Goal: Feedback & Contribution: Submit feedback/report problem

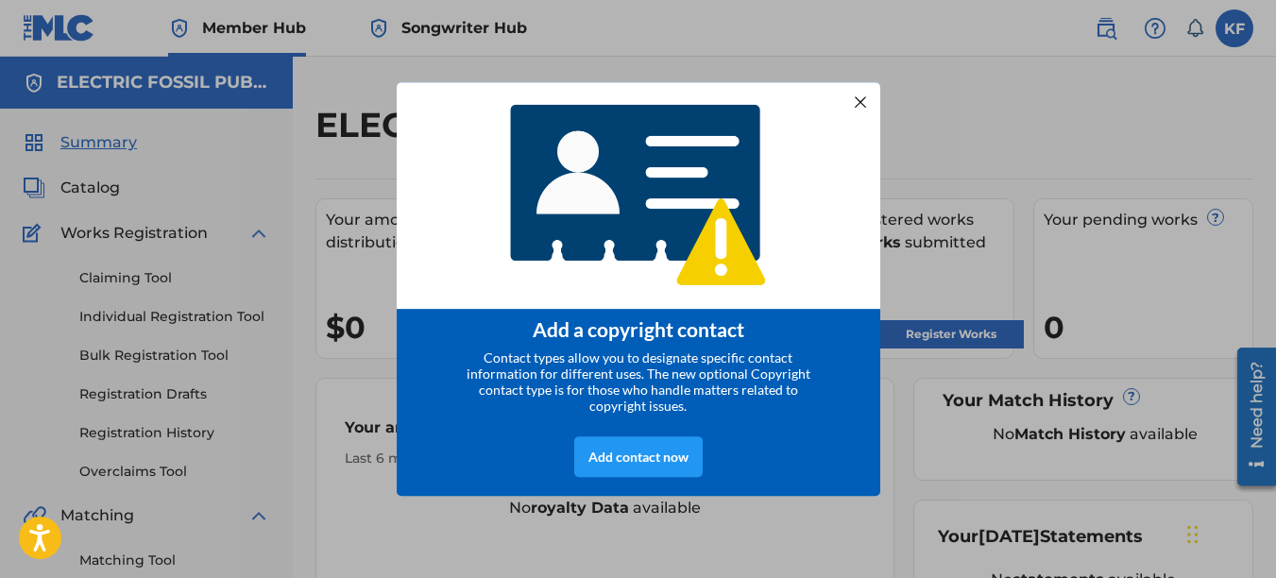
click at [868, 97] on div at bounding box center [859, 102] width 25 height 25
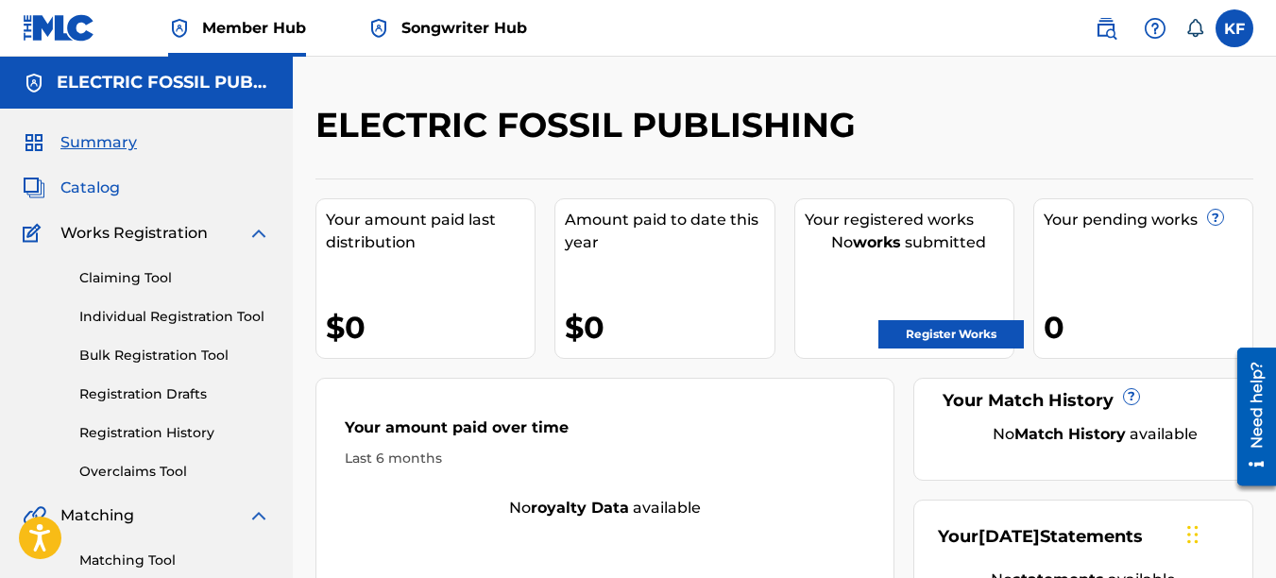
click at [80, 186] on span "Catalog" at bounding box center [90, 188] width 60 height 23
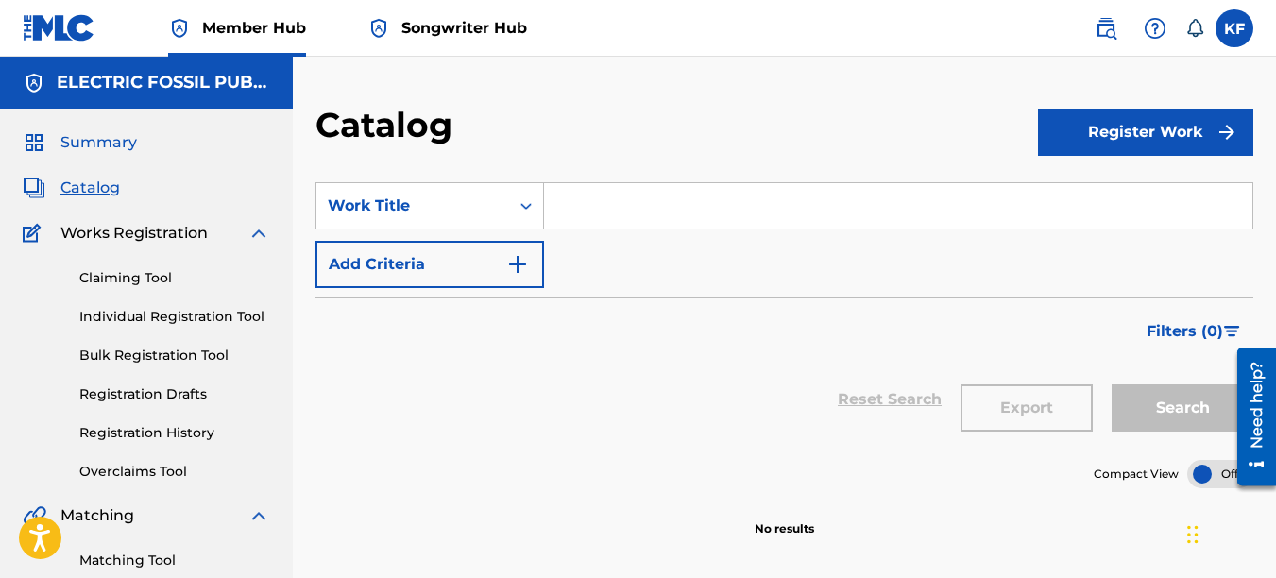
click at [116, 140] on span "Summary" at bounding box center [98, 142] width 77 height 23
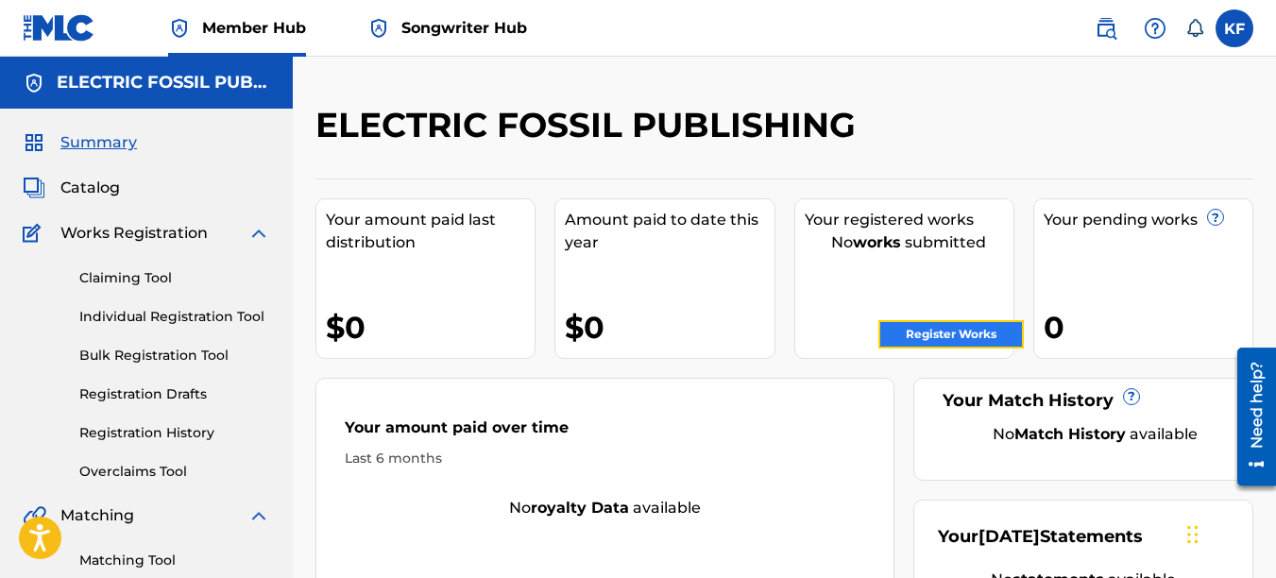
click at [942, 332] on link "Register Works" at bounding box center [950, 334] width 145 height 28
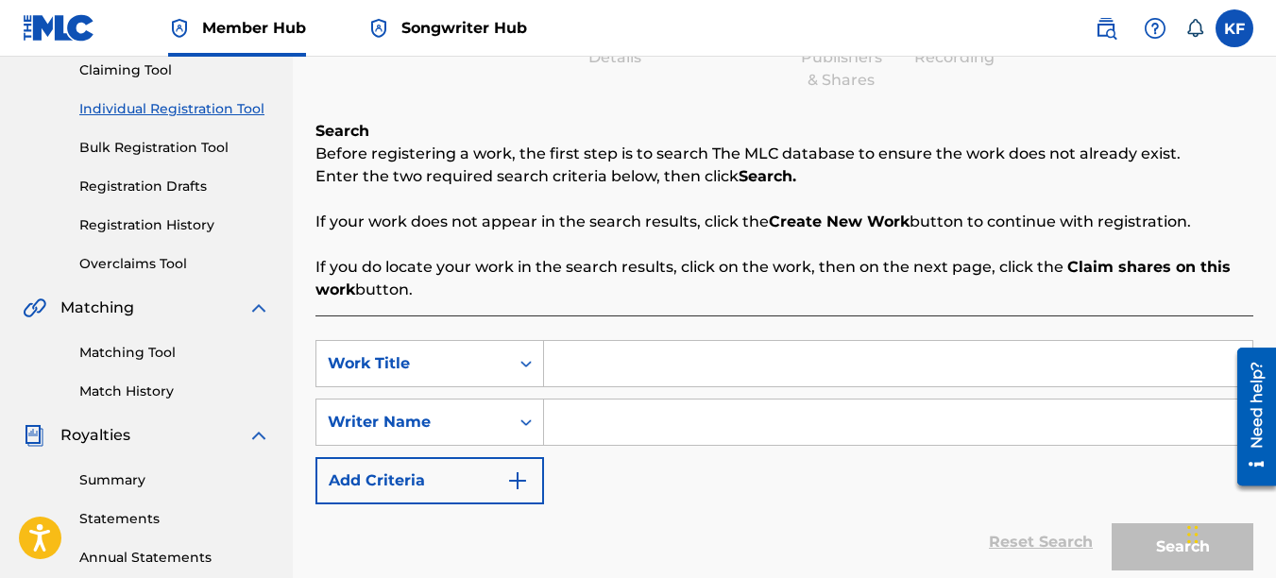
scroll to position [283, 0]
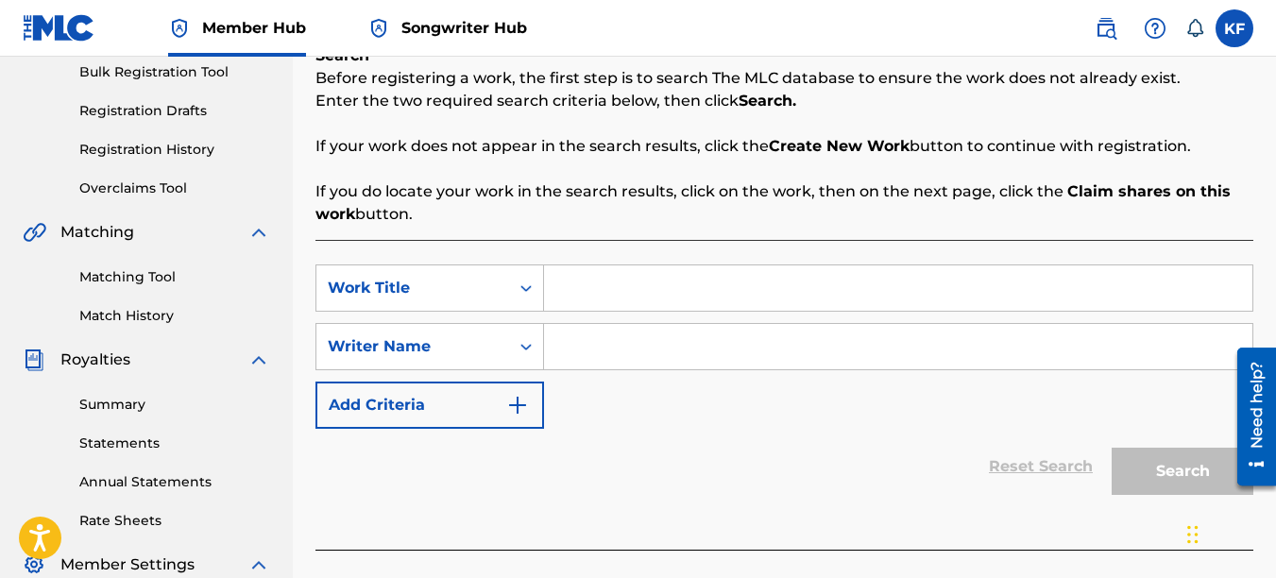
click at [616, 293] on input "Search Form" at bounding box center [898, 287] width 708 height 45
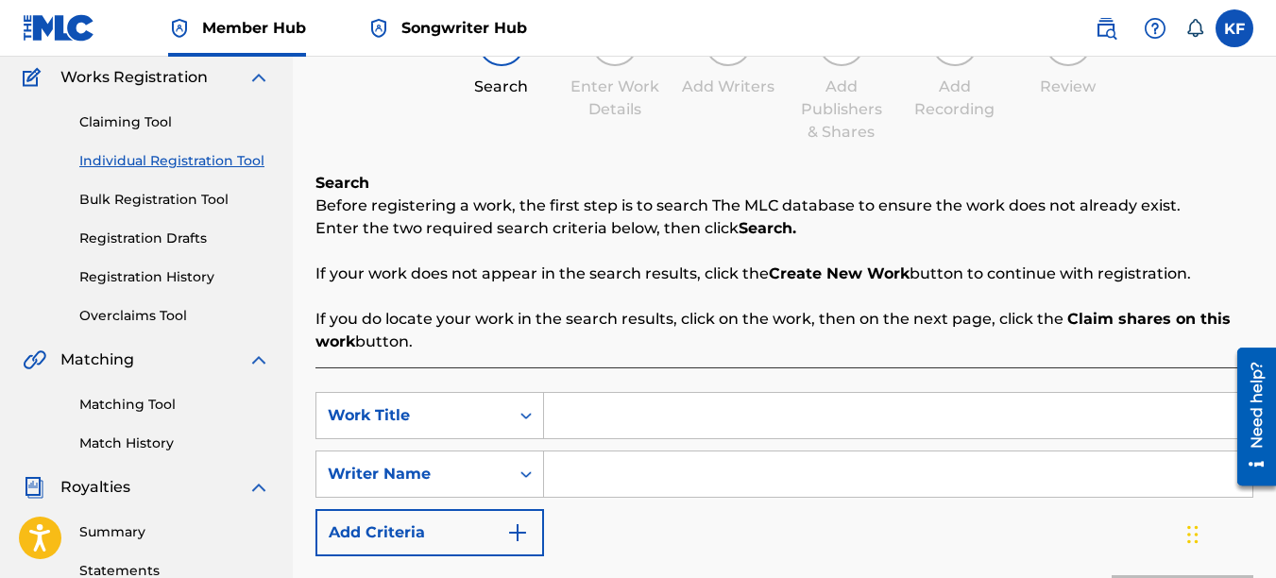
scroll to position [189, 0]
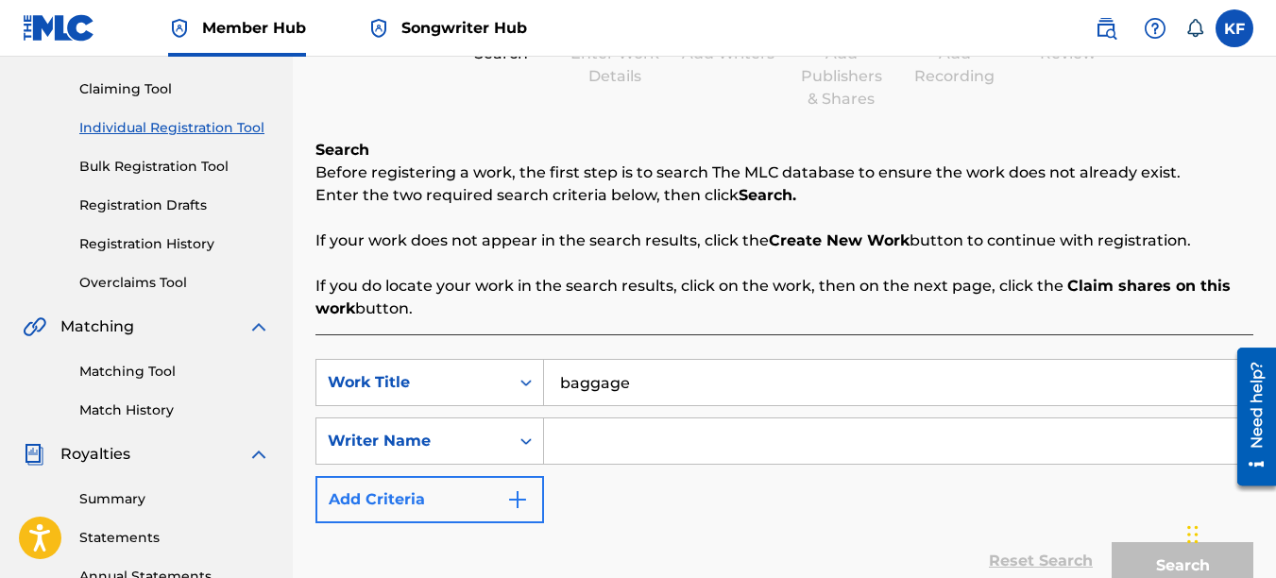
type input "baggage"
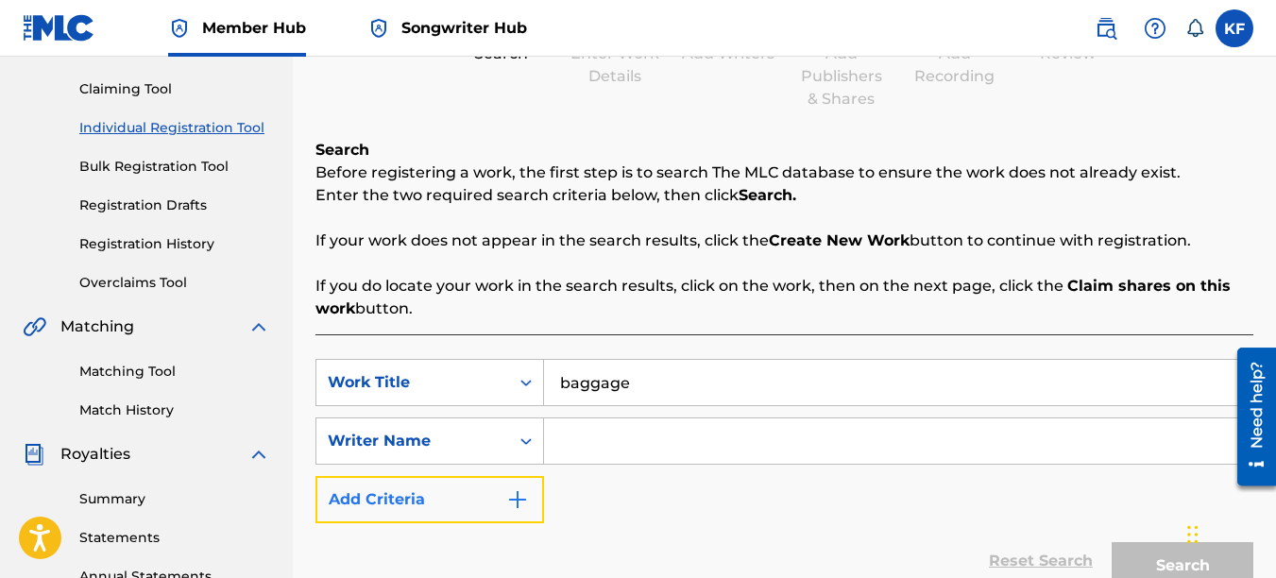
click at [532, 507] on button "Add Criteria" at bounding box center [429, 499] width 229 height 47
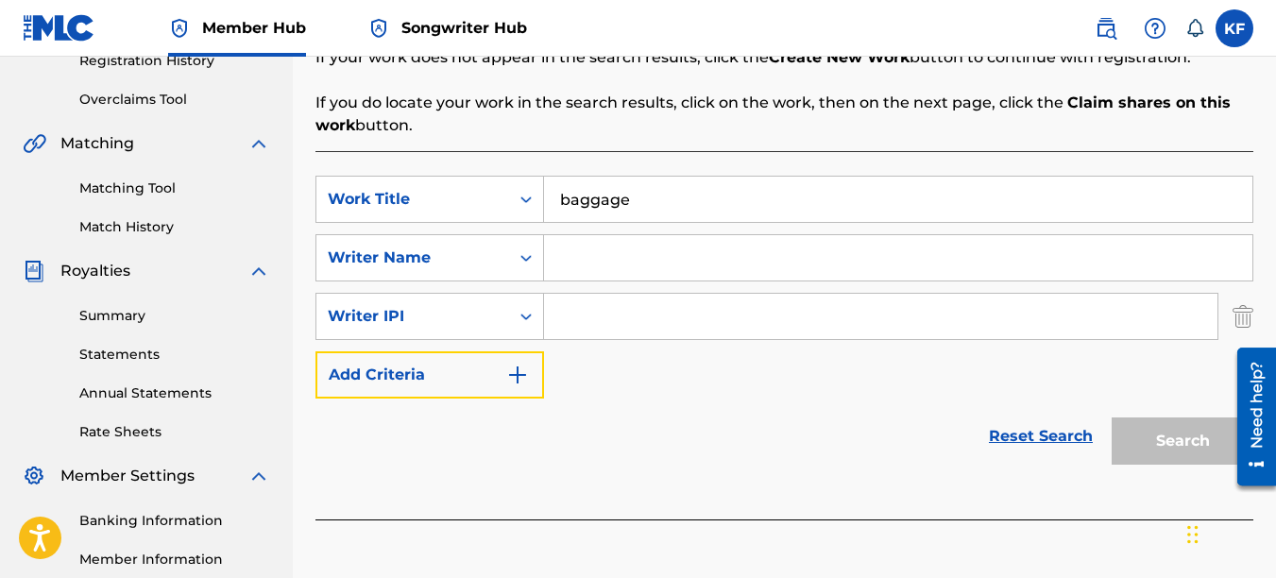
scroll to position [378, 0]
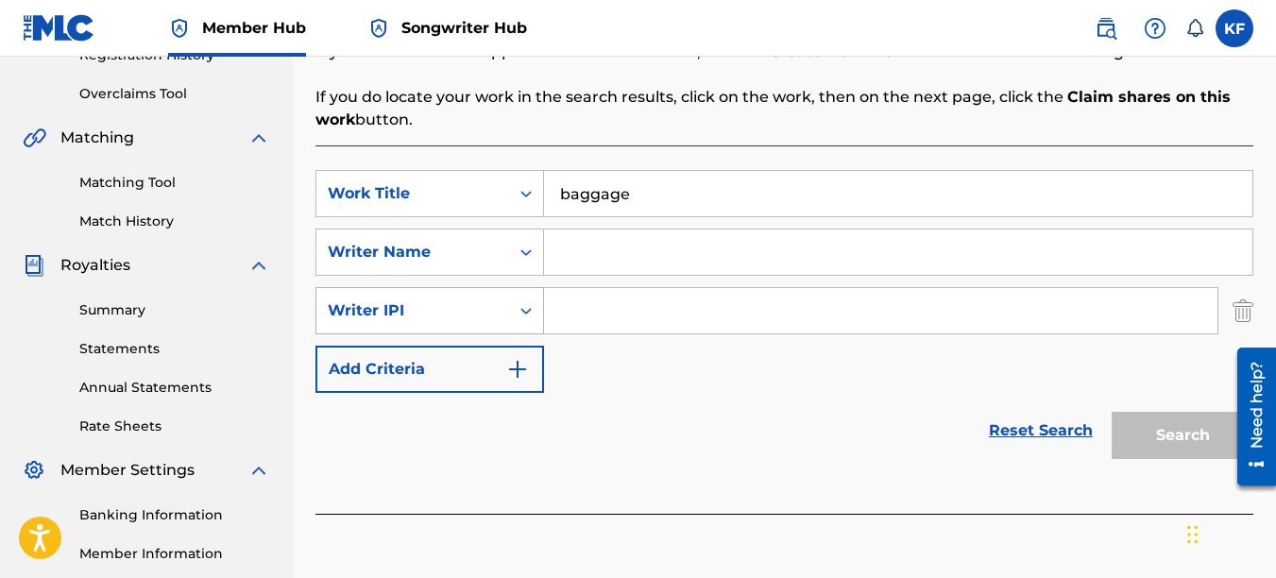
click at [509, 315] on div "Search Form" at bounding box center [526, 311] width 34 height 34
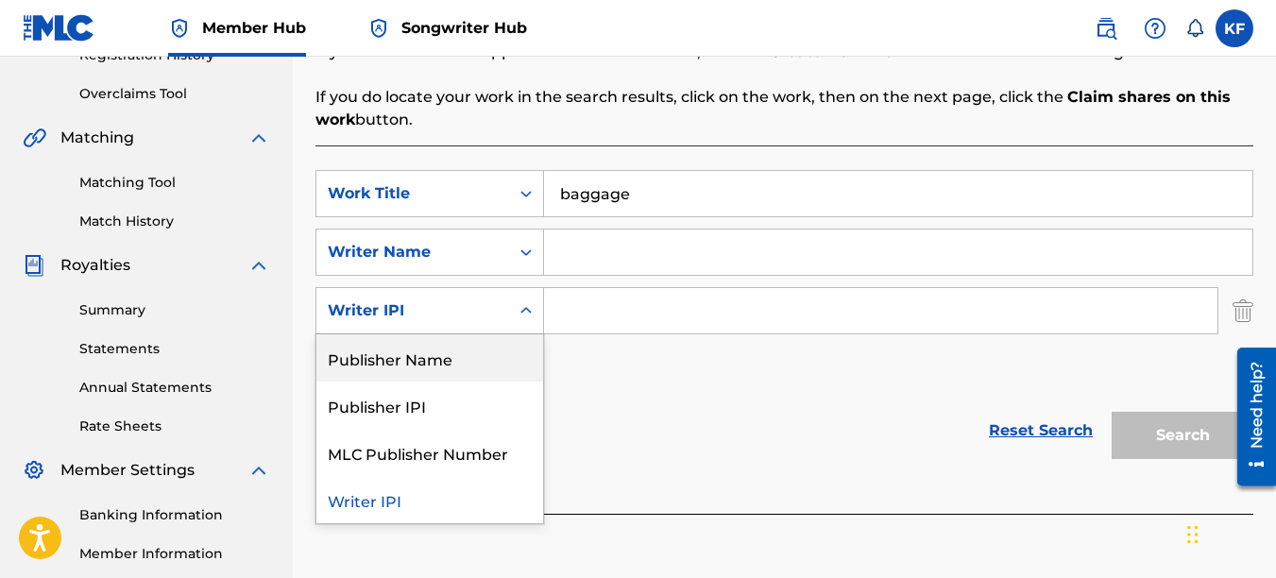
click at [455, 359] on div "Publisher Name" at bounding box center [429, 357] width 227 height 47
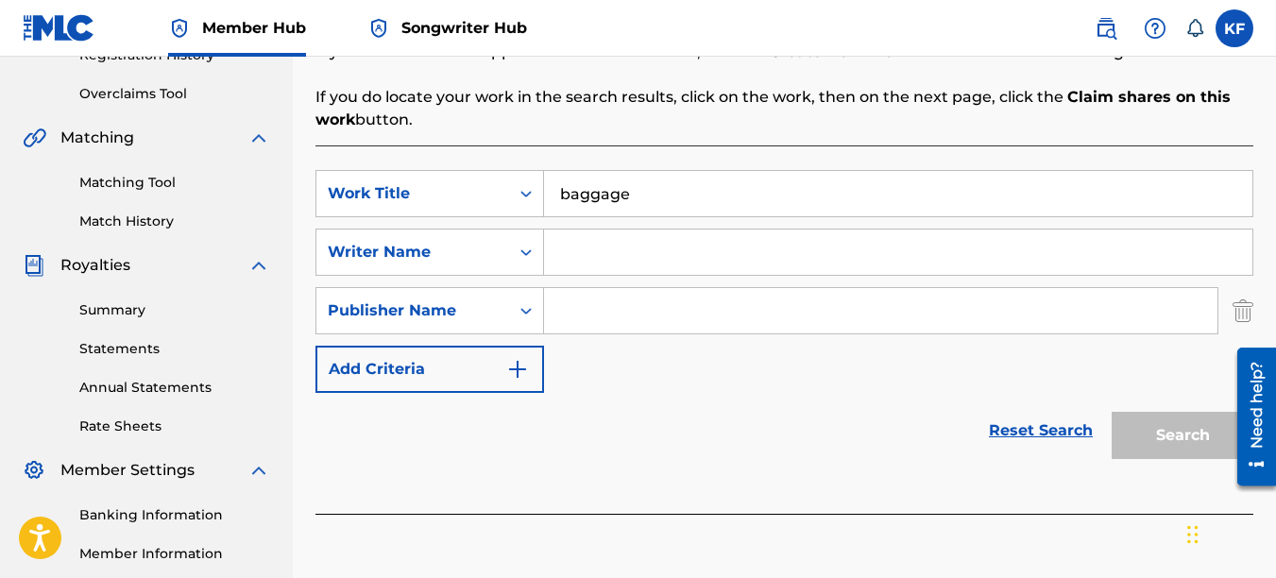
click at [669, 312] on input "Search Form" at bounding box center [880, 310] width 673 height 45
click at [682, 350] on div "SearchWithCriteriaa2a5e186-f885-44ab-aa14-9d5dae7b9fa5 Work Title baggage Searc…" at bounding box center [784, 281] width 938 height 223
click at [696, 314] on input "electric fossil" at bounding box center [880, 310] width 673 height 45
type input "electric fossil publishing"
click at [715, 403] on div "Reset Search Search" at bounding box center [784, 431] width 938 height 76
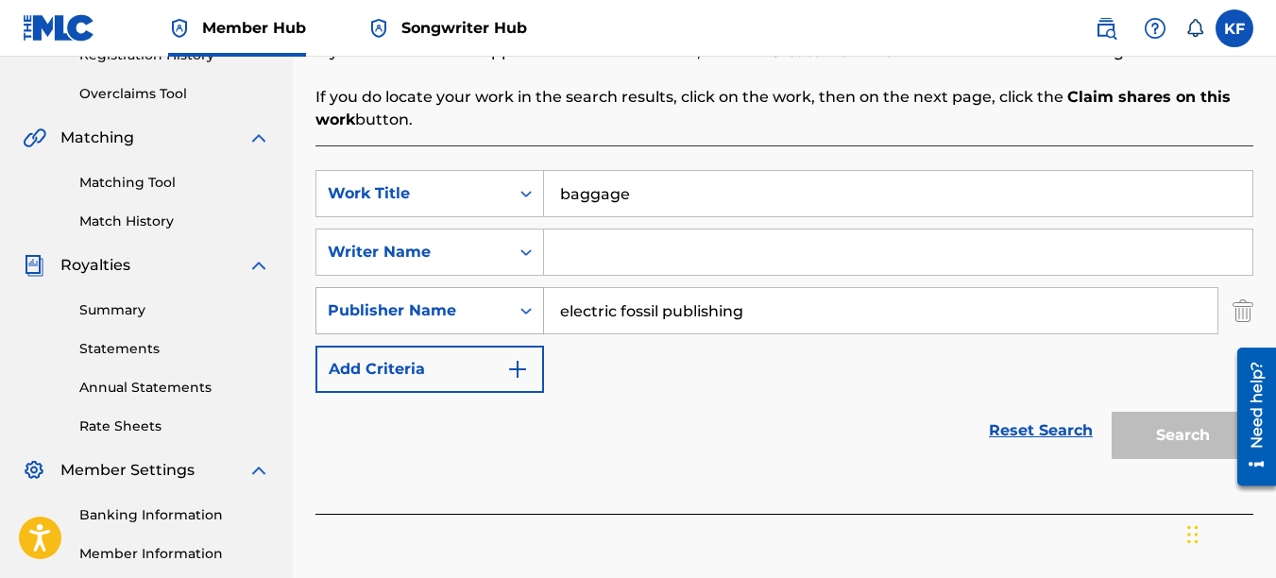
drag, startPoint x: 796, startPoint y: 309, endPoint x: 457, endPoint y: 310, distance: 339.1
click at [460, 310] on div "SearchWithCriteriaefe0b06d-5a1f-4297-8f8c-bb72a850b220 Publisher Name electric …" at bounding box center [784, 310] width 938 height 47
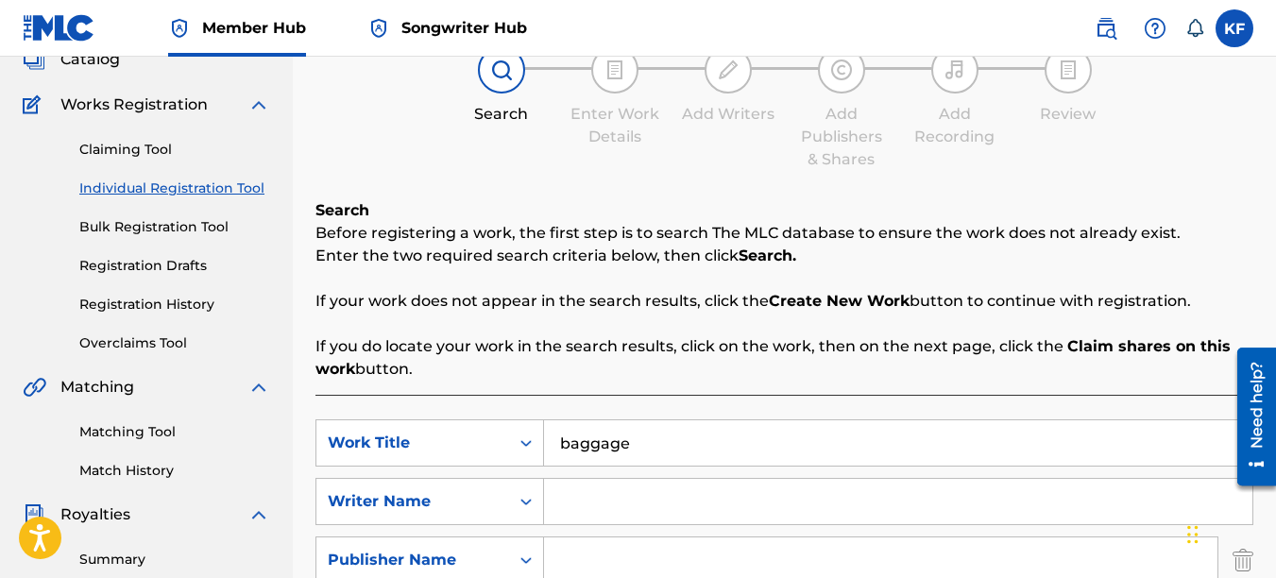
scroll to position [94, 0]
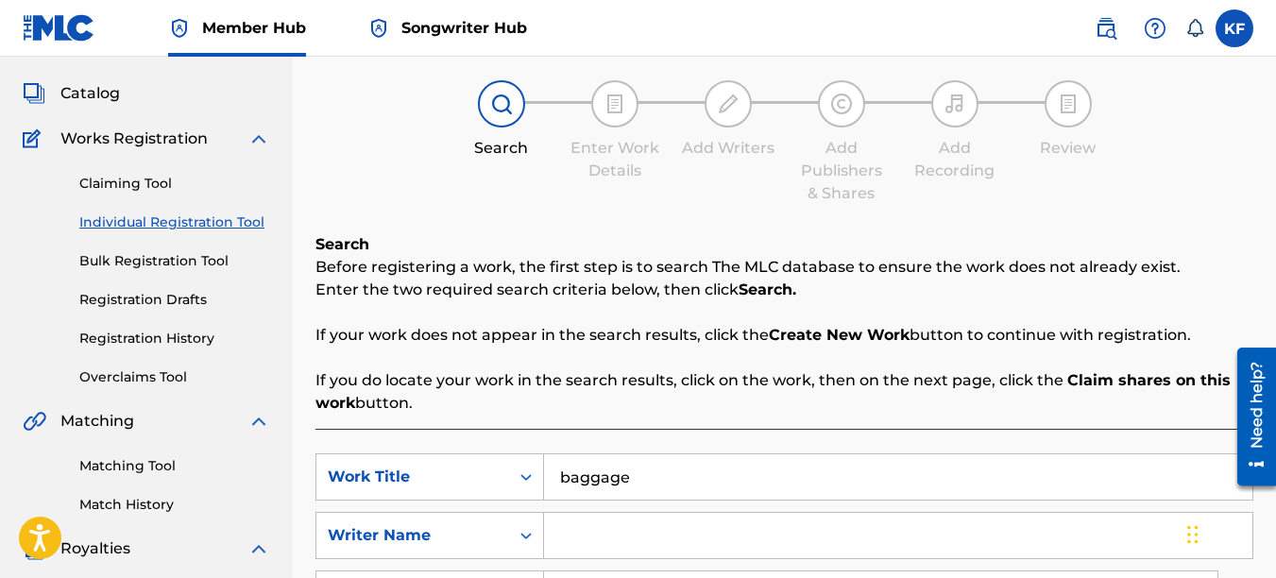
click at [518, 351] on div "Search Before registering a work, the first step is to search The MLC database …" at bounding box center [784, 323] width 938 height 181
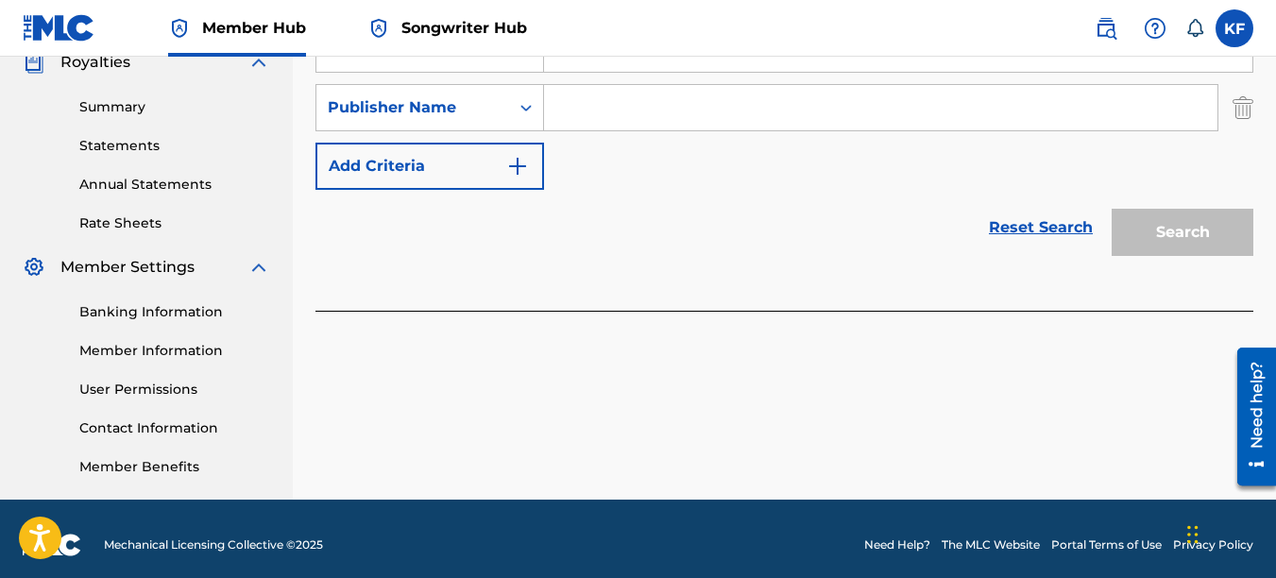
scroll to position [593, 0]
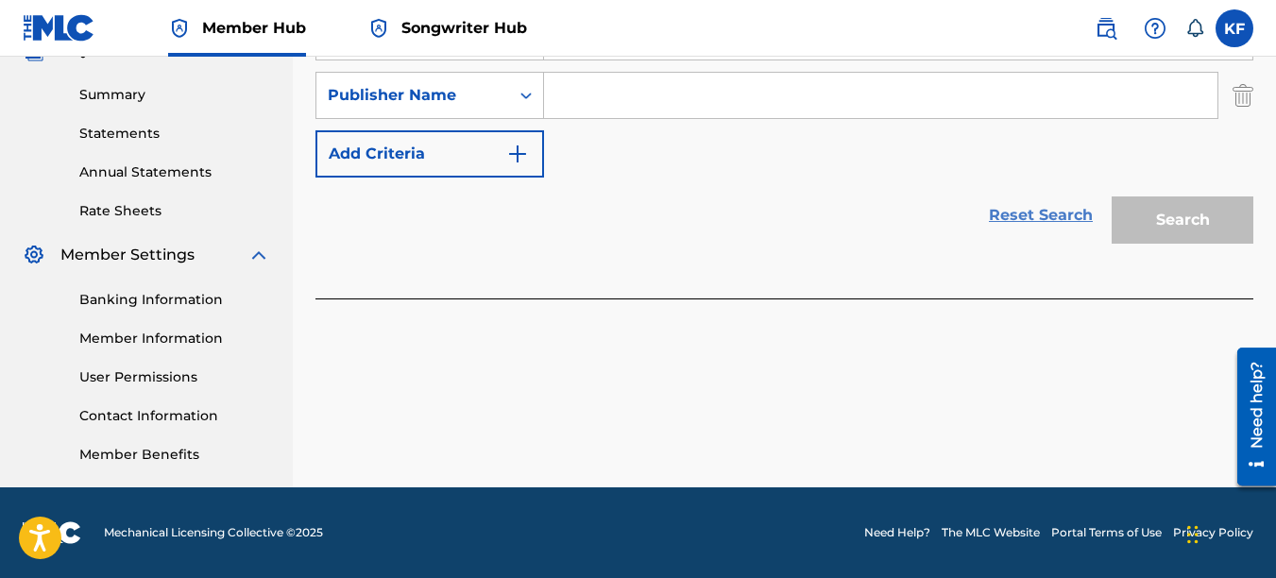
click at [1025, 207] on link "Reset Search" at bounding box center [1041, 216] width 123 height 42
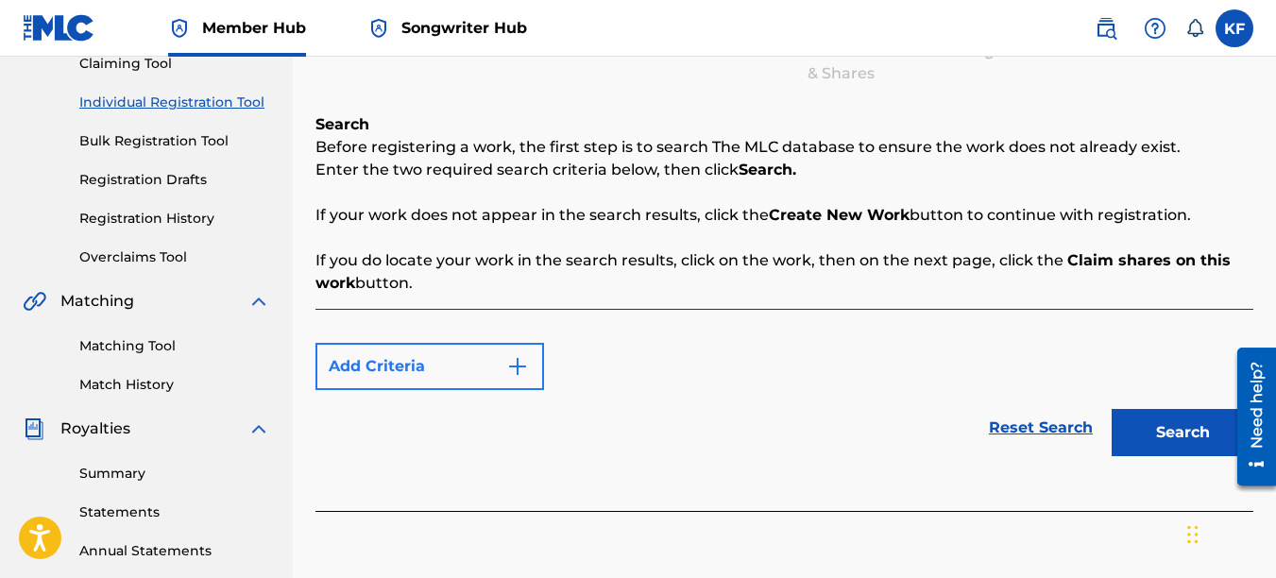
scroll to position [215, 0]
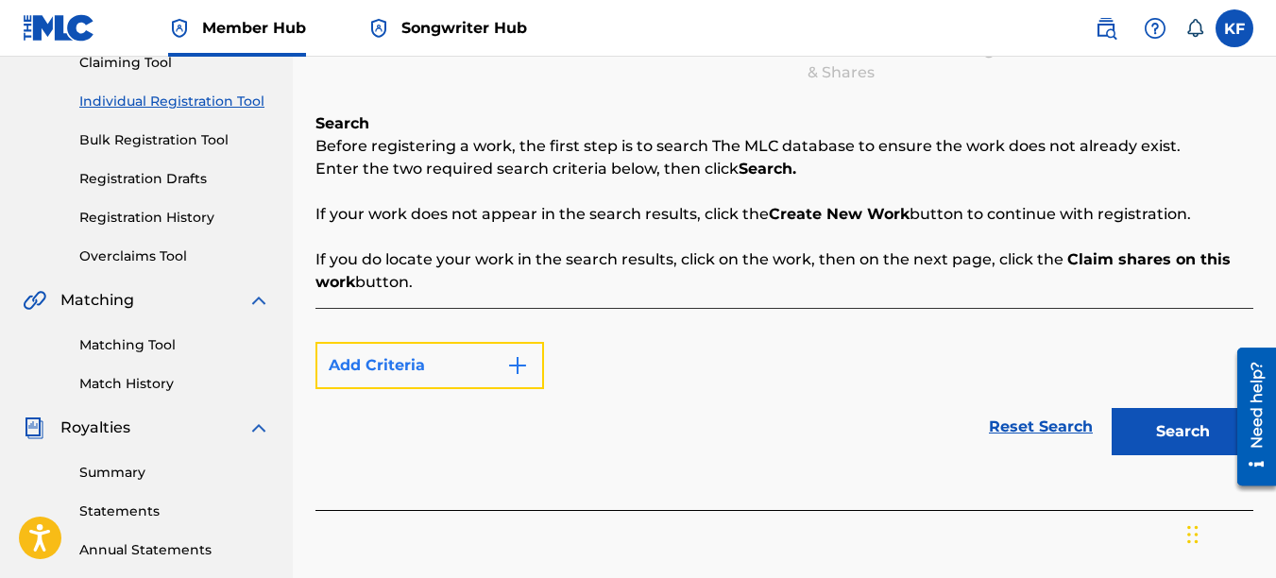
click at [462, 366] on button "Add Criteria" at bounding box center [429, 365] width 229 height 47
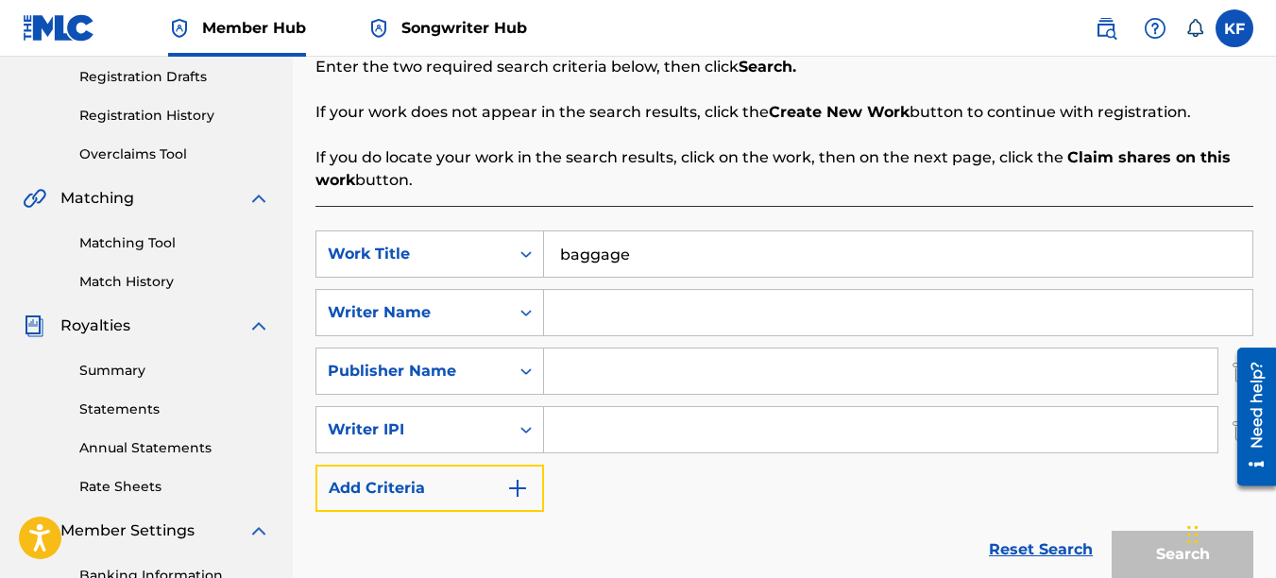
scroll to position [310, 0]
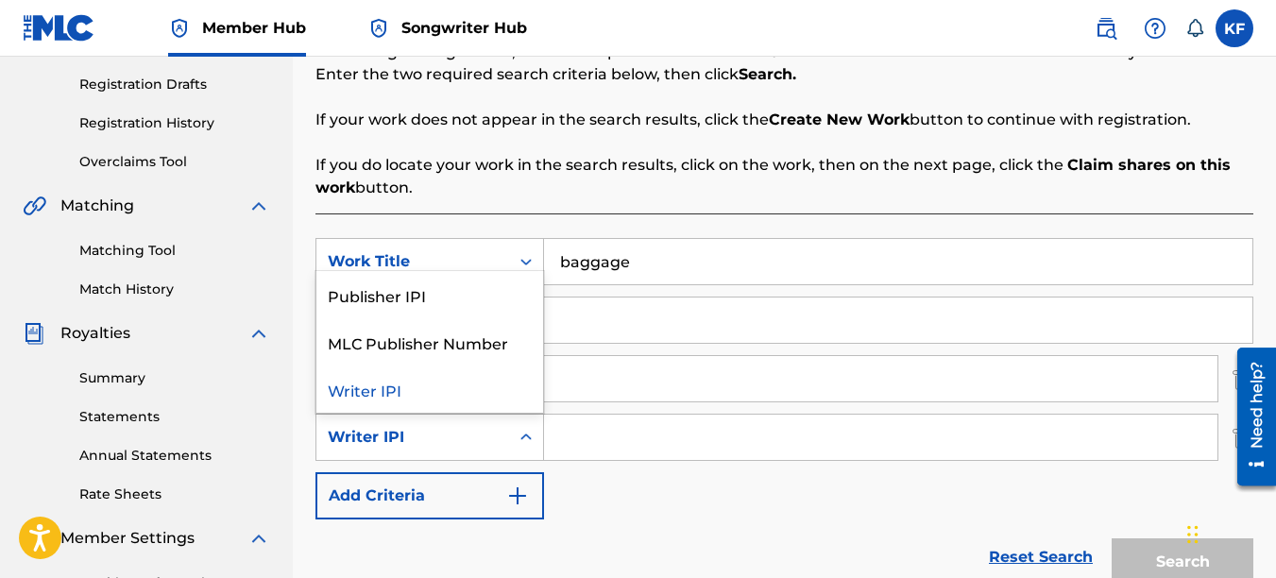
click at [526, 436] on icon "Search Form" at bounding box center [526, 437] width 19 height 19
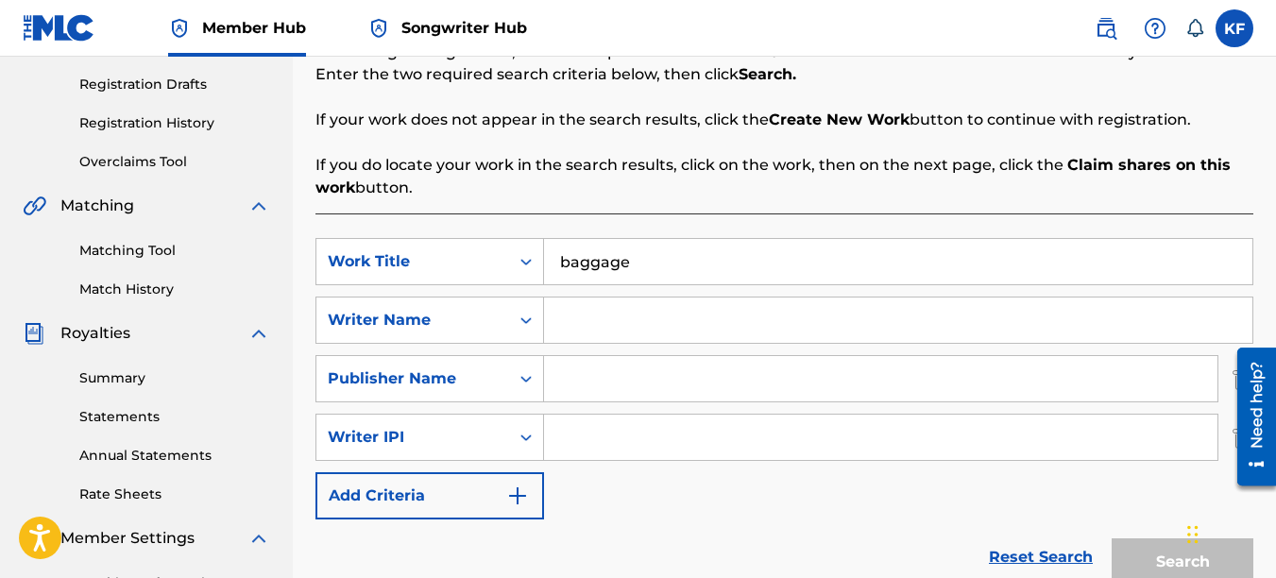
click at [634, 472] on div "SearchWithCriteriaa2a5e186-f885-44ab-aa14-9d5dae7b9fa5 Work Title baggage Searc…" at bounding box center [784, 378] width 938 height 281
drag, startPoint x: 656, startPoint y: 266, endPoint x: 417, endPoint y: 266, distance: 239.9
click at [453, 264] on div "SearchWithCriteriaa2a5e186-f885-44ab-aa14-9d5dae7b9fa5 Work Title baggage" at bounding box center [784, 261] width 938 height 47
click at [733, 507] on div "SearchWithCriteriaa2a5e186-f885-44ab-aa14-9d5dae7b9fa5 Work Title SearchWithCri…" at bounding box center [784, 378] width 938 height 281
click at [1048, 554] on link "Reset Search" at bounding box center [1041, 558] width 123 height 42
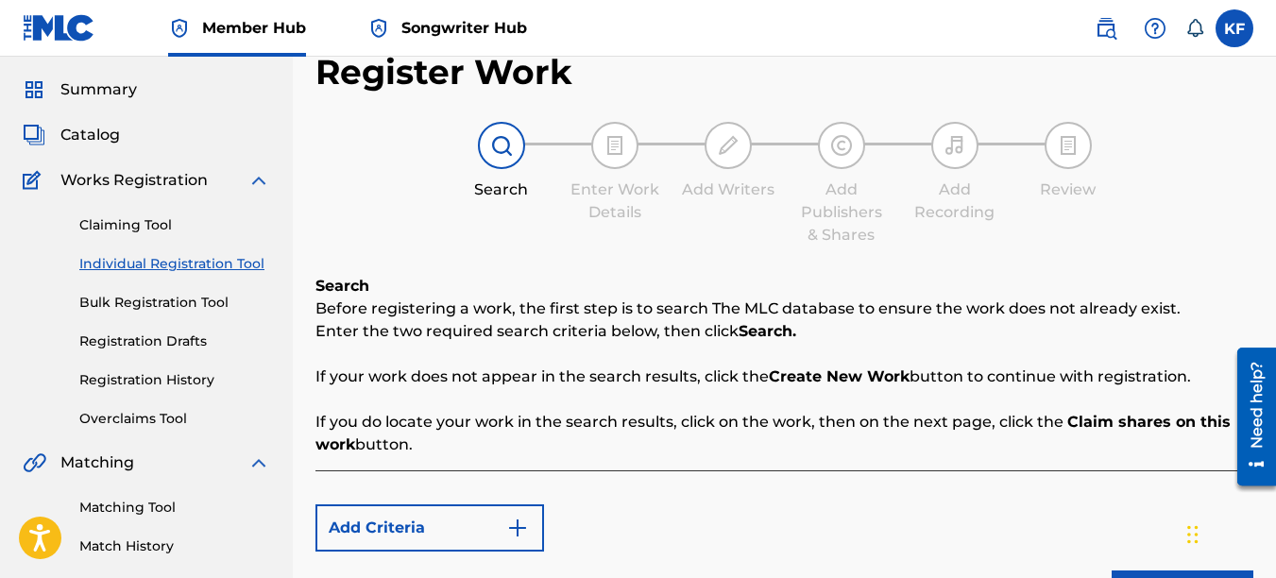
scroll to position [26, 0]
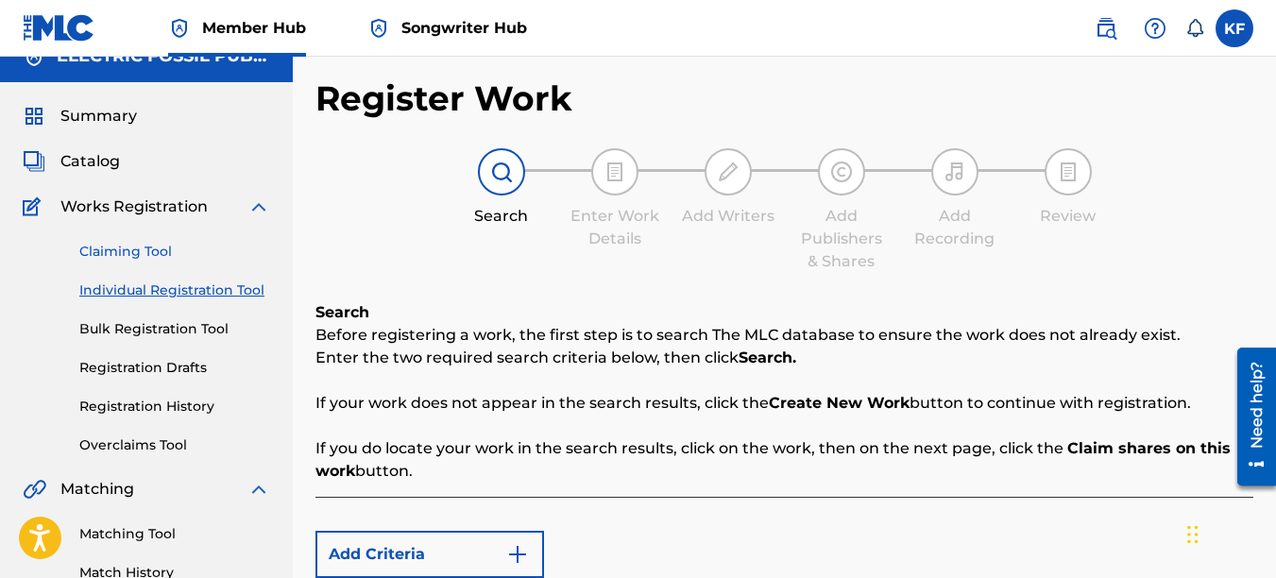
click at [133, 255] on link "Claiming Tool" at bounding box center [174, 252] width 191 height 20
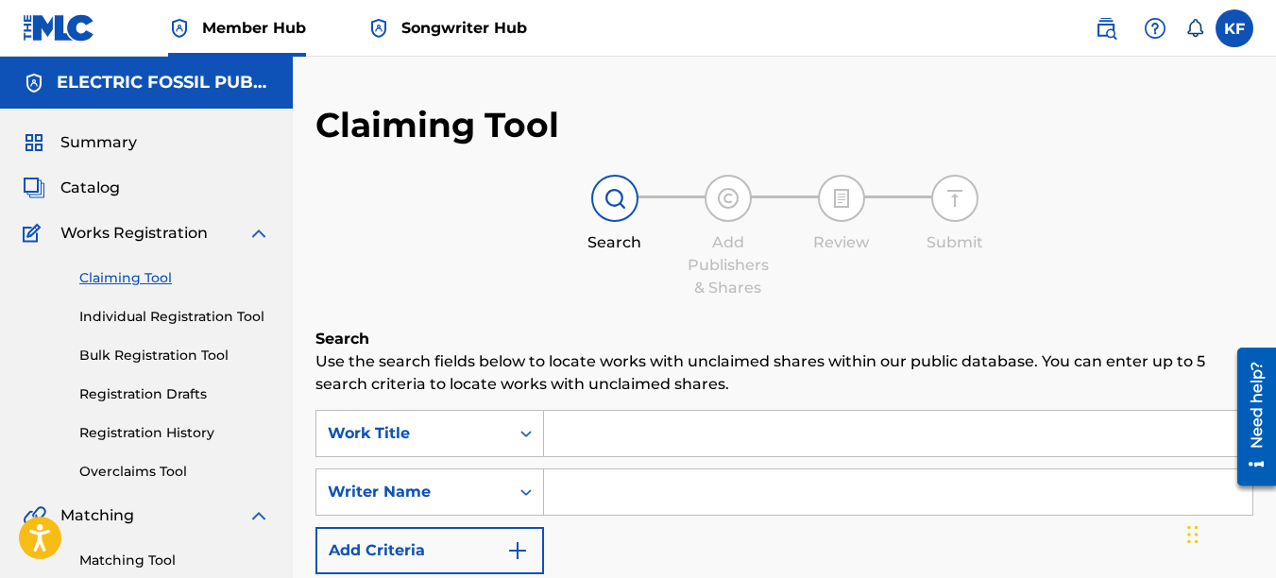
click at [656, 442] on input "Search Form" at bounding box center [898, 433] width 708 height 45
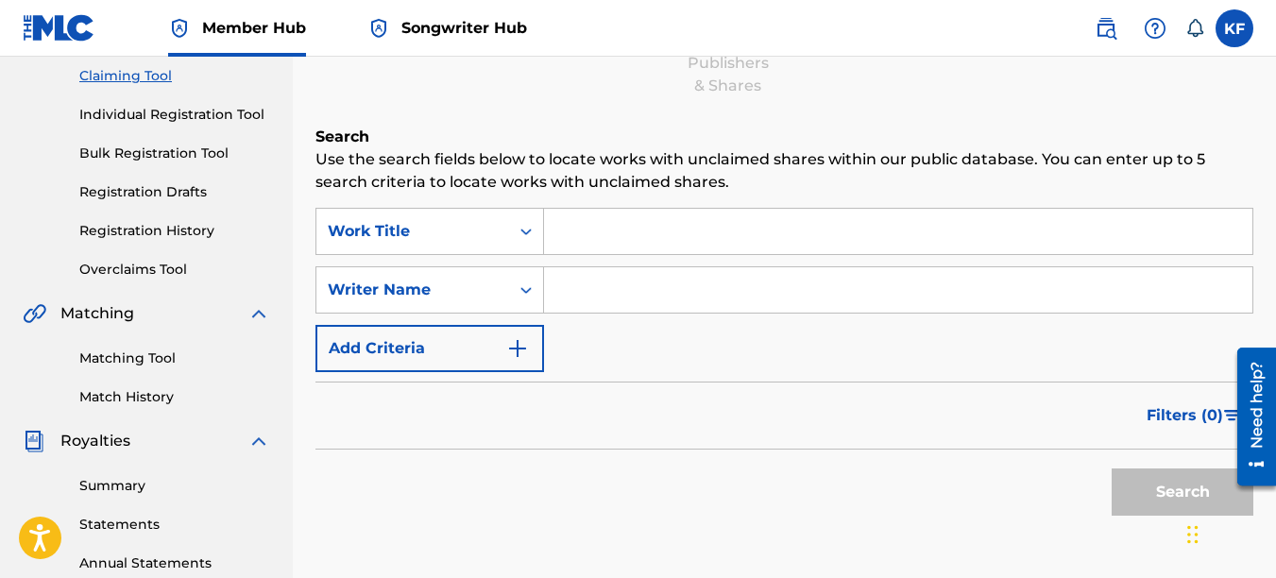
scroll to position [189, 0]
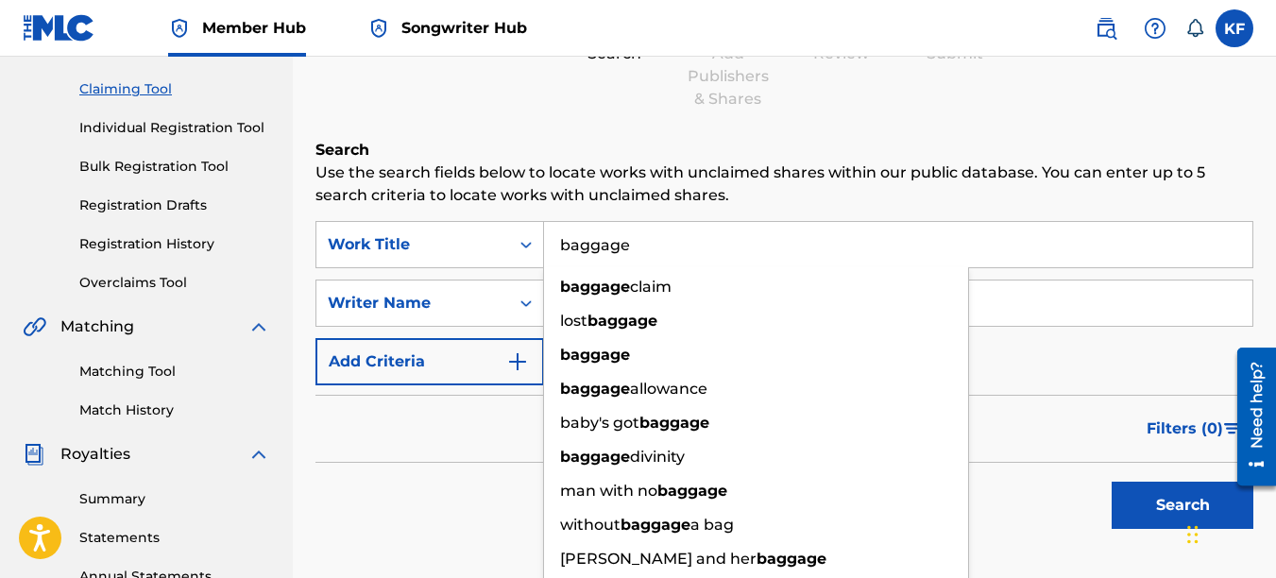
type input "baggage"
click at [1112, 482] on button "Search" at bounding box center [1183, 505] width 142 height 47
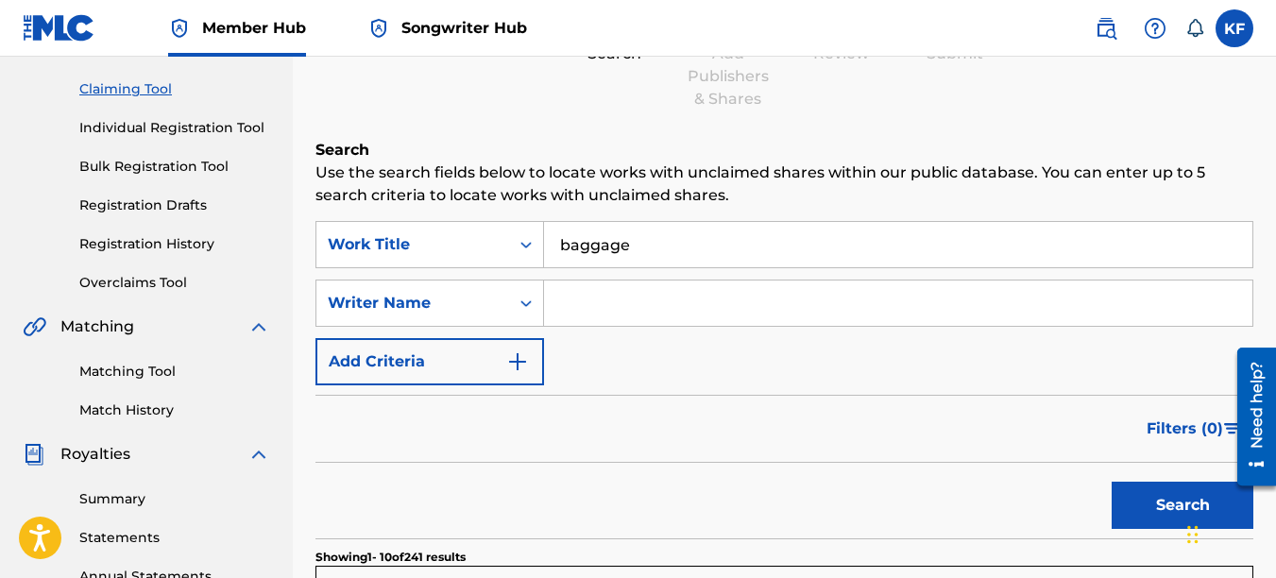
click at [580, 308] on input "Search Form" at bounding box center [898, 303] width 708 height 45
type input "kirby fitzgerald"
click at [1112, 482] on button "Search" at bounding box center [1183, 505] width 142 height 47
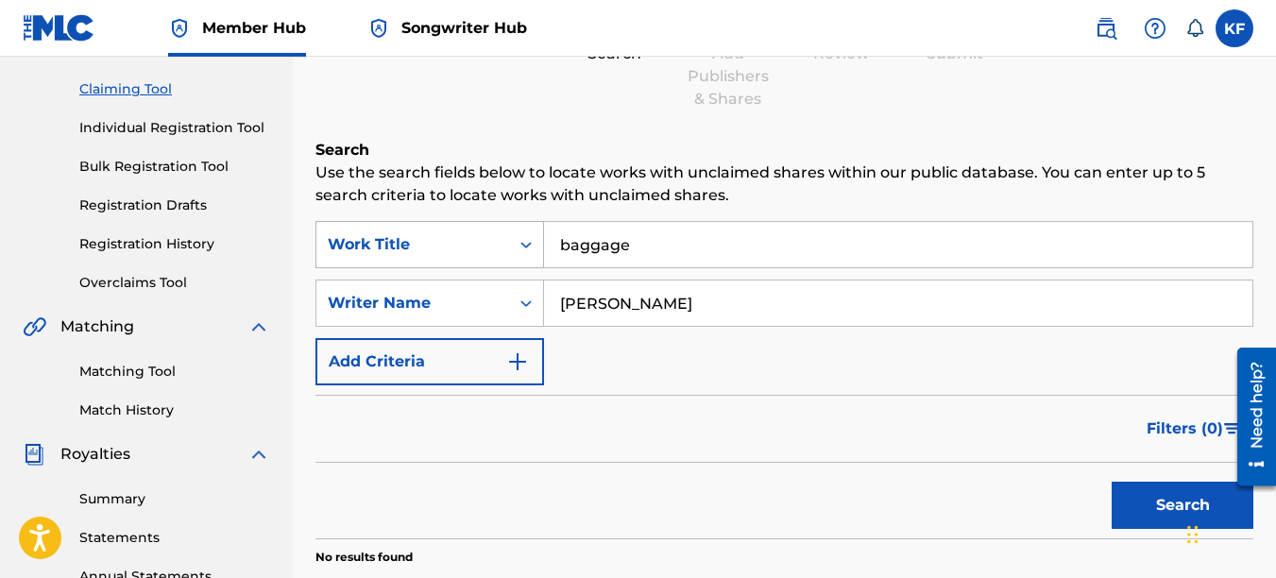
drag, startPoint x: 649, startPoint y: 242, endPoint x: 361, endPoint y: 238, distance: 288.1
click at [390, 238] on div "SearchWithCriteria7d904f1f-966d-4cb2-b8eb-df1a53cbbafd Work Title baggage" at bounding box center [784, 244] width 938 height 47
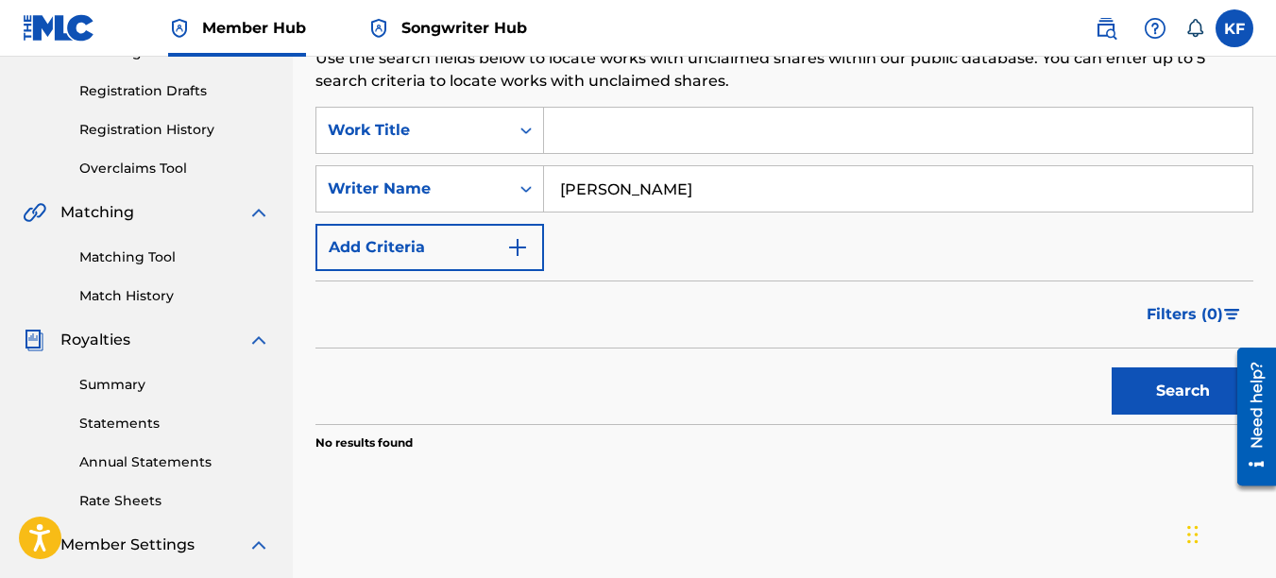
scroll to position [283, 0]
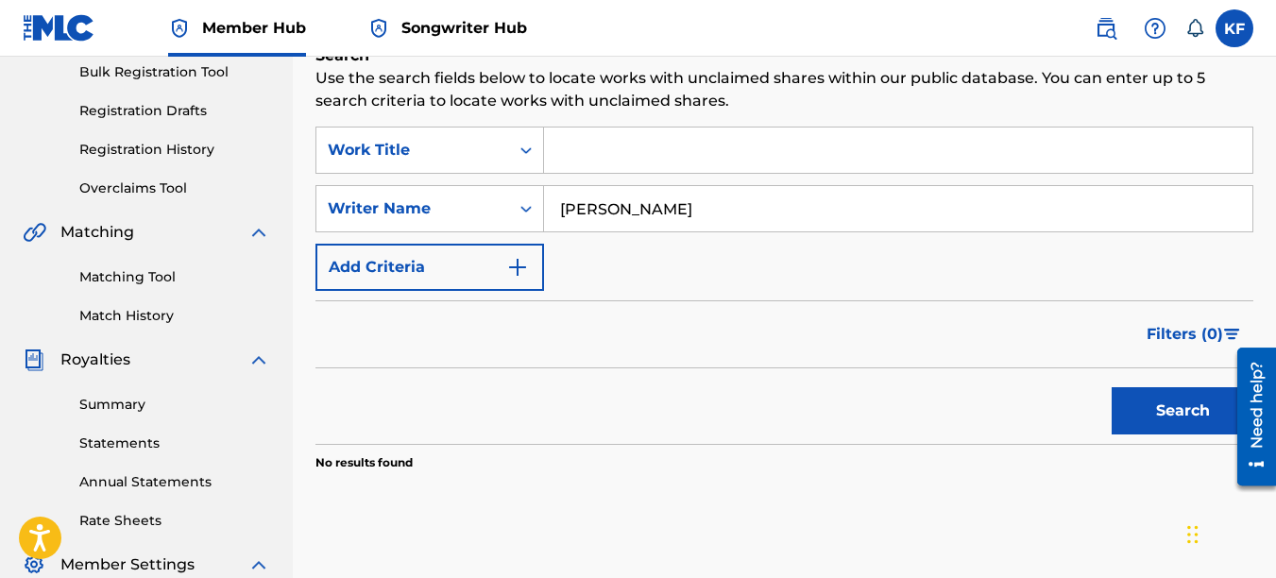
click at [554, 210] on input "kirby fitzgerald" at bounding box center [898, 208] width 708 height 45
type input "kirby charles fitzgerald"
click at [1112, 387] on button "Search" at bounding box center [1183, 410] width 142 height 47
drag, startPoint x: 771, startPoint y: 205, endPoint x: 19, endPoint y: 107, distance: 758.3
click at [82, 118] on main "ELECTRIC FOSSIL PUBLISHING Summary Catalog Works Registration Claiming Tool Ind…" at bounding box center [638, 285] width 1276 height 1024
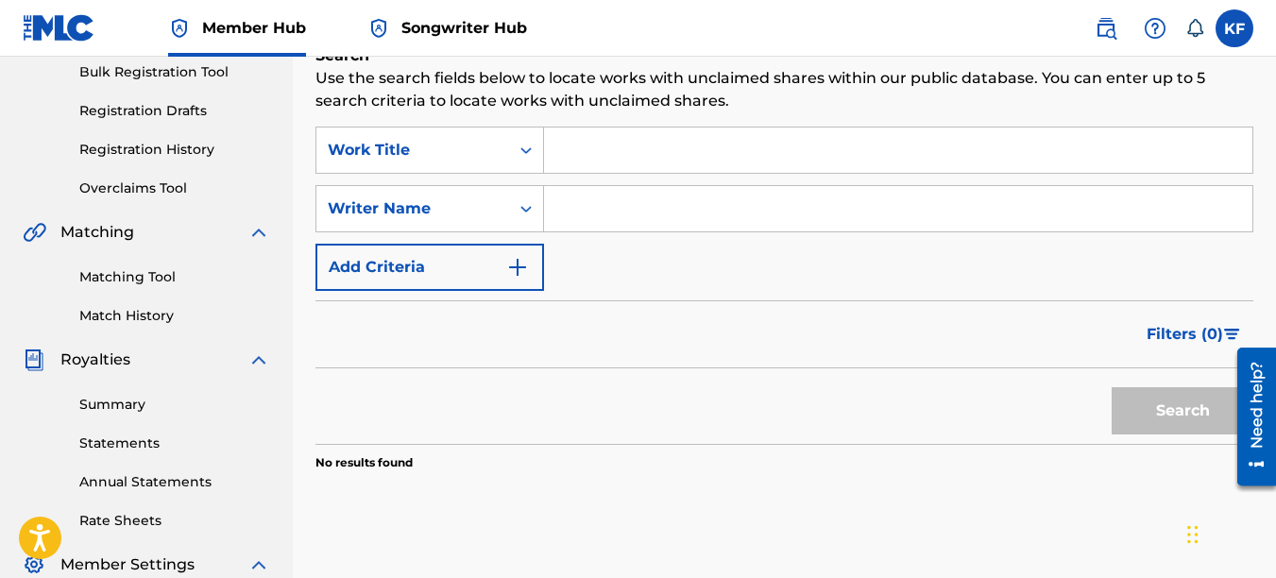
click at [576, 147] on input "Search Form" at bounding box center [898, 150] width 708 height 45
type input "I"
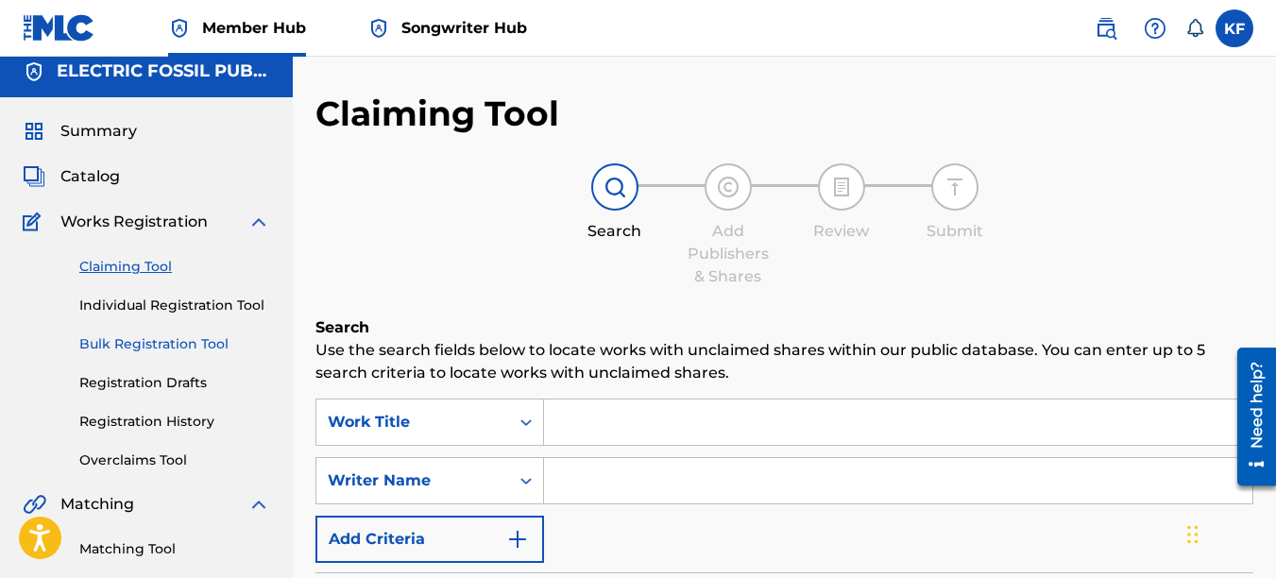
scroll to position [0, 0]
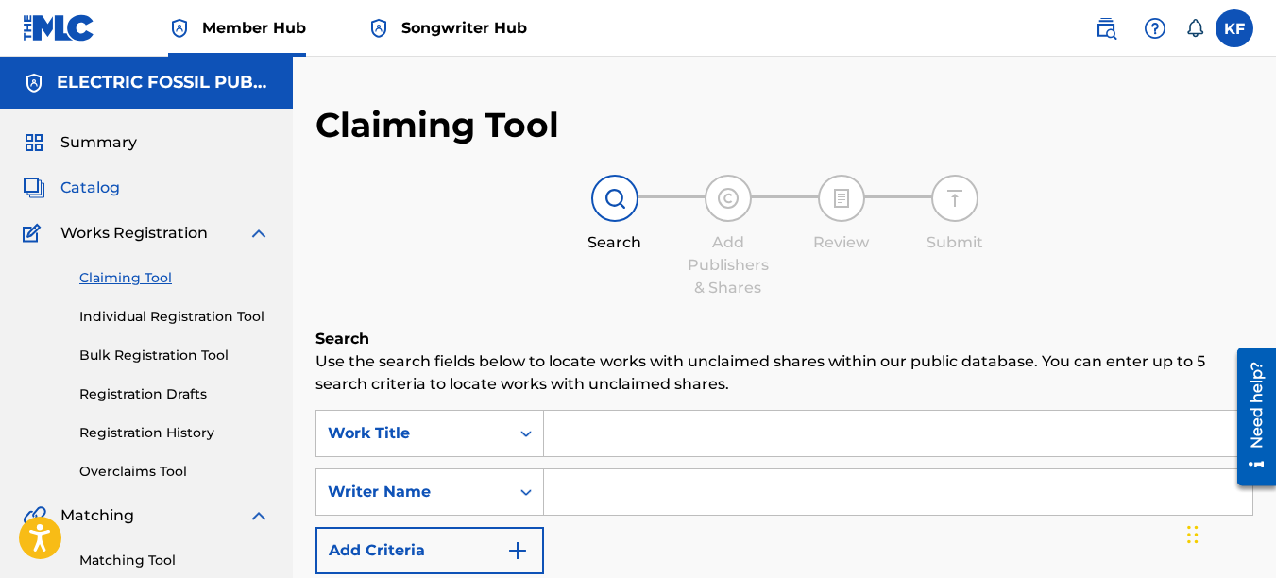
click at [99, 195] on span "Catalog" at bounding box center [90, 188] width 60 height 23
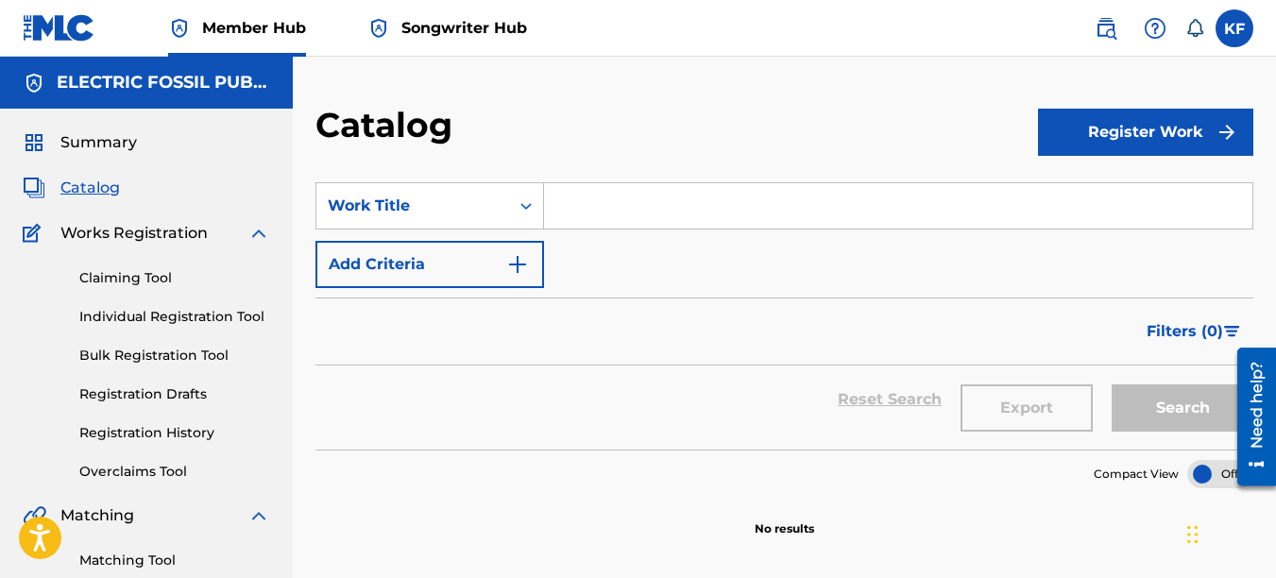
click at [77, 182] on span "Catalog" at bounding box center [90, 188] width 60 height 23
click at [647, 207] on input "Search Form" at bounding box center [898, 205] width 708 height 45
type input "s"
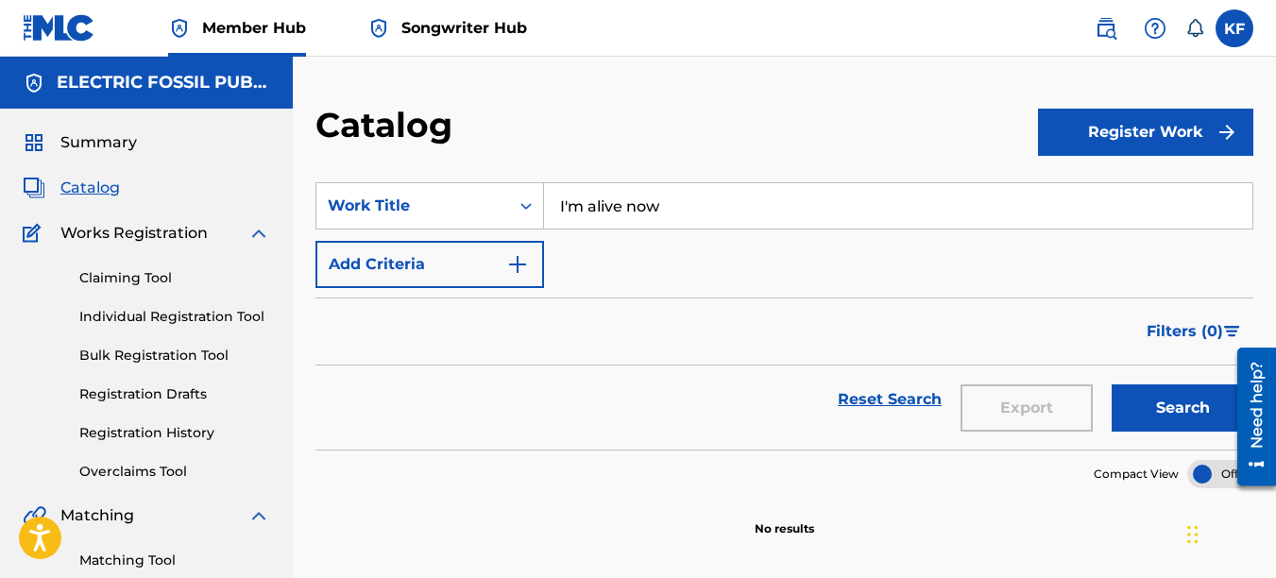
click at [1112, 384] on button "Search" at bounding box center [1183, 407] width 142 height 47
type input "I"
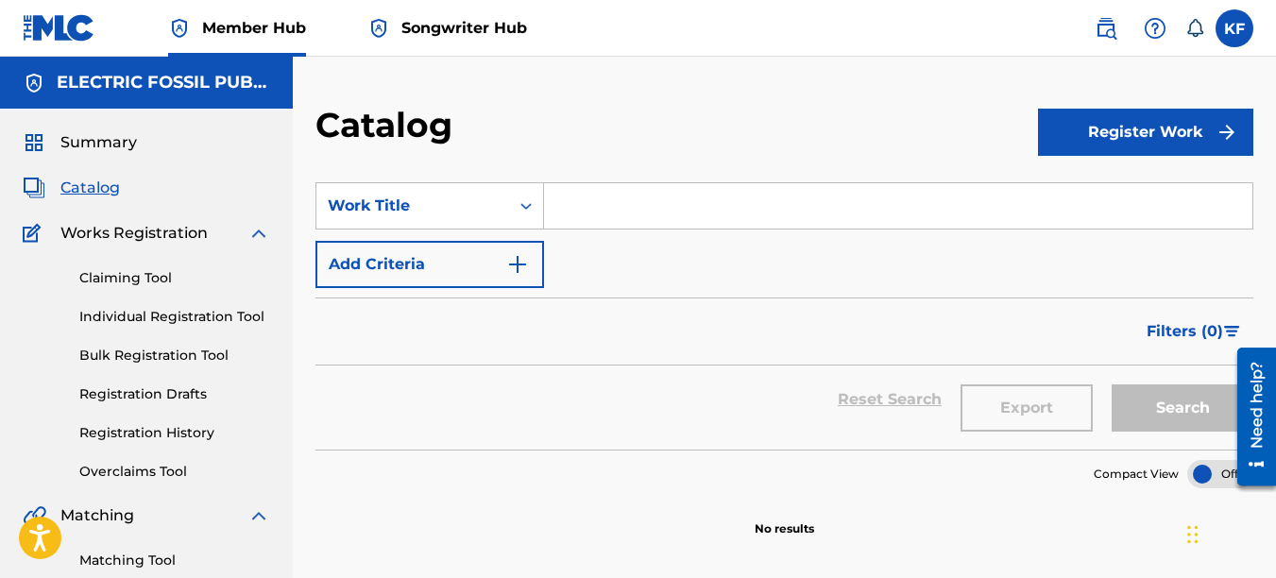
click at [122, 225] on span "Works Registration" at bounding box center [133, 233] width 147 height 23
click at [131, 239] on span "Works Registration" at bounding box center [133, 233] width 147 height 23
click at [130, 280] on link "Claiming Tool" at bounding box center [174, 278] width 191 height 20
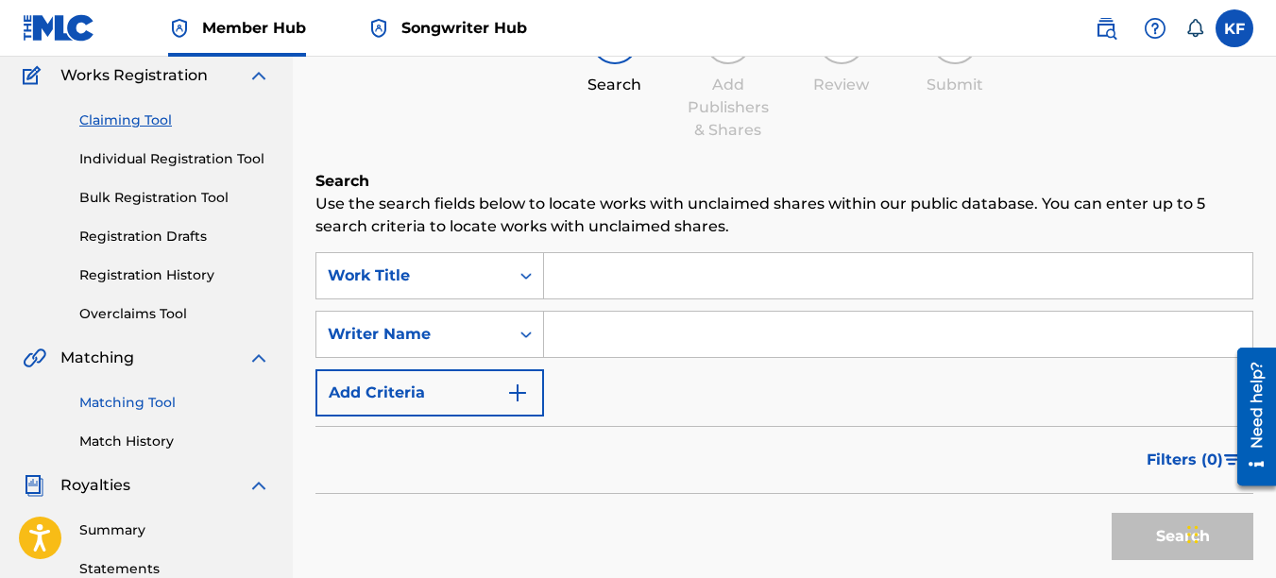
scroll to position [189, 0]
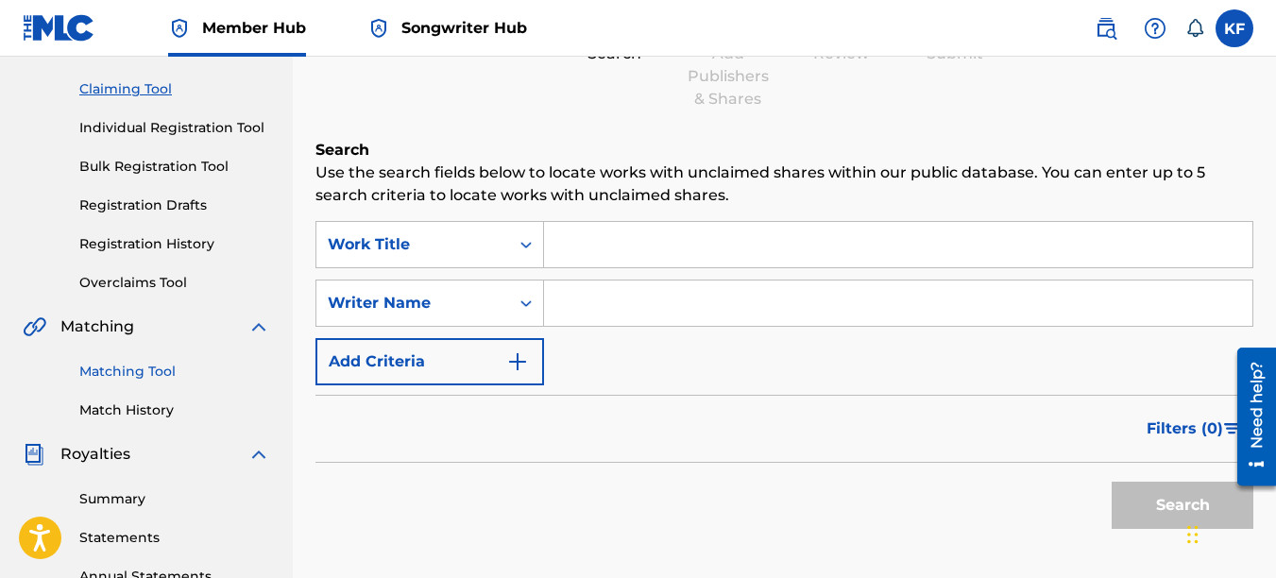
click at [127, 372] on link "Matching Tool" at bounding box center [174, 372] width 191 height 20
click at [127, 293] on div "Claiming Tool Individual Registration Tool Bulk Registration Tool Registration …" at bounding box center [146, 174] width 247 height 237
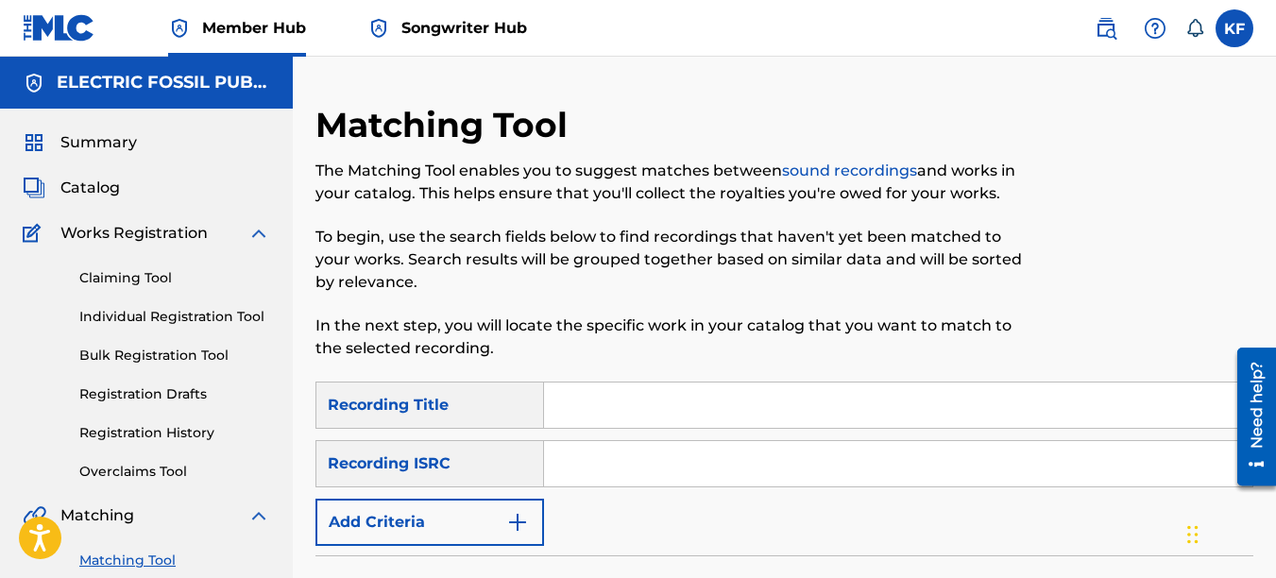
click at [585, 414] on input "Search Form" at bounding box center [898, 405] width 708 height 45
type input "animal"
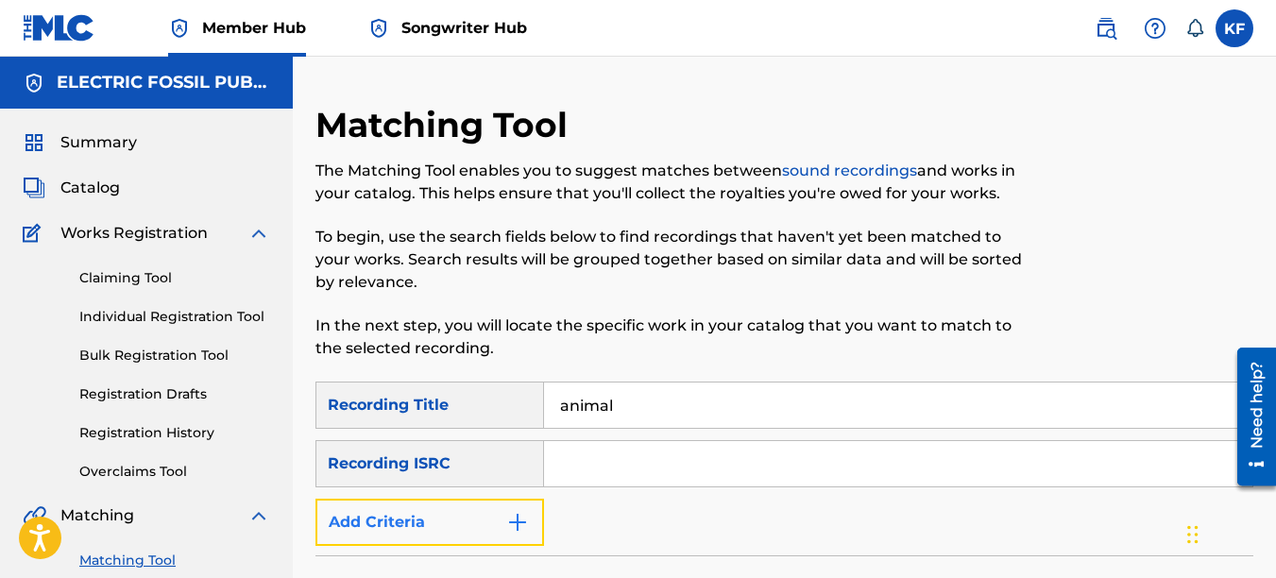
click at [496, 517] on button "Add Criteria" at bounding box center [429, 522] width 229 height 47
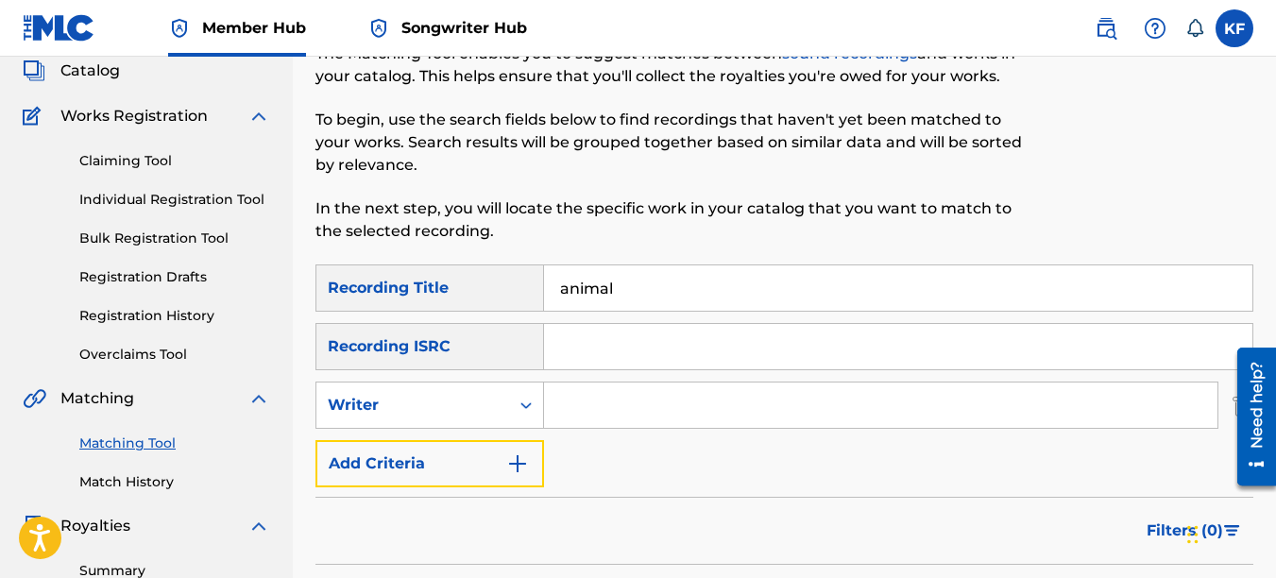
scroll to position [189, 0]
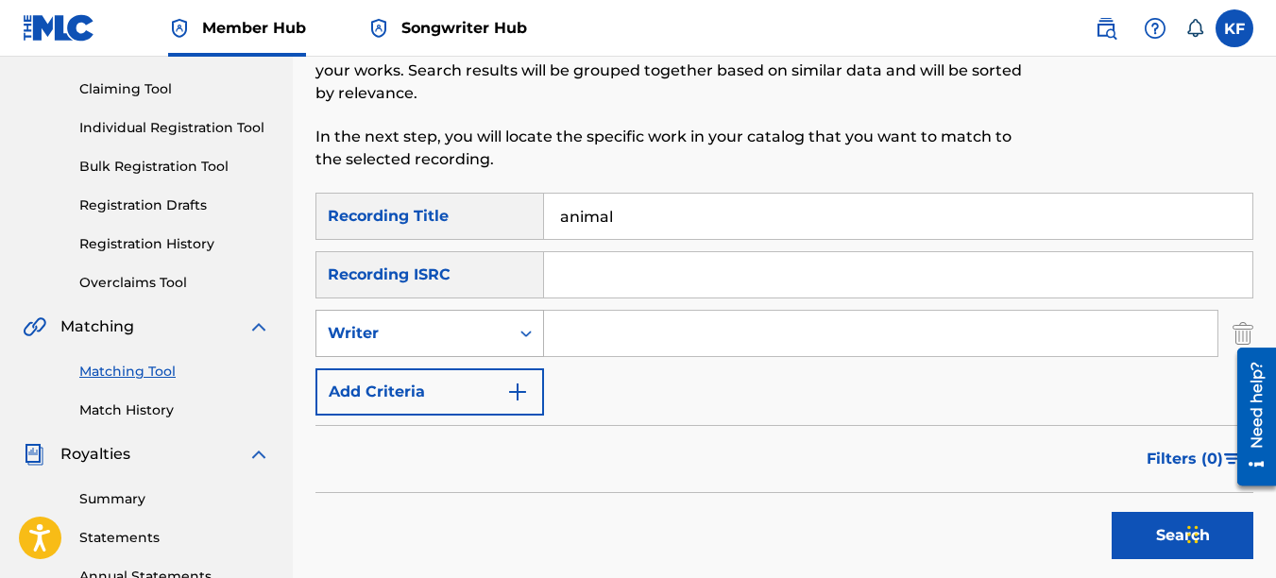
click at [519, 332] on icon "Search Form" at bounding box center [526, 333] width 19 height 19
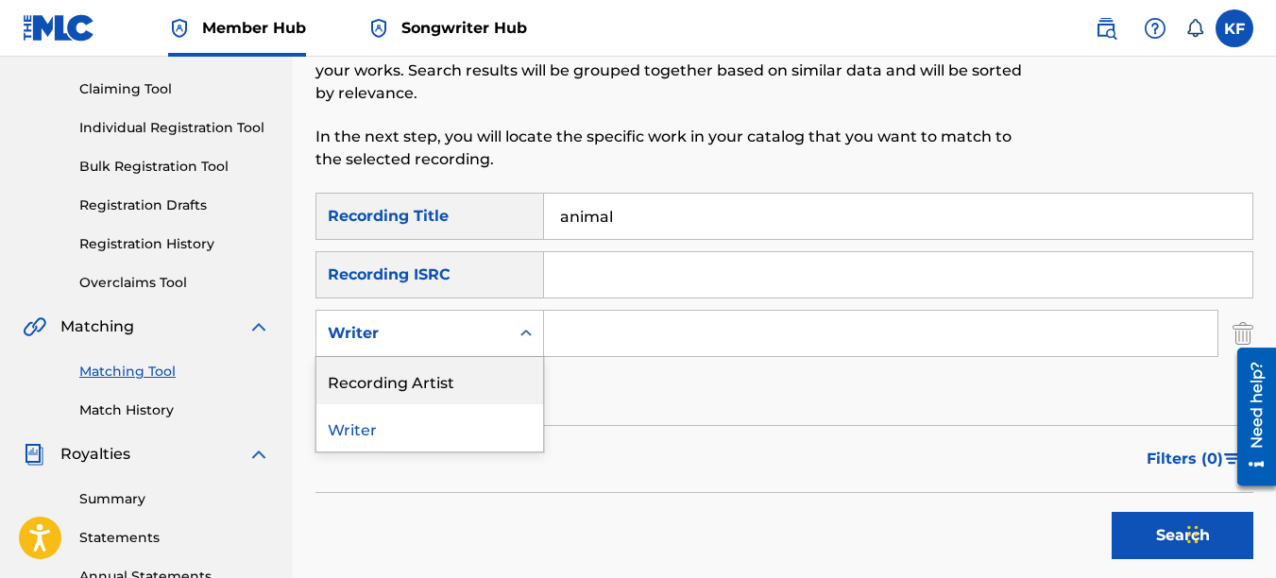
click at [460, 381] on div "Recording Artist" at bounding box center [429, 380] width 227 height 47
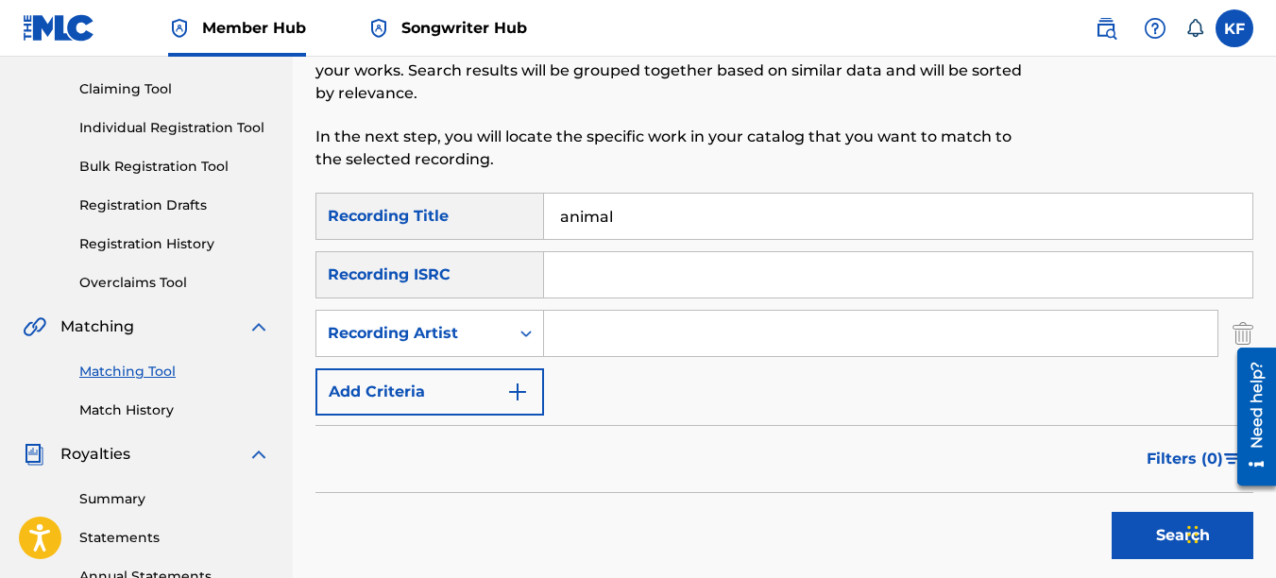
click at [628, 323] on input "Search Form" at bounding box center [880, 333] width 673 height 45
type input "lincoln city"
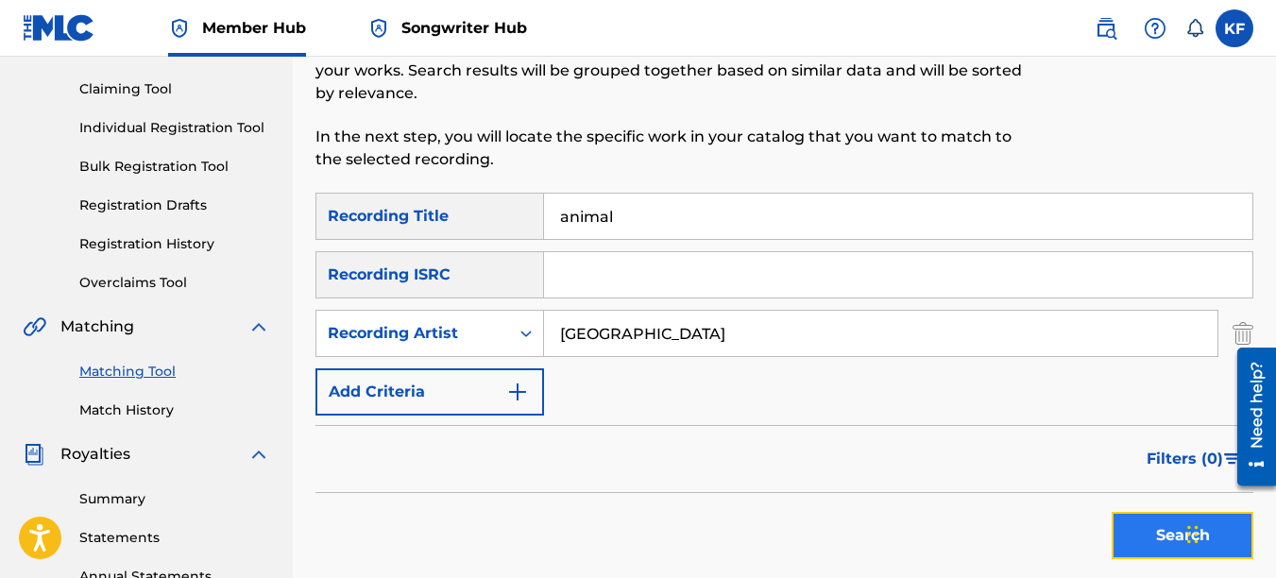
click at [1155, 527] on button "Search" at bounding box center [1183, 535] width 142 height 47
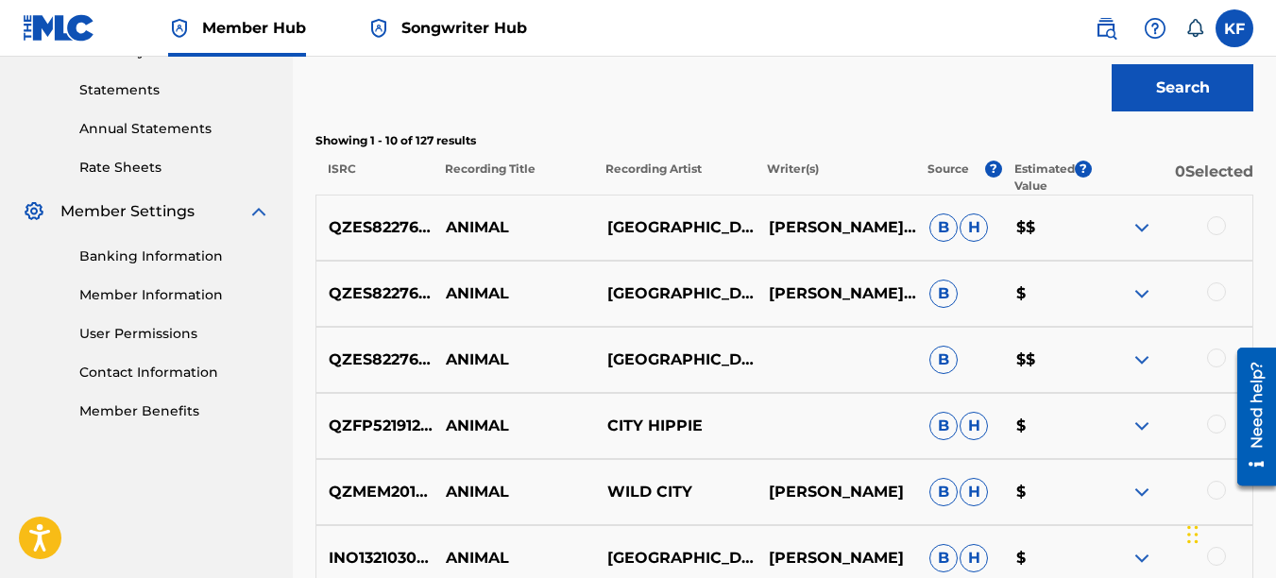
scroll to position [661, 0]
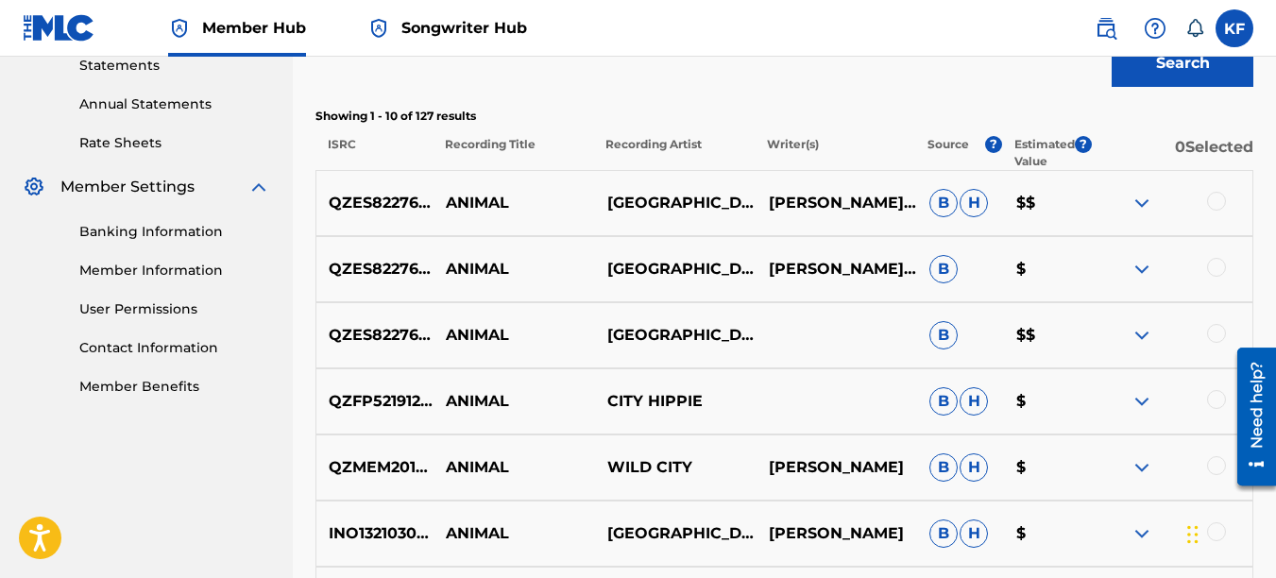
click at [1218, 204] on div at bounding box center [1216, 201] width 19 height 19
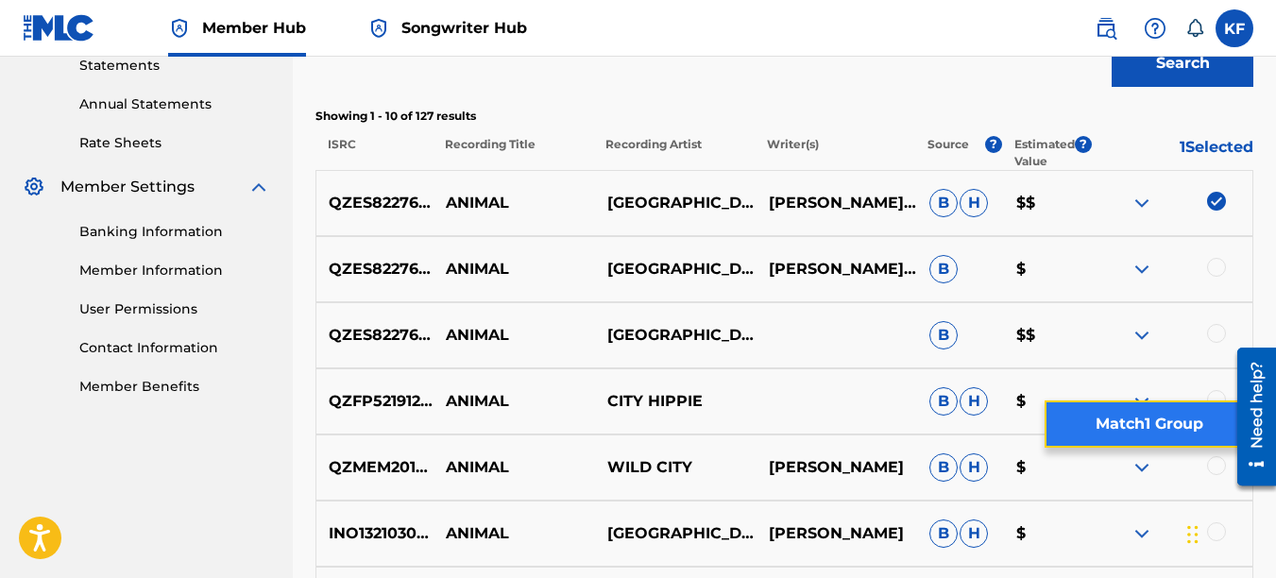
click at [1159, 425] on button "Match 1 Group" at bounding box center [1149, 424] width 209 height 47
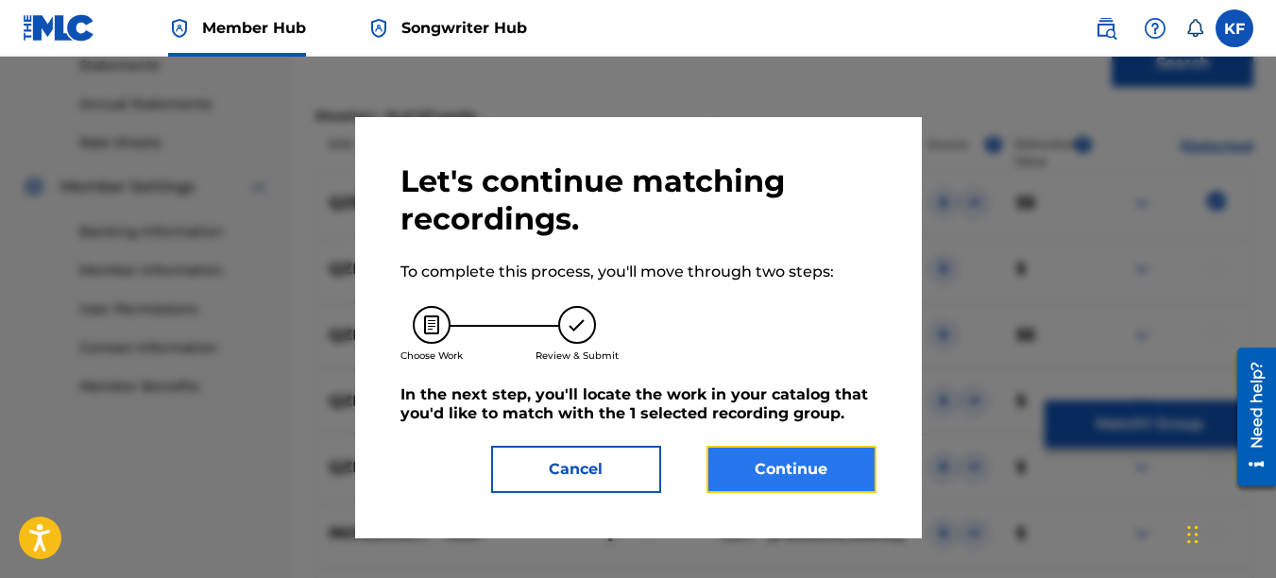
click at [769, 468] on button "Continue" at bounding box center [792, 469] width 170 height 47
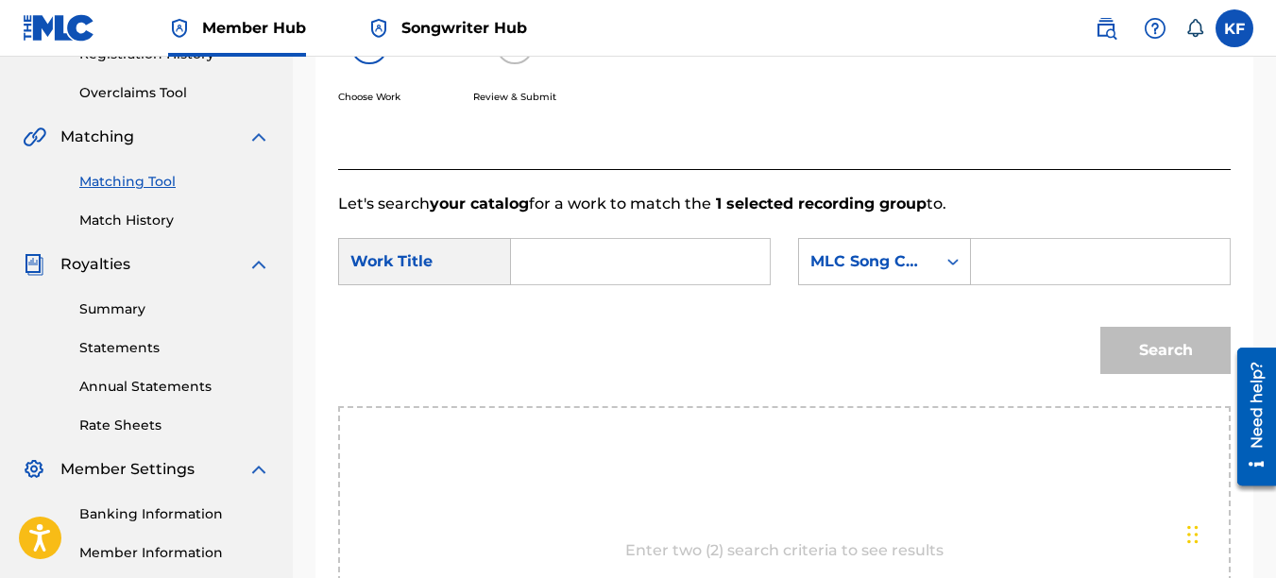
scroll to position [378, 0]
click at [540, 285] on input "Search Form" at bounding box center [640, 262] width 227 height 45
type input "animal"
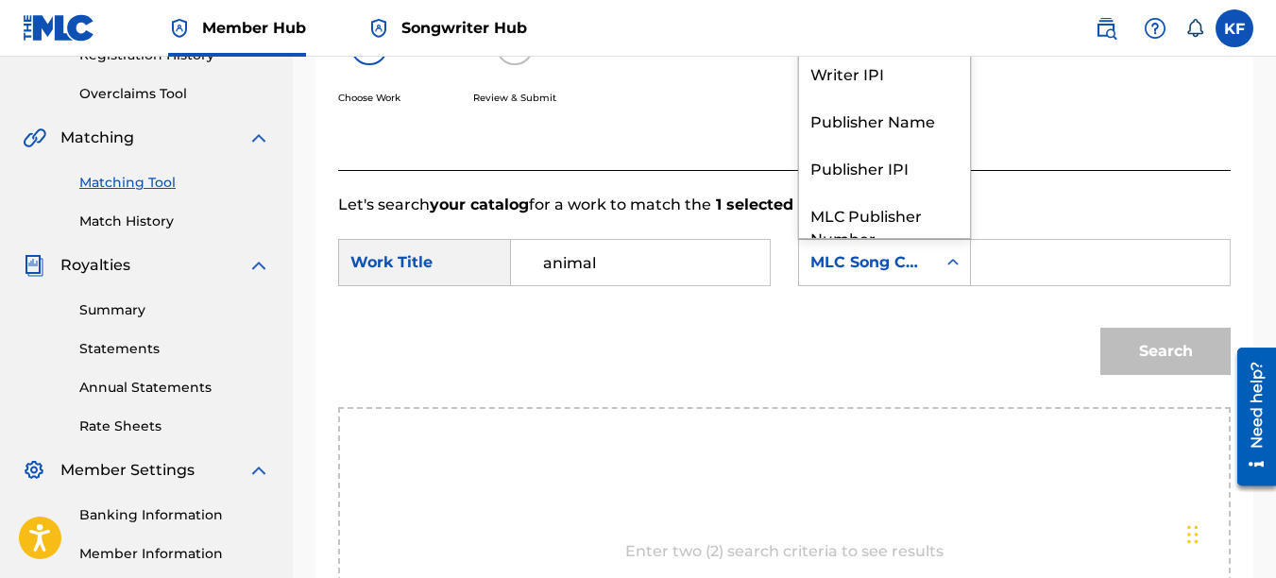
click at [946, 272] on icon "Search Form" at bounding box center [953, 262] width 19 height 19
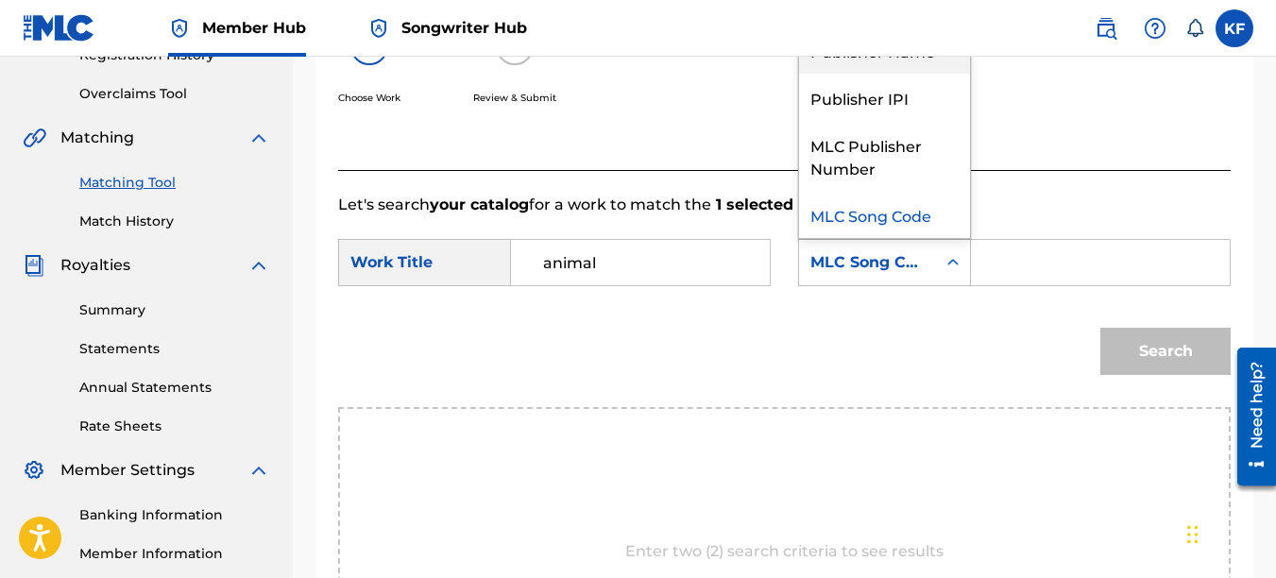
click at [893, 74] on div "Publisher Name" at bounding box center [884, 49] width 171 height 47
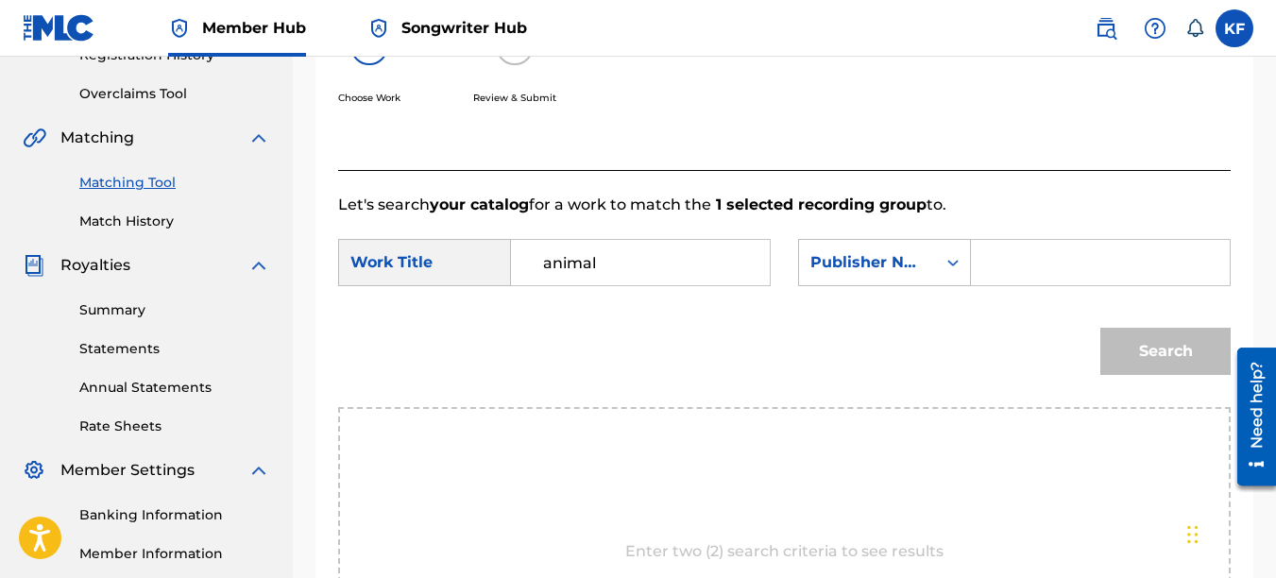
click at [1008, 281] on input "Search Form" at bounding box center [1100, 262] width 227 height 45
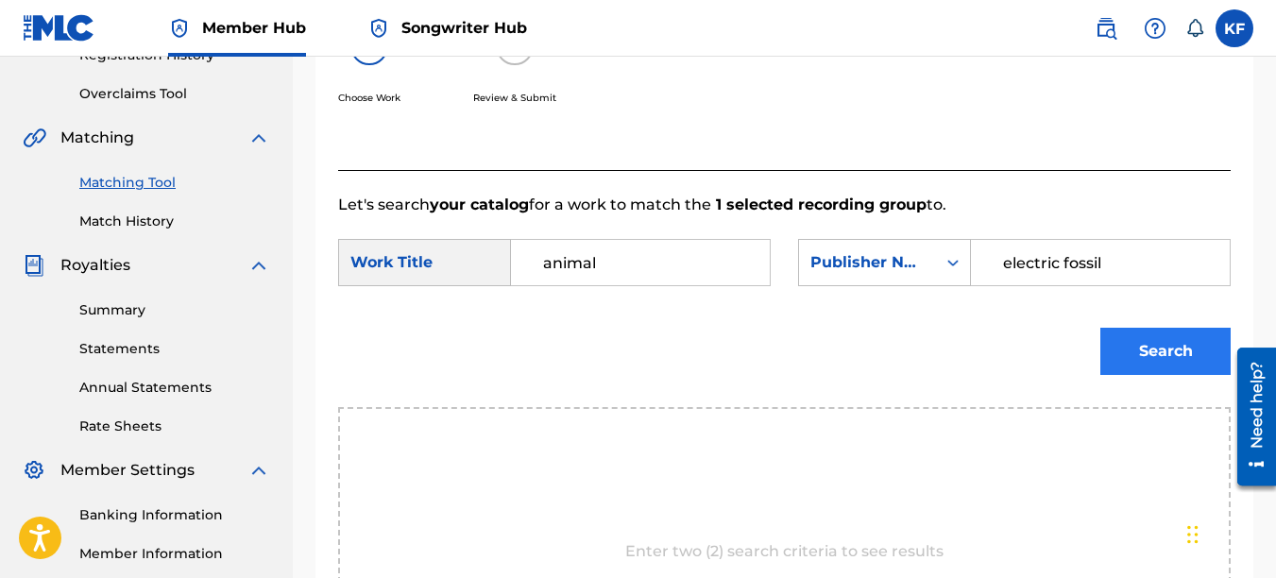
type input "electric fossil"
click at [1169, 370] on button "Search" at bounding box center [1165, 351] width 130 height 47
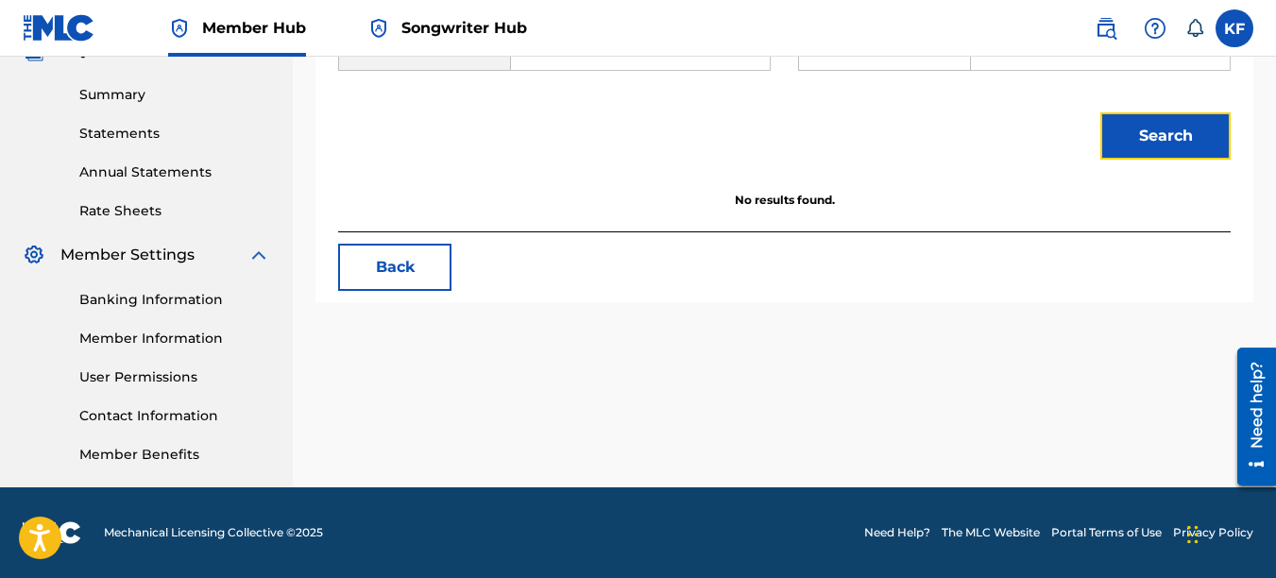
scroll to position [215, 0]
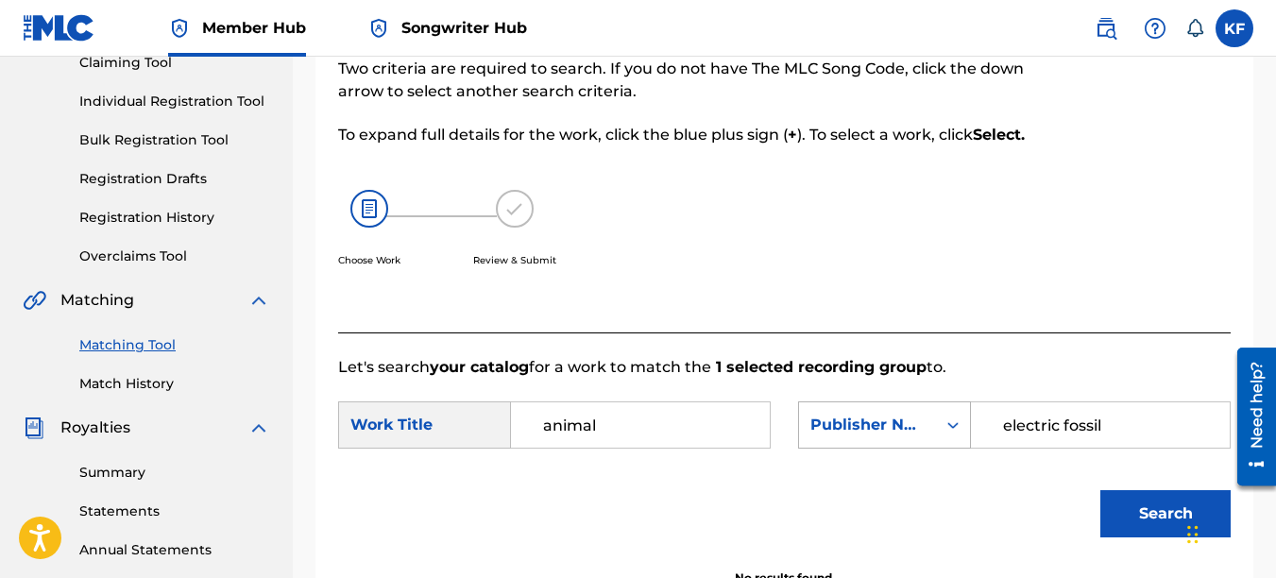
click at [932, 443] on div "Publisher Name" at bounding box center [867, 425] width 137 height 36
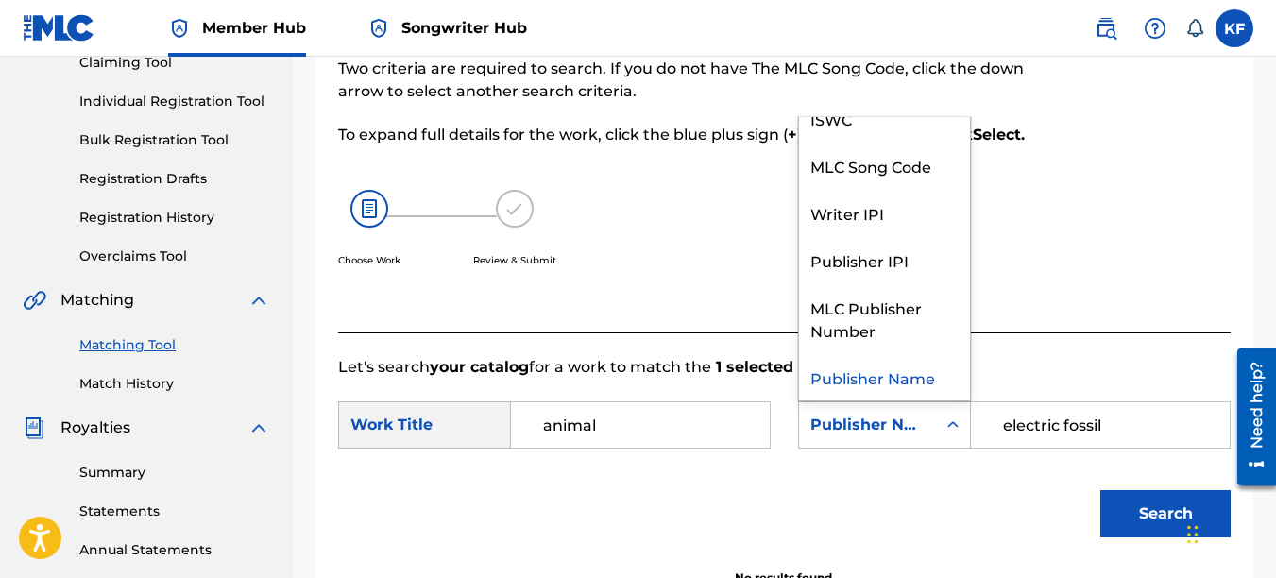
scroll to position [0, 0]
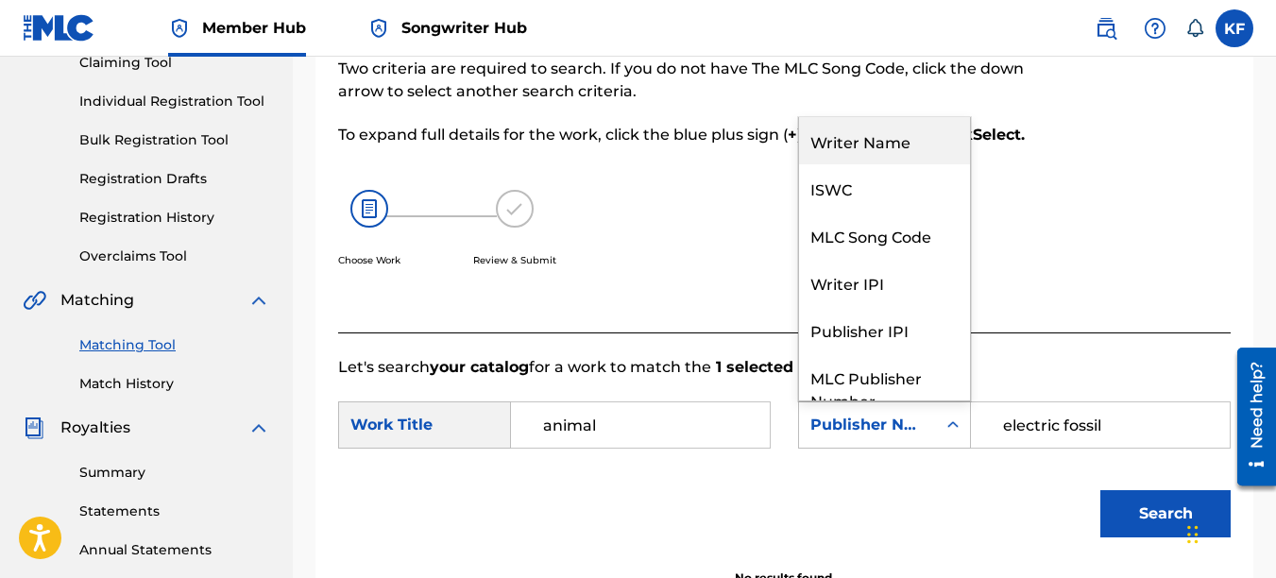
click at [884, 160] on div "Writer Name" at bounding box center [884, 140] width 171 height 47
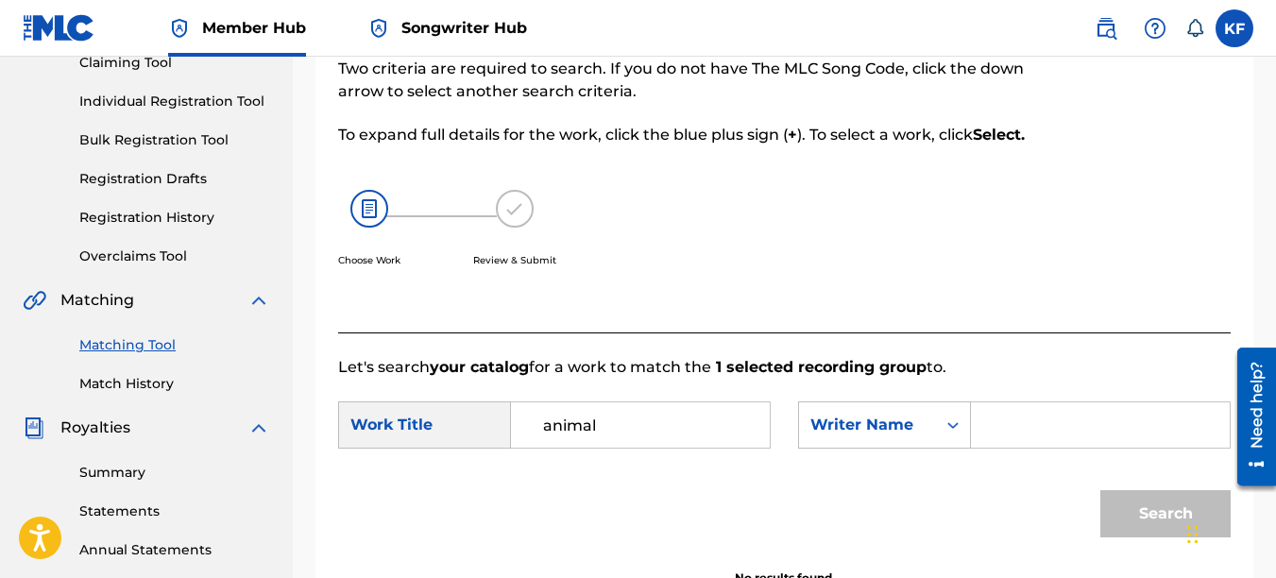
click at [1088, 448] on input "Search Form" at bounding box center [1100, 424] width 227 height 45
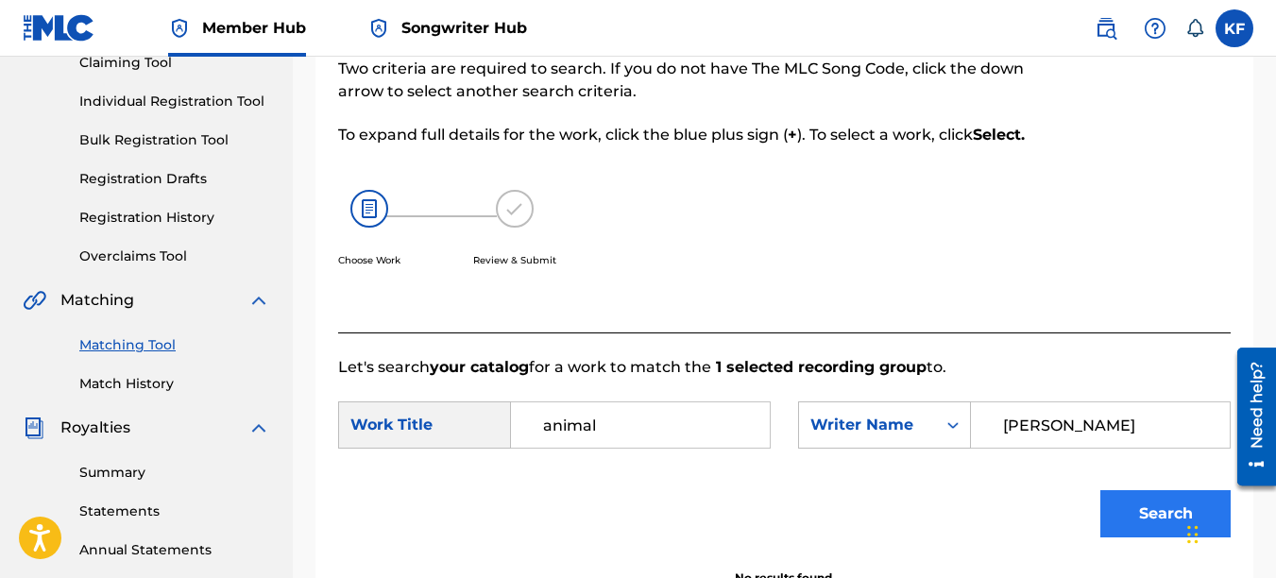
type input "Kirby Fitzgerald"
click at [1139, 535] on button "Search" at bounding box center [1165, 513] width 130 height 47
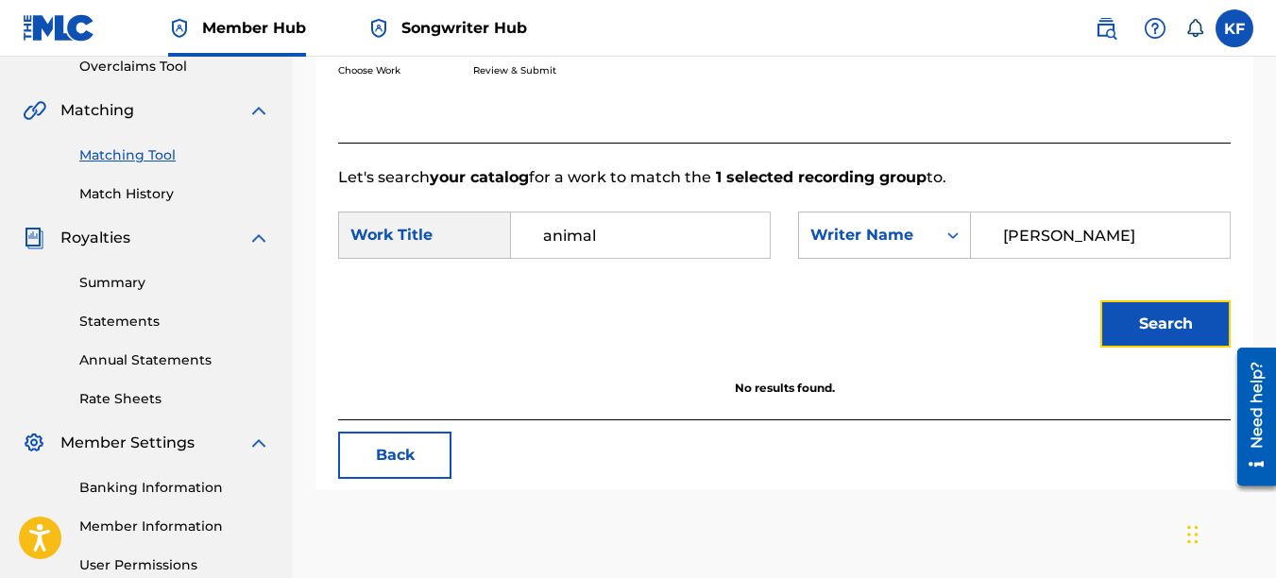
scroll to position [404, 0]
click at [1168, 259] on input "Kirby Fitzgerald" at bounding box center [1100, 235] width 227 height 45
drag, startPoint x: 1168, startPoint y: 264, endPoint x: 999, endPoint y: 261, distance: 169.1
click at [999, 259] on input "Kirby Fitzgerald" at bounding box center [1100, 235] width 227 height 45
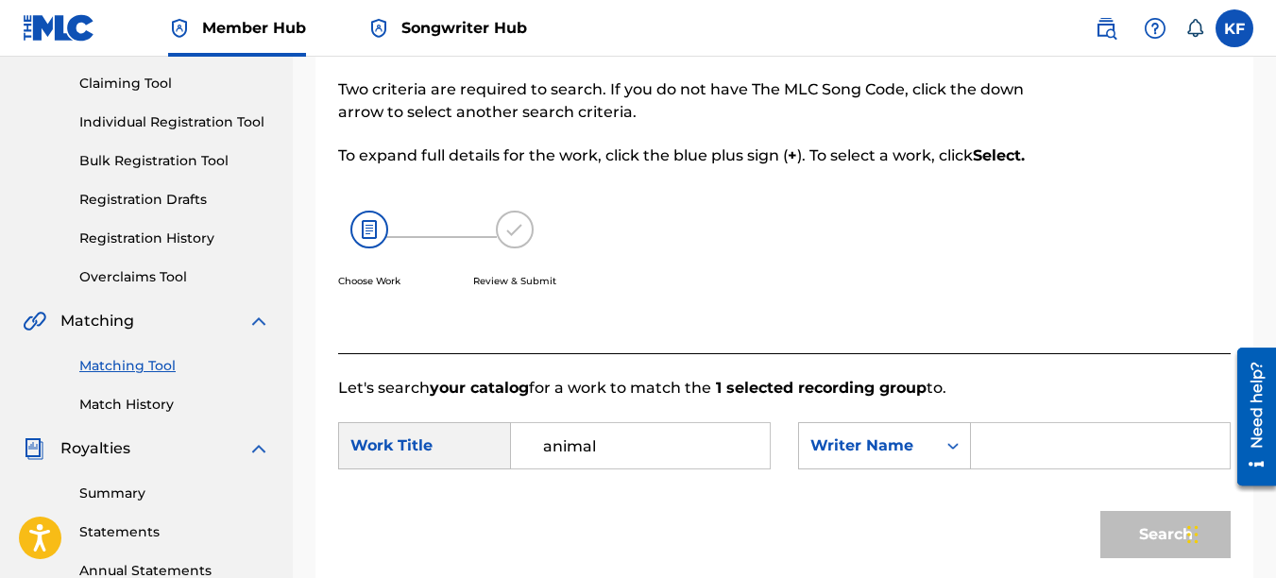
scroll to position [215, 0]
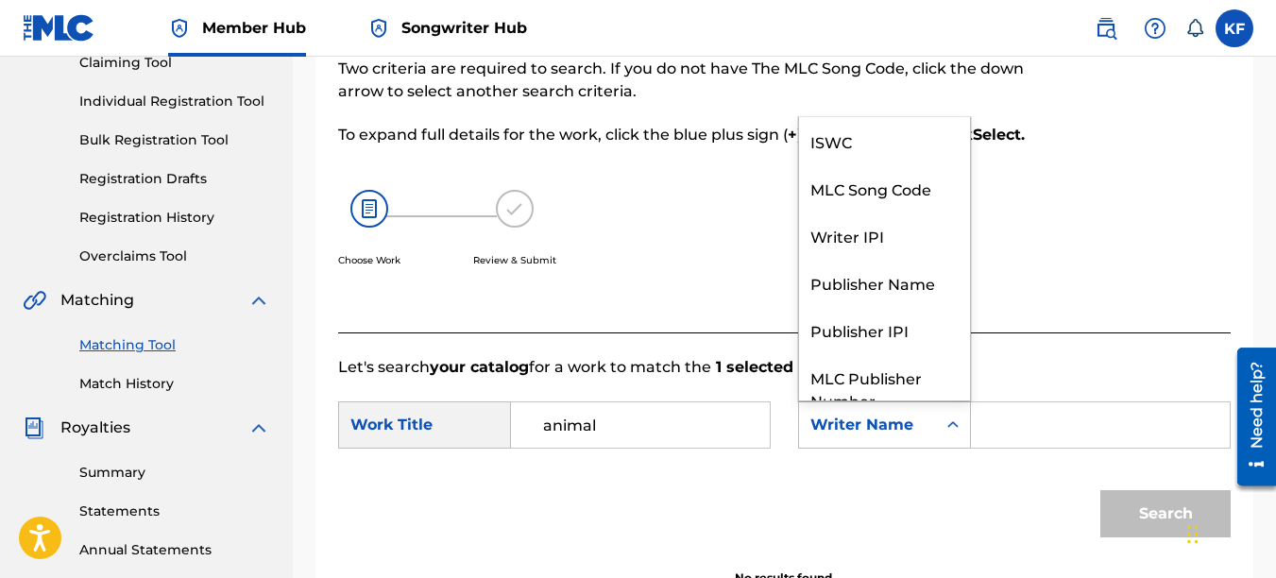
click at [941, 442] on div "Search Form" at bounding box center [953, 425] width 34 height 34
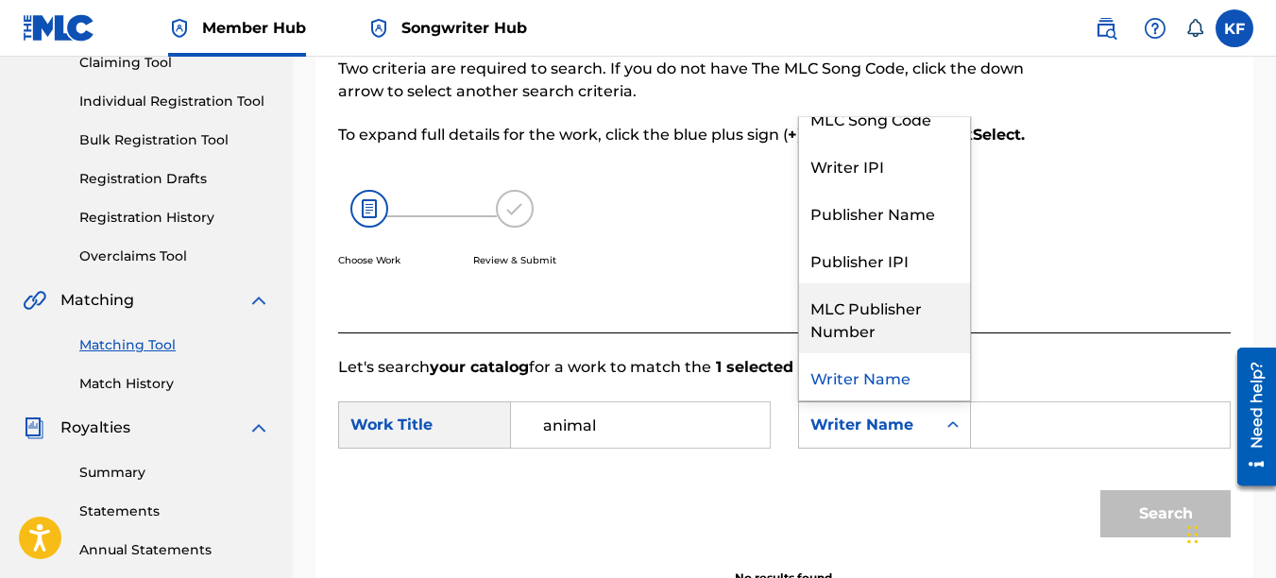
scroll to position [0, 0]
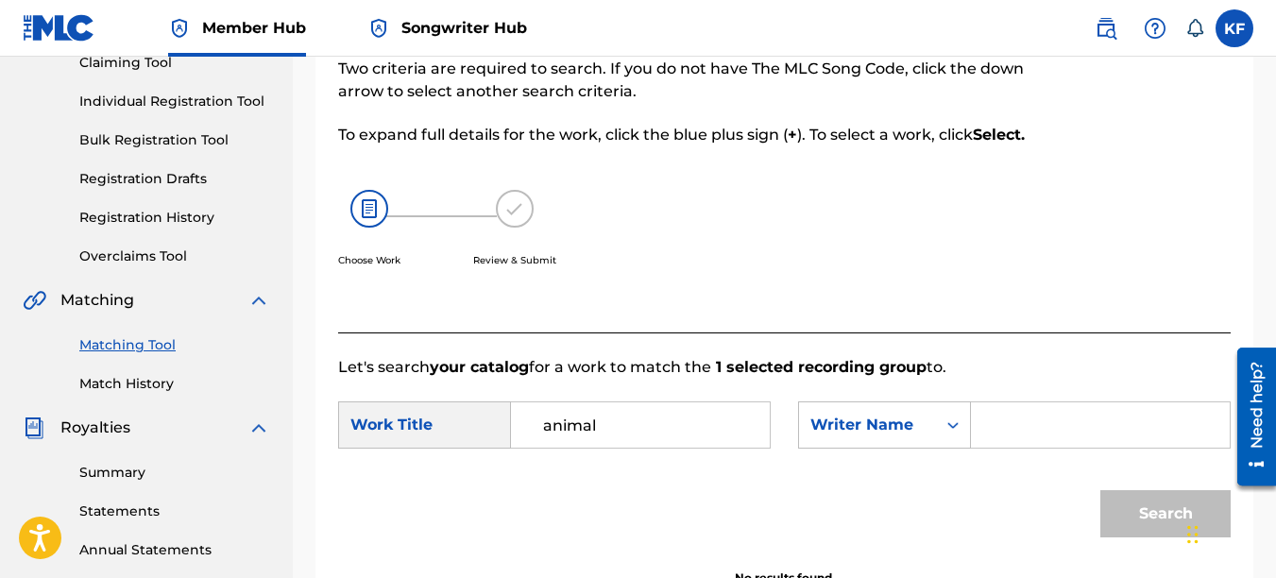
click at [708, 223] on div "Choose Work Review & Submit" at bounding box center [682, 239] width 688 height 144
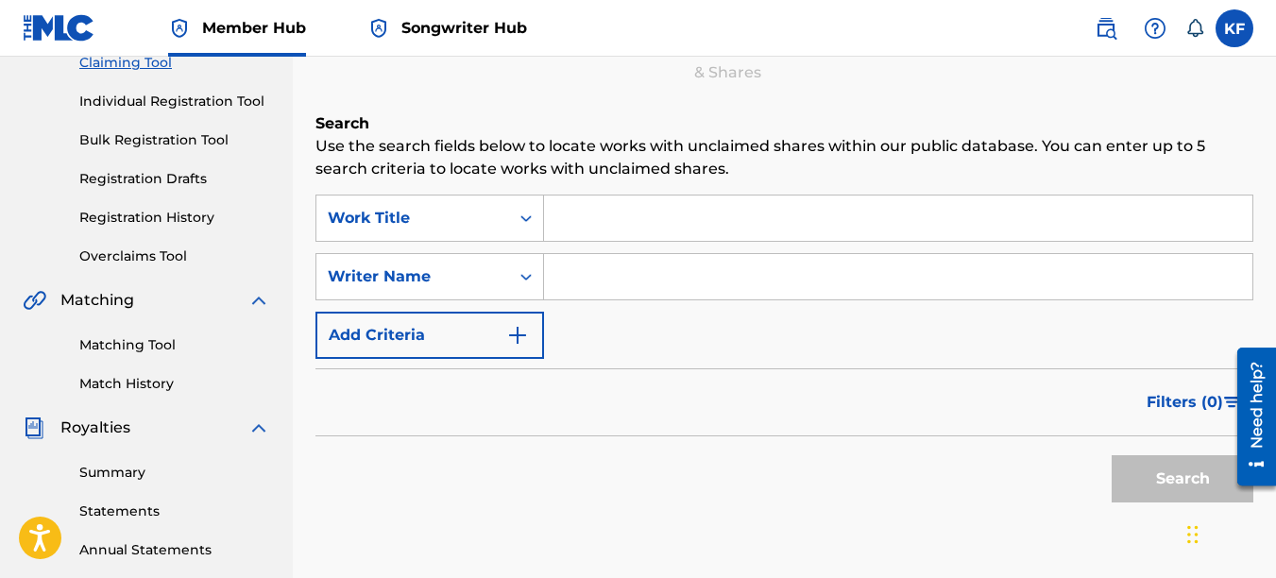
scroll to position [189, 0]
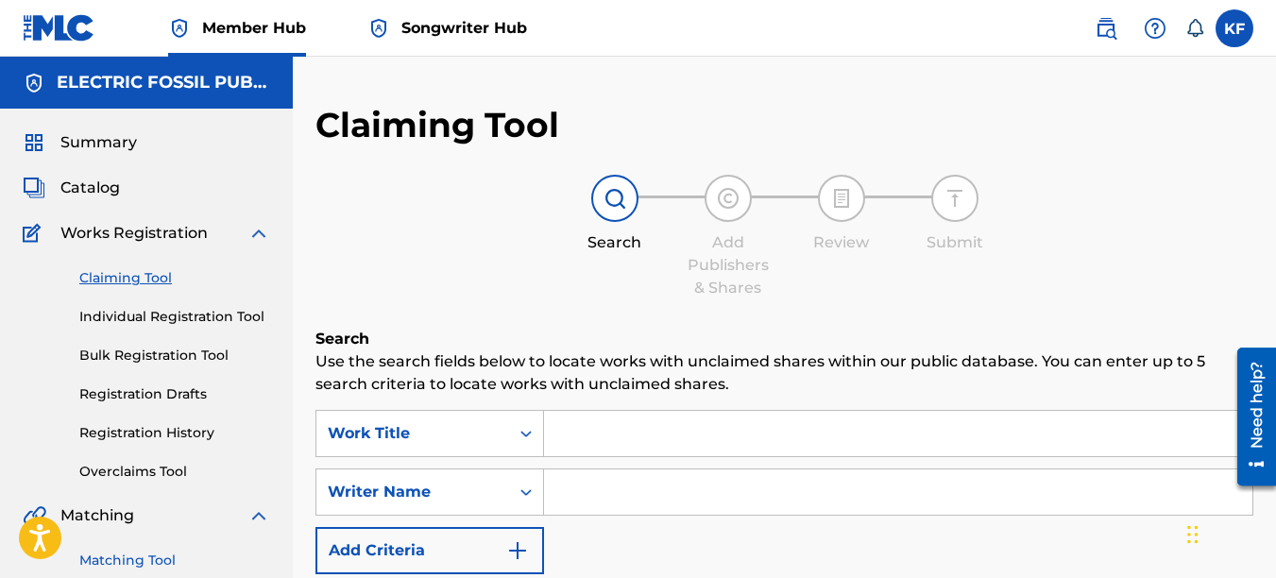
click at [122, 553] on link "Matching Tool" at bounding box center [174, 561] width 191 height 20
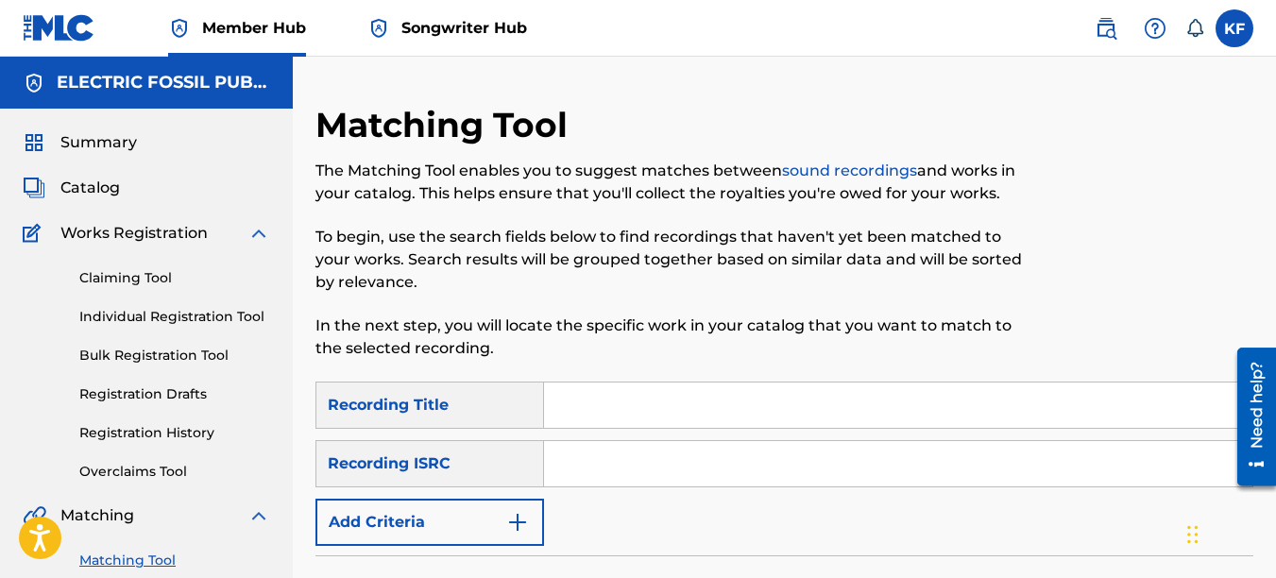
click at [677, 339] on p "In the next step, you will locate the specific work in your catalog that you wa…" at bounding box center [676, 337] width 723 height 45
click at [591, 406] on input "Search Form" at bounding box center [898, 405] width 708 height 45
type input "hypnotizer"
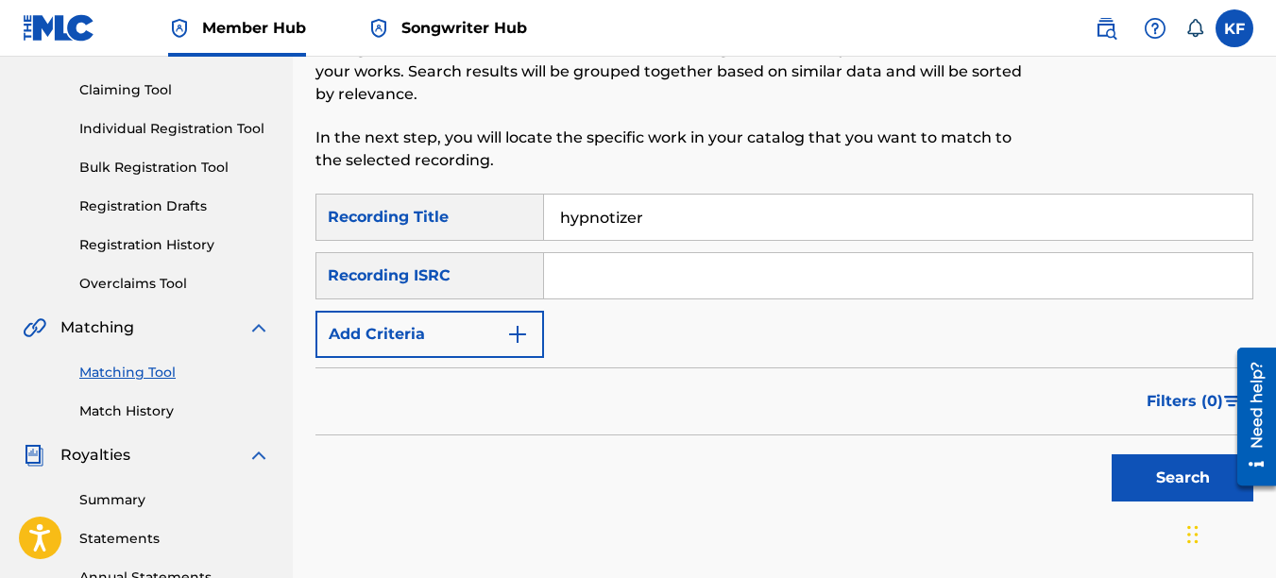
scroll to position [189, 0]
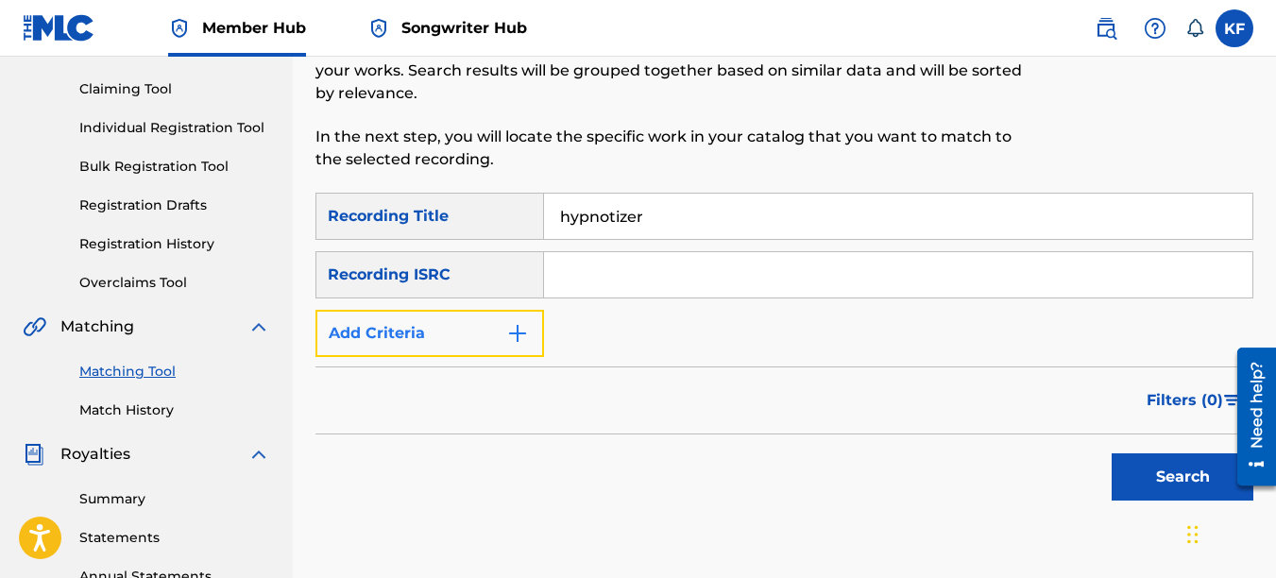
click at [517, 338] on img "Search Form" at bounding box center [517, 333] width 23 height 23
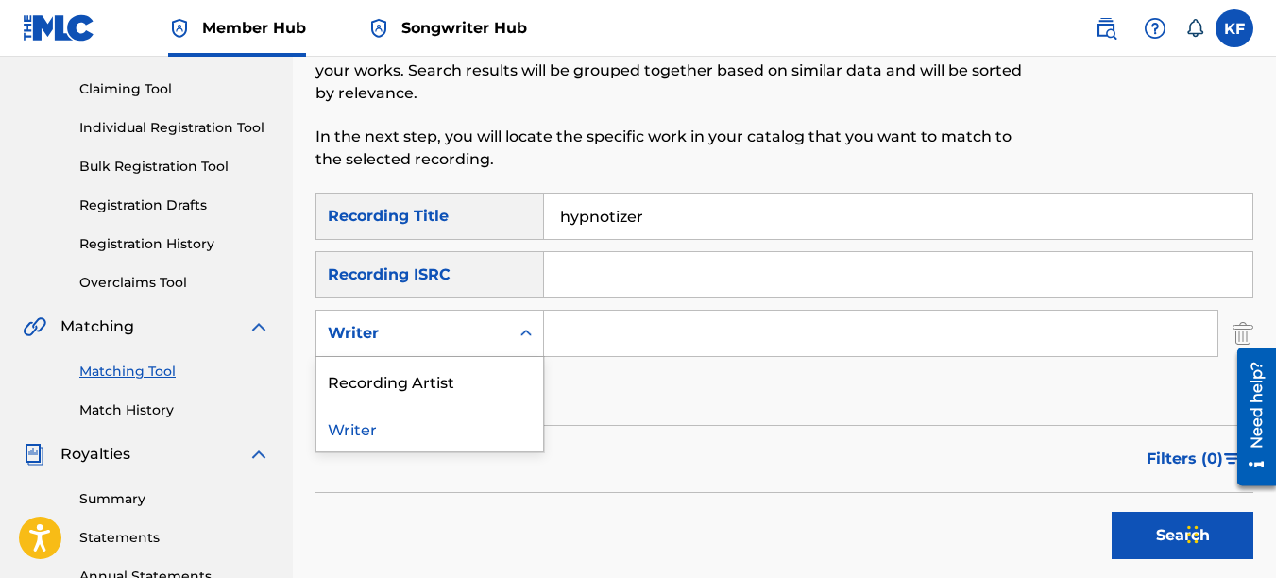
click at [526, 339] on icon "Search Form" at bounding box center [526, 333] width 19 height 19
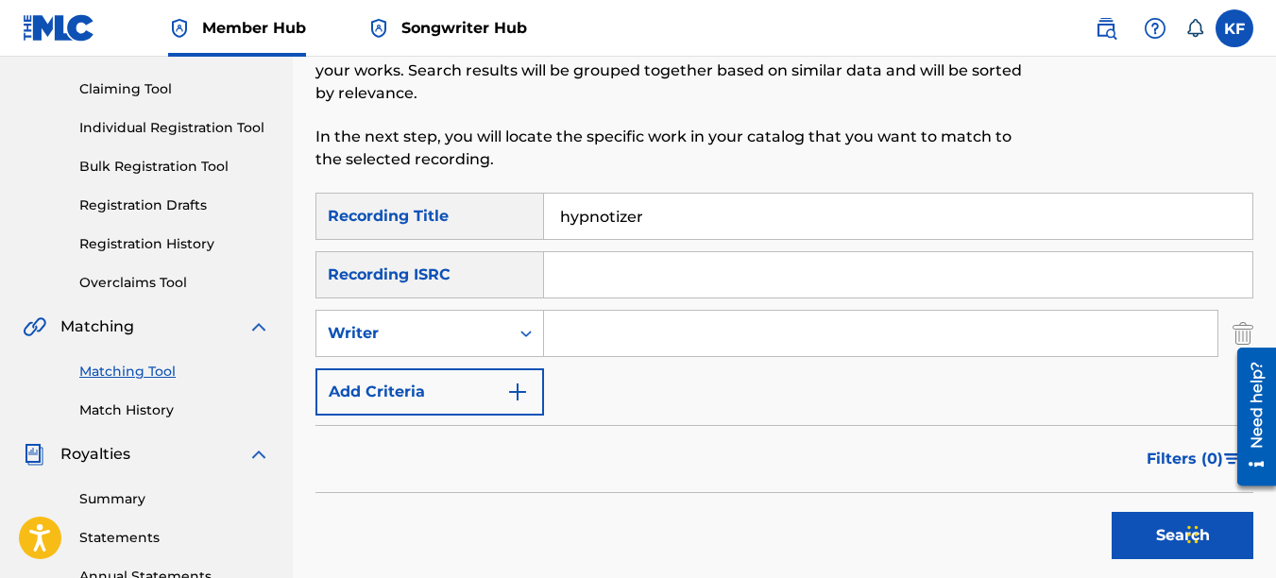
click at [622, 337] on input "Search Form" at bounding box center [880, 333] width 673 height 45
click at [1112, 512] on button "Search" at bounding box center [1183, 535] width 142 height 47
drag, startPoint x: 666, startPoint y: 338, endPoint x: 334, endPoint y: 379, distance: 334.0
click at [334, 379] on div "SearchWithCriteria9710e5ac-689c-4ab0-9222-e24757520ae7 Recording Title hypnotiz…" at bounding box center [784, 304] width 938 height 223
type input "davis"
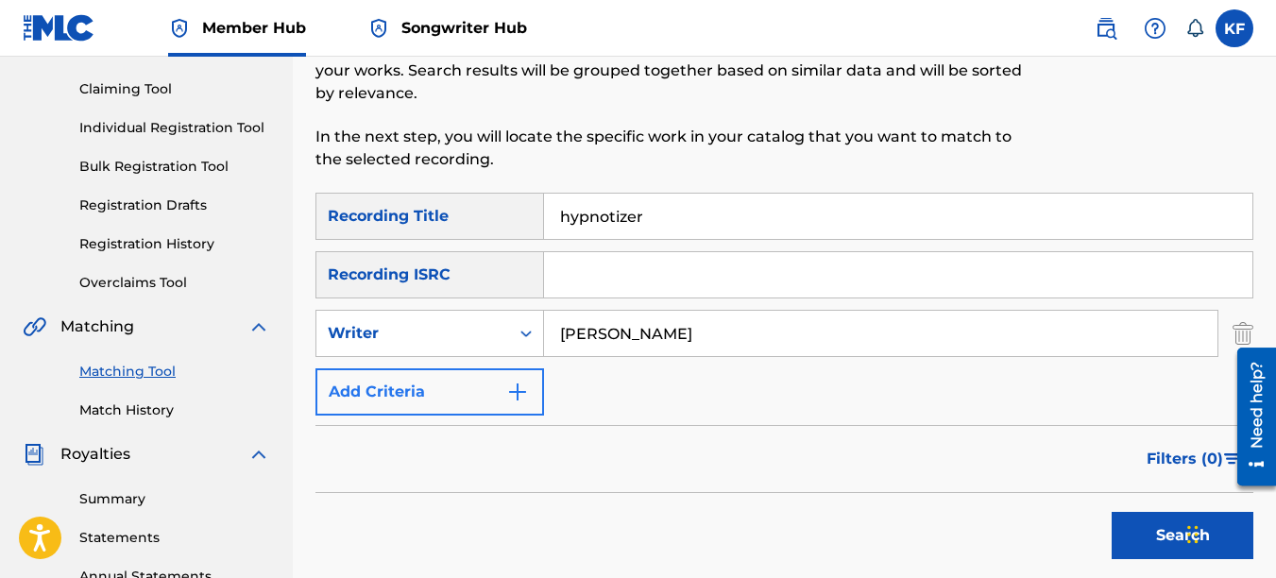
click at [1112, 512] on button "Search" at bounding box center [1183, 535] width 142 height 47
drag, startPoint x: 623, startPoint y: 333, endPoint x: 176, endPoint y: 338, distance: 447.8
click at [212, 333] on main "ELECTRIC FOSSIL PUBLISHING Summary Catalog Works Registration Claiming Tool Ind…" at bounding box center [638, 380] width 1276 height 1024
type input "kirby fitzgerald"
click at [1112, 512] on button "Search" at bounding box center [1183, 535] width 142 height 47
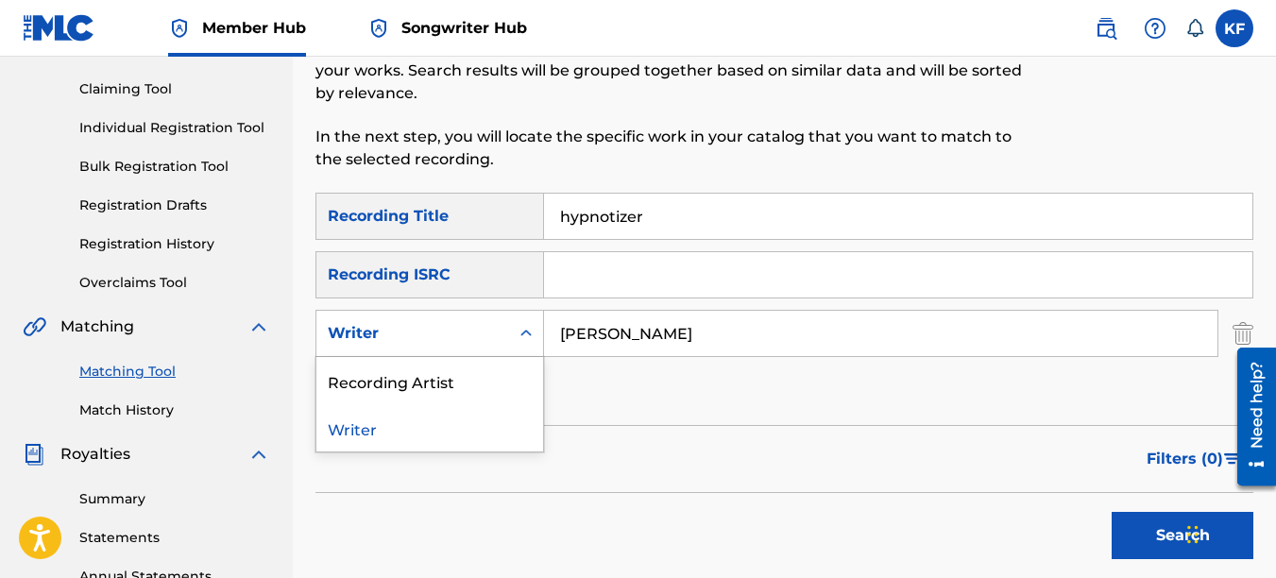
click at [503, 332] on div "Writer" at bounding box center [412, 333] width 193 height 36
click at [460, 385] on div "Recording Artist" at bounding box center [429, 380] width 227 height 47
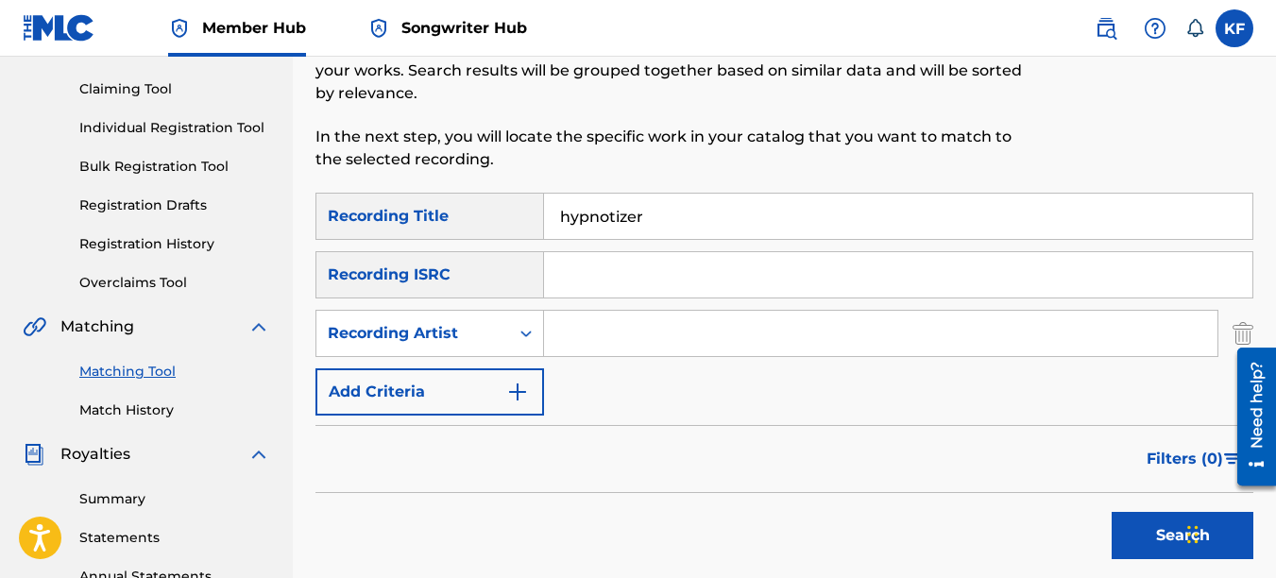
drag, startPoint x: 707, startPoint y: 343, endPoint x: 655, endPoint y: 339, distance: 52.1
click at [655, 339] on input "Search Form" at bounding box center [880, 333] width 673 height 45
click at [1112, 512] on button "Search" at bounding box center [1183, 535] width 142 height 47
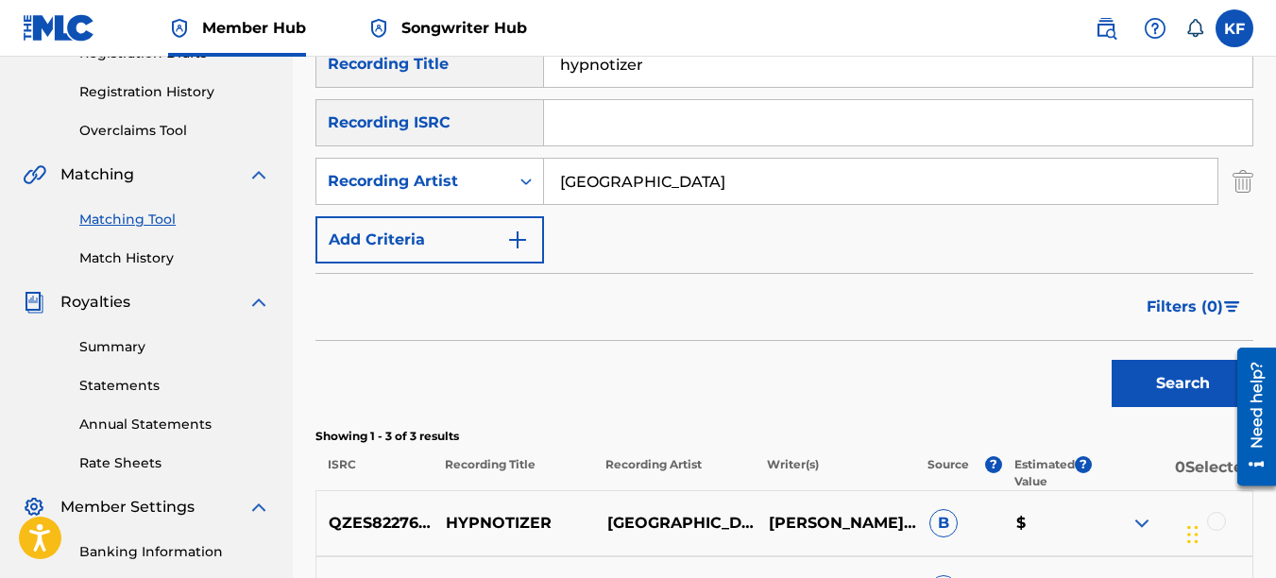
scroll to position [94, 0]
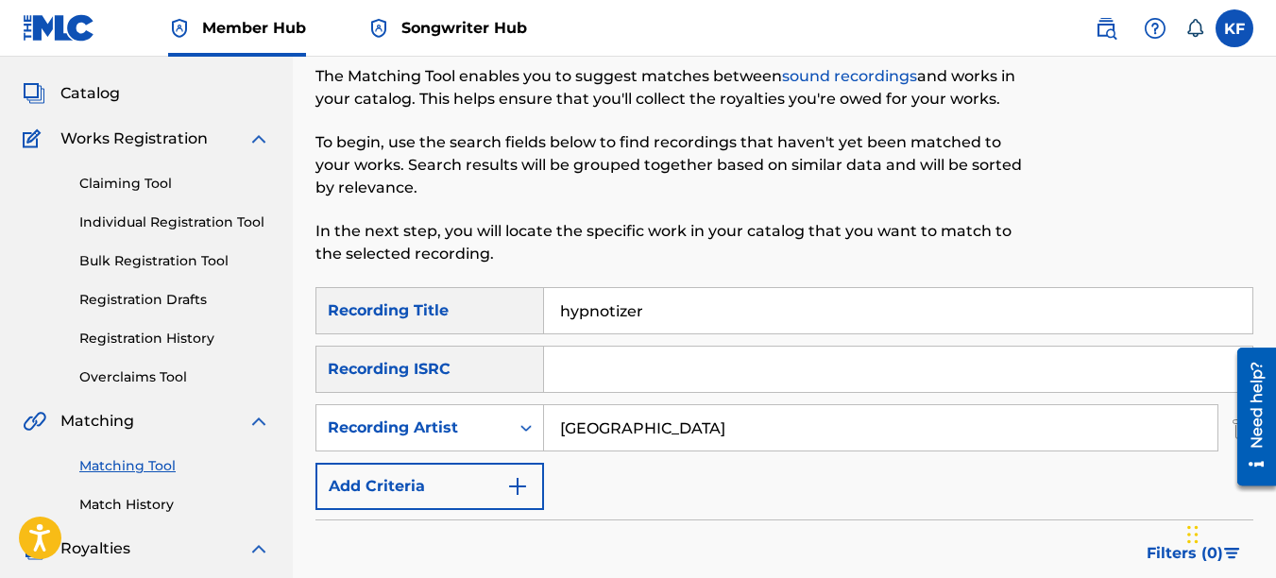
drag, startPoint x: 702, startPoint y: 428, endPoint x: 155, endPoint y: 396, distance: 547.9
click at [256, 404] on main "ELECTRIC FOSSIL PUBLISHING Summary Catalog Works Registration Claiming Tool Ind…" at bounding box center [638, 495] width 1276 height 1067
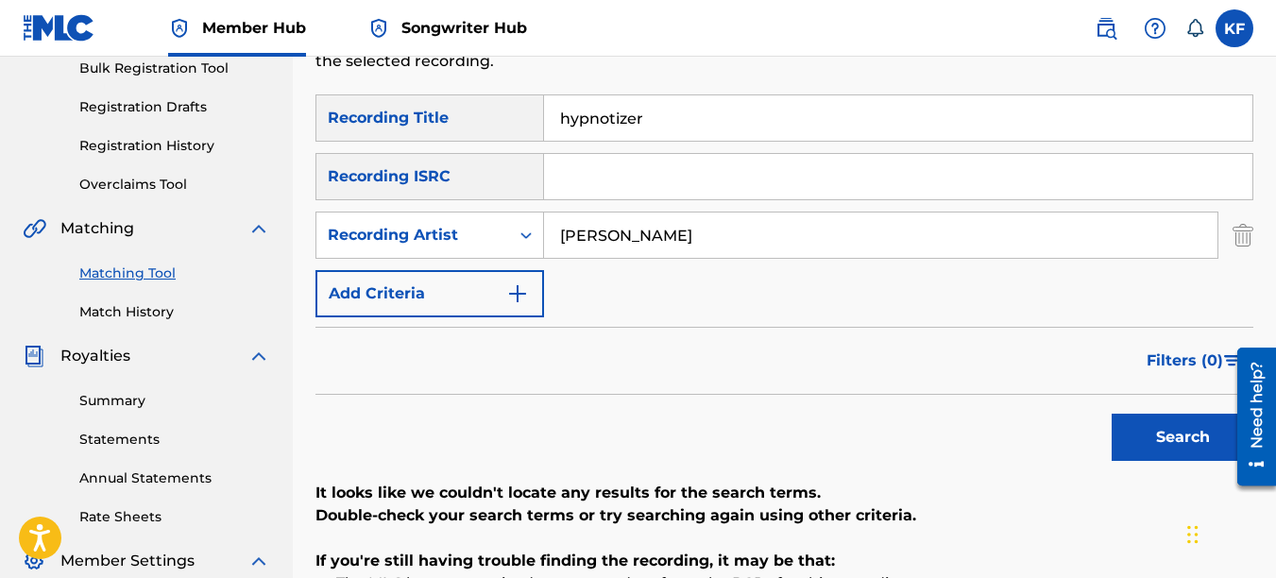
scroll to position [283, 0]
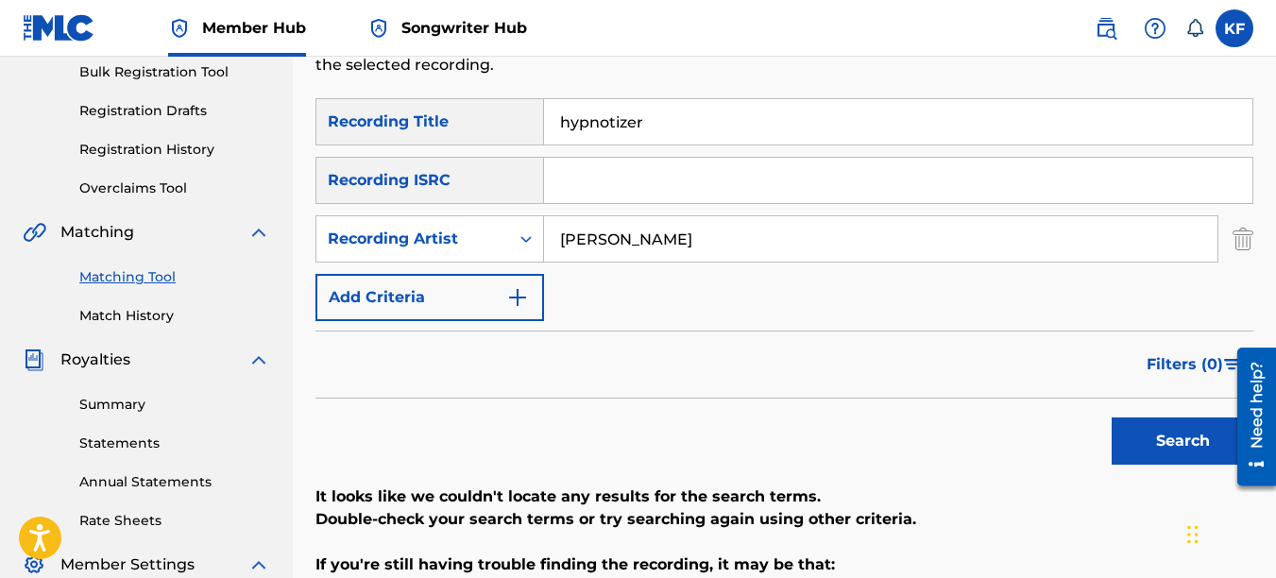
drag, startPoint x: 703, startPoint y: 234, endPoint x: 632, endPoint y: 237, distance: 70.9
click at [639, 237] on input "kirby fitzgerald" at bounding box center [880, 238] width 673 height 45
drag, startPoint x: 448, startPoint y: 241, endPoint x: 410, endPoint y: 241, distance: 37.8
click at [410, 241] on div "SearchWithCriteriaa3ee8bda-9cc9-49fd-af98-1eba8829605b Recording Artist kirby f…" at bounding box center [784, 238] width 938 height 47
type input "d"
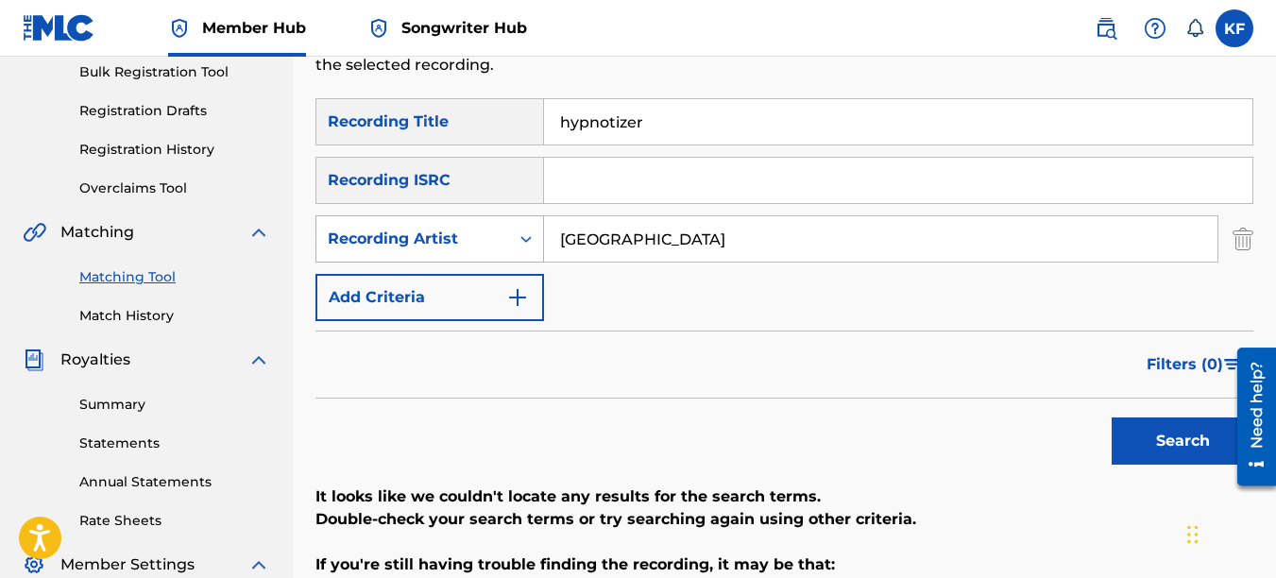
type input "lincoln city"
click at [1112, 418] on button "Search" at bounding box center [1183, 441] width 142 height 47
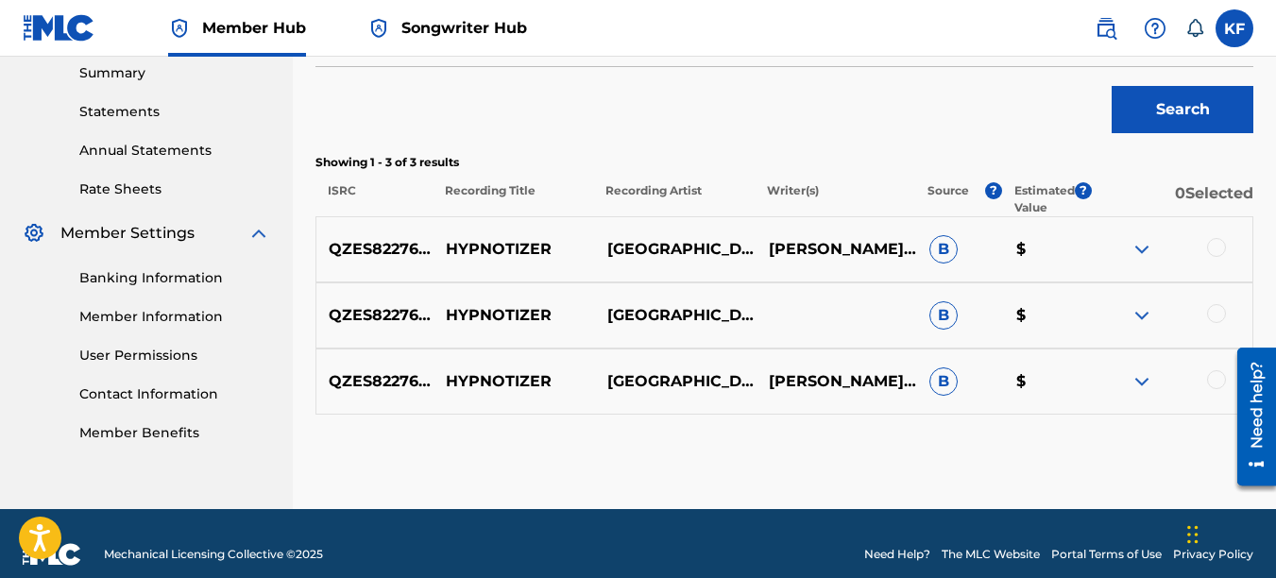
scroll to position [637, 0]
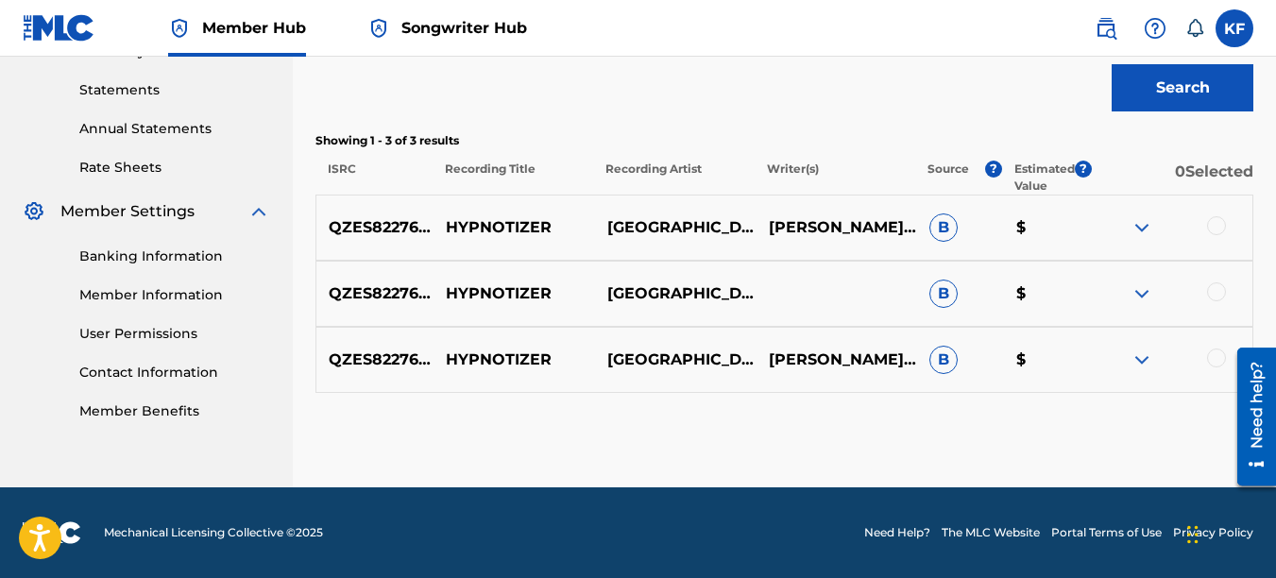
click at [1219, 226] on div at bounding box center [1216, 225] width 19 height 19
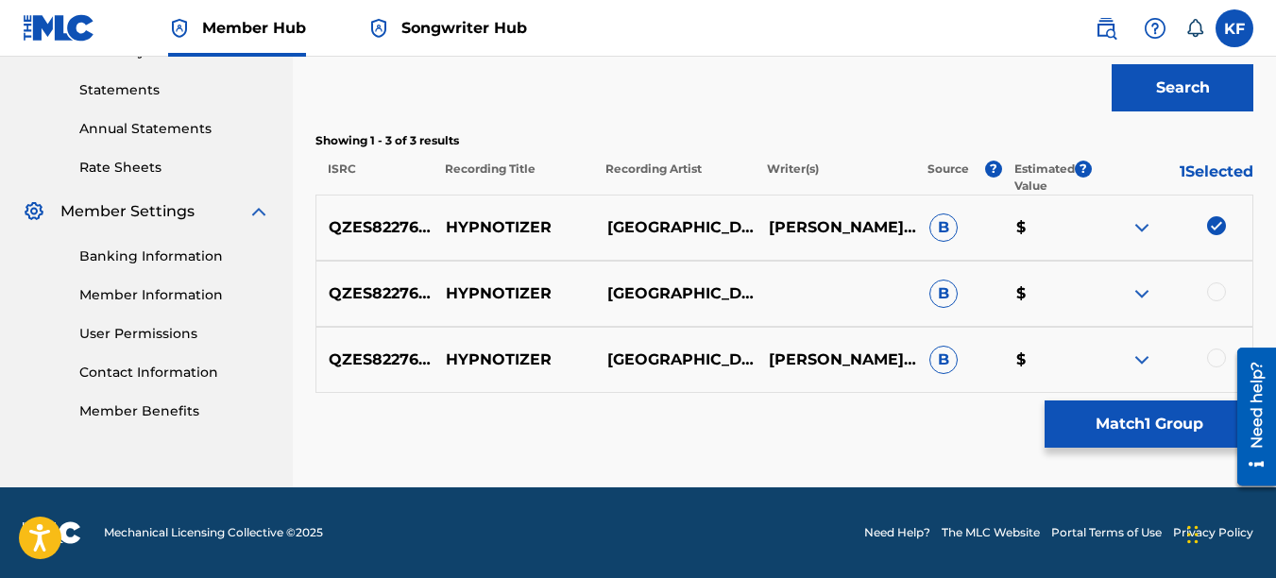
click at [1219, 293] on div at bounding box center [1216, 291] width 19 height 19
click at [1212, 365] on div at bounding box center [1216, 358] width 19 height 19
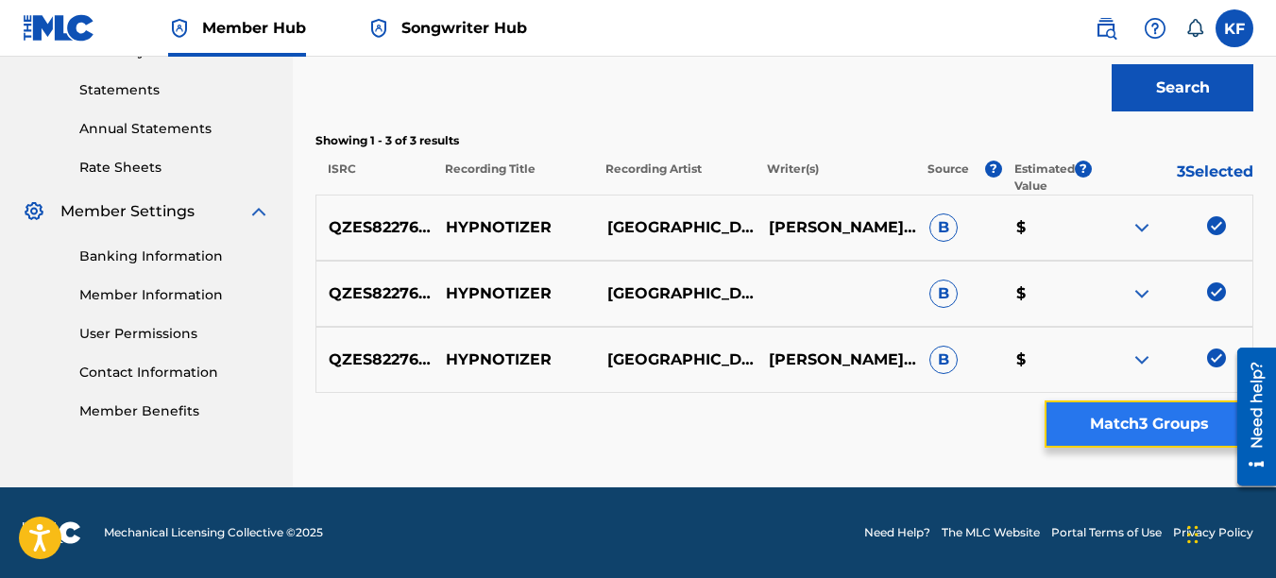
click at [1169, 437] on button "Match 3 Groups" at bounding box center [1149, 424] width 209 height 47
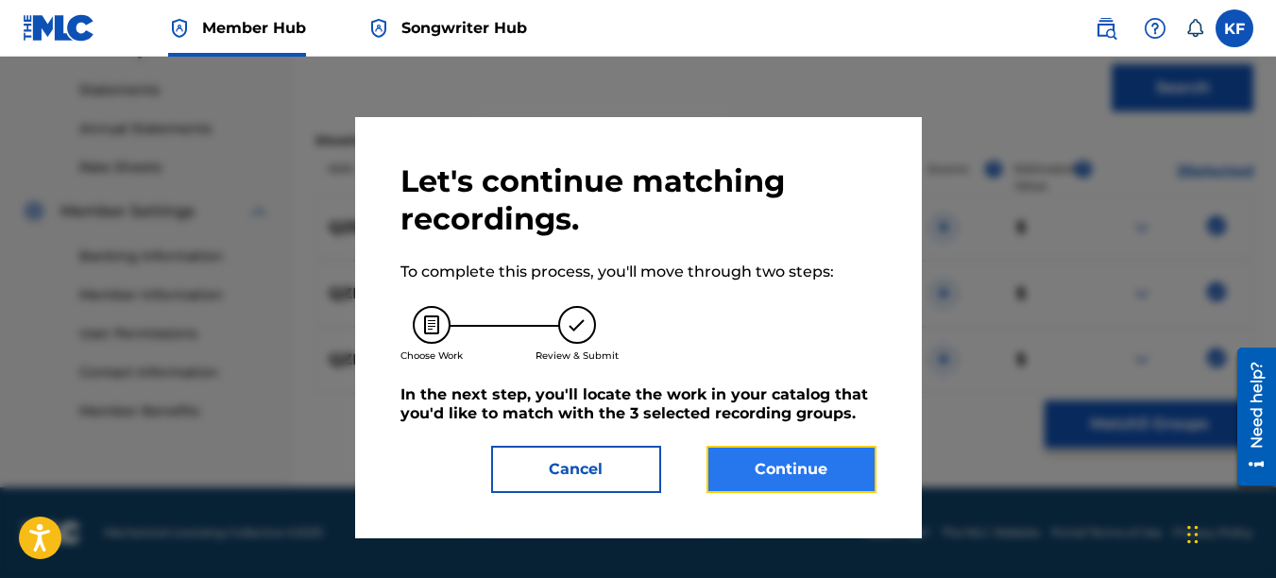
click at [774, 458] on button "Continue" at bounding box center [792, 469] width 170 height 47
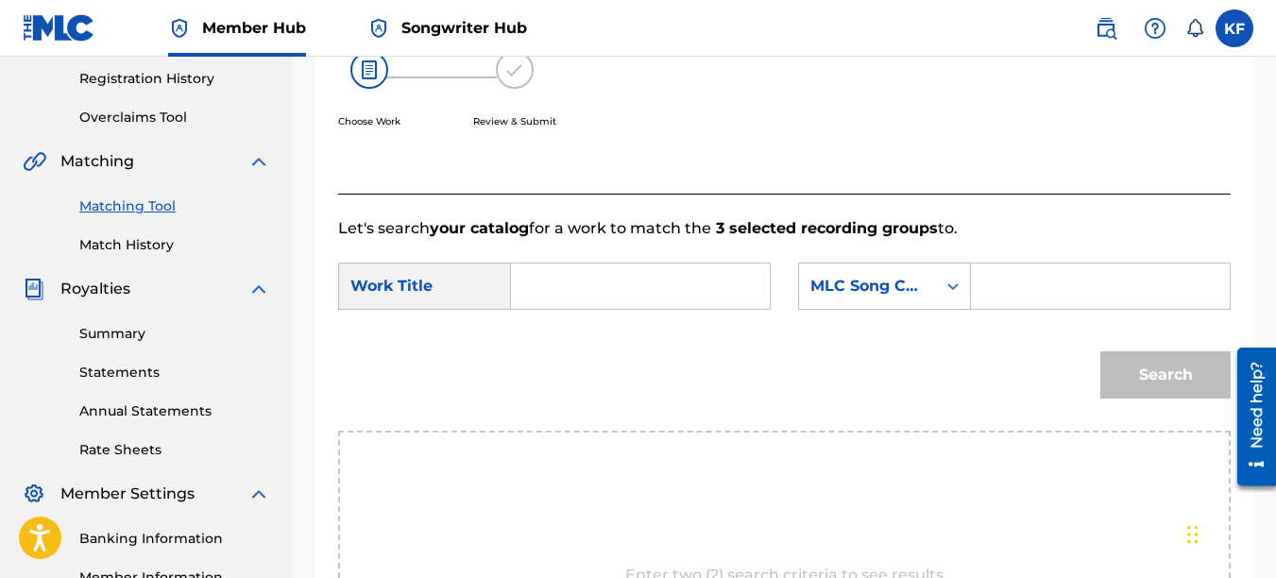
scroll to position [353, 0]
click at [531, 310] on input "Search Form" at bounding box center [640, 286] width 227 height 45
type input "hypnotizer"
click at [982, 311] on div "Search Form" at bounding box center [1101, 287] width 260 height 47
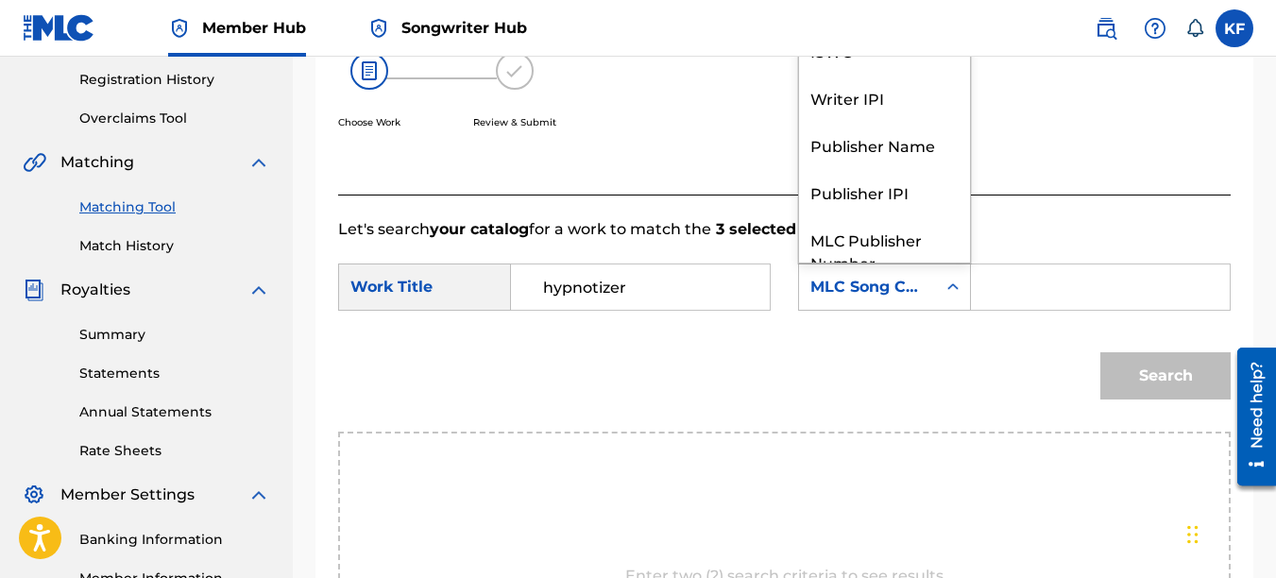
click at [956, 297] on icon "Search Form" at bounding box center [953, 287] width 19 height 19
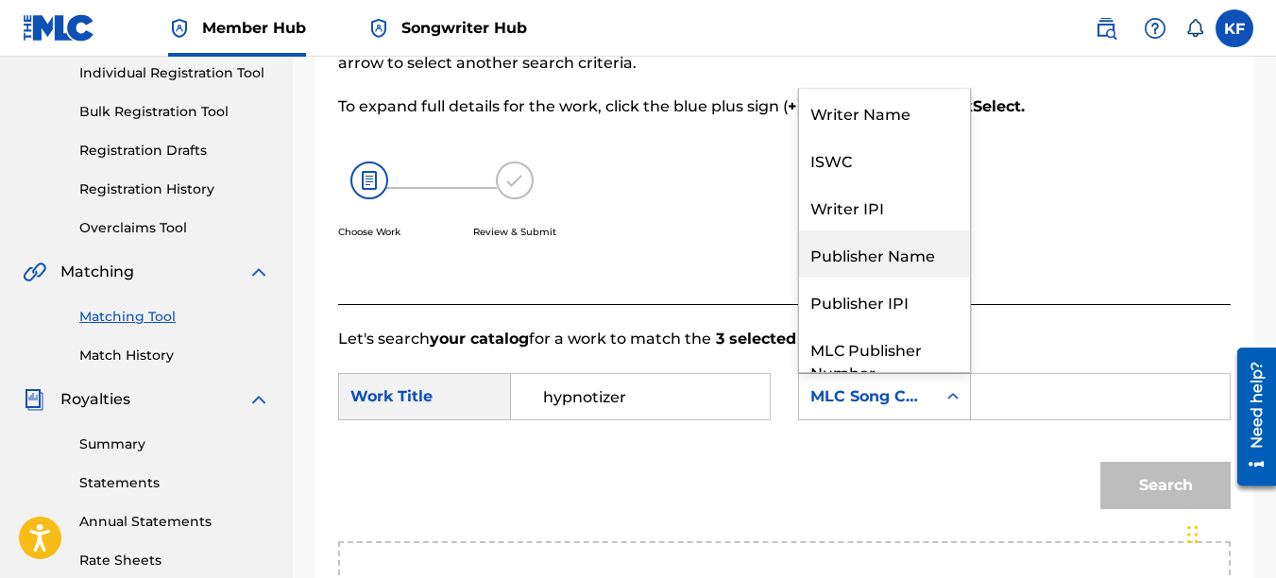
scroll to position [70, 0]
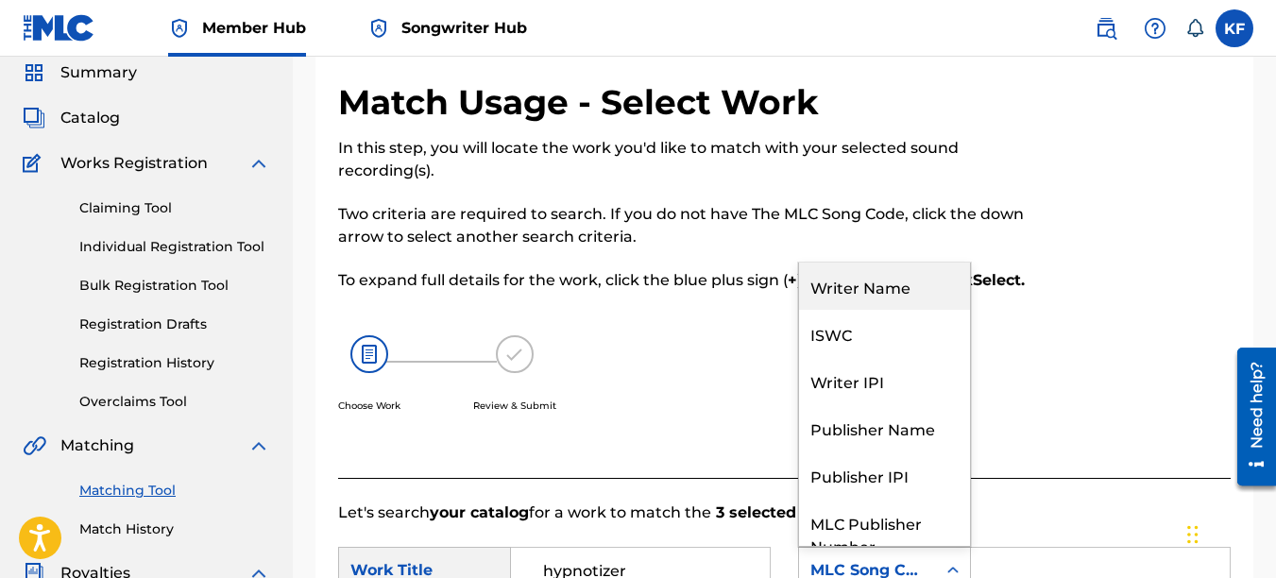
click at [868, 309] on div "Writer Name" at bounding box center [884, 286] width 171 height 47
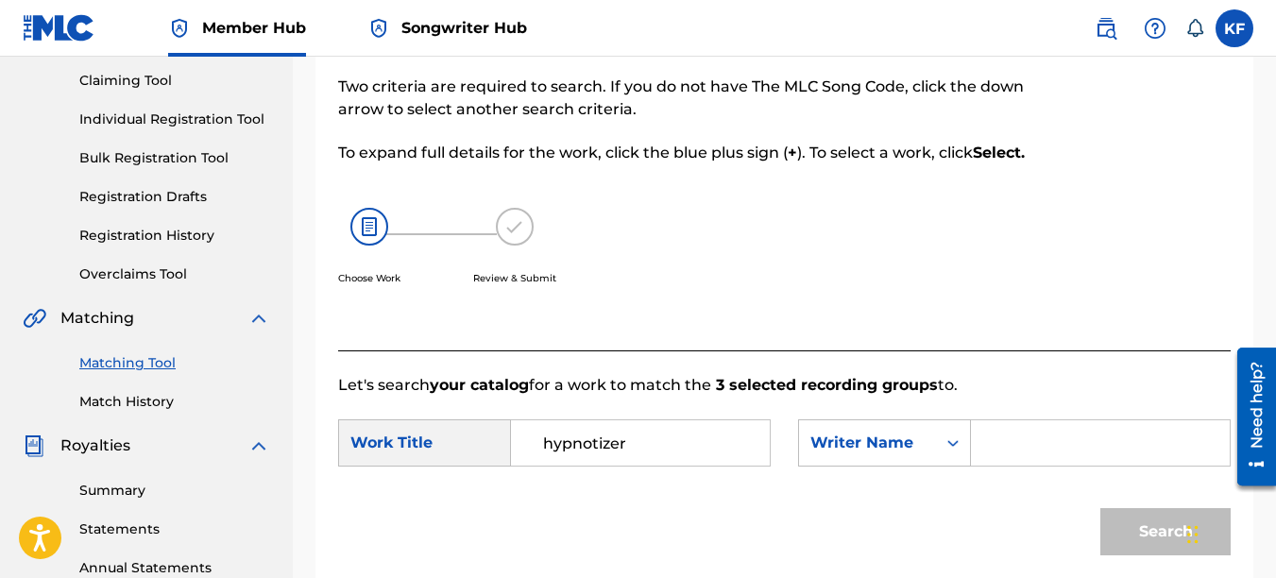
scroll to position [448, 0]
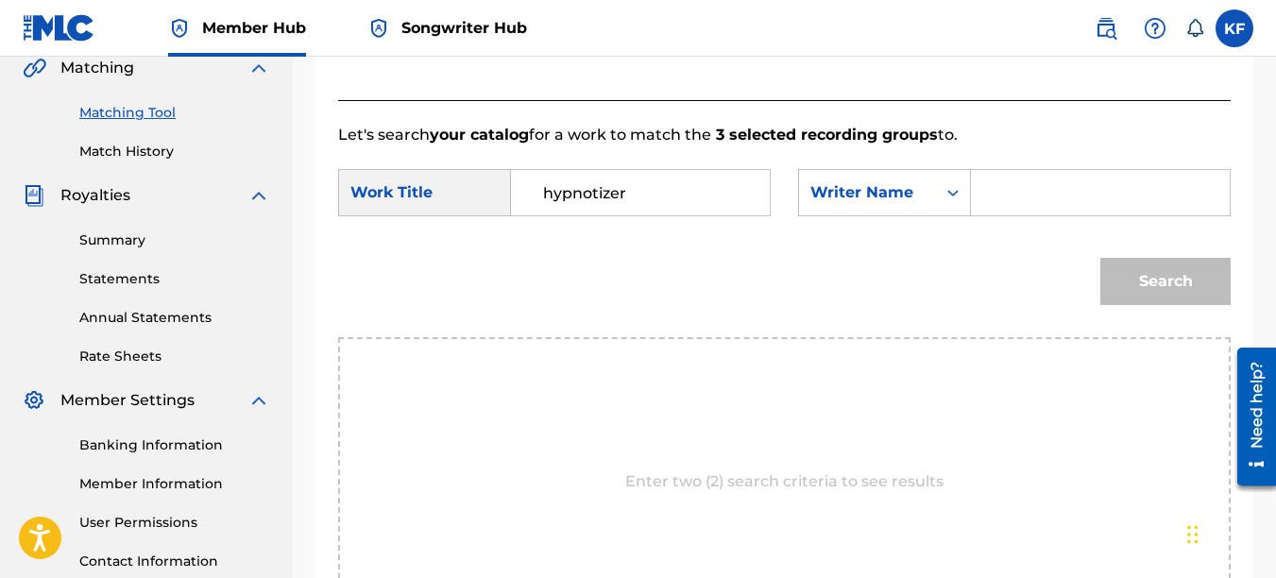
drag, startPoint x: 1017, startPoint y: 195, endPoint x: 1018, endPoint y: 212, distance: 17.0
click at [1018, 195] on input "Search Form" at bounding box center [1100, 192] width 227 height 45
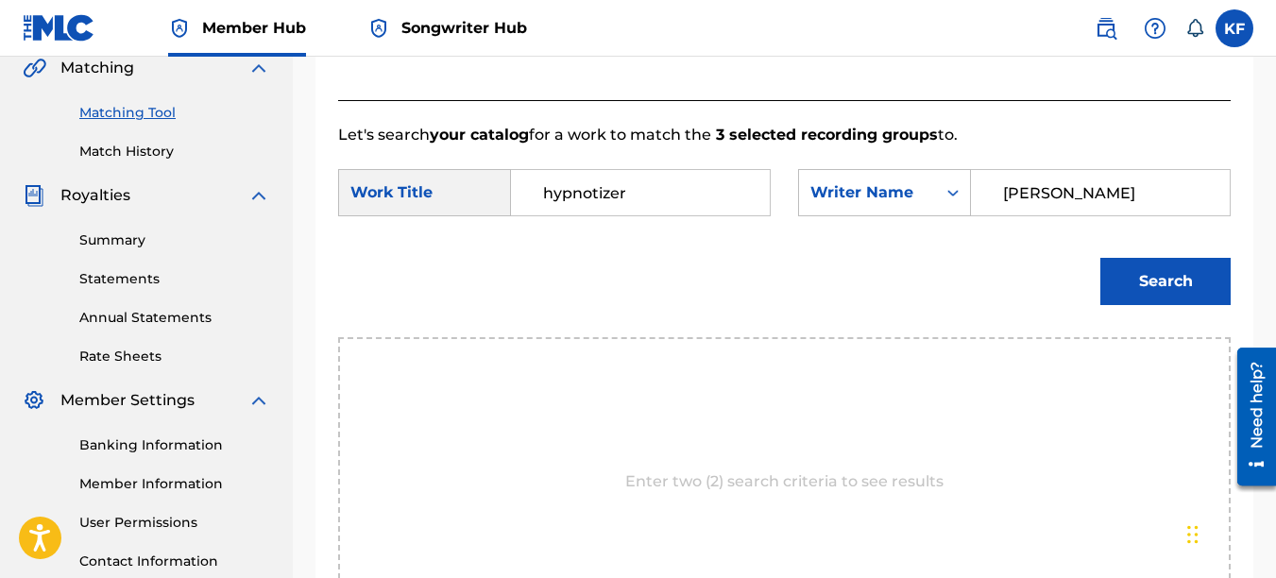
click at [1100, 258] on button "Search" at bounding box center [1165, 281] width 130 height 47
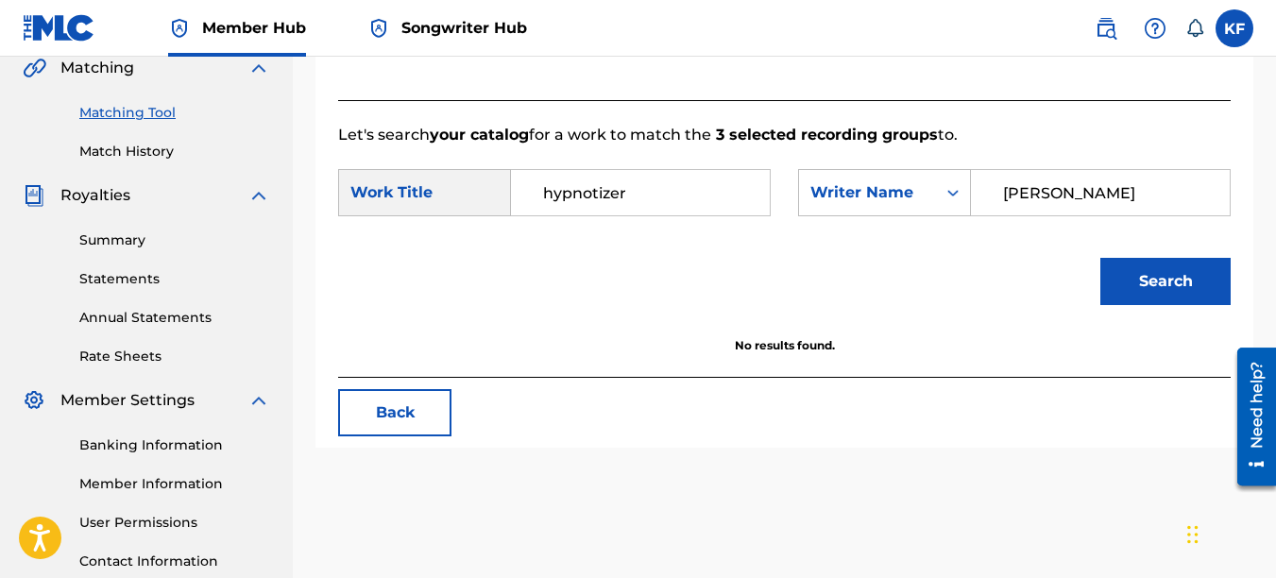
drag, startPoint x: 1158, startPoint y: 221, endPoint x: 661, endPoint y: 230, distance: 496.9
click at [690, 228] on div "SearchWithCriteriaa2a5e186-f885-44ab-aa14-9d5dae7b9fa5 Work Title hypnotizer Se…" at bounding box center [784, 198] width 893 height 59
type input "brian wayne davis"
click at [1100, 258] on button "Search" at bounding box center [1165, 281] width 130 height 47
drag, startPoint x: 1189, startPoint y: 222, endPoint x: 815, endPoint y: 214, distance: 374.1
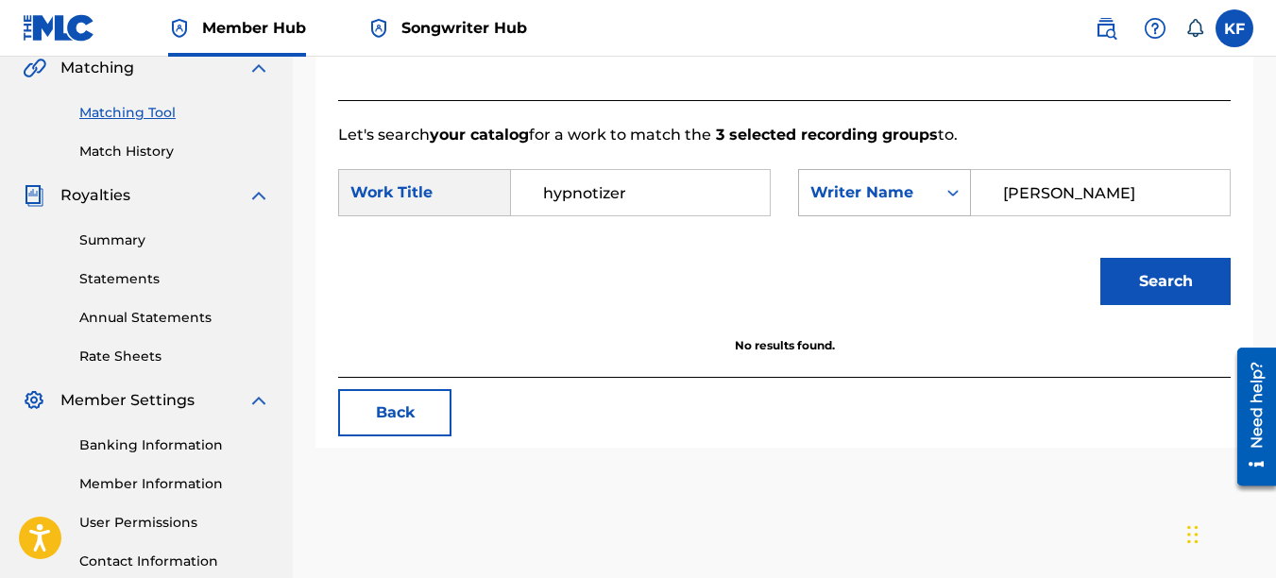
click at [825, 214] on div "SearchWithCriteriab09efbf6-2896-4089-8917-01ea5b6eecdb Writer Name brian wayne …" at bounding box center [1014, 192] width 433 height 47
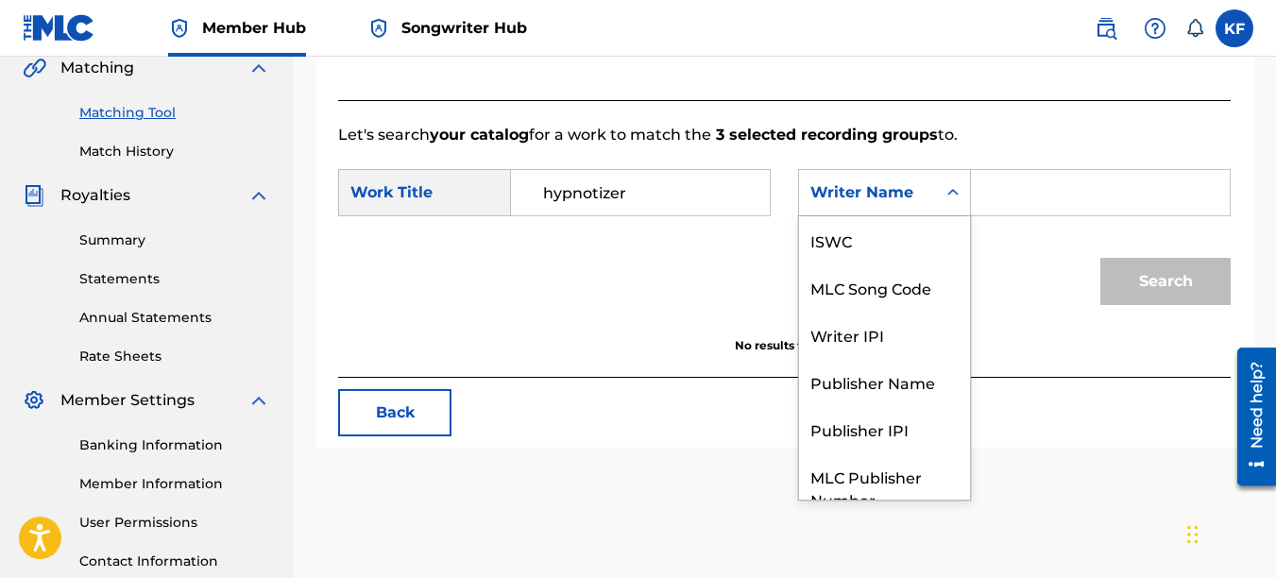
click at [954, 202] on icon "Search Form" at bounding box center [953, 192] width 19 height 19
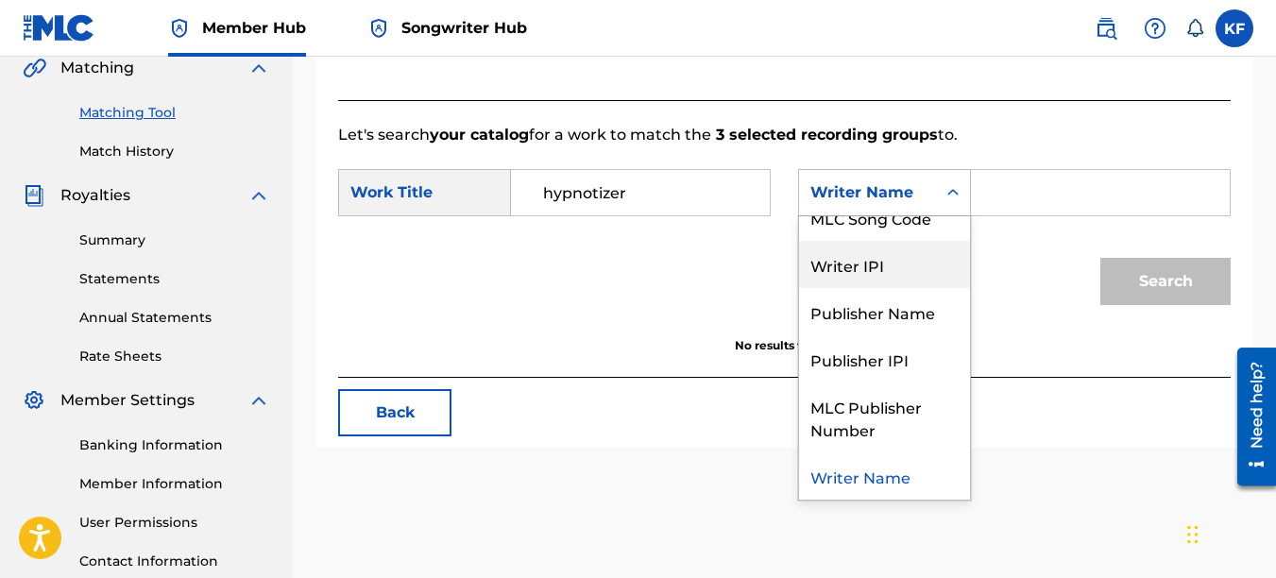
scroll to position [0, 0]
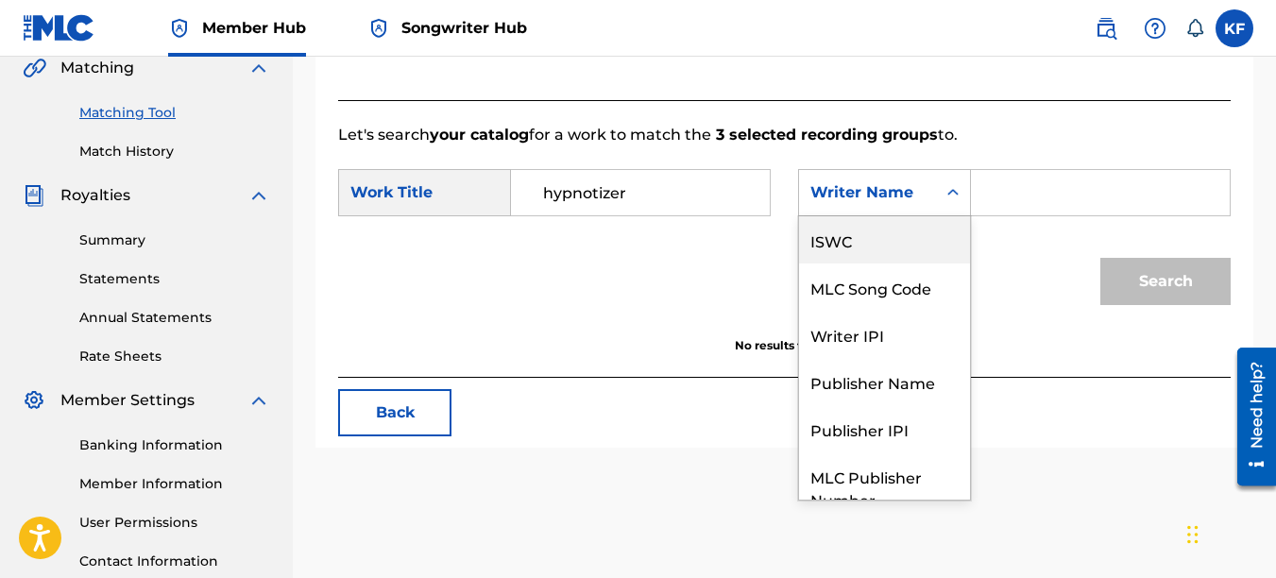
click at [861, 264] on div "ISWC" at bounding box center [884, 239] width 171 height 47
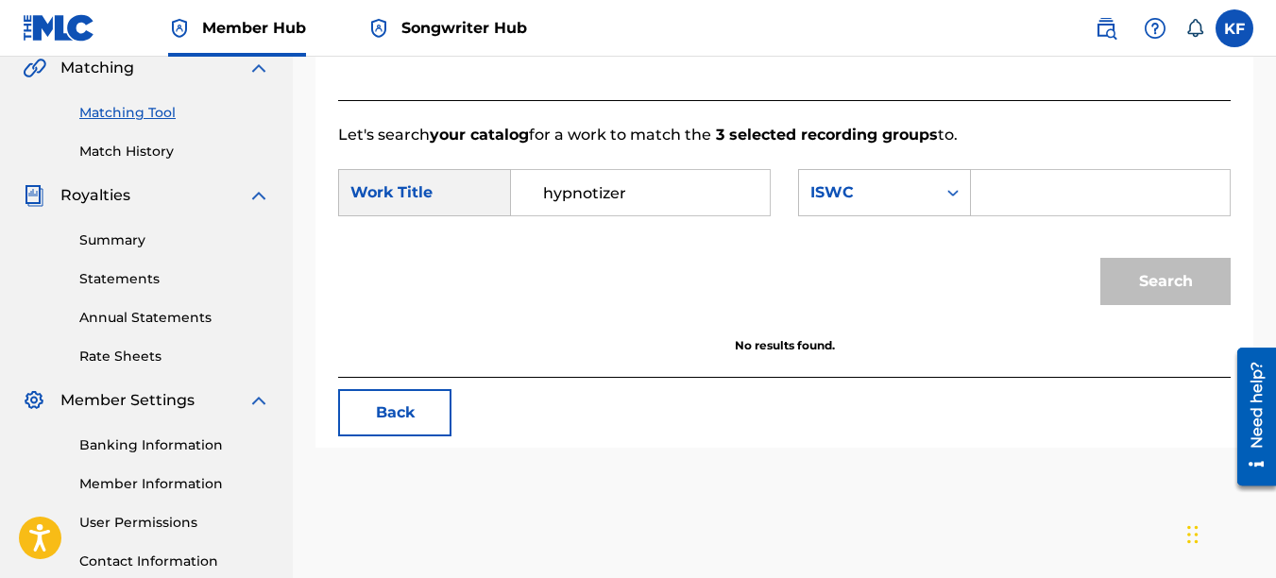
click at [1047, 215] on input "Search Form" at bounding box center [1100, 192] width 227 height 45
click at [1057, 215] on input "Search Form" at bounding box center [1100, 192] width 227 height 45
type input "1066966028"
click at [1162, 305] on button "Search" at bounding box center [1165, 281] width 130 height 47
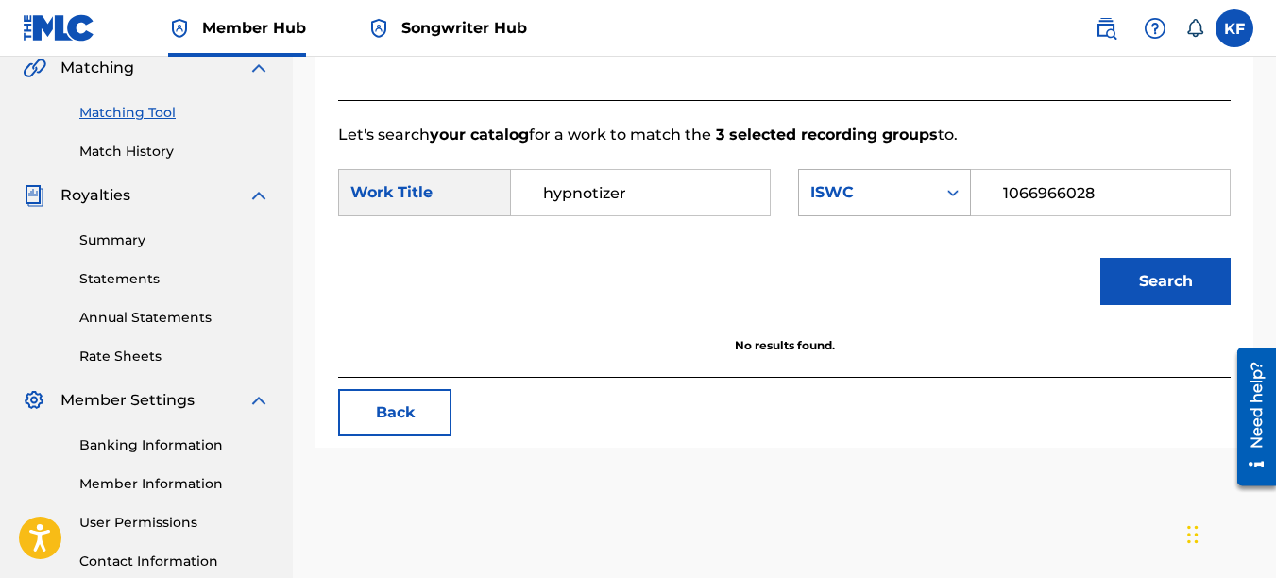
click at [905, 204] on div "ISWC" at bounding box center [867, 192] width 114 height 23
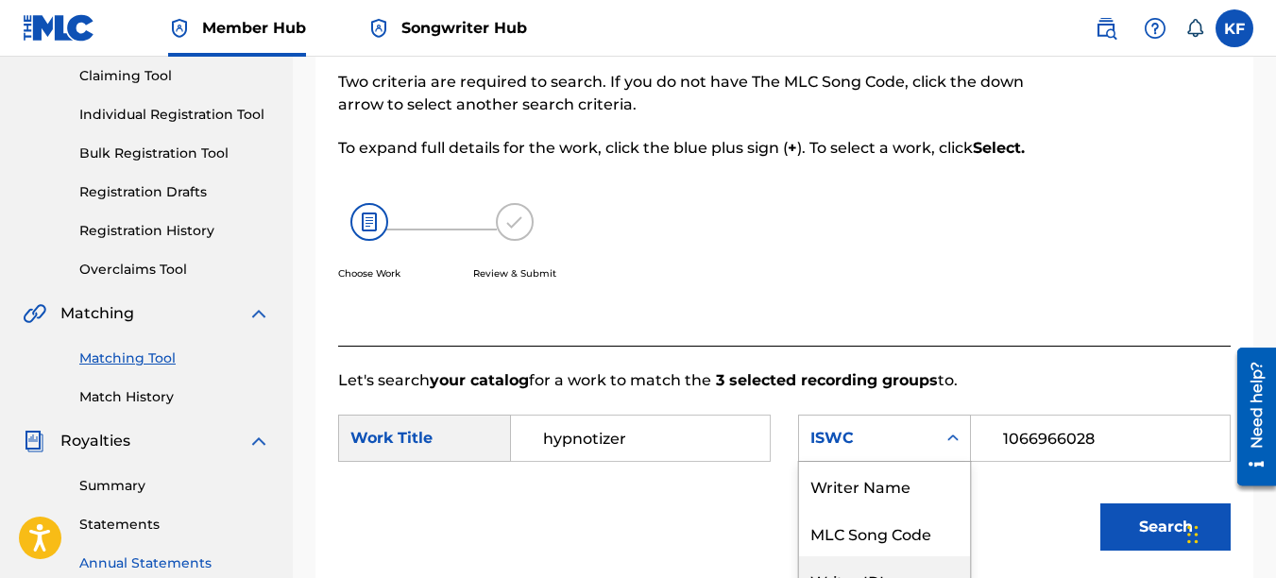
scroll to position [164, 0]
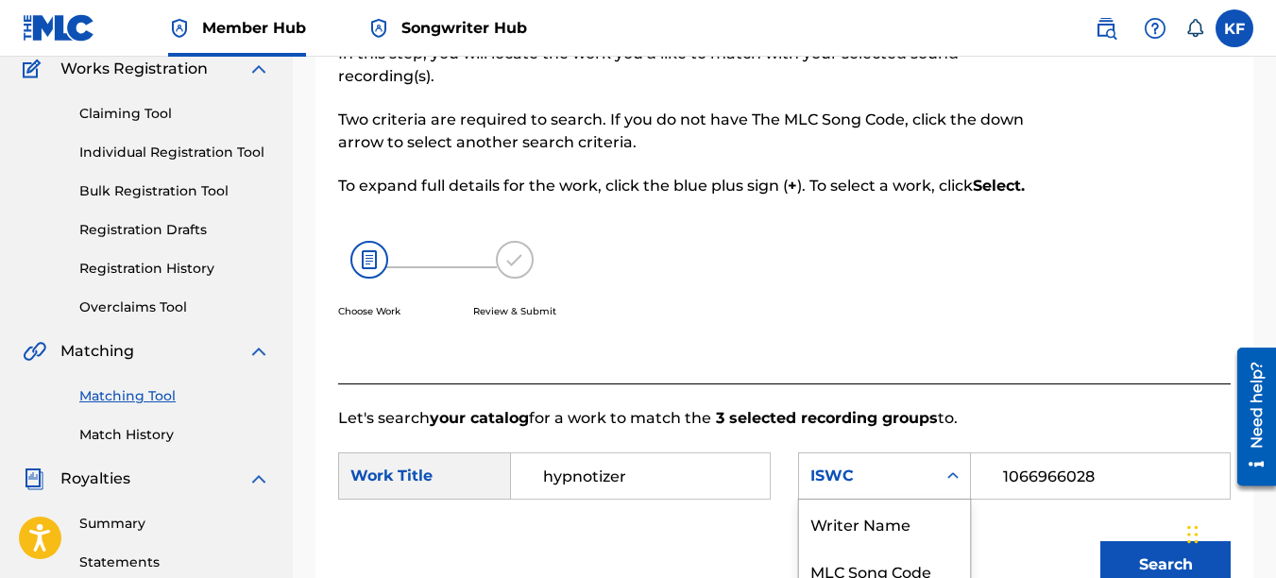
click at [125, 113] on link "Claiming Tool" at bounding box center [174, 114] width 191 height 20
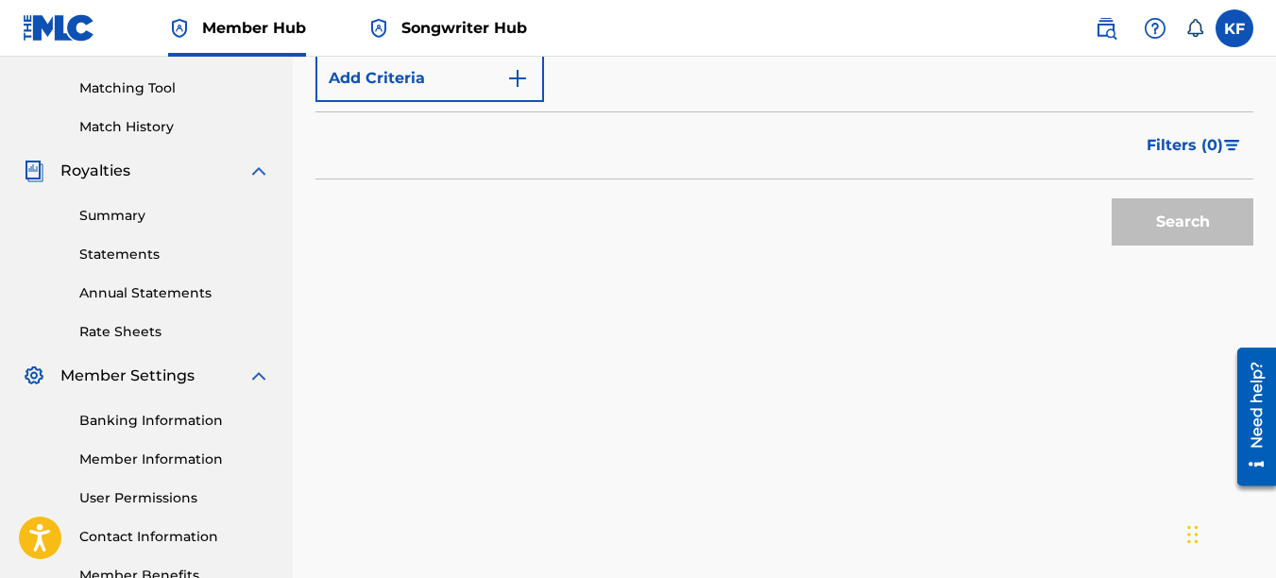
scroll to position [189, 0]
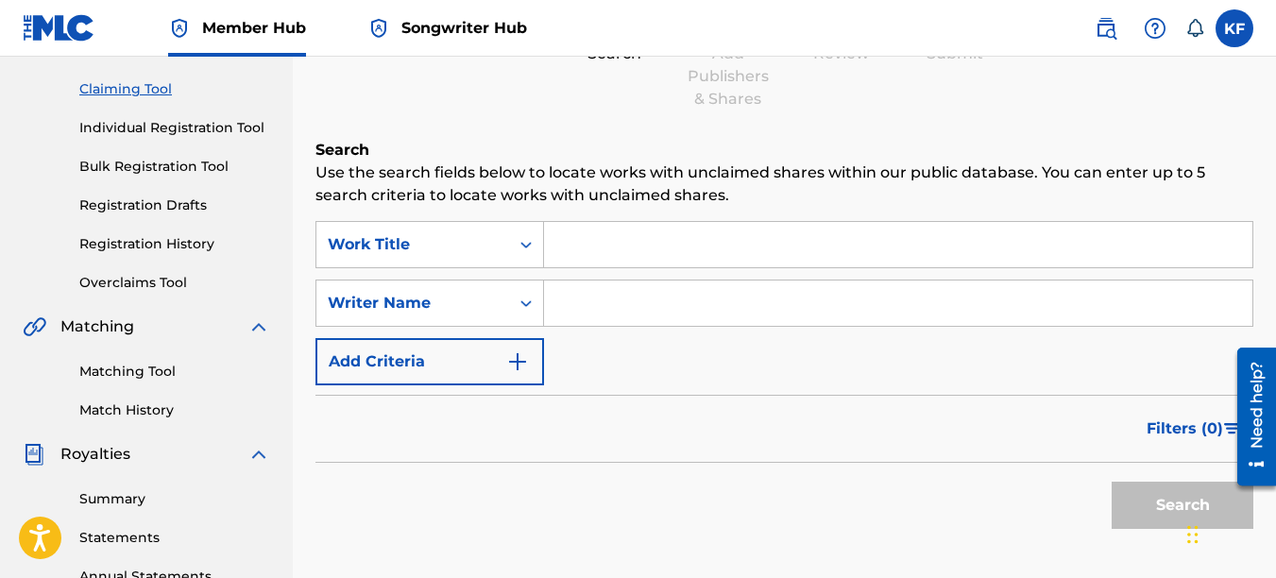
click at [622, 248] on input "Search Form" at bounding box center [898, 244] width 708 height 45
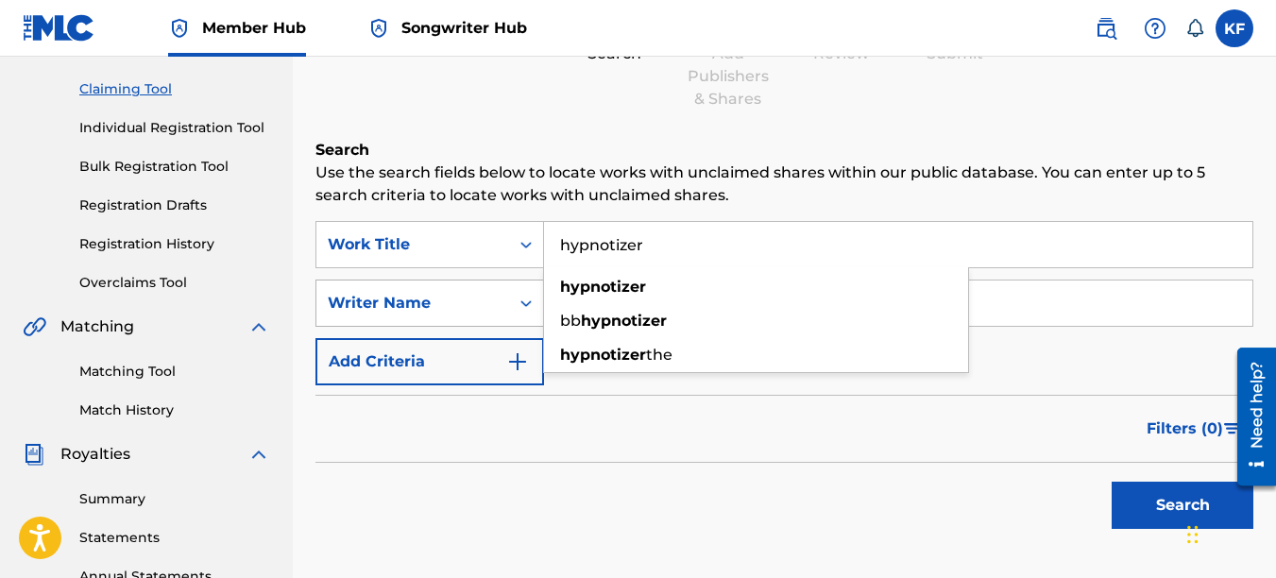
type input "hypnotizer"
click at [522, 294] on icon "Search Form" at bounding box center [526, 303] width 19 height 19
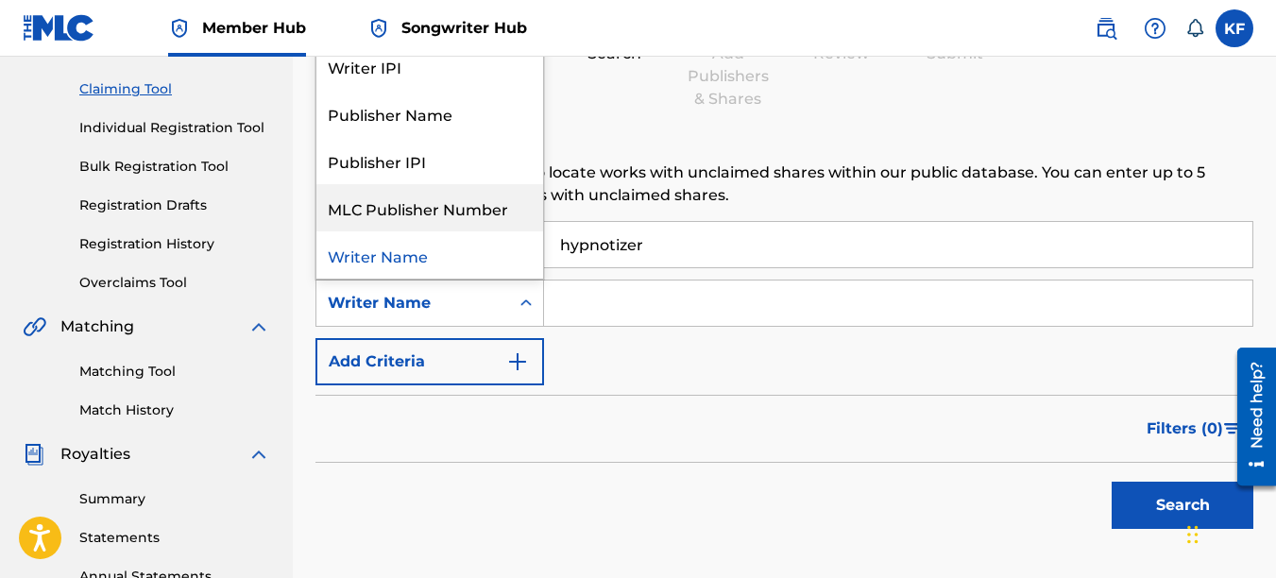
scroll to position [0, 0]
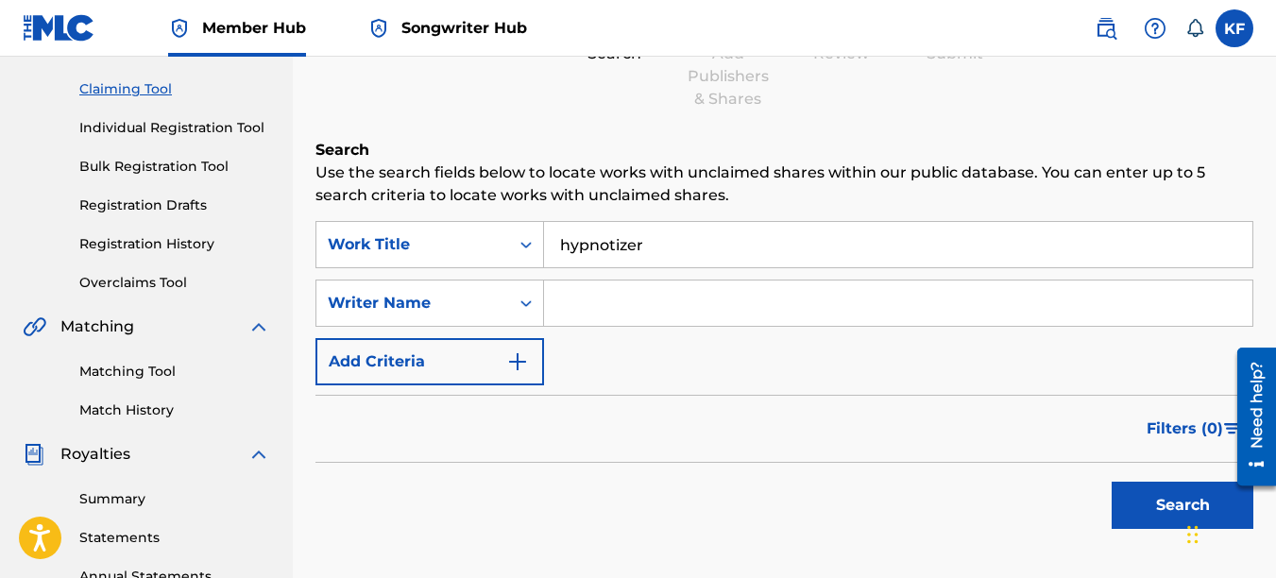
click at [600, 131] on div "Claiming Tool Search Add Publishers & Shares Review Submit Search Use the searc…" at bounding box center [784, 274] width 938 height 718
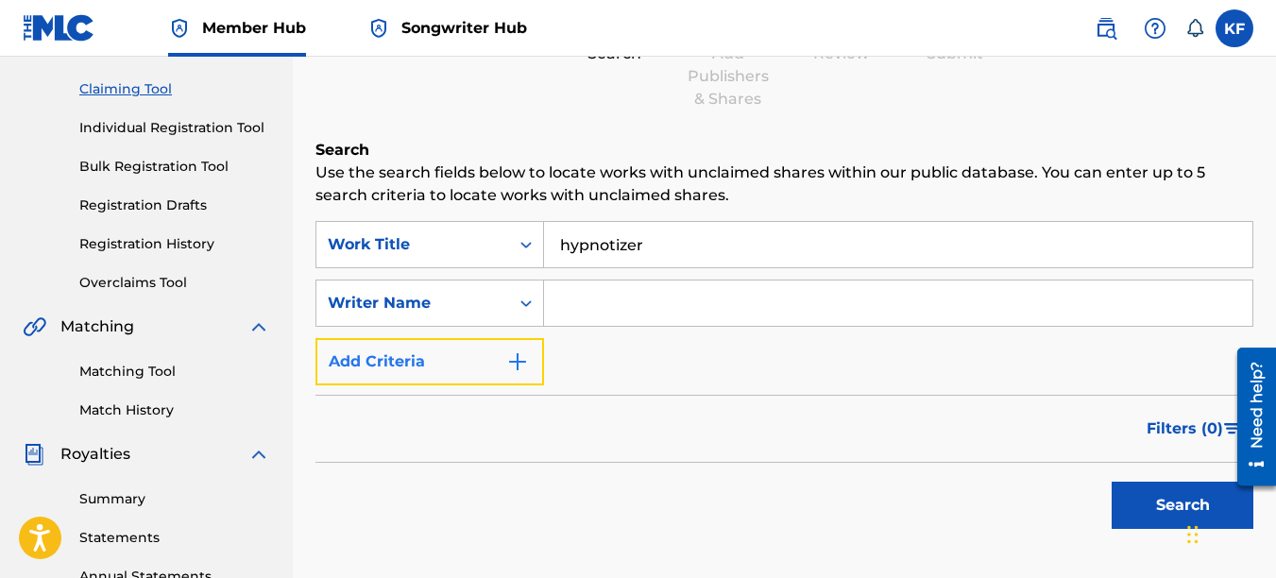
click at [520, 353] on img "Search Form" at bounding box center [517, 361] width 23 height 23
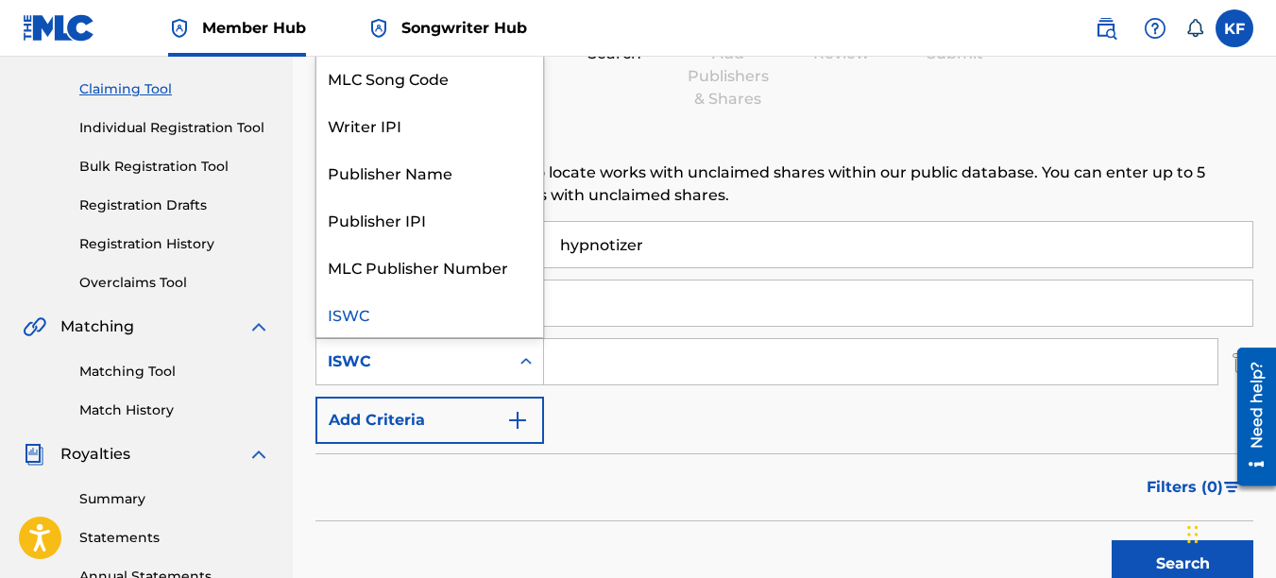
click at [535, 365] on icon "Search Form" at bounding box center [526, 361] width 19 height 19
click at [486, 320] on div "ISWC" at bounding box center [429, 313] width 227 height 47
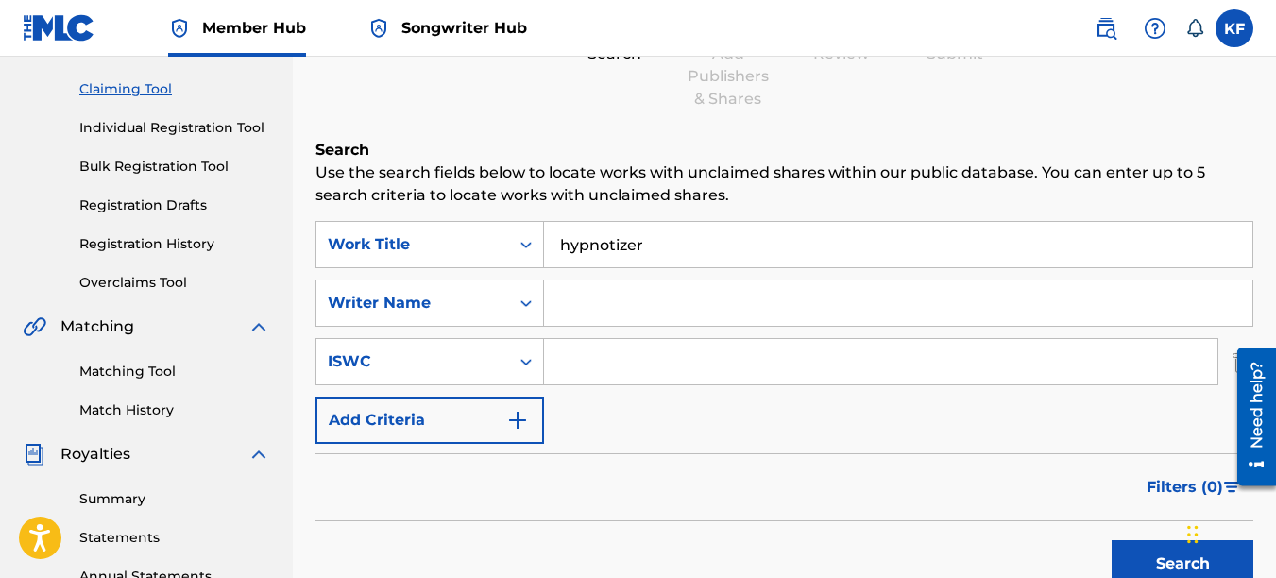
click at [633, 358] on input "Search Form" at bounding box center [880, 361] width 673 height 45
paste input "T3096675495"
type input "T3096675495"
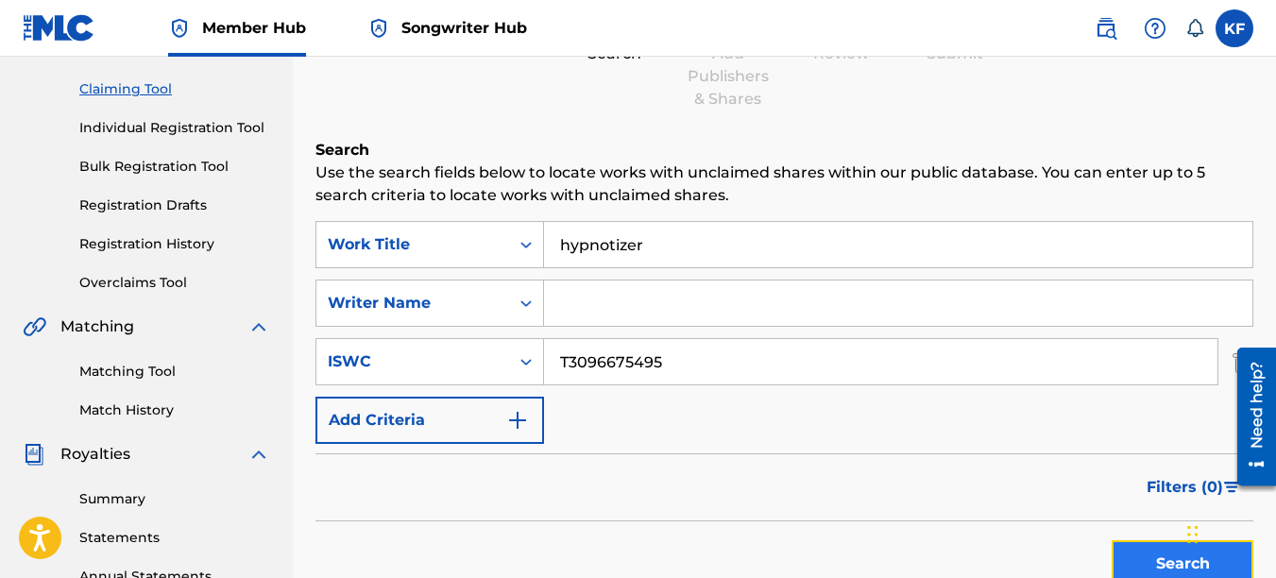
click at [1179, 554] on button "Search" at bounding box center [1183, 563] width 142 height 47
click at [661, 241] on input "hypnotizer" at bounding box center [898, 244] width 708 height 45
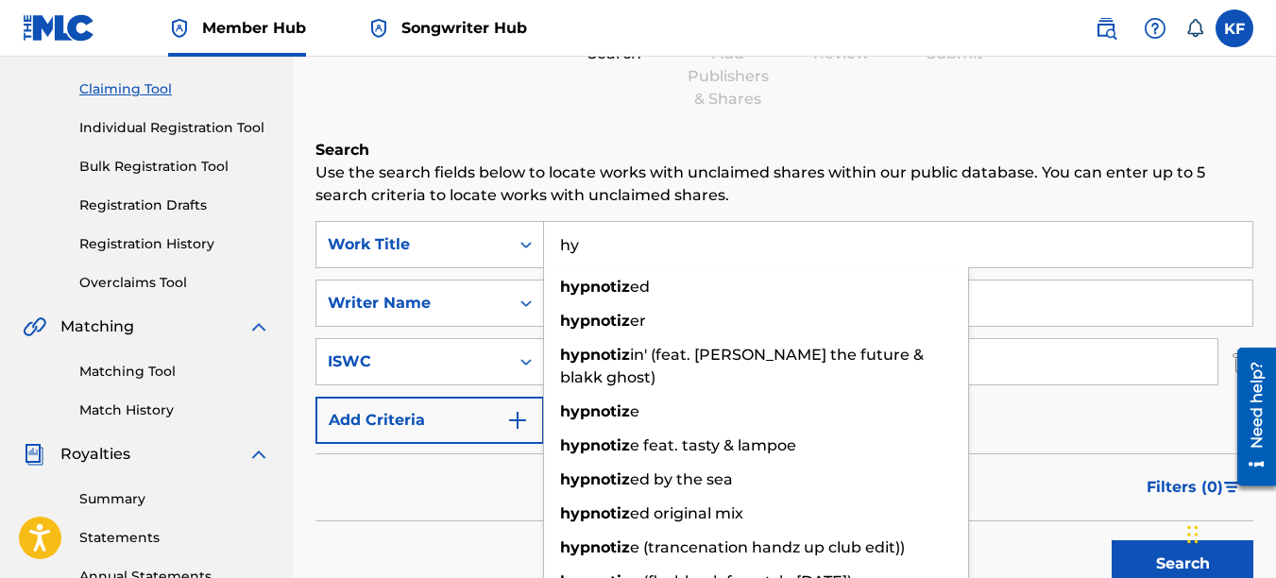
type input "h"
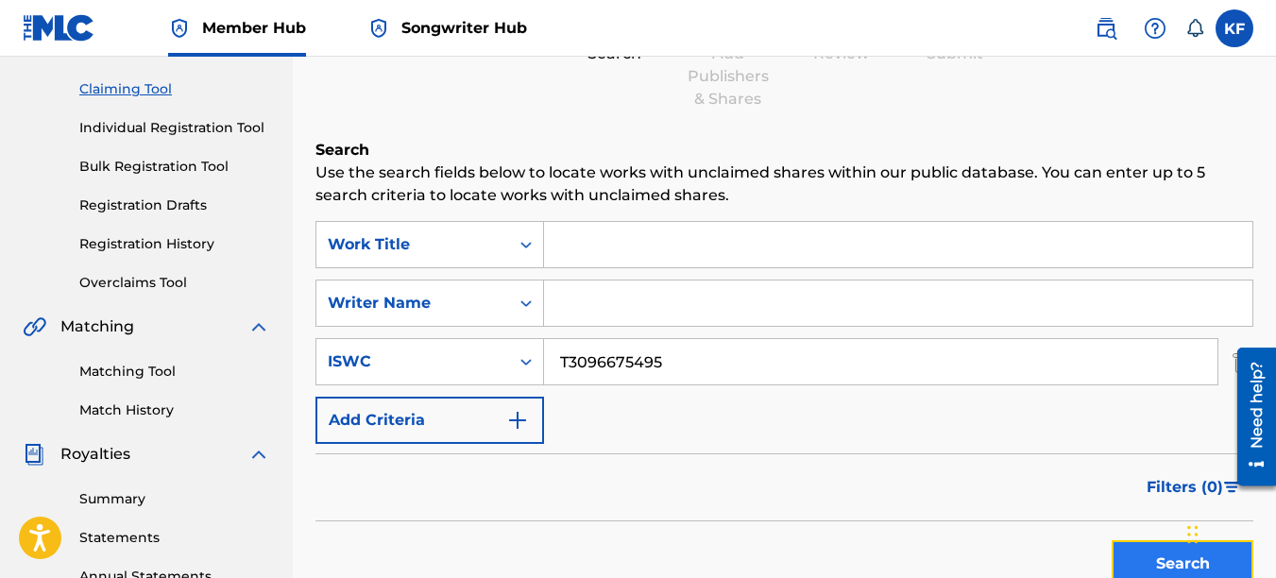
click at [1167, 564] on button "Search" at bounding box center [1183, 563] width 142 height 47
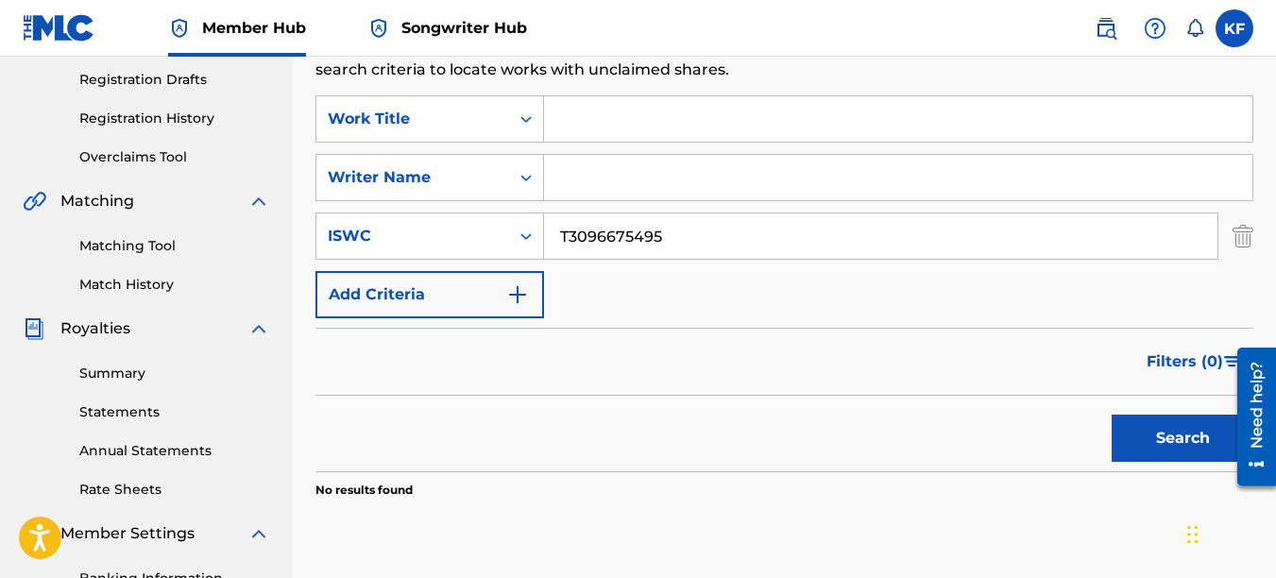
scroll to position [310, 0]
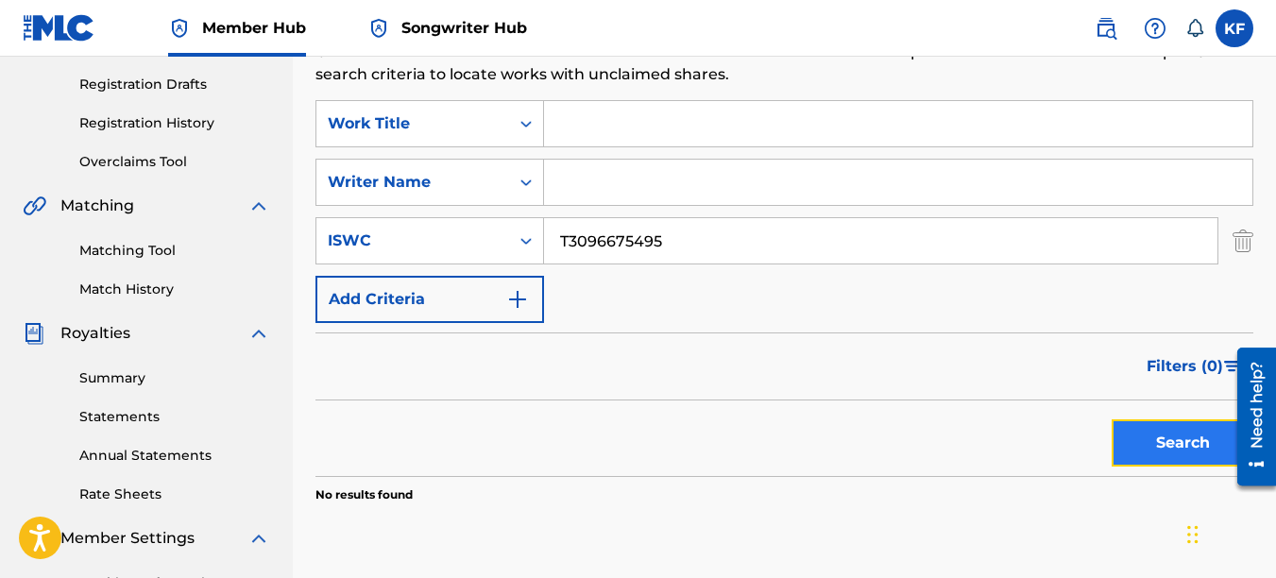
click at [1167, 435] on button "Search" at bounding box center [1183, 442] width 142 height 47
drag, startPoint x: 705, startPoint y: 238, endPoint x: 432, endPoint y: 238, distance: 273.0
click at [476, 238] on div "SearchWithCriteriabee6373a-f4a7-4ce6-9e70-adb786e518fa ISWC T3096675495" at bounding box center [784, 240] width 938 height 47
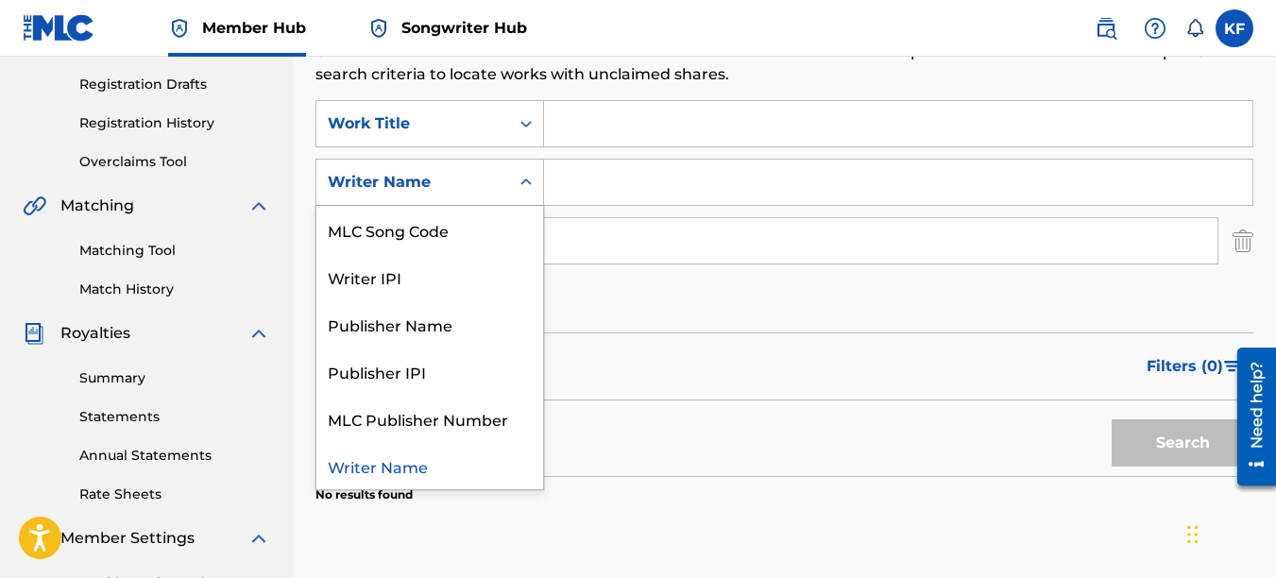
click at [517, 181] on div "Search Form" at bounding box center [526, 182] width 34 height 34
click at [440, 372] on div "Publisher IPI" at bounding box center [429, 371] width 227 height 47
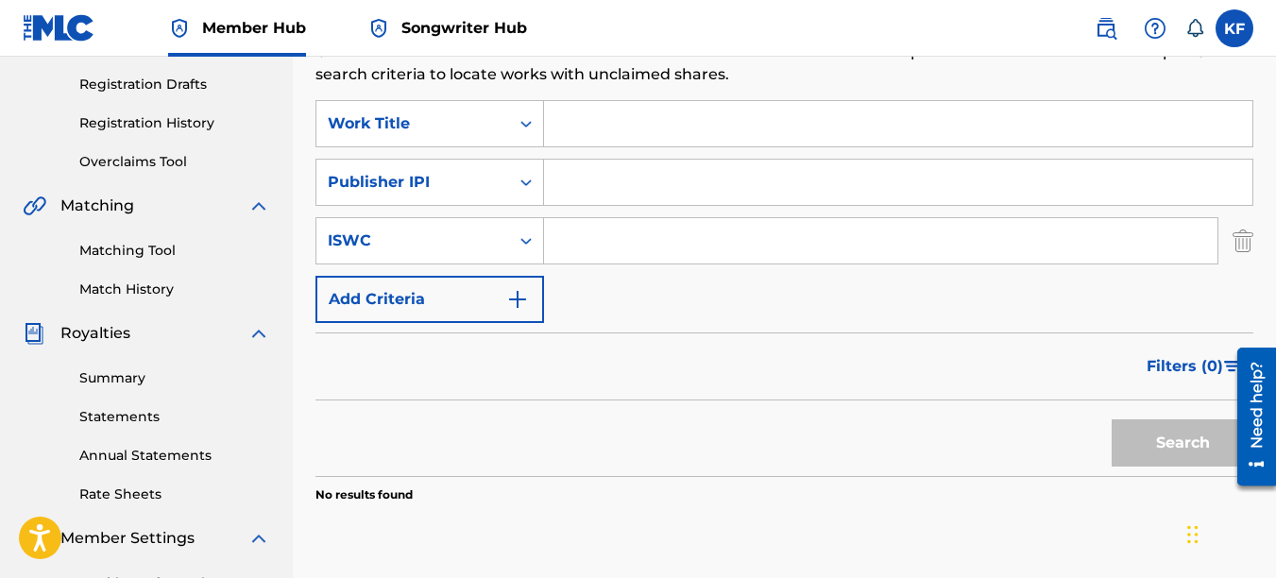
click at [575, 178] on input "Search Form" at bounding box center [898, 182] width 708 height 45
paste input "1066966322"
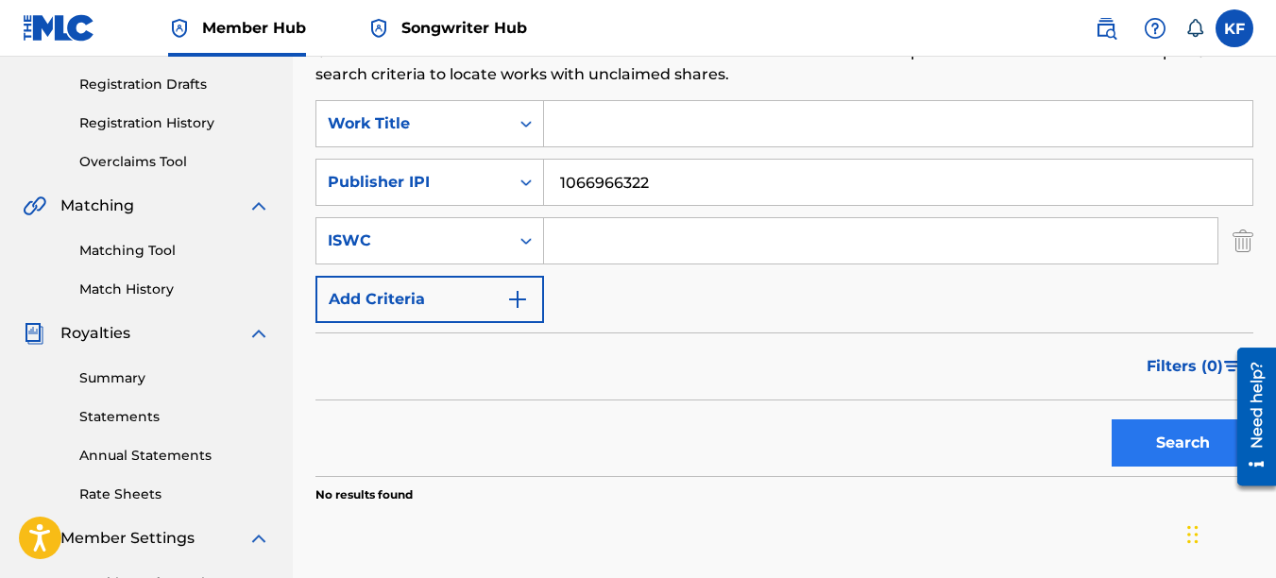
type input "1066966322"
click at [1183, 448] on button "Search" at bounding box center [1183, 442] width 142 height 47
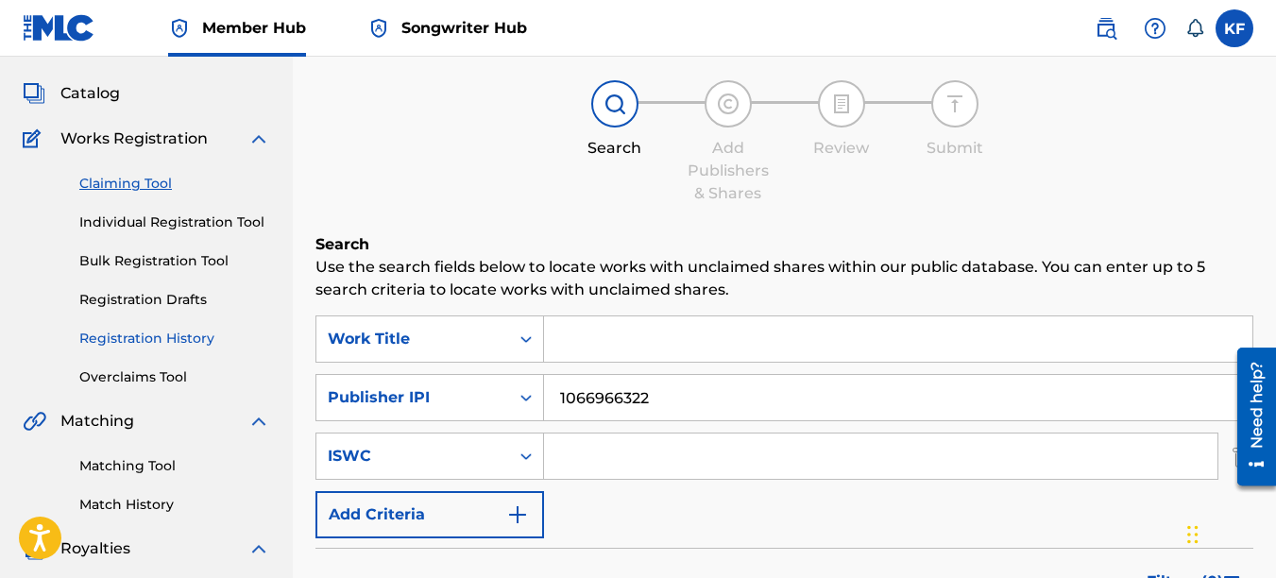
scroll to position [26, 0]
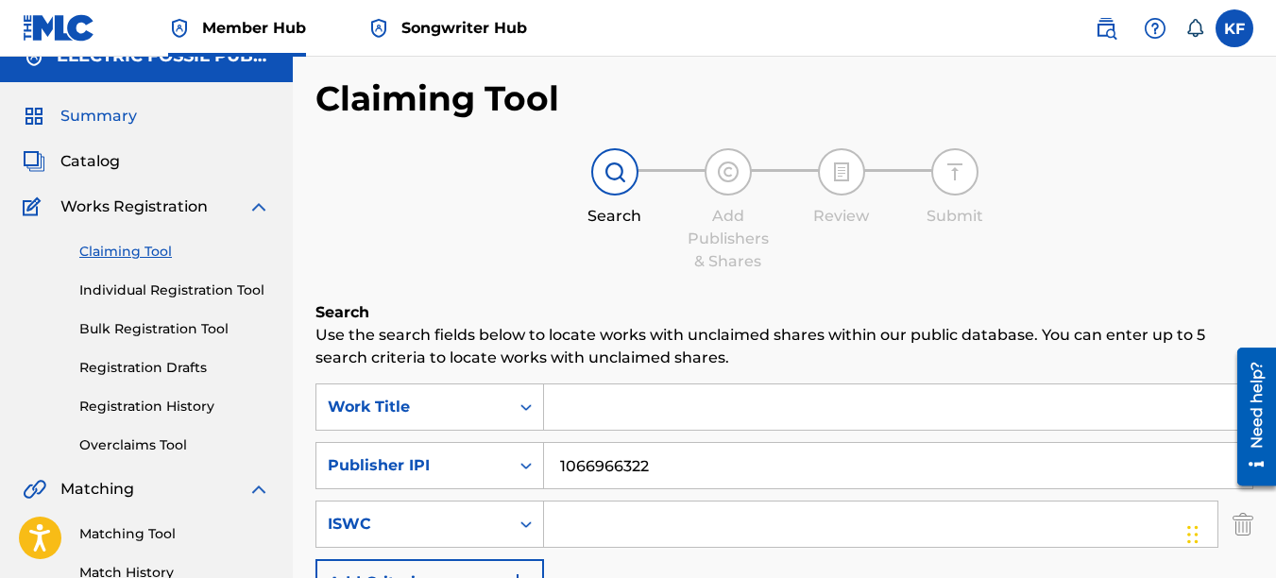
click at [94, 111] on span "Summary" at bounding box center [98, 116] width 77 height 23
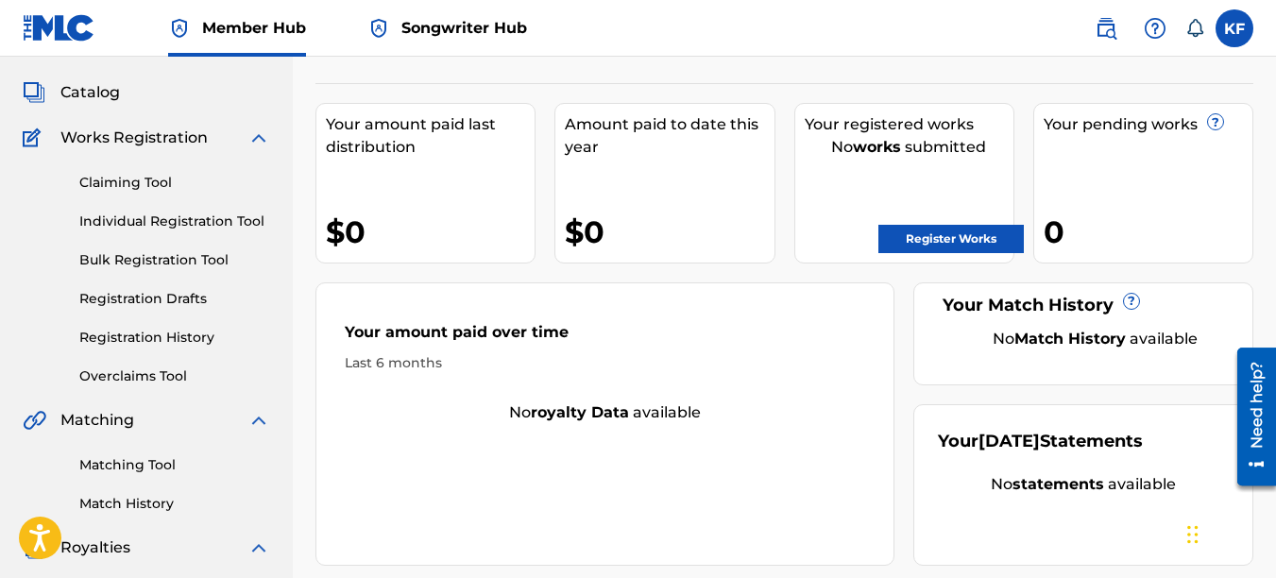
scroll to position [94, 0]
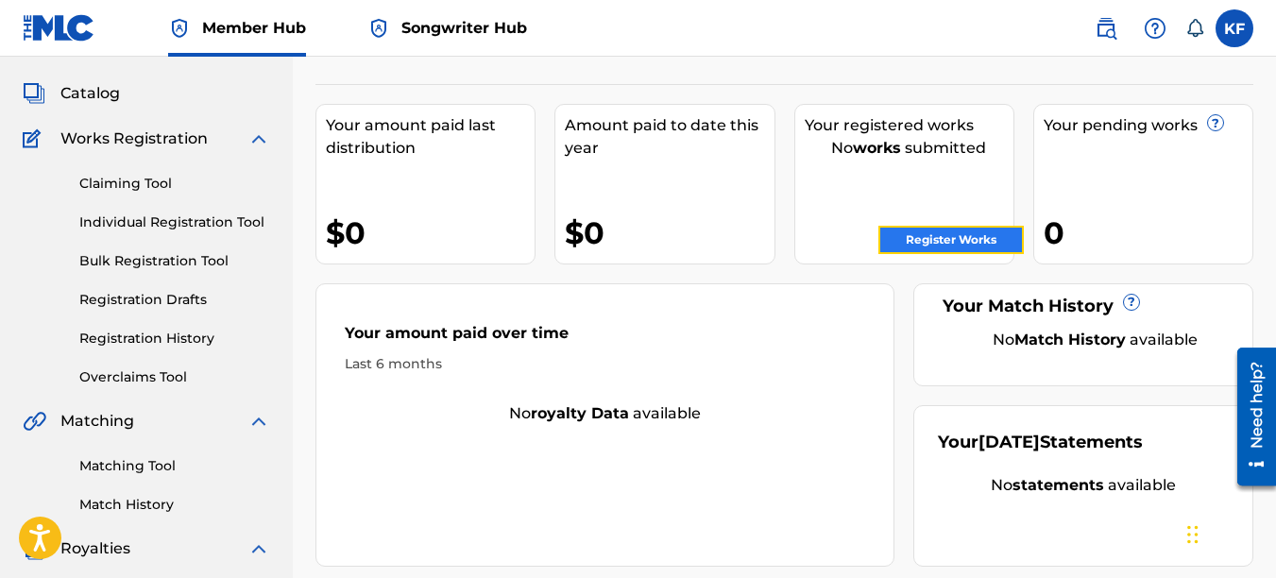
click at [964, 236] on link "Register Works" at bounding box center [950, 240] width 145 height 28
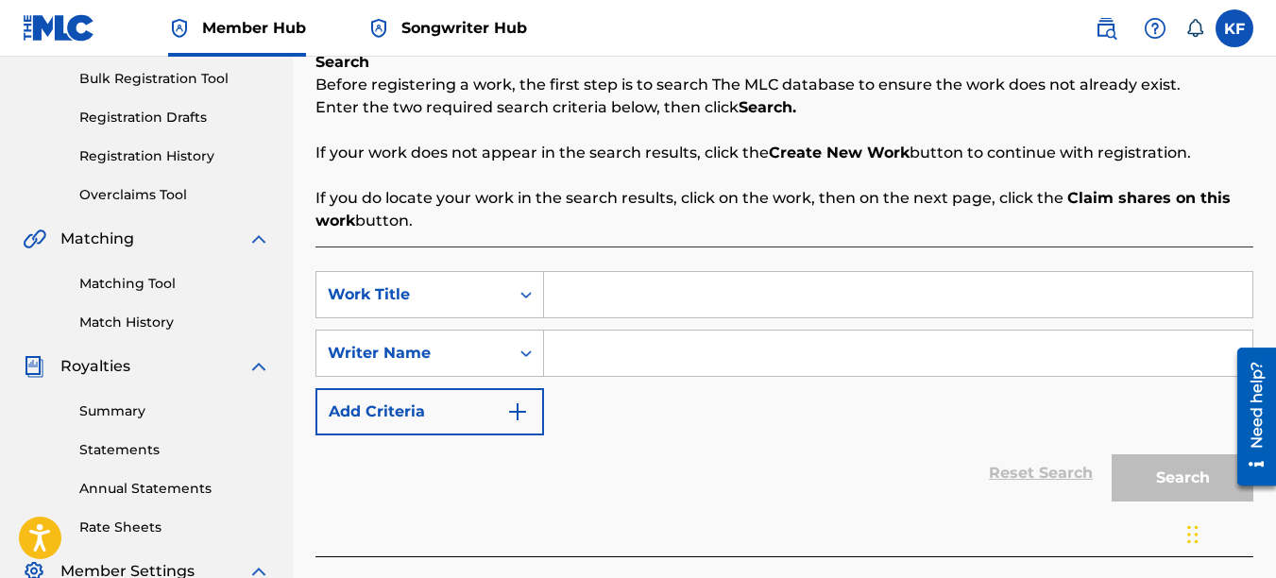
scroll to position [283, 0]
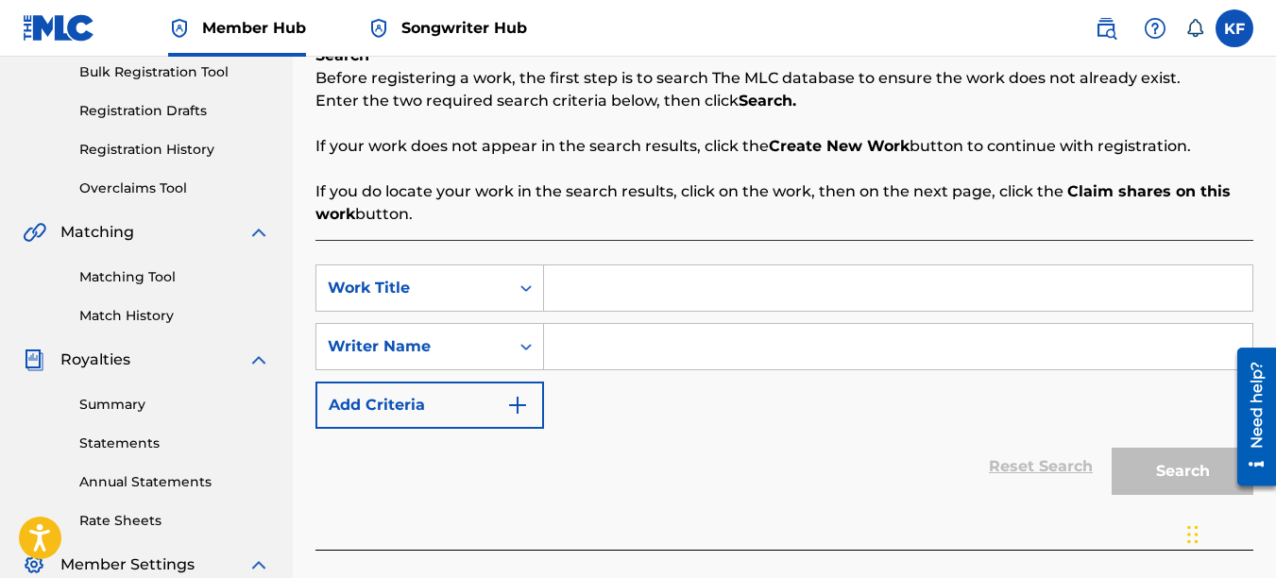
click at [585, 283] on input "Search Form" at bounding box center [898, 287] width 708 height 45
type input "b"
type input "fireflies"
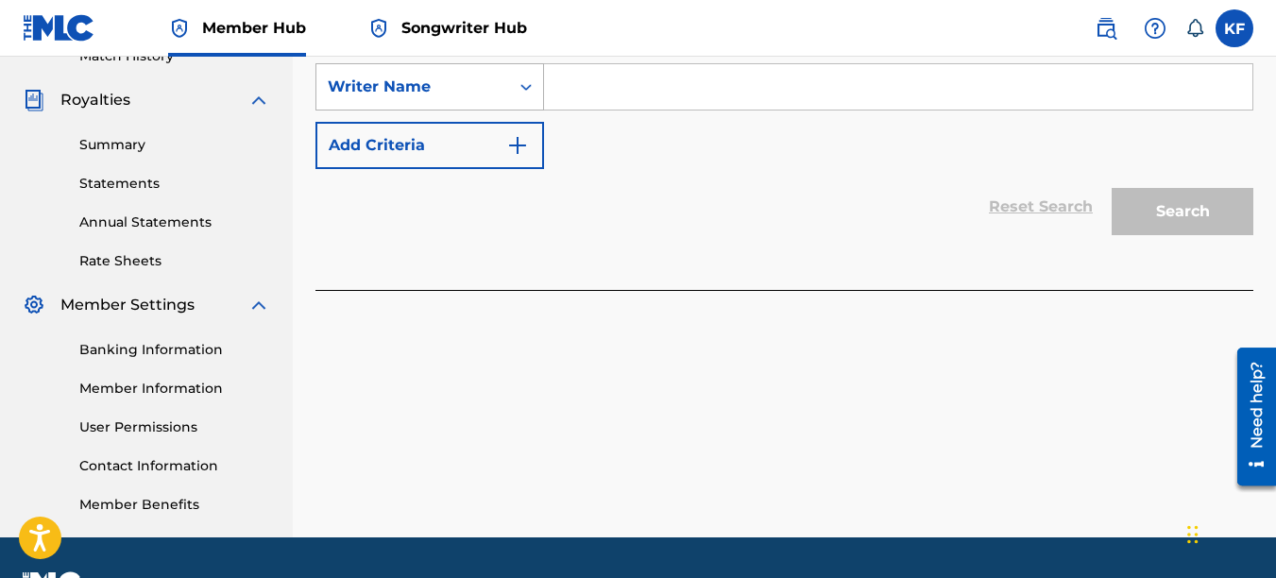
scroll to position [499, 0]
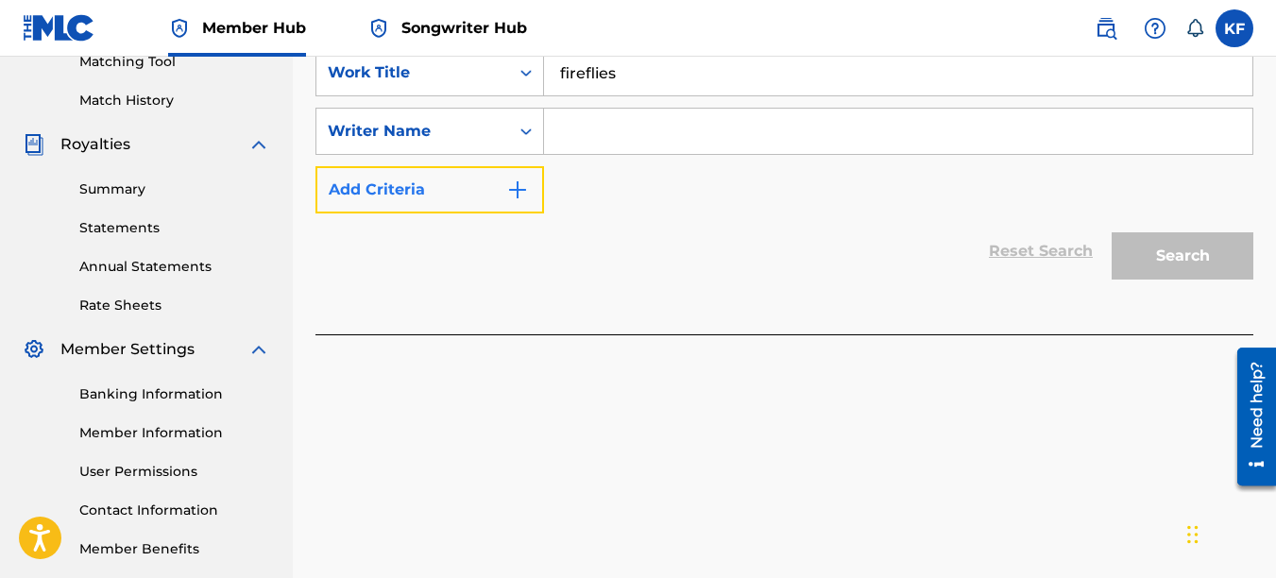
click at [452, 176] on button "Add Criteria" at bounding box center [429, 189] width 229 height 47
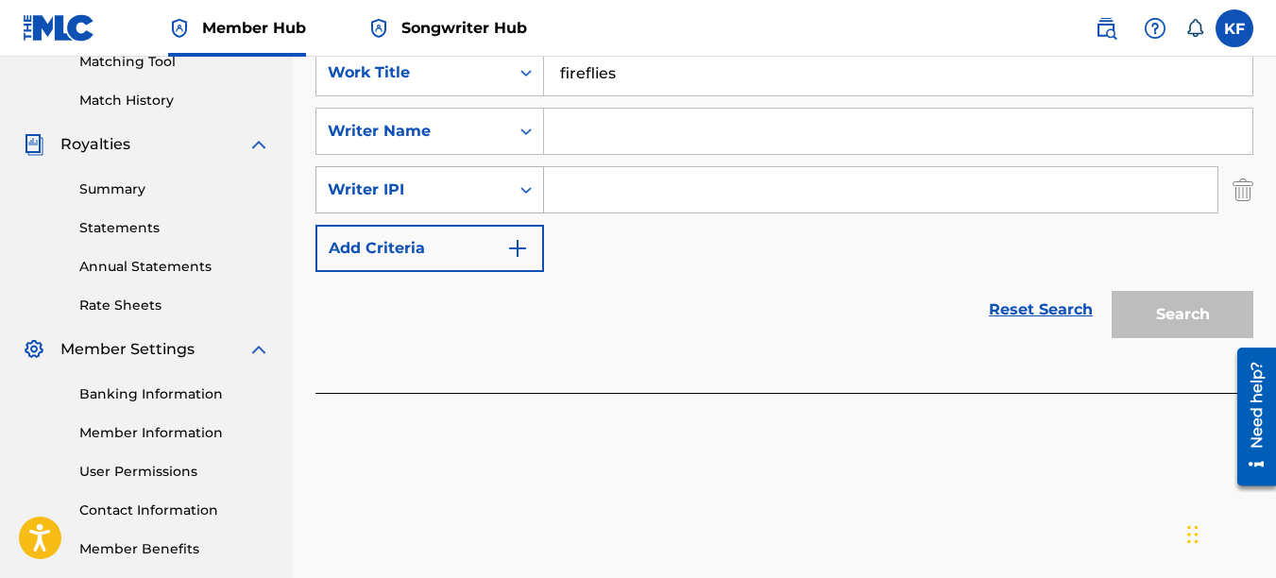
click at [528, 185] on icon "Search Form" at bounding box center [526, 189] width 19 height 19
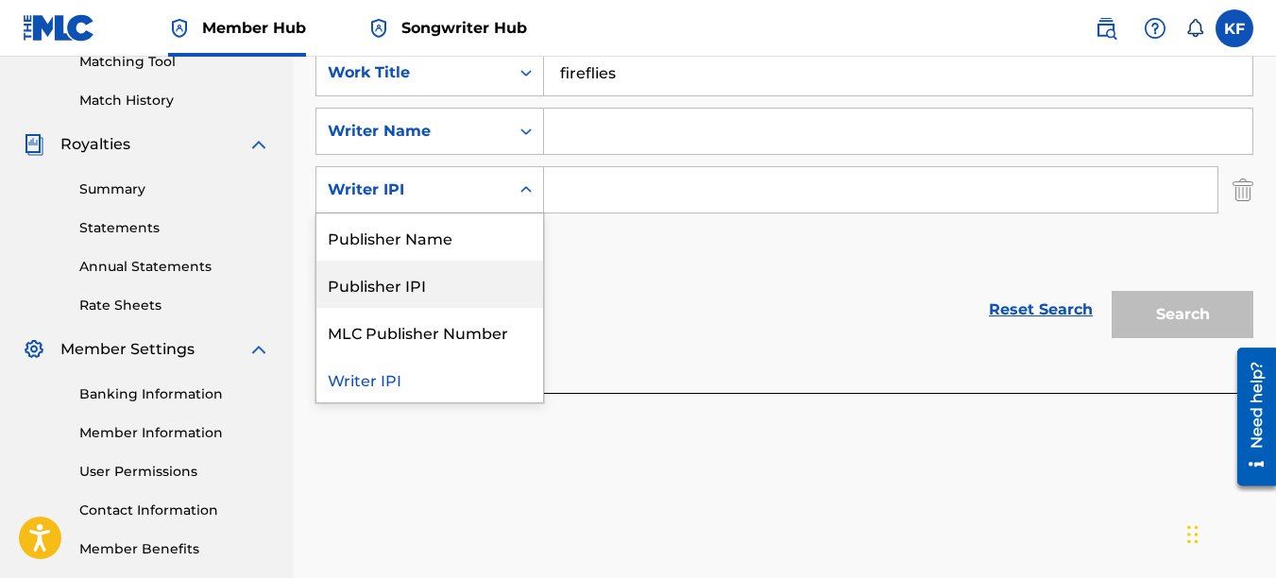
click at [433, 279] on div "Publisher IPI" at bounding box center [429, 284] width 227 height 47
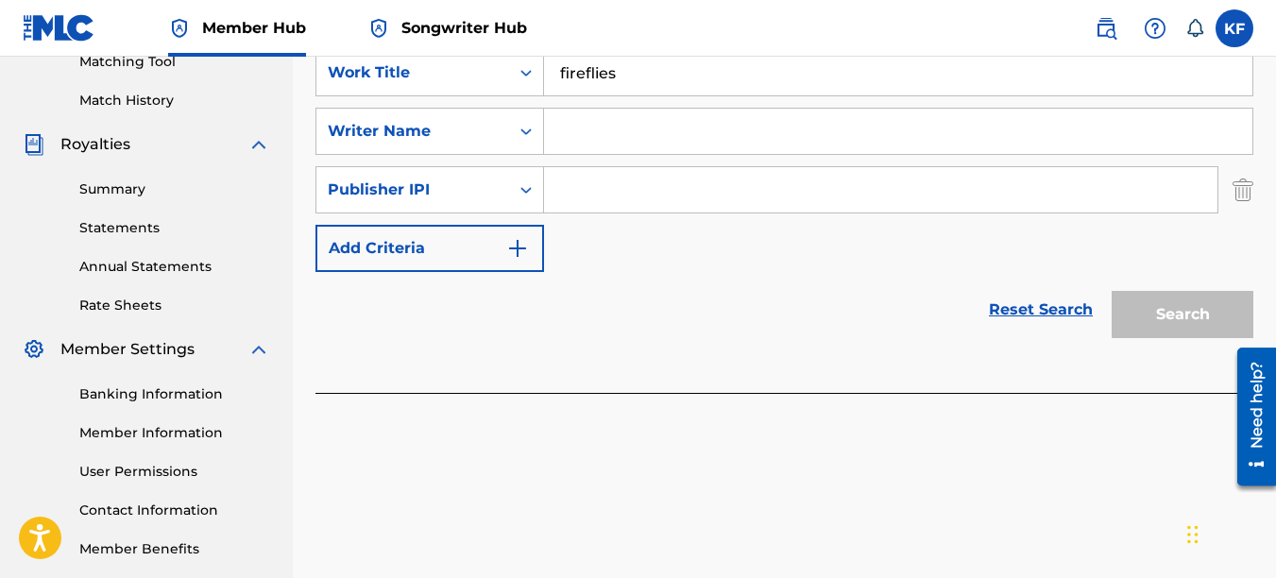
click at [653, 194] on input "Search Form" at bounding box center [880, 189] width 673 height 45
paste input "1066966322"
click at [677, 187] on input "1066966322" at bounding box center [880, 189] width 673 height 45
type input "1066966322"
click at [582, 132] on input "Search Form" at bounding box center [898, 131] width 708 height 45
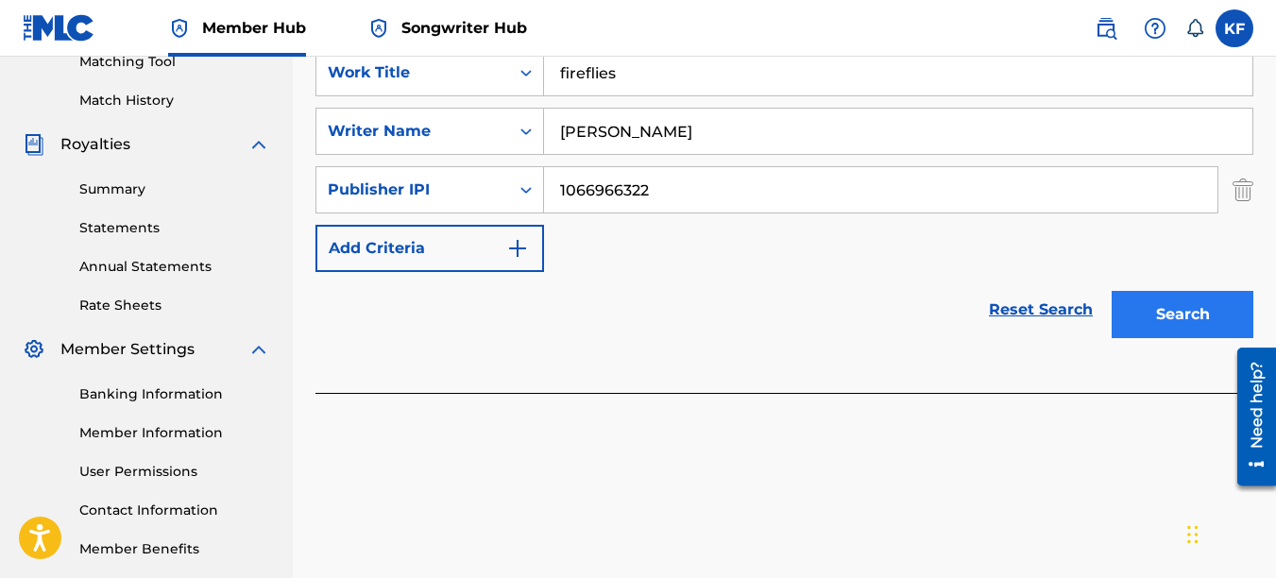
type input "Kirby Fitzgerald"
click at [1174, 316] on button "Search" at bounding box center [1183, 314] width 142 height 47
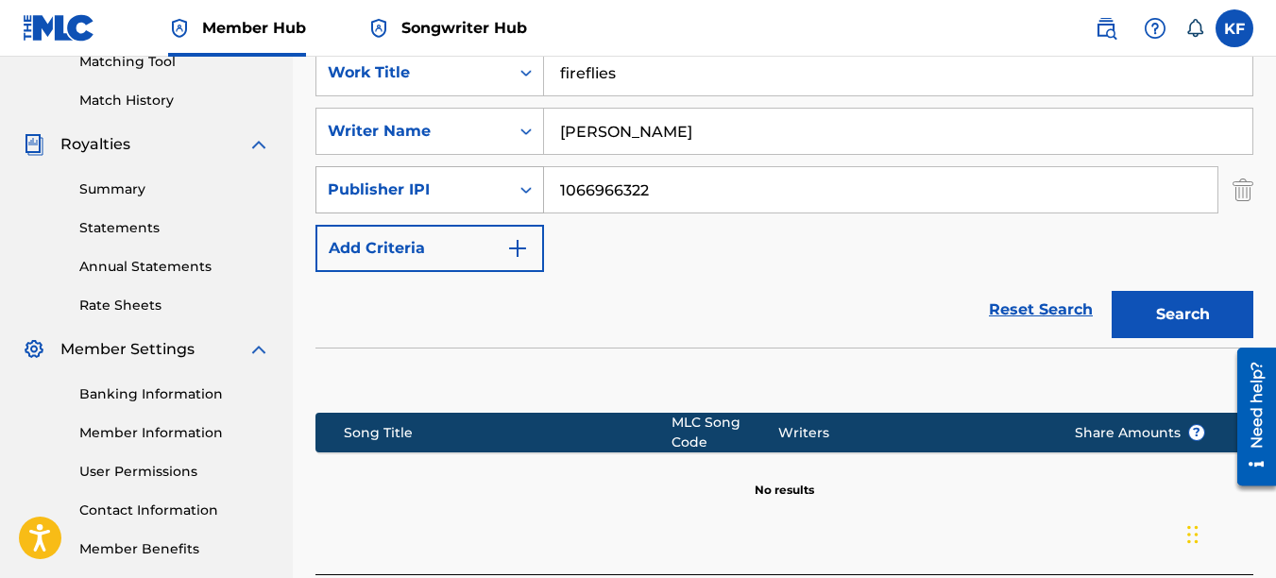
drag, startPoint x: 678, startPoint y: 186, endPoint x: 383, endPoint y: 189, distance: 295.7
click at [410, 188] on div "SearchWithCriteria1dec7b6f-c58d-4e00-a778-47110a8314f1 Publisher IPI 1066966322" at bounding box center [784, 189] width 938 height 47
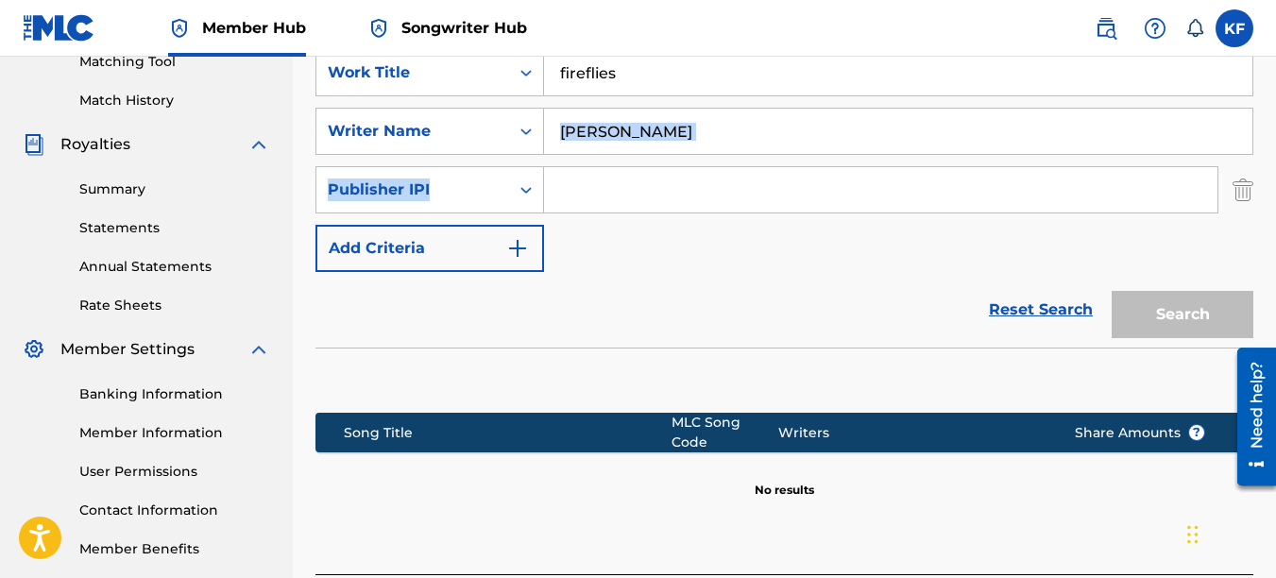
drag, startPoint x: 718, startPoint y: 155, endPoint x: 718, endPoint y: 144, distance: 11.3
click at [718, 145] on div "SearchWithCriteriaa2a5e186-f885-44ab-aa14-9d5dae7b9fa5 Work Title fireflies Sea…" at bounding box center [784, 160] width 938 height 223
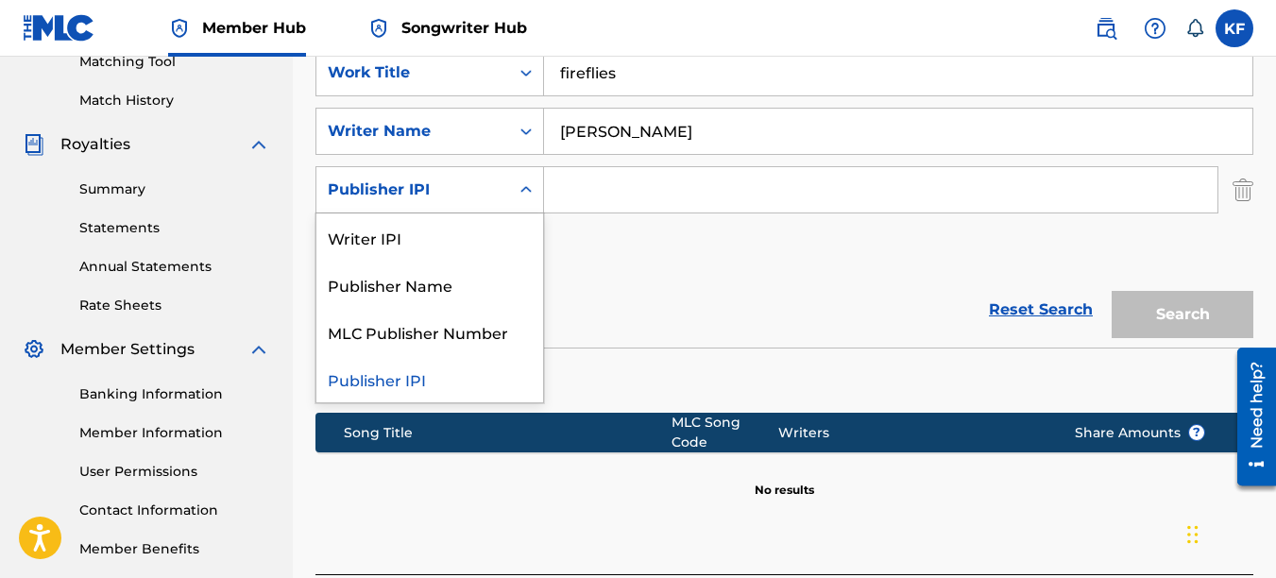
click at [525, 187] on icon "Search Form" at bounding box center [526, 189] width 19 height 19
click at [454, 240] on div "Writer IPI" at bounding box center [429, 236] width 227 height 47
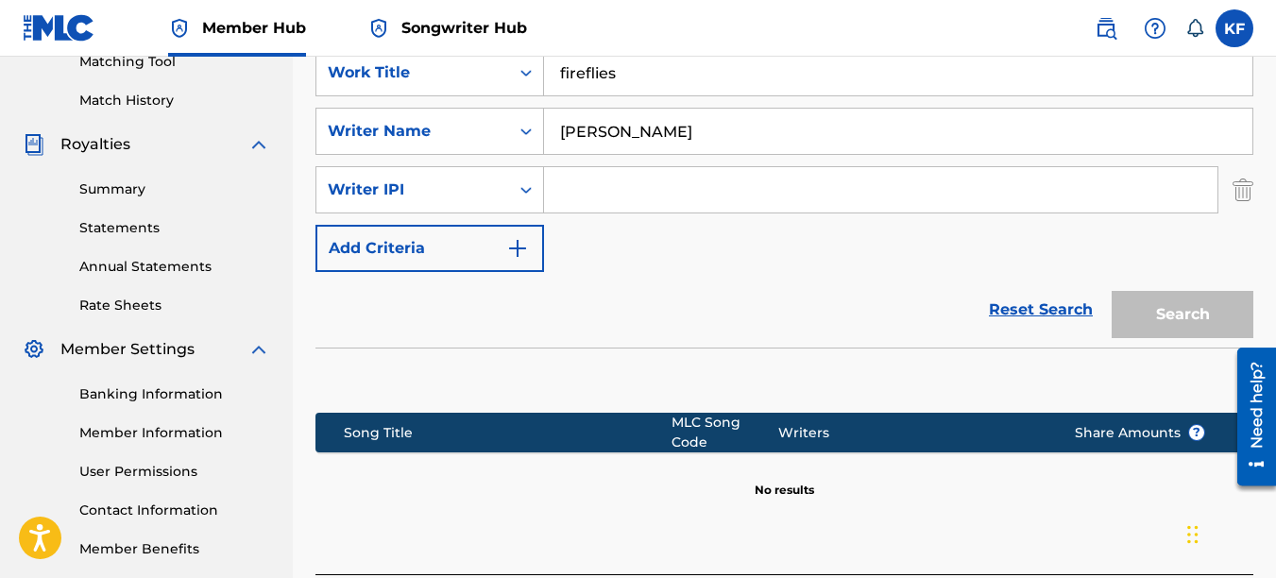
click at [654, 245] on div "SearchWithCriteriaa2a5e186-f885-44ab-aa14-9d5dae7b9fa5 Work Title fireflies Sea…" at bounding box center [784, 160] width 938 height 223
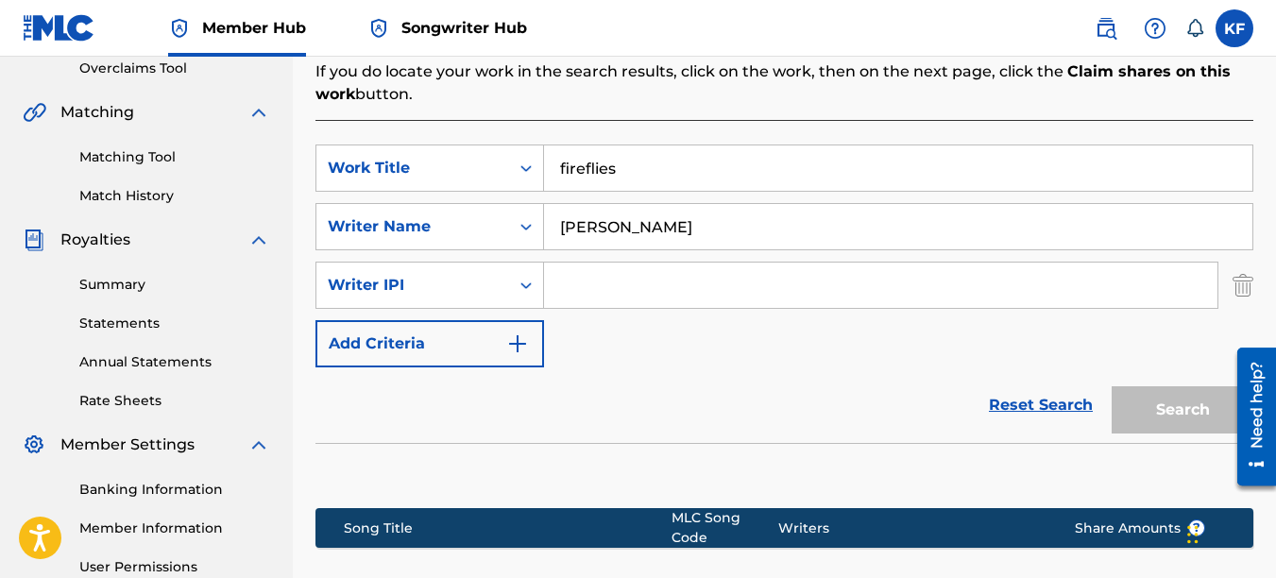
scroll to position [404, 0]
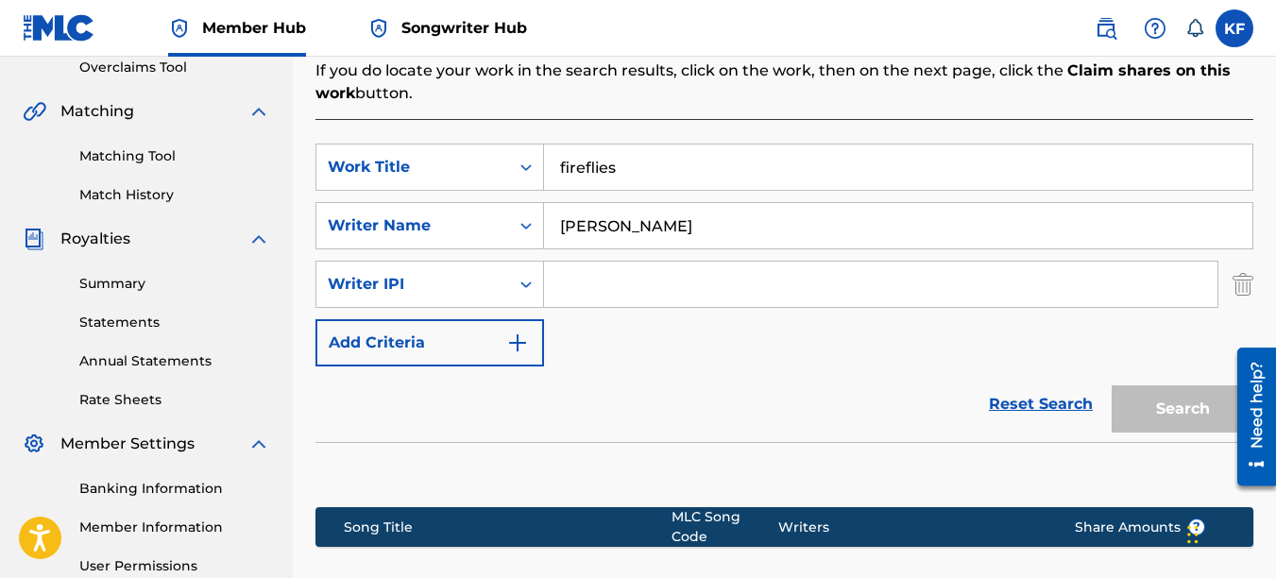
click at [581, 269] on input "Search Form" at bounding box center [880, 284] width 673 height 45
paste input "1066966028"
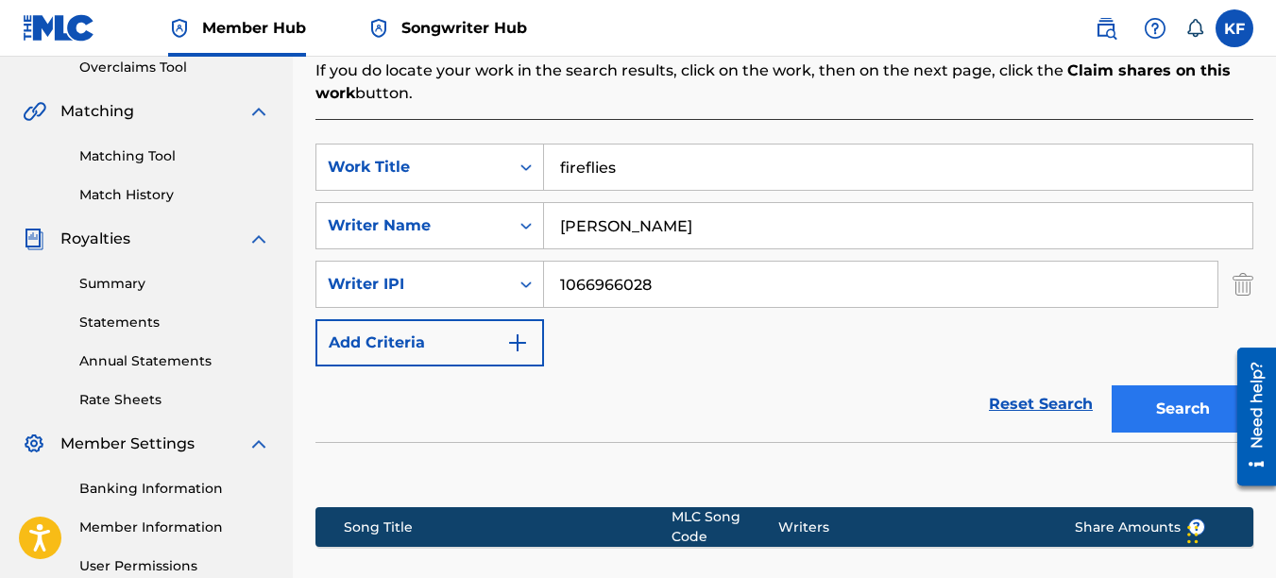
type input "1066966028"
click at [1172, 417] on button "Search" at bounding box center [1183, 408] width 142 height 47
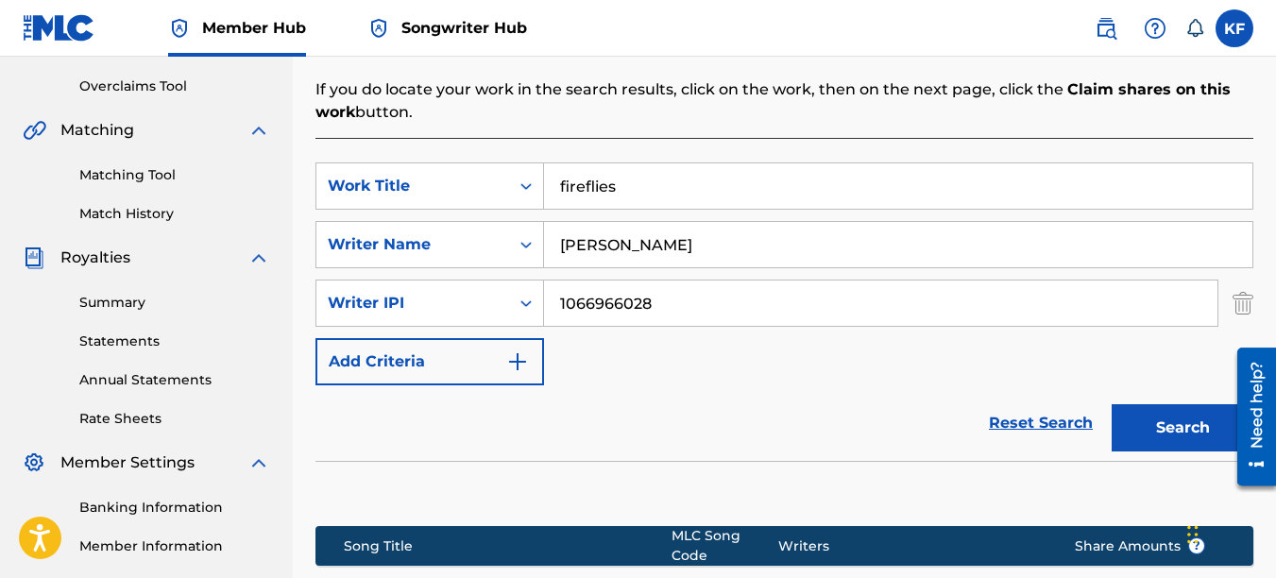
scroll to position [358, 0]
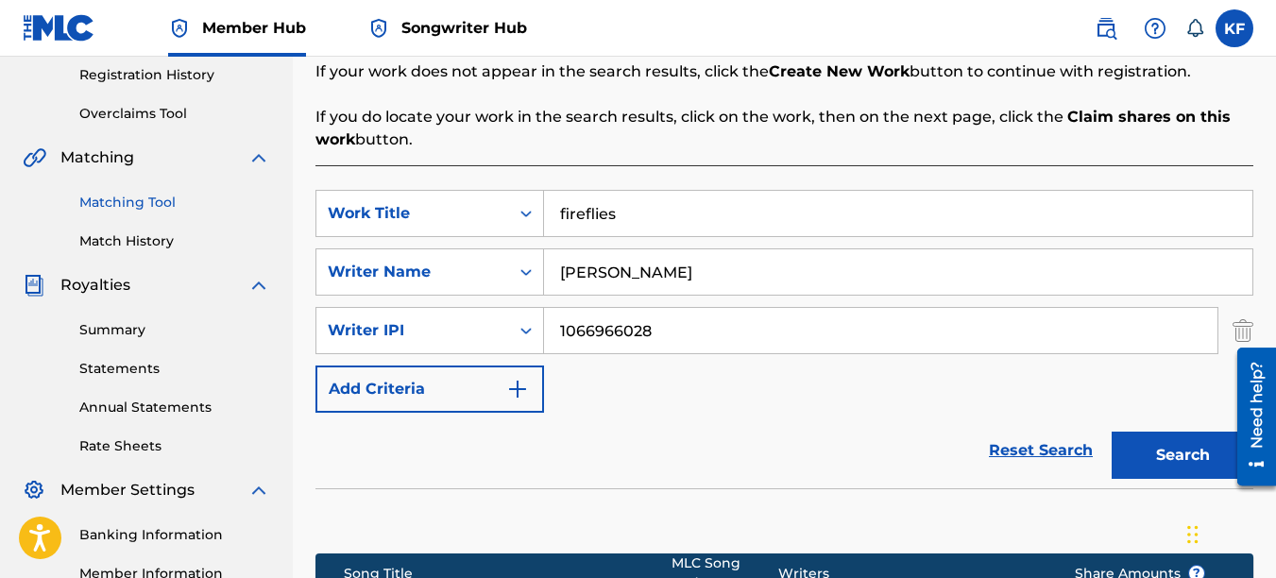
click at [117, 197] on link "Matching Tool" at bounding box center [174, 203] width 191 height 20
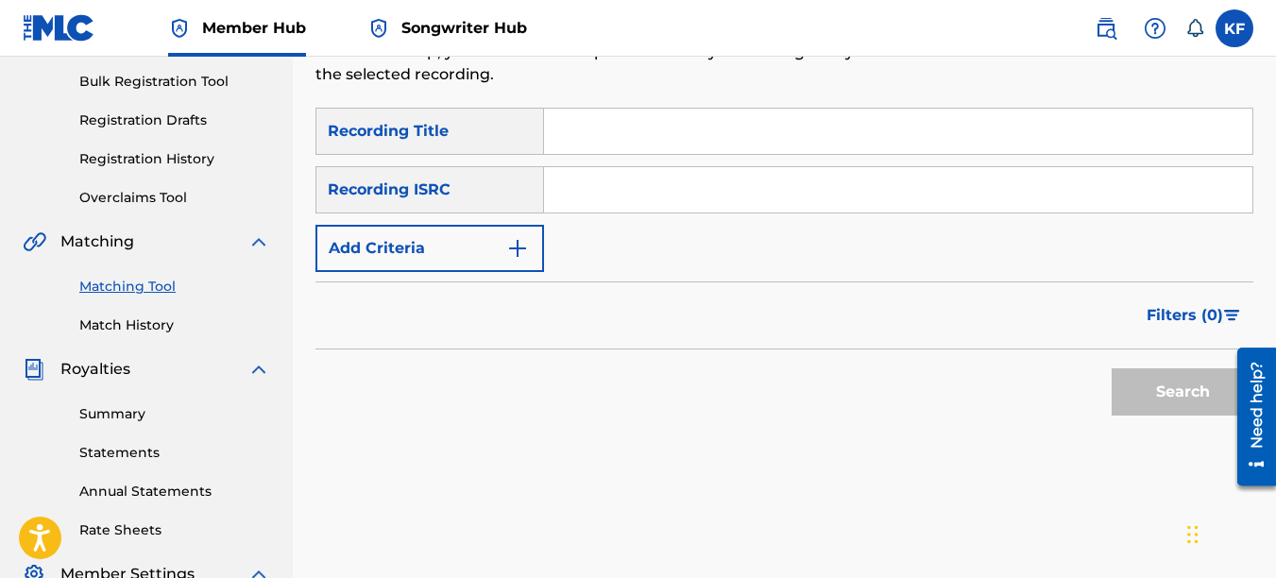
scroll to position [283, 0]
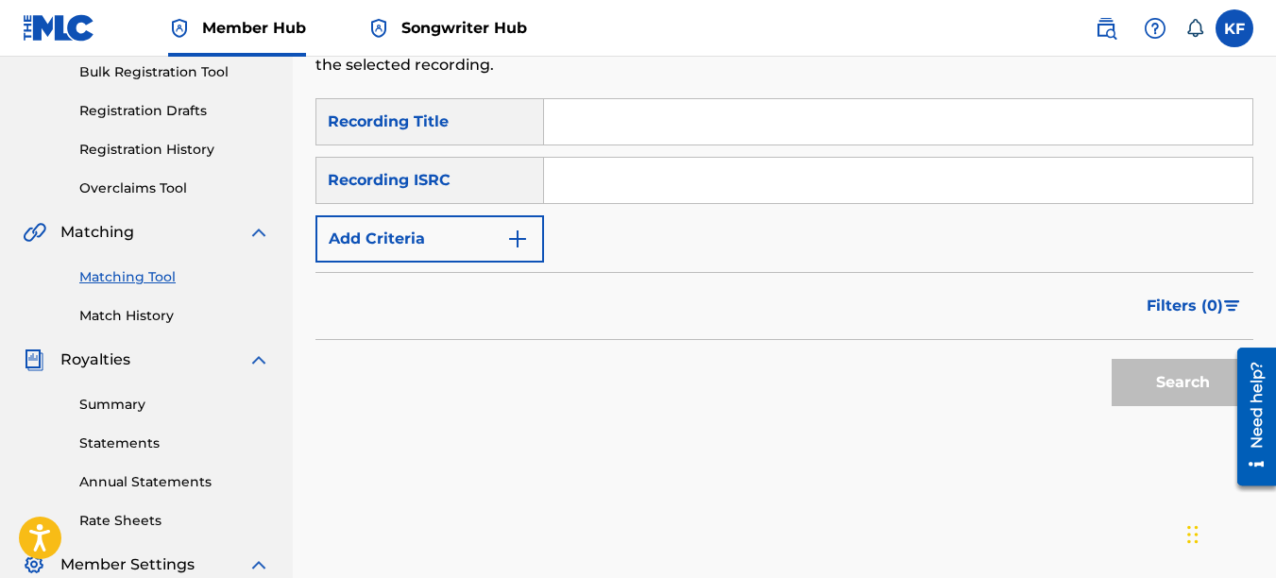
click at [523, 188] on div "Recording ISRC" at bounding box center [429, 180] width 229 height 47
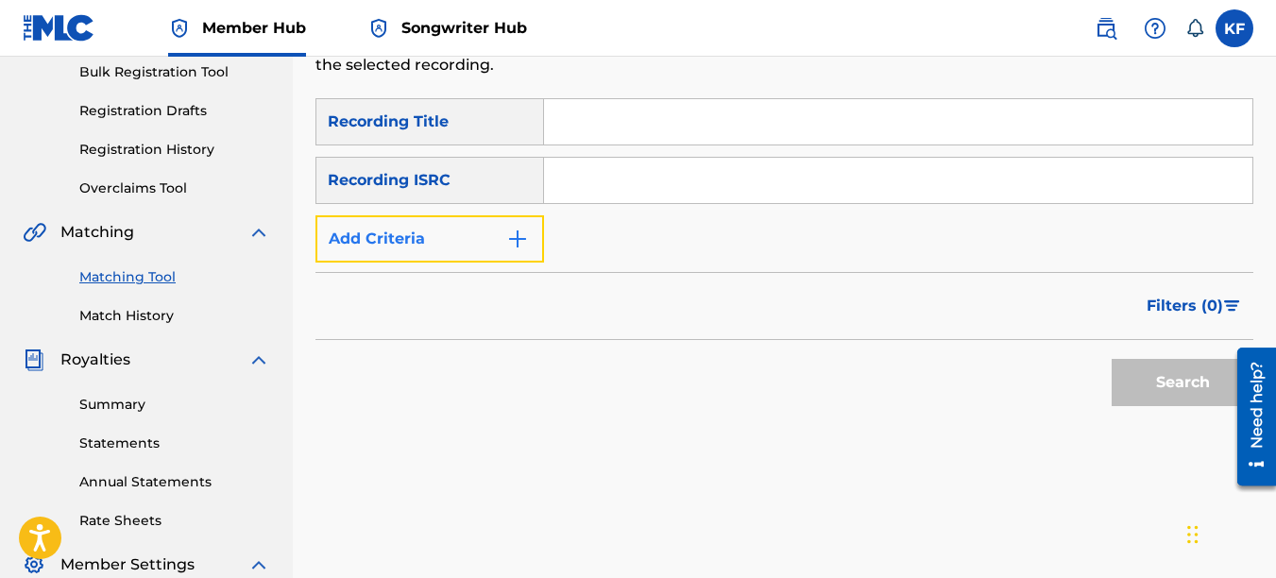
click at [499, 245] on button "Add Criteria" at bounding box center [429, 238] width 229 height 47
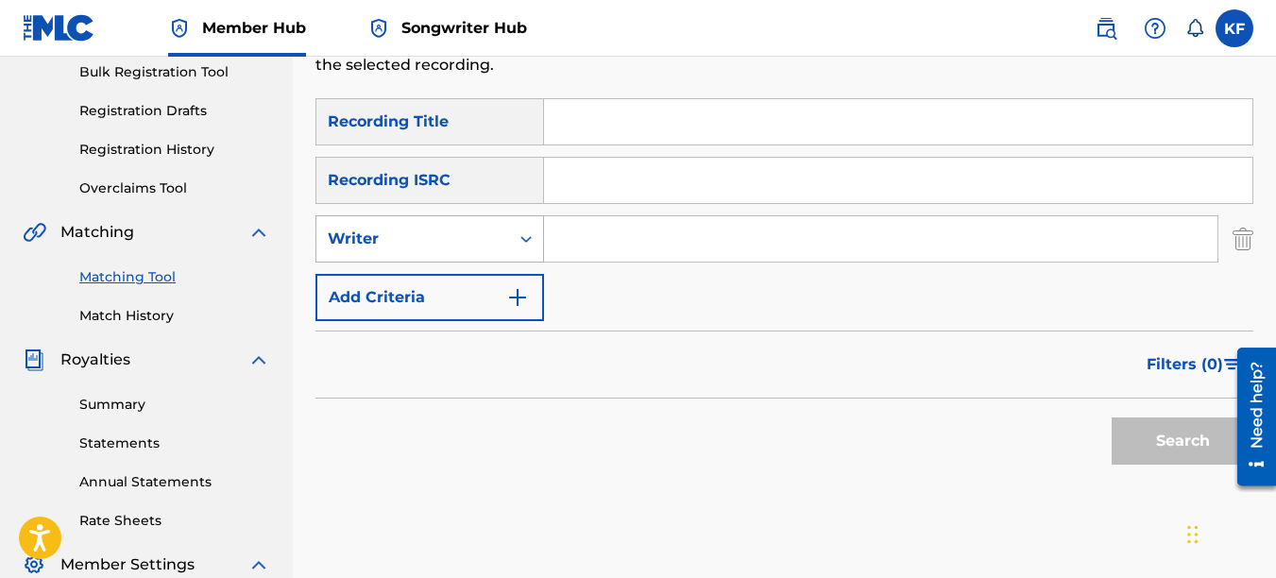
click at [521, 233] on icon "Search Form" at bounding box center [526, 239] width 19 height 19
click at [609, 231] on input "Search Form" at bounding box center [880, 238] width 673 height 45
click at [435, 366] on div "Filters ( 0 )" at bounding box center [784, 365] width 938 height 68
click at [584, 190] on input "Search Form" at bounding box center [898, 180] width 708 height 45
paste input "QZES82276253"
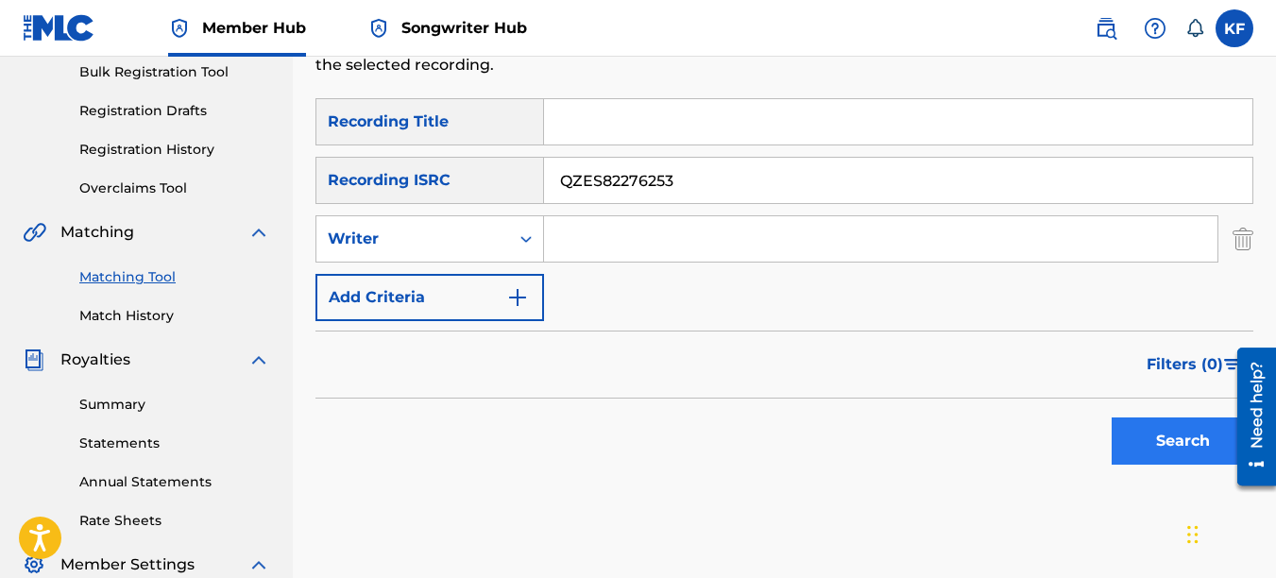
type input "QZES82276253"
click at [1149, 427] on button "Search" at bounding box center [1183, 441] width 142 height 47
click at [1149, 427] on div "Search" at bounding box center [1177, 437] width 151 height 76
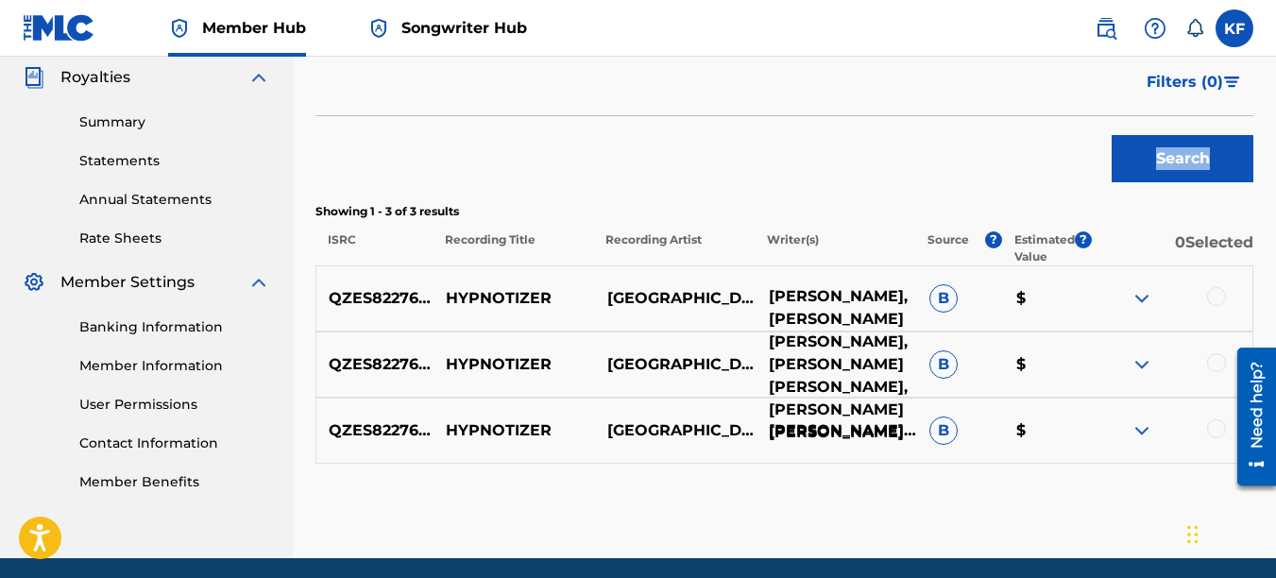
scroll to position [567, 0]
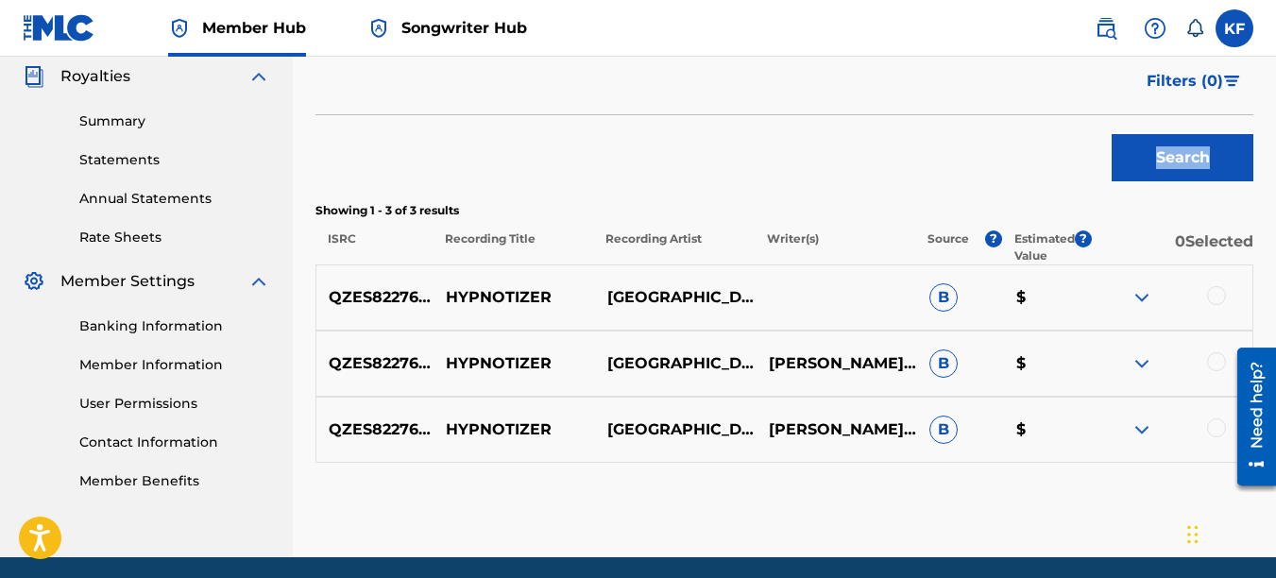
click at [1144, 296] on img at bounding box center [1142, 297] width 23 height 23
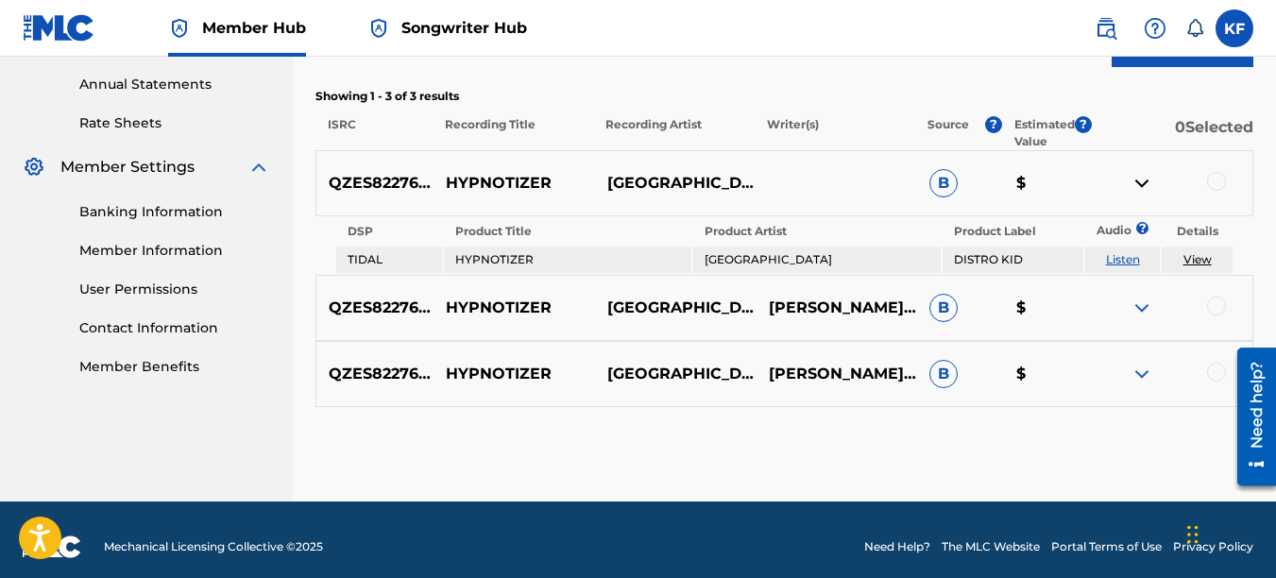
scroll to position [695, 0]
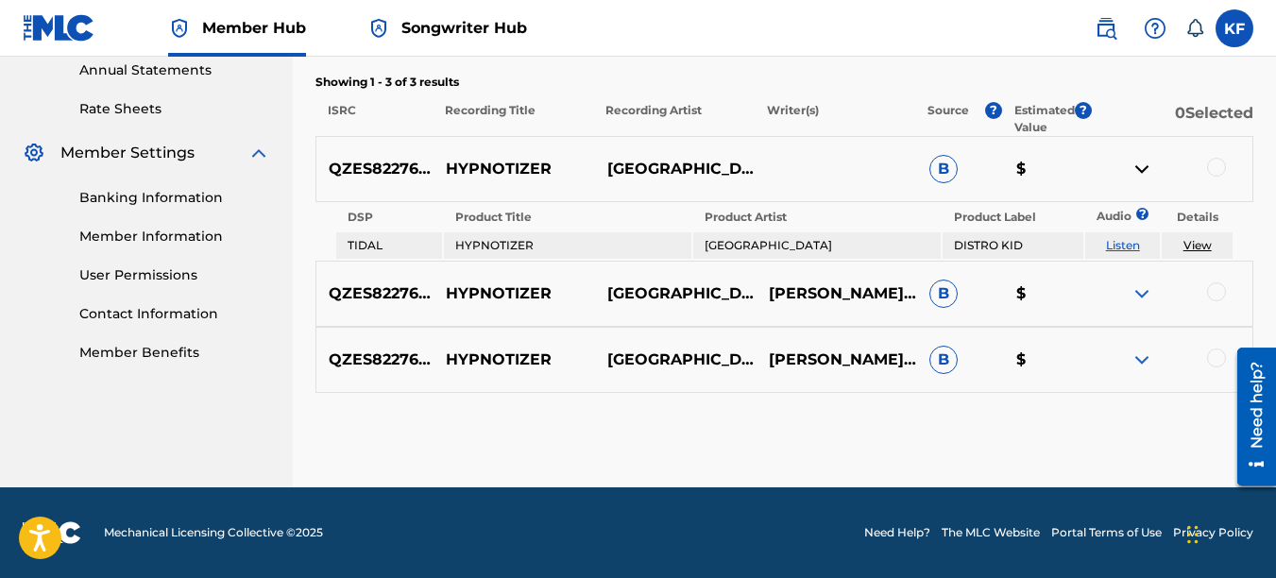
click at [1147, 289] on img at bounding box center [1142, 293] width 23 height 23
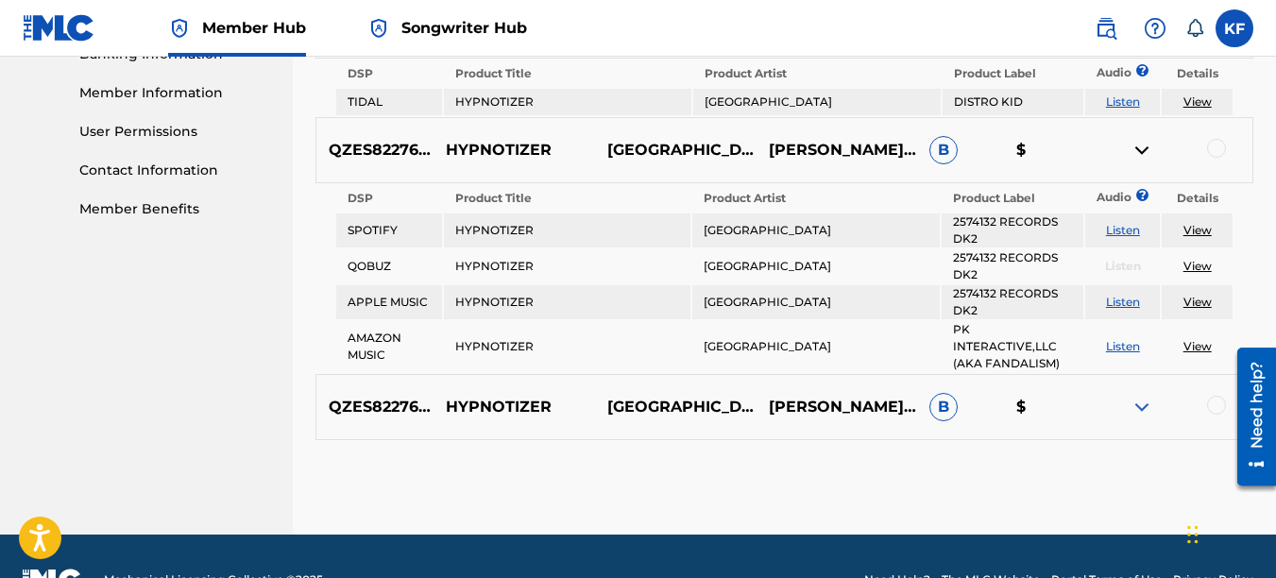
scroll to position [884, 0]
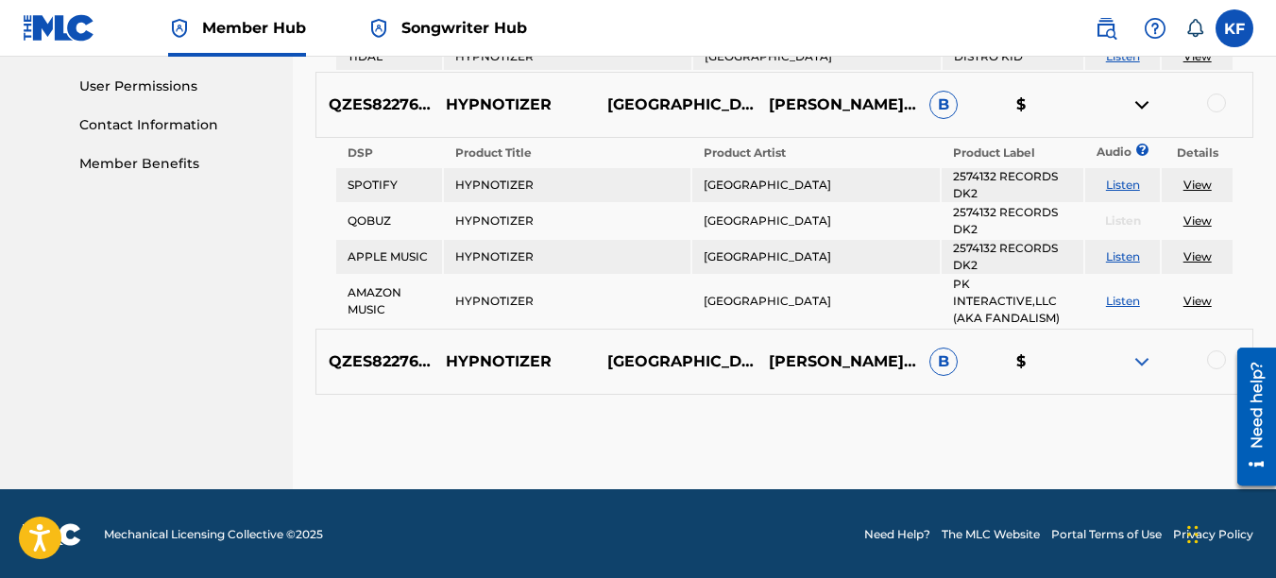
click at [1139, 357] on img at bounding box center [1142, 361] width 23 height 23
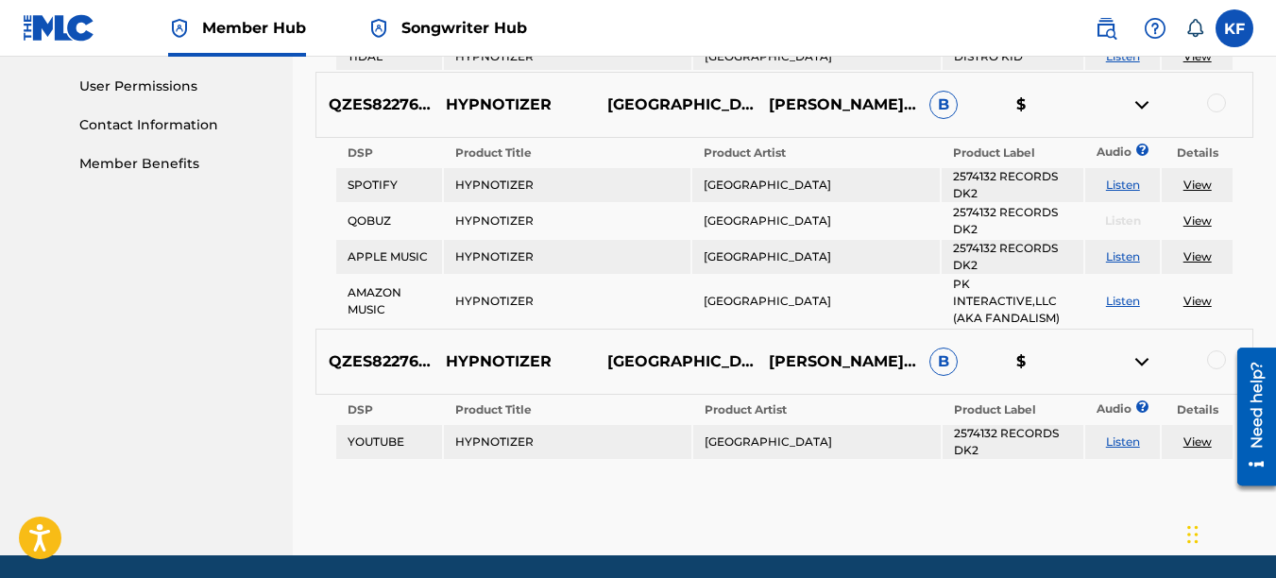
click at [1201, 188] on link "View" at bounding box center [1198, 185] width 28 height 14
click at [1219, 105] on div at bounding box center [1216, 103] width 19 height 19
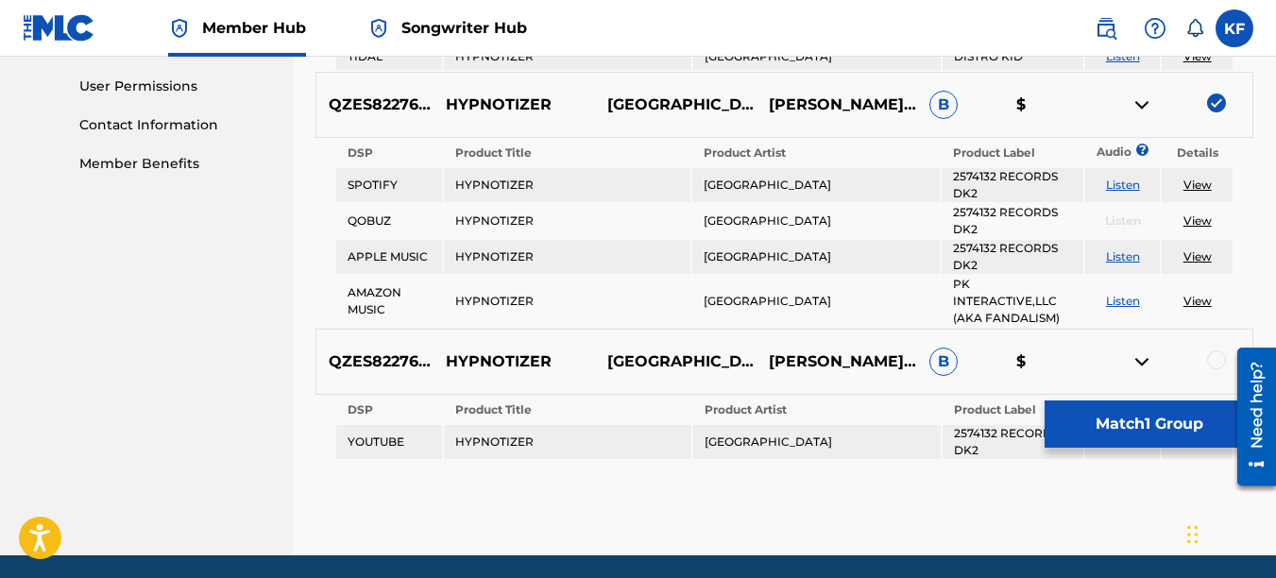
click at [1213, 358] on div at bounding box center [1216, 359] width 19 height 19
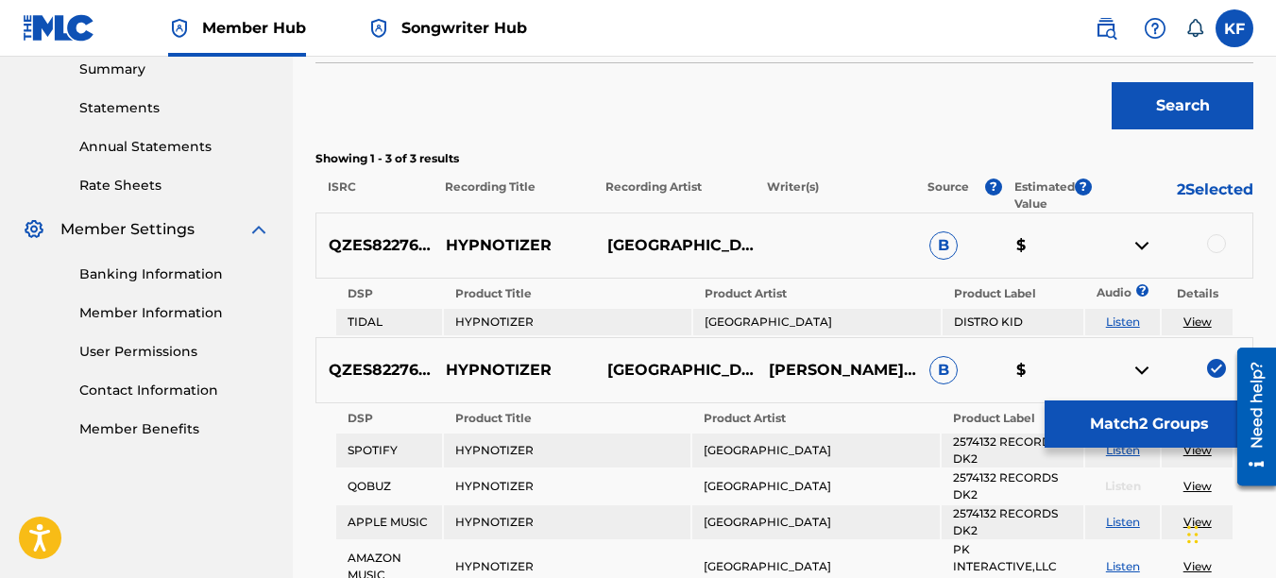
scroll to position [601, 0]
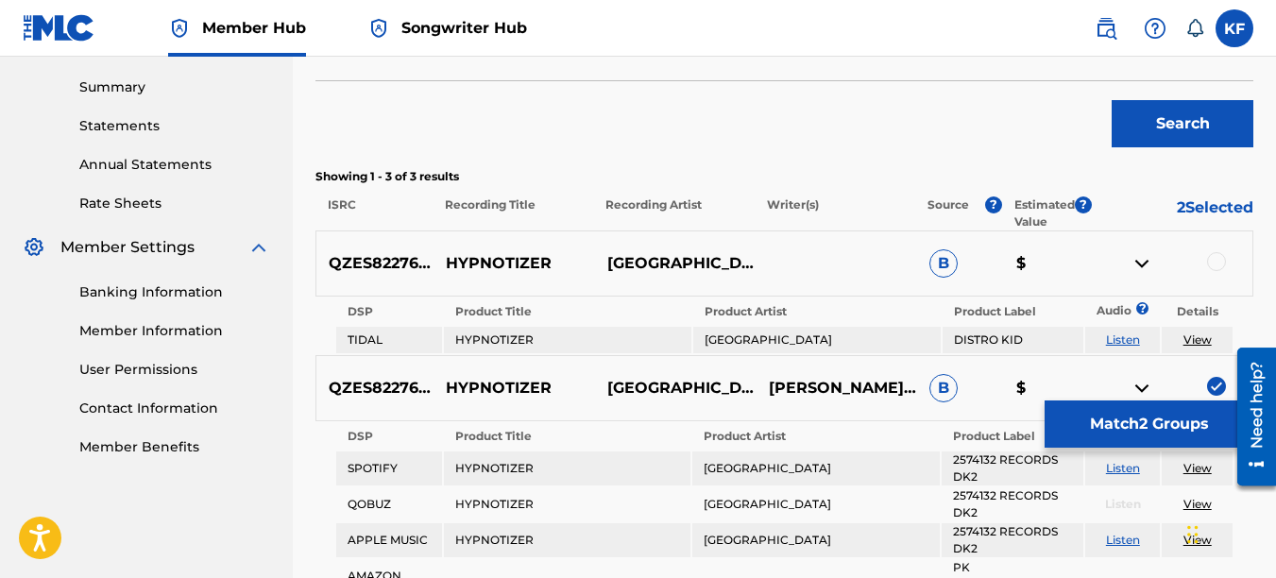
click at [1214, 266] on div at bounding box center [1216, 261] width 19 height 19
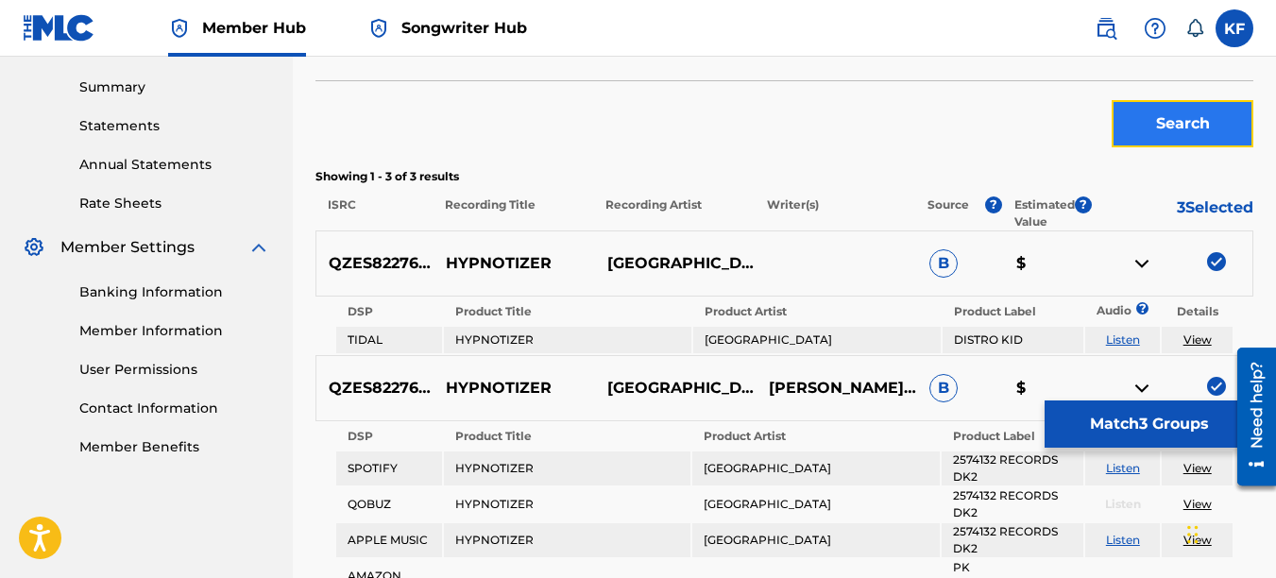
click at [1136, 118] on button "Search" at bounding box center [1183, 123] width 142 height 47
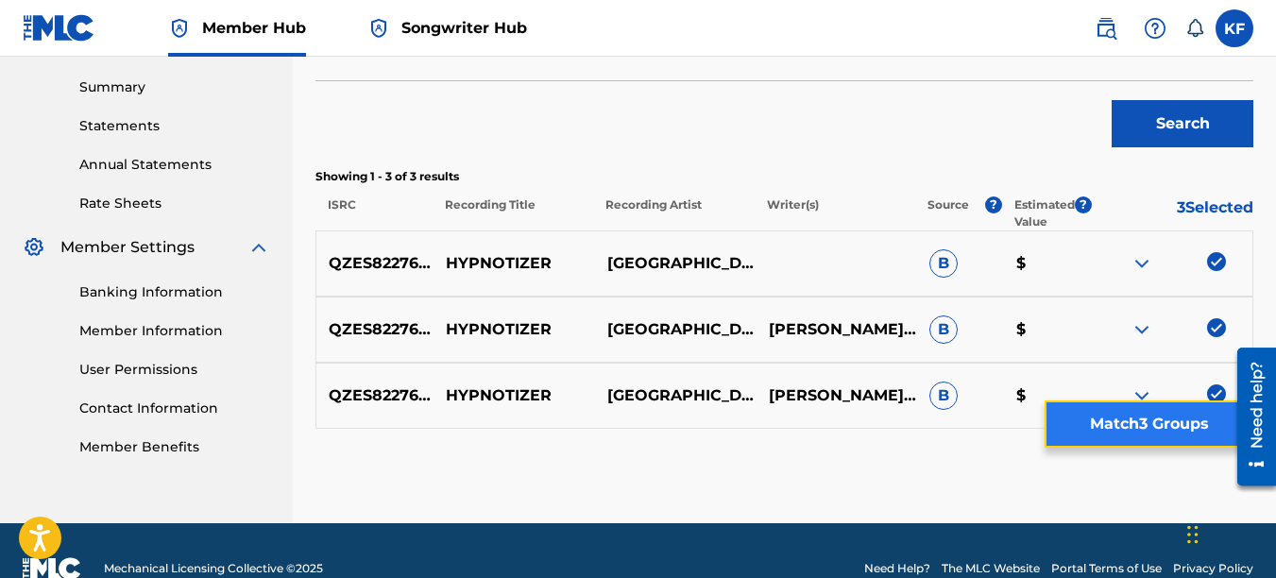
click at [1133, 425] on button "Match 3 Groups" at bounding box center [1149, 424] width 209 height 47
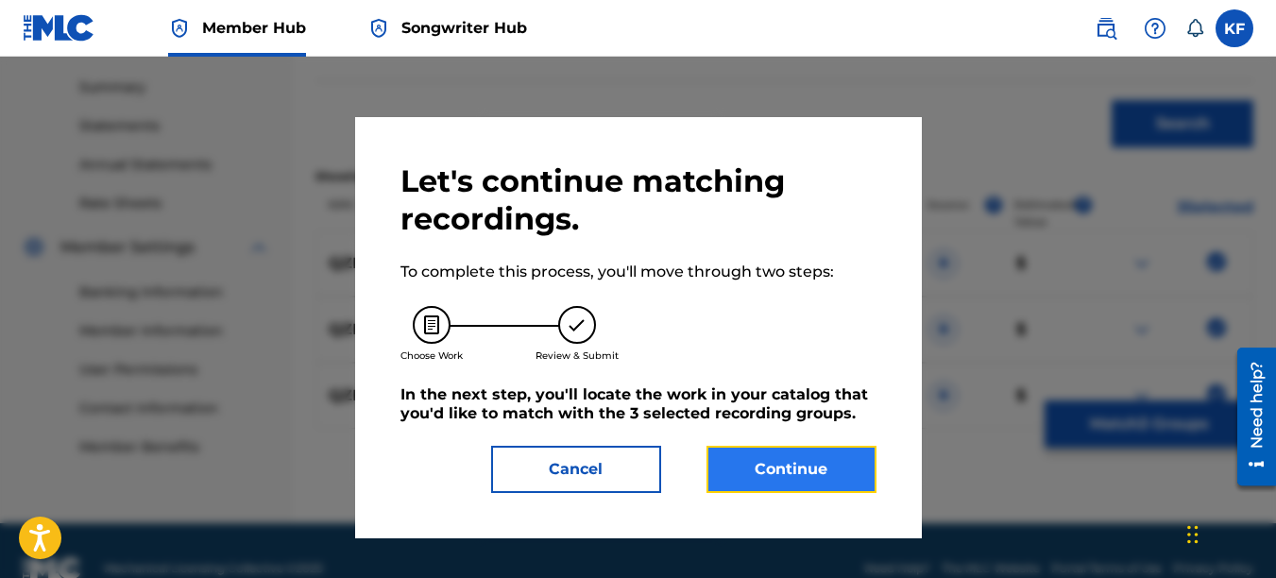
click at [761, 479] on button "Continue" at bounding box center [792, 469] width 170 height 47
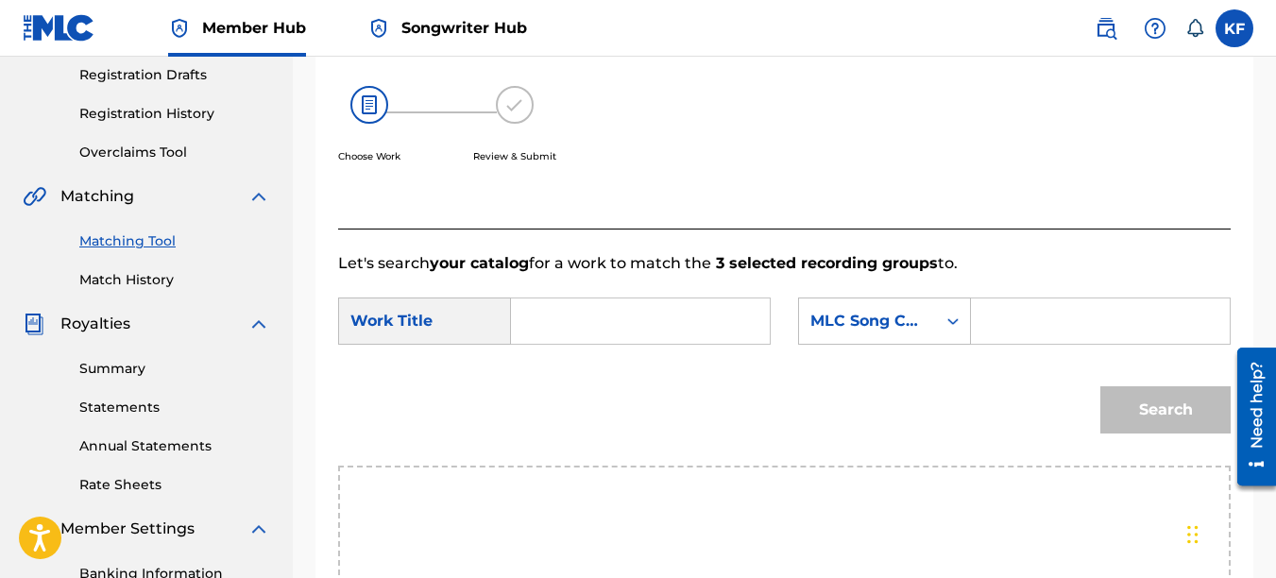
scroll to position [317, 0]
click at [906, 334] on div "MLC Song Code" at bounding box center [867, 323] width 114 height 23
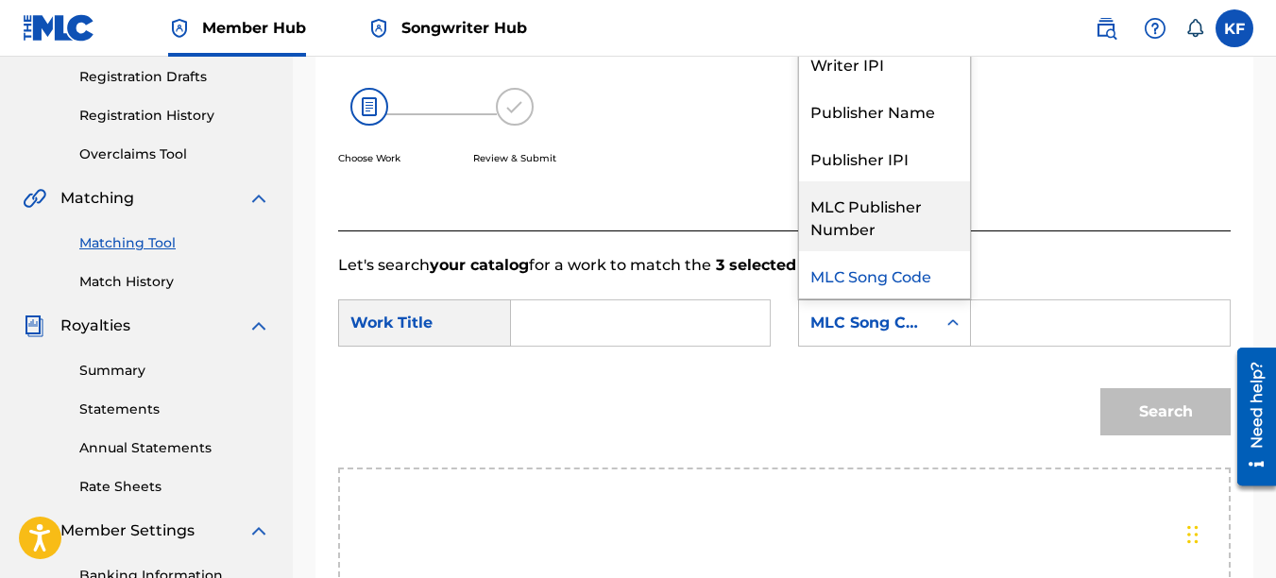
scroll to position [0, 0]
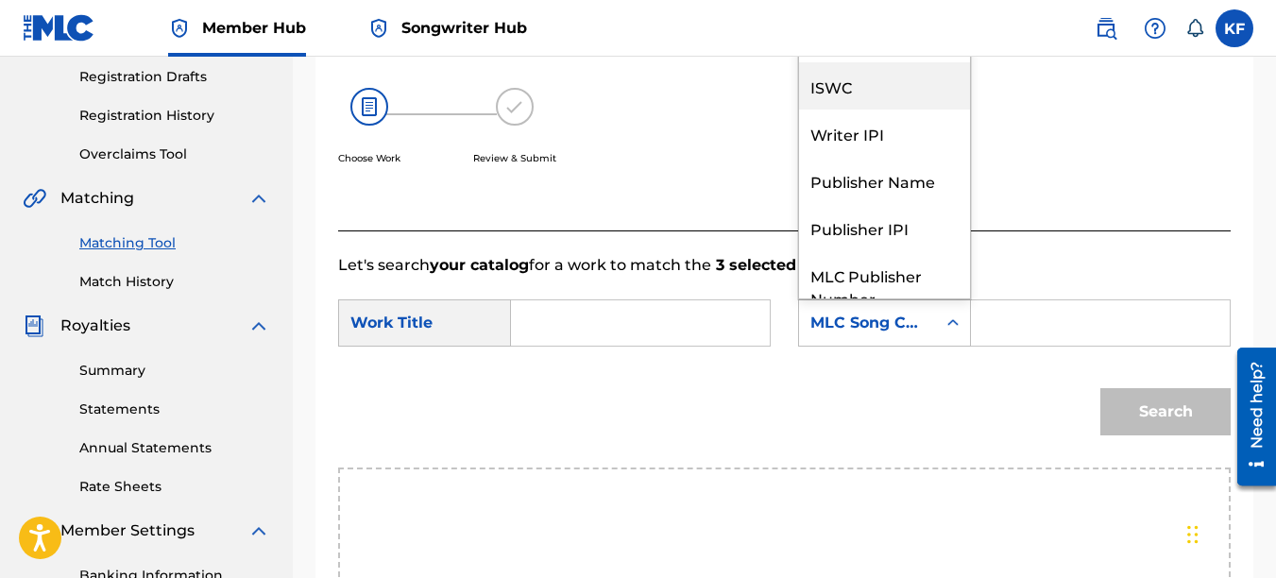
click at [844, 105] on div "ISWC" at bounding box center [884, 85] width 171 height 47
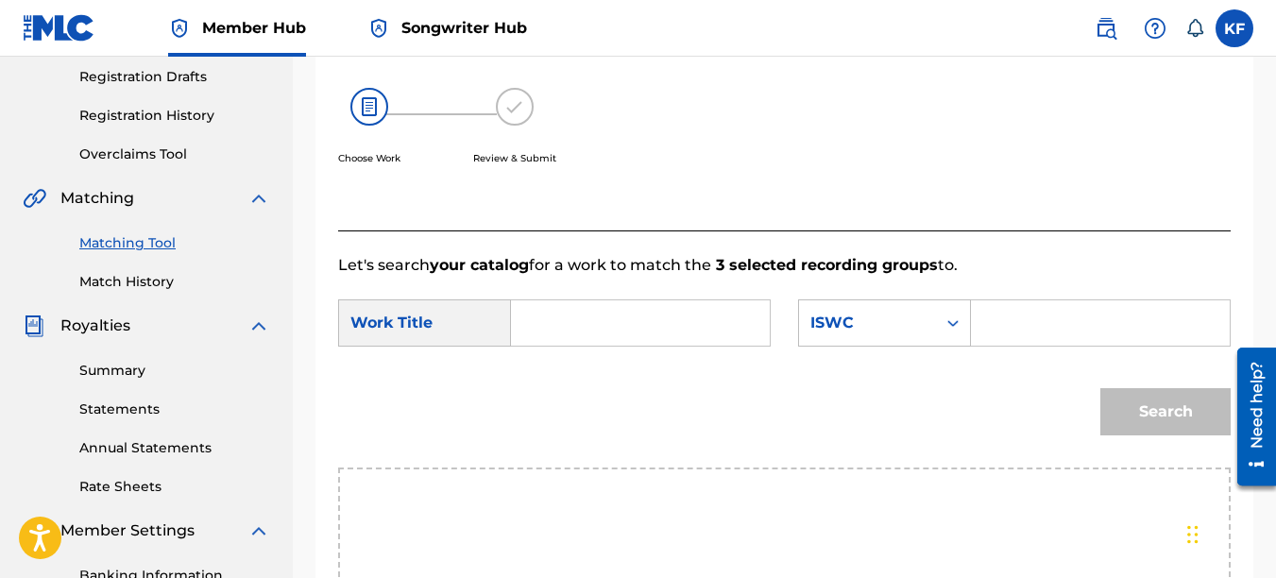
click at [1069, 346] on input "Search Form" at bounding box center [1100, 322] width 227 height 45
paste input "T3096675495"
type input "T3096675495"
click at [550, 342] on input "Search Form" at bounding box center [640, 322] width 227 height 45
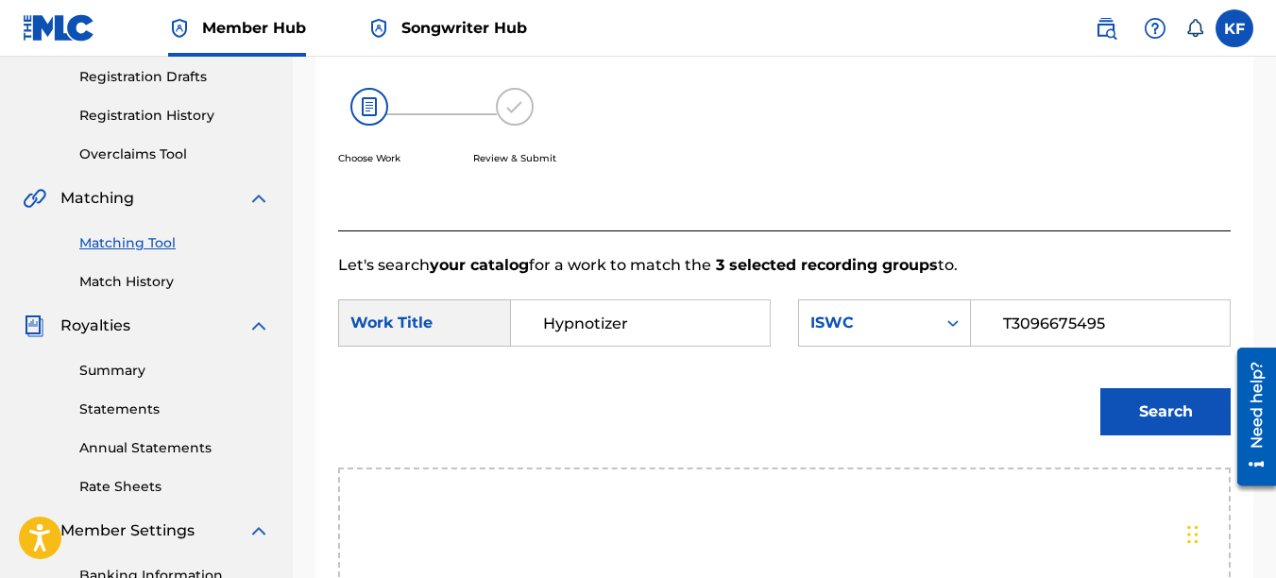
type input "Hypnotizer"
click at [1100, 388] on button "Search" at bounding box center [1165, 411] width 130 height 47
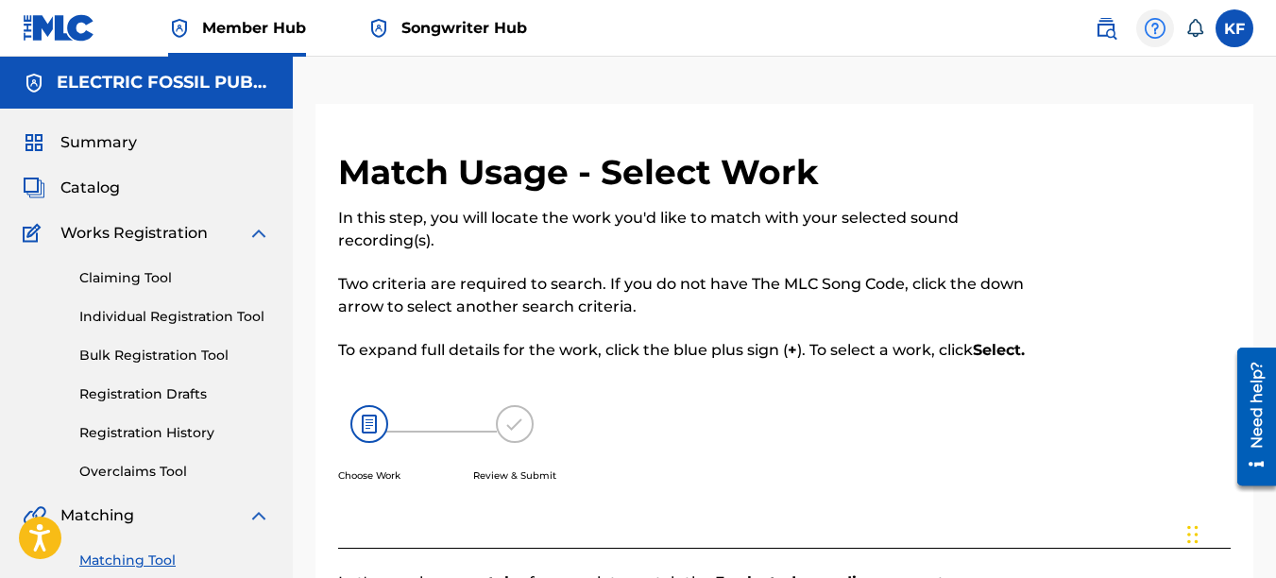
click at [1164, 29] on img at bounding box center [1155, 28] width 23 height 23
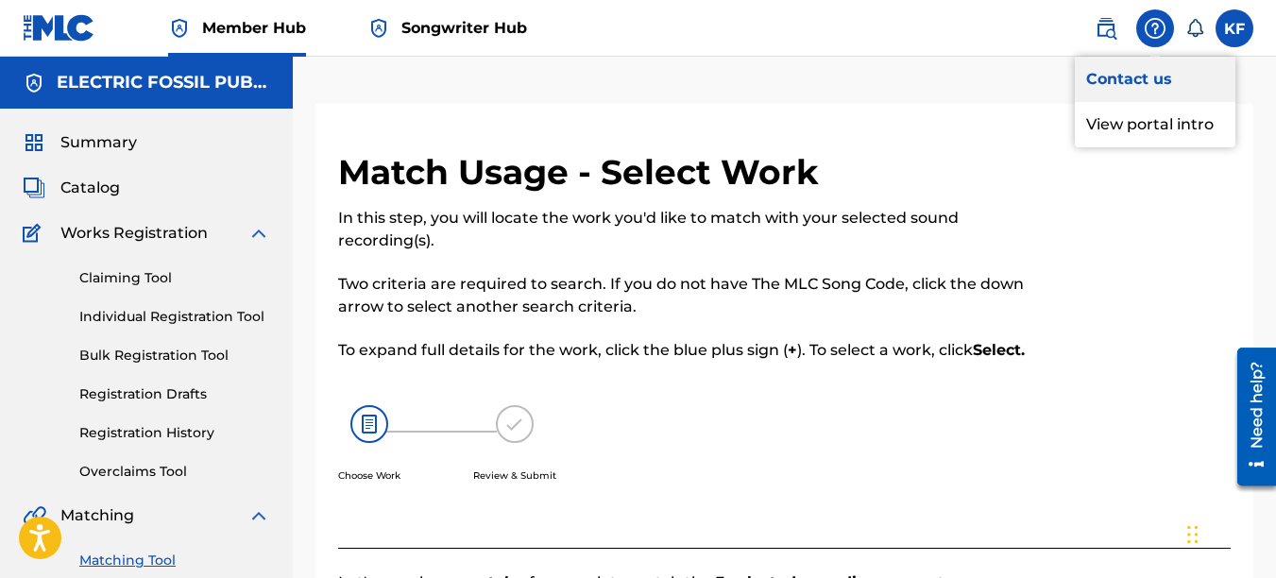
click at [1143, 77] on link "Contact us" at bounding box center [1155, 79] width 161 height 45
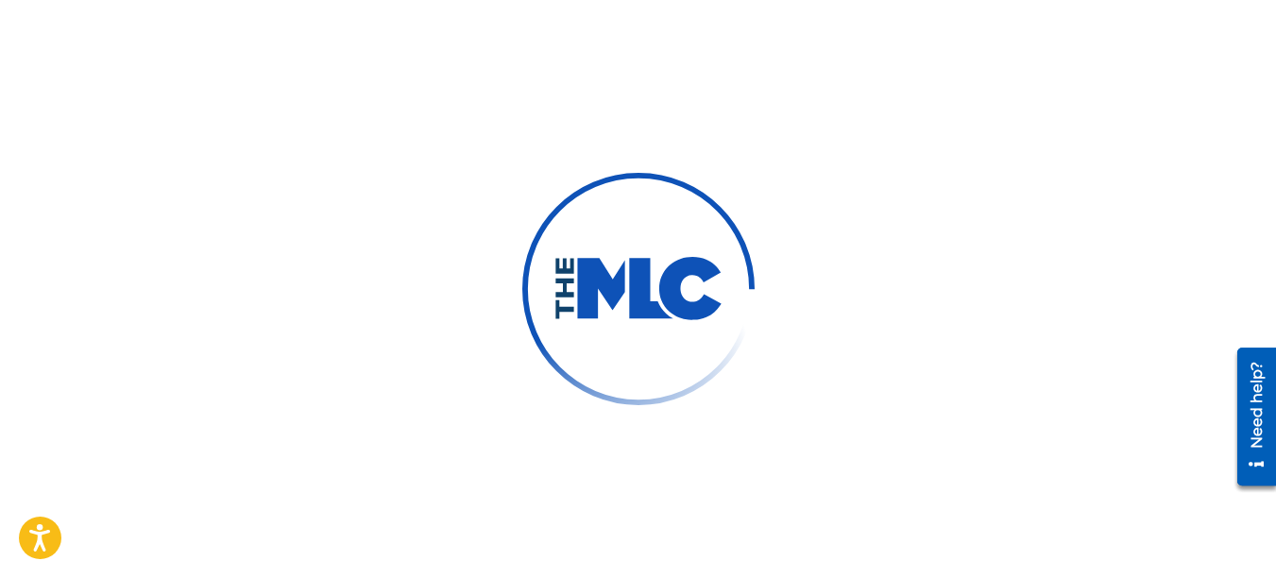
type input "[PERSON_NAME]"
type input "[EMAIL_ADDRESS][DOMAIN_NAME]"
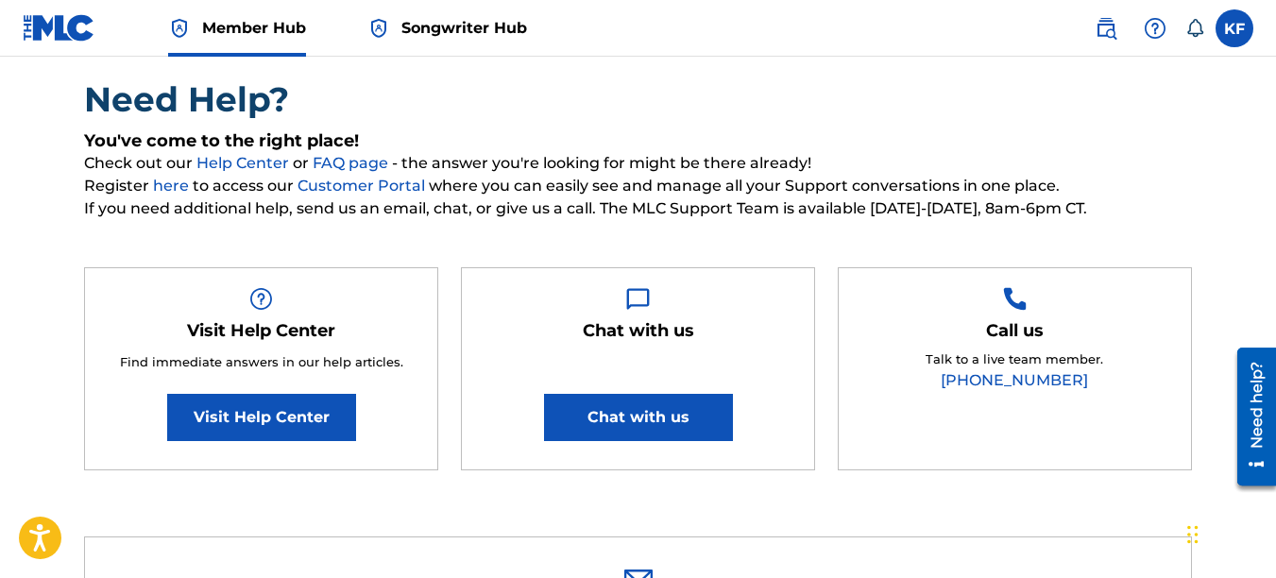
scroll to position [189, 0]
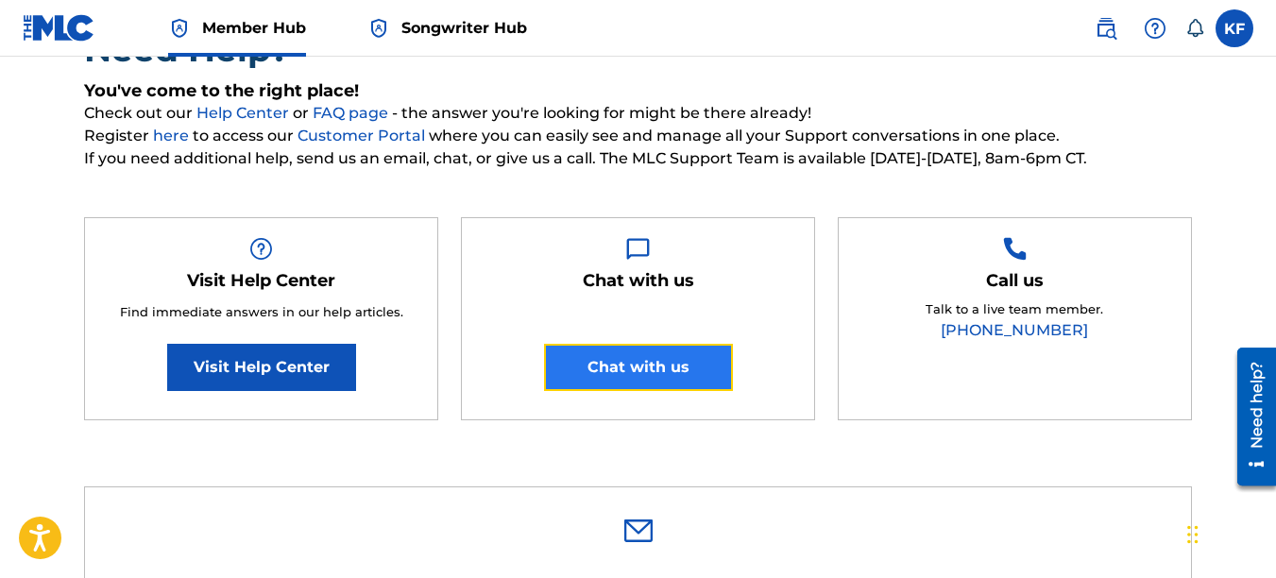
click at [682, 367] on button "Chat with us" at bounding box center [638, 367] width 189 height 47
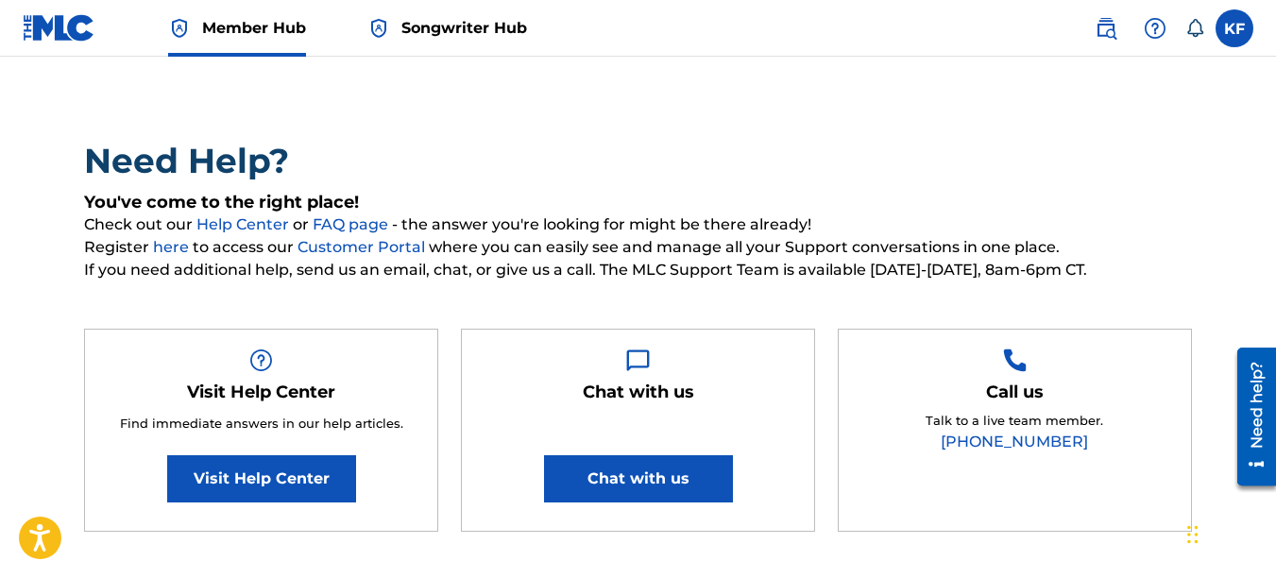
scroll to position [0, 0]
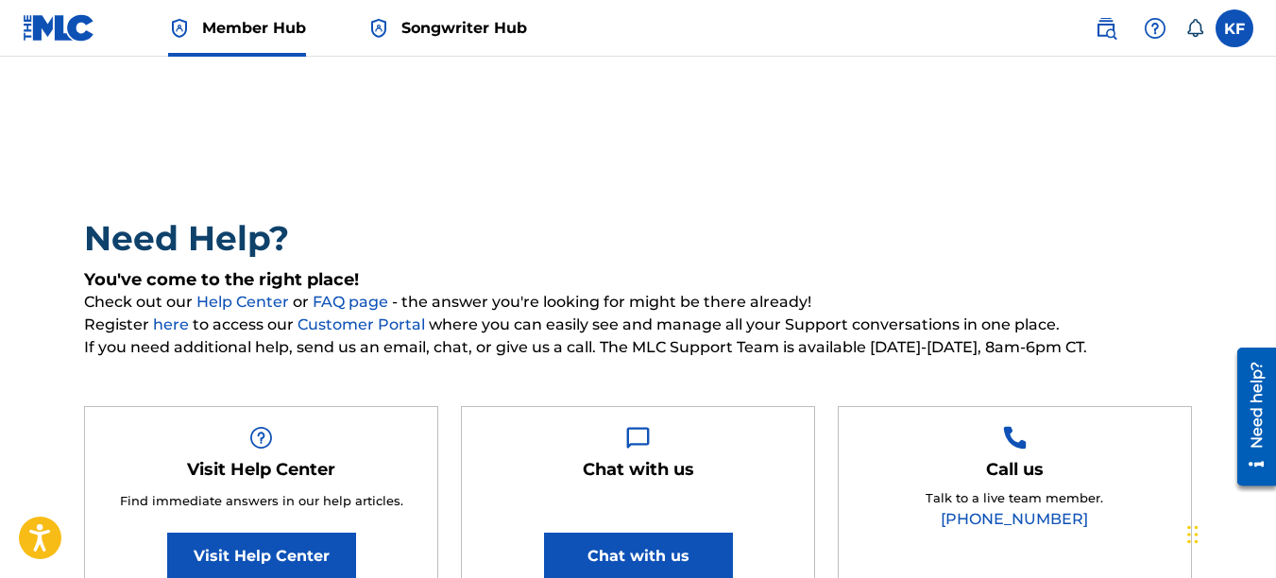
click at [412, 32] on span "Songwriter Hub" at bounding box center [464, 28] width 126 height 22
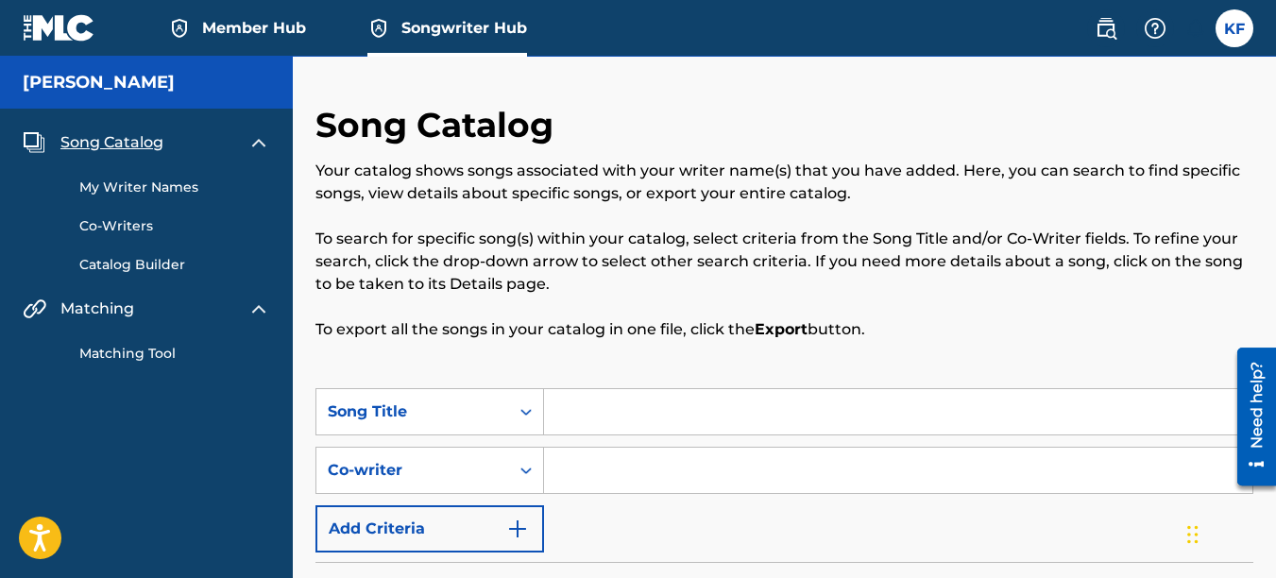
click at [230, 26] on span "Member Hub" at bounding box center [254, 28] width 104 height 22
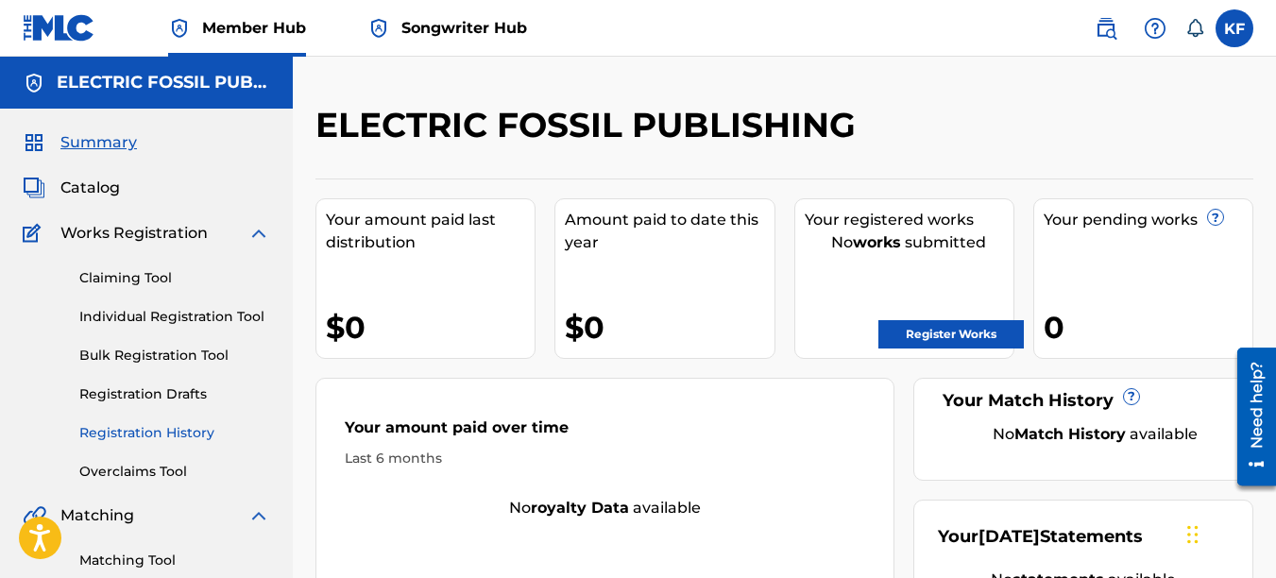
click at [155, 428] on link "Registration History" at bounding box center [174, 433] width 191 height 20
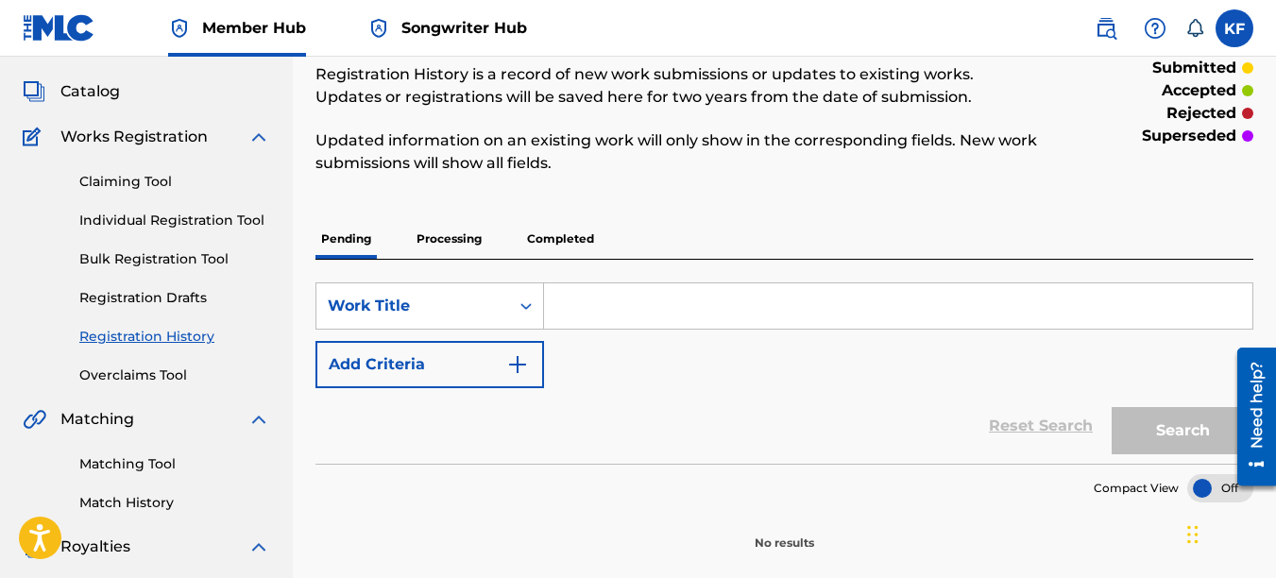
scroll to position [94, 0]
click at [554, 244] on p "Completed" at bounding box center [560, 241] width 78 height 40
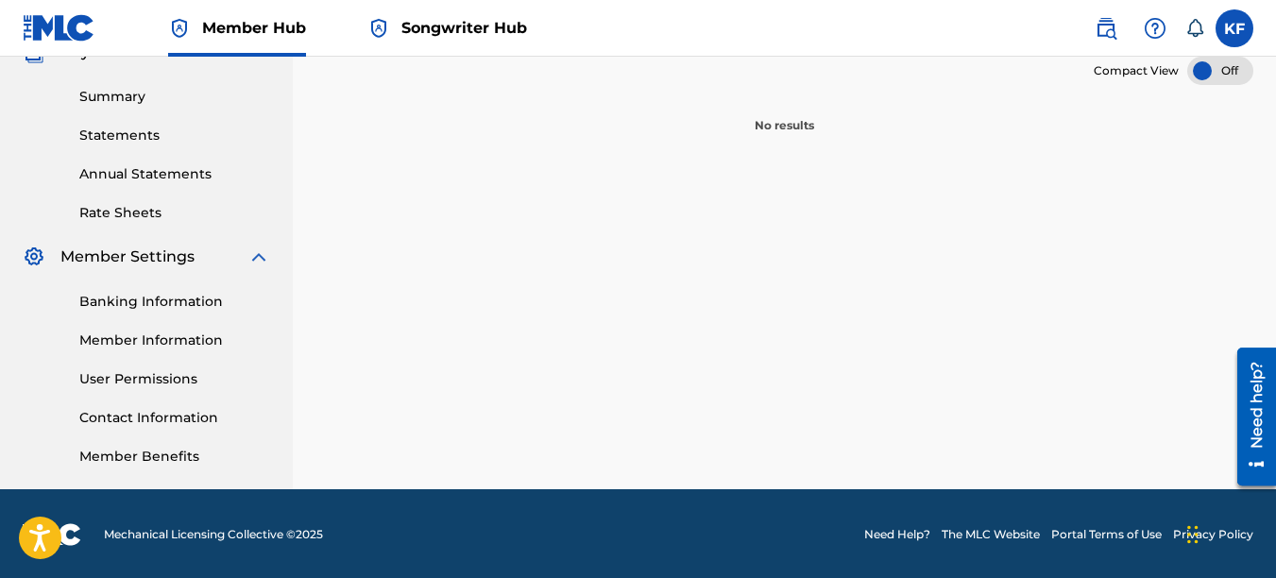
scroll to position [593, 0]
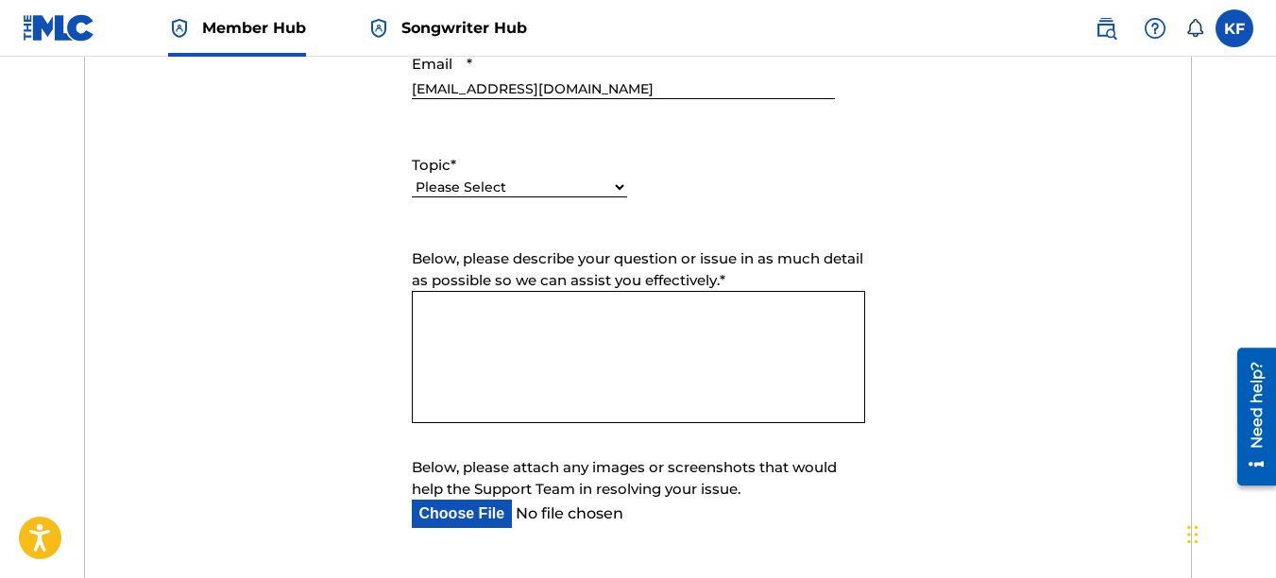
scroll to position [945, 0]
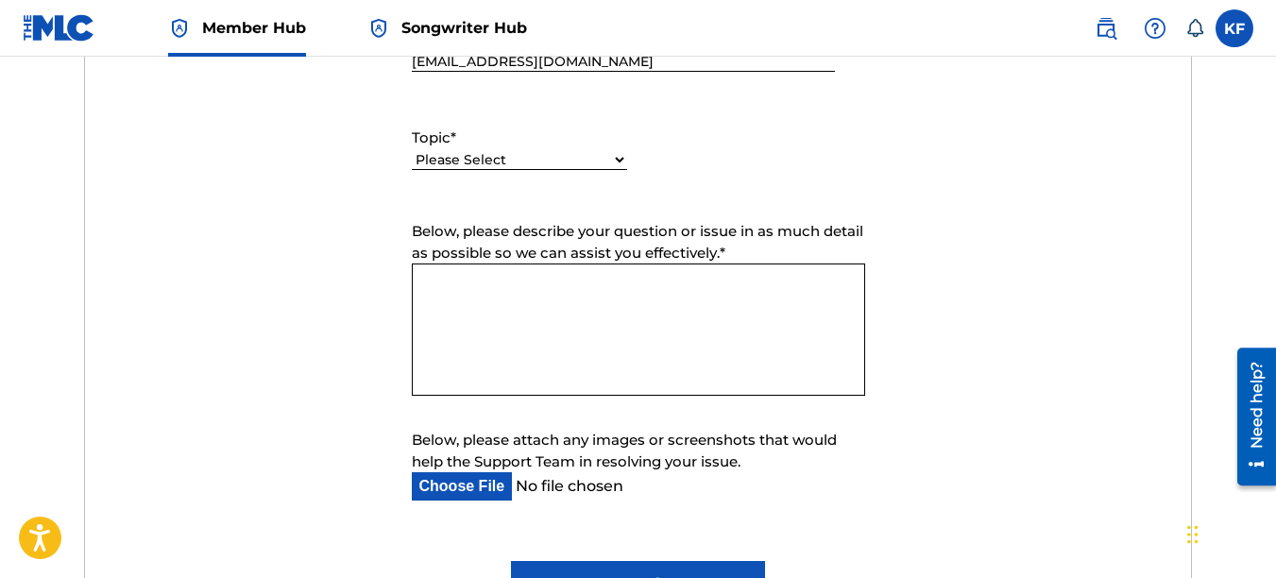
click at [621, 160] on select "Please Select I need help with my account I need help with managing my catalog …" at bounding box center [519, 160] width 215 height 20
select select "I need help with managing my catalog"
click at [412, 150] on select "Please Select I need help with my account I need help with managing my catalog …" at bounding box center [519, 160] width 215 height 20
click at [628, 191] on div "Topic * Please Select I need help with my account I need help with managing my …" at bounding box center [638, 148] width 453 height 85
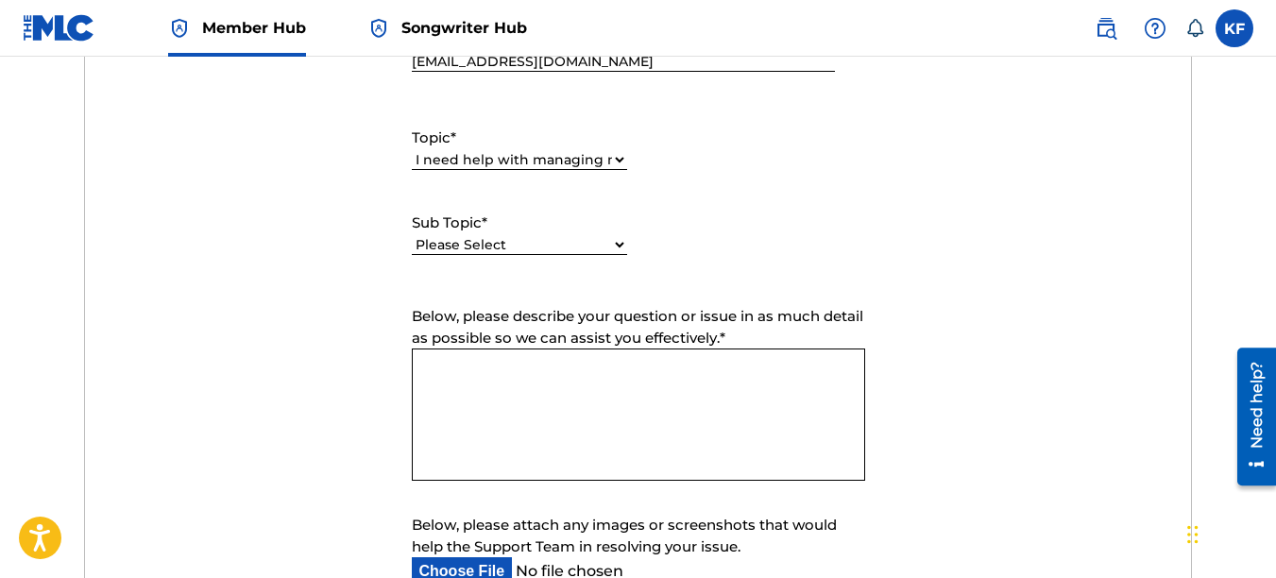
click at [448, 382] on textarea "Below, please describe your question or issue in as much detail as possible so …" at bounding box center [638, 415] width 453 height 132
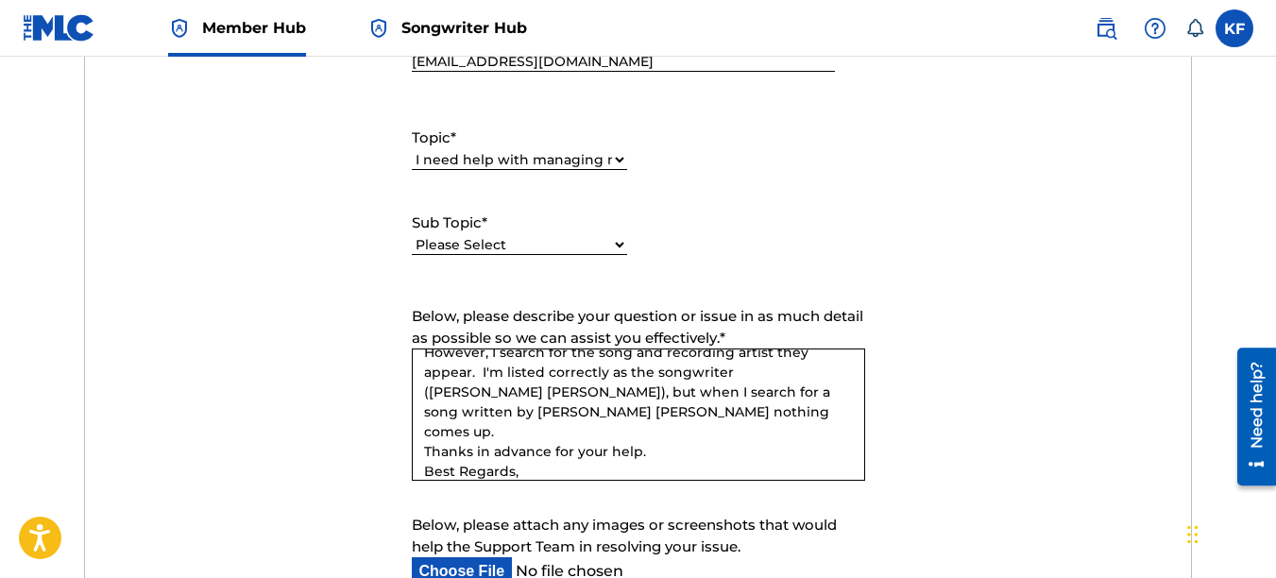
scroll to position [177, 0]
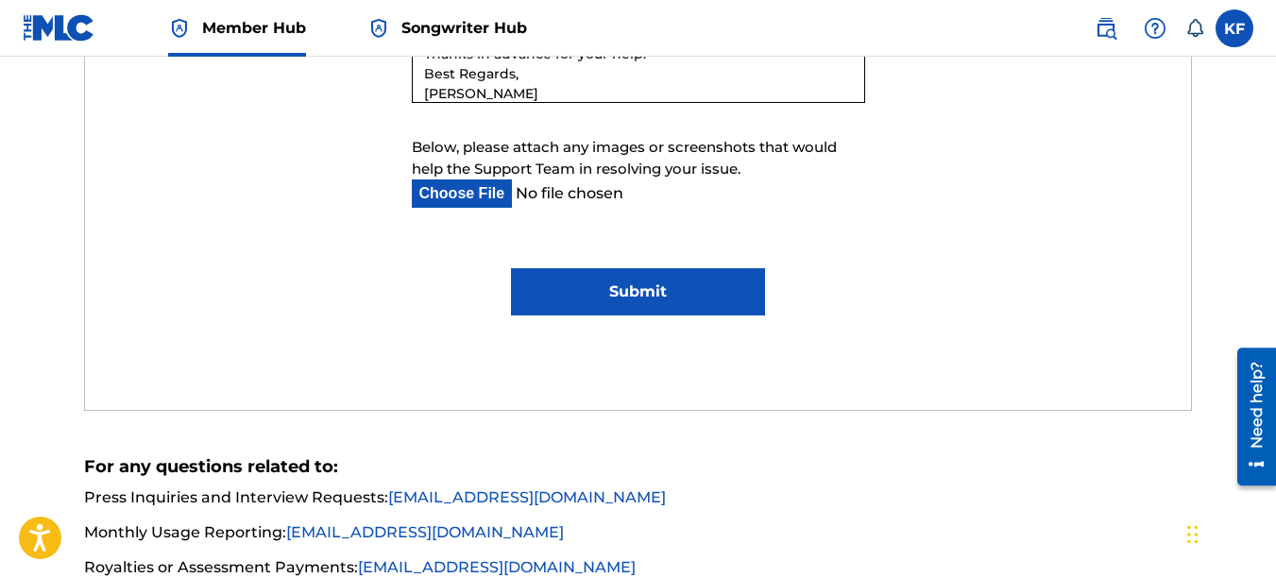
type textarea "I've registered my publishing via Electric Fossil Publishing. I've recorded and…"
click at [589, 281] on input "Submit" at bounding box center [638, 291] width 254 height 47
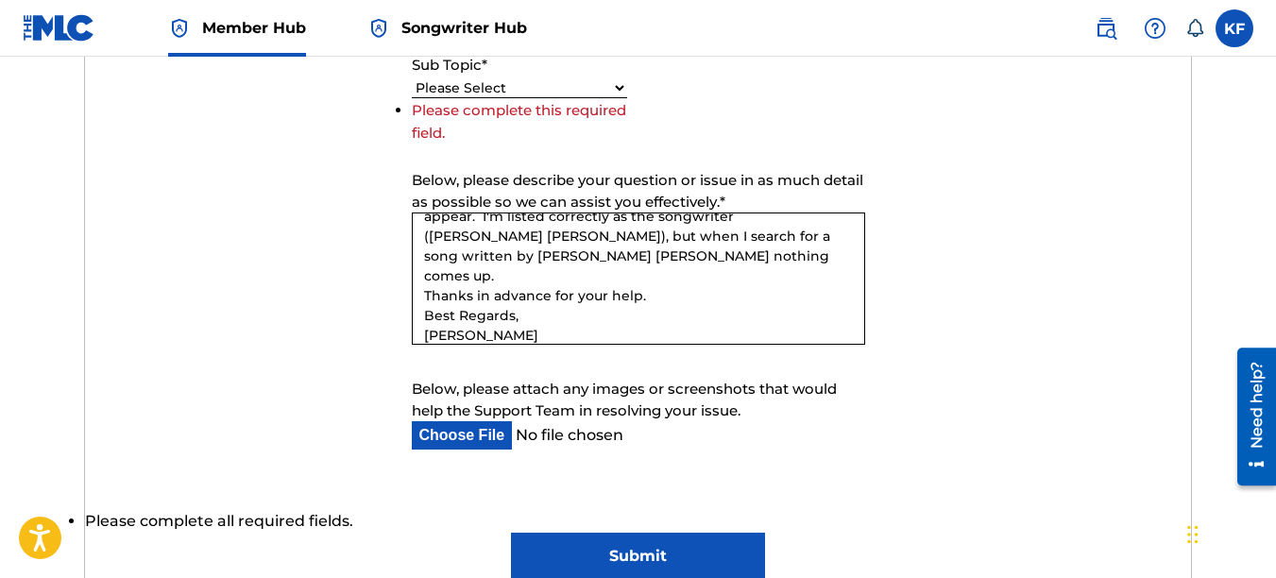
scroll to position [1062, 0]
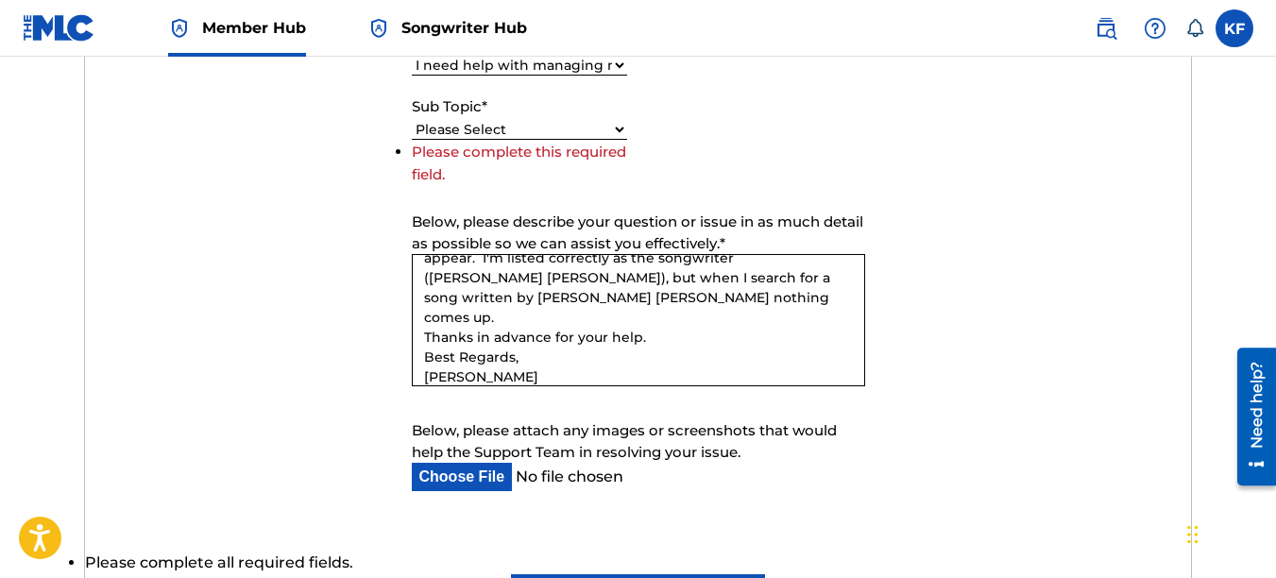
click at [624, 128] on select "Please Select I need help with CWR I need help registering my work(s) in The ML…" at bounding box center [519, 130] width 215 height 20
select select "I need help registering my work(s) in The MLC Portal"
click at [412, 140] on select "Please Select I need help with CWR I need help registering my work(s) in The ML…" at bounding box center [519, 130] width 215 height 20
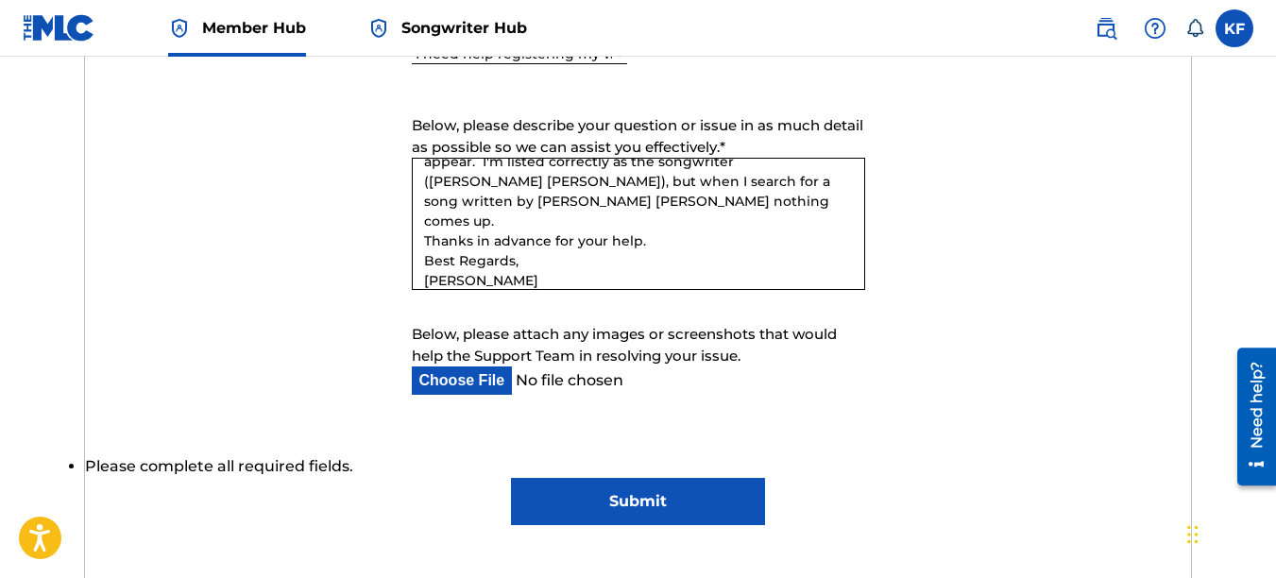
scroll to position [1251, 0]
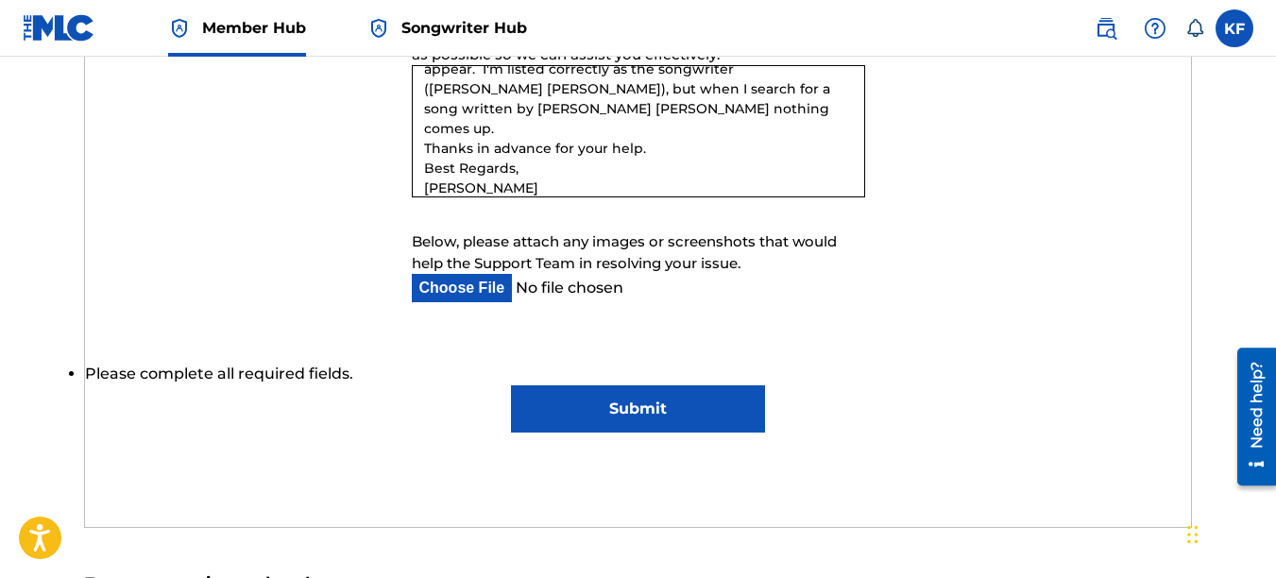
click at [563, 413] on input "Submit" at bounding box center [638, 408] width 254 height 47
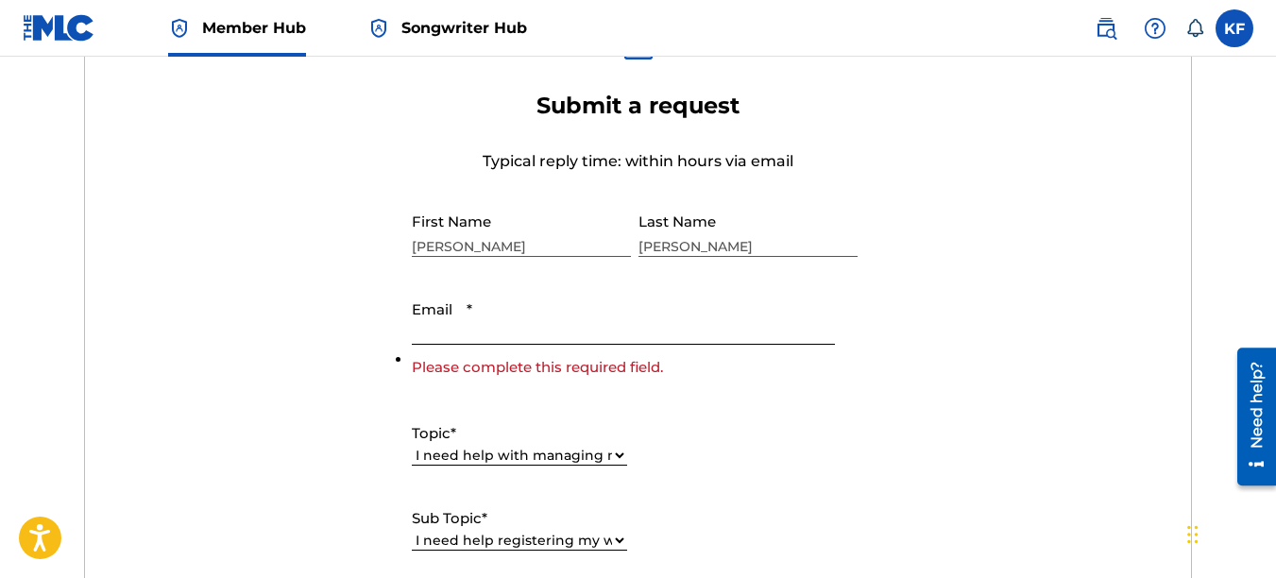
scroll to position [589, 0]
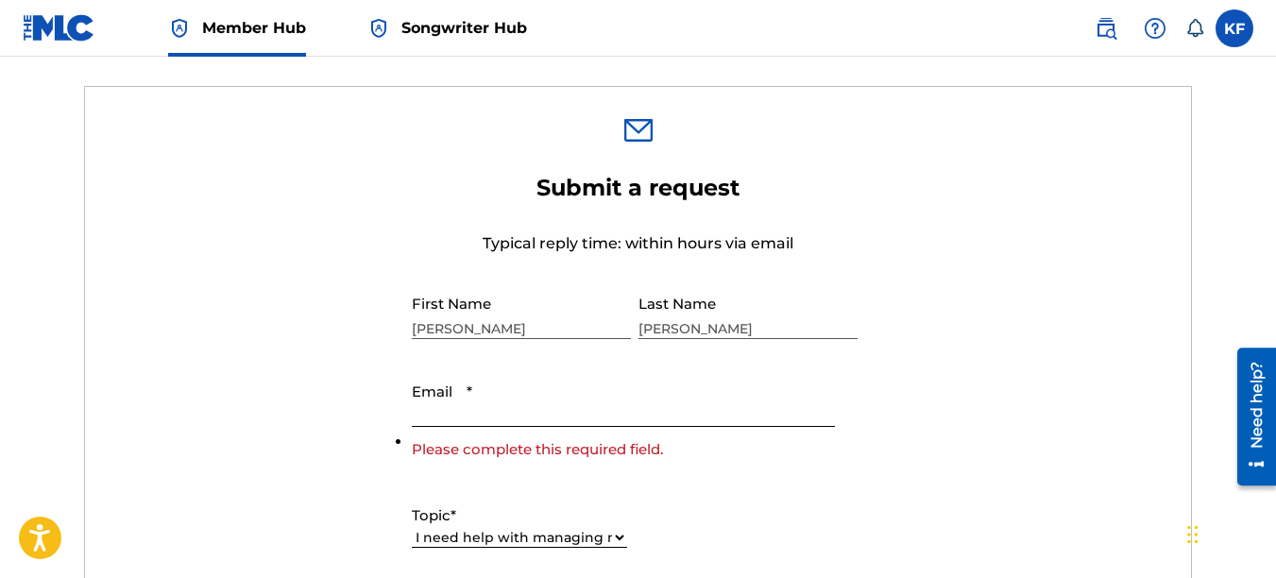
click at [487, 414] on input "Email *" at bounding box center [623, 400] width 423 height 54
type input "[EMAIL_ADDRESS][DOMAIN_NAME]"
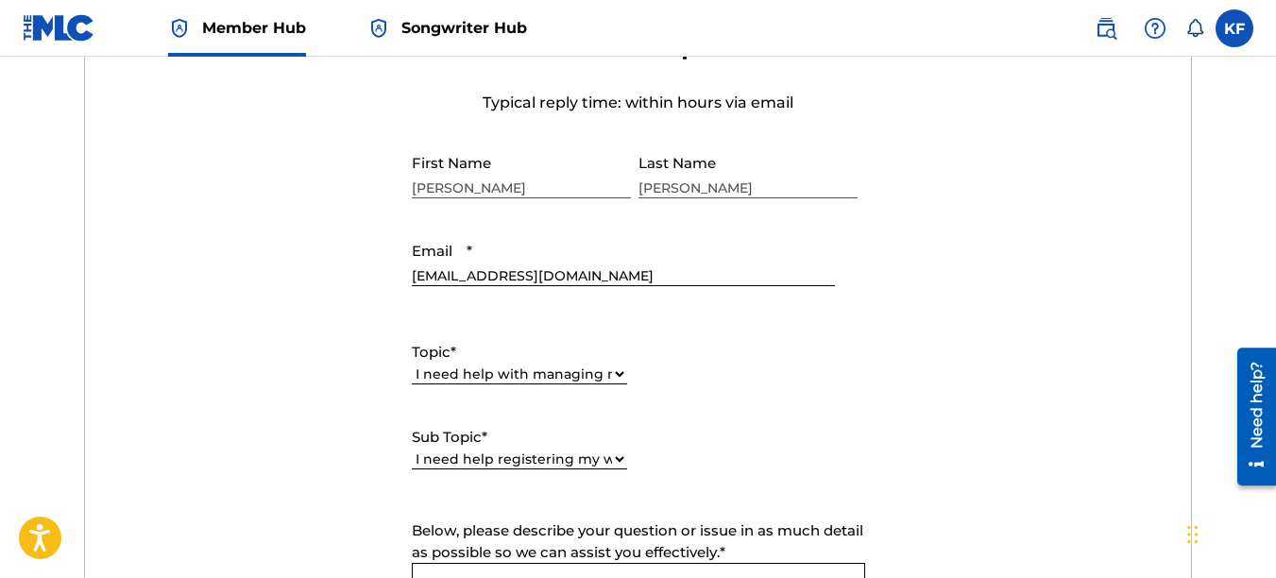
scroll to position [1156, 0]
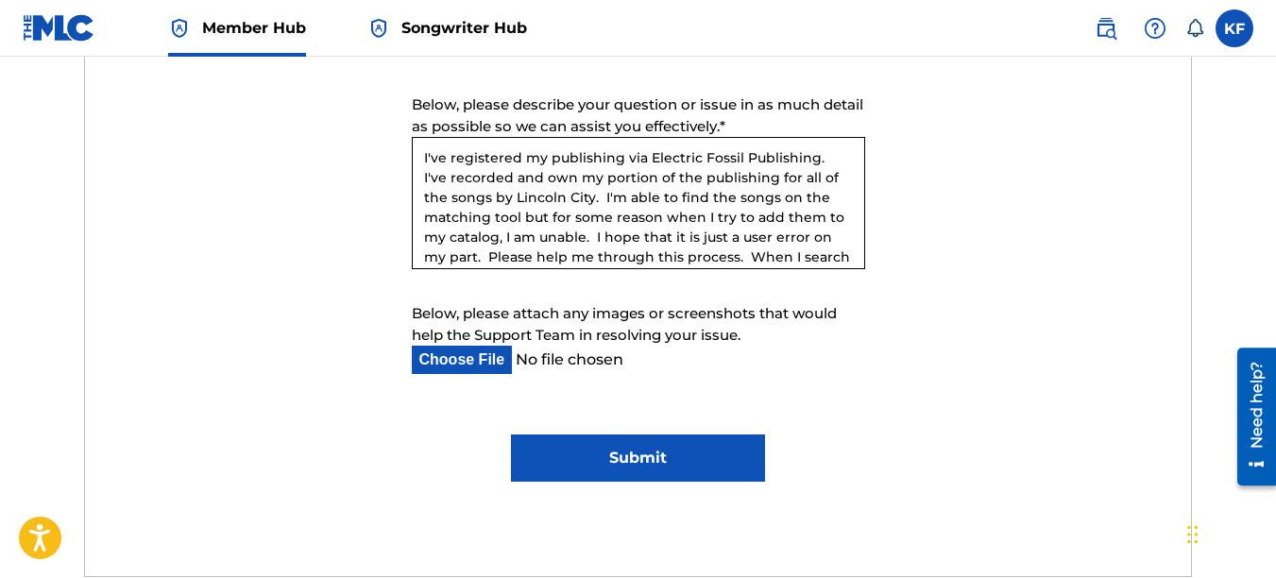
click at [583, 462] on input "Submit" at bounding box center [638, 458] width 254 height 47
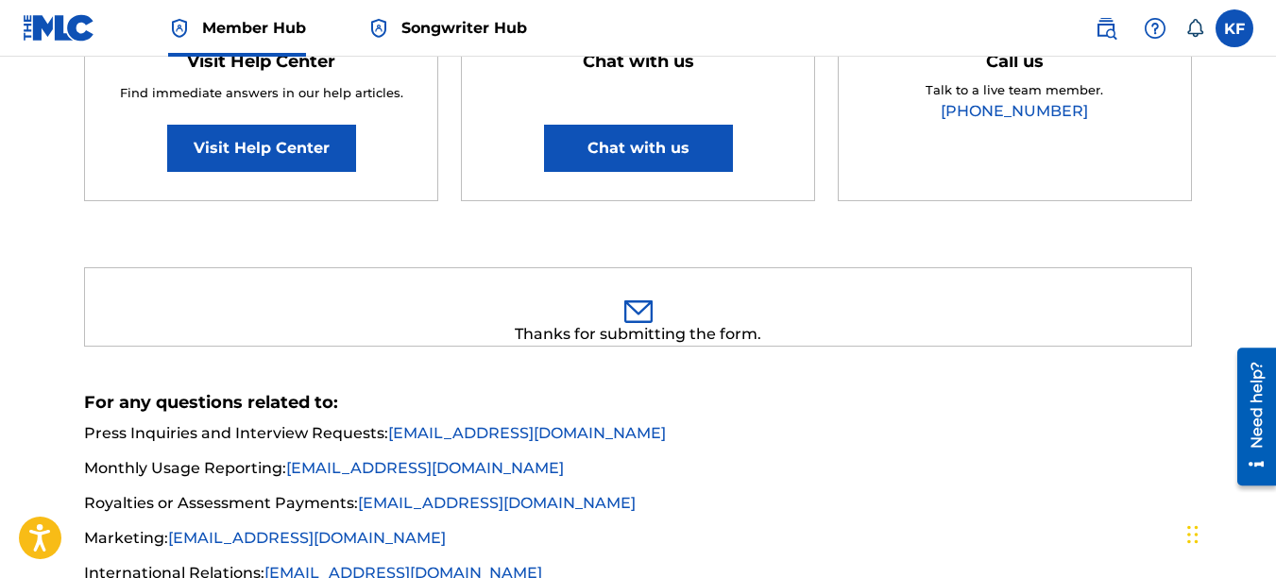
scroll to position [114, 0]
